Goal: Task Accomplishment & Management: Use online tool/utility

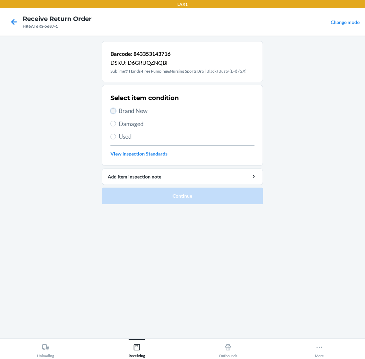
click at [113, 110] on input "Brand New" at bounding box center [112, 110] width 5 height 5
radio input "true"
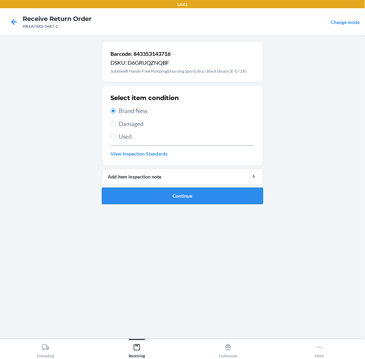
click at [144, 198] on button "Continue" at bounding box center [182, 196] width 161 height 16
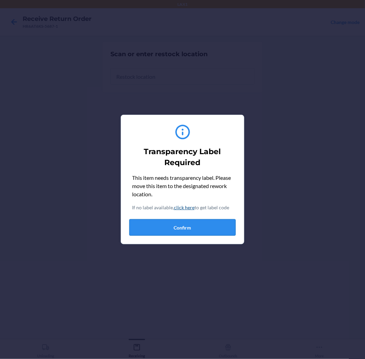
click at [197, 232] on button "Confirm" at bounding box center [182, 228] width 106 height 16
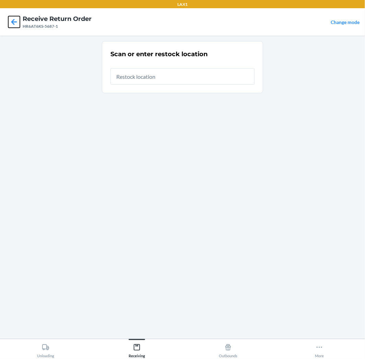
click at [14, 24] on icon at bounding box center [14, 22] width 12 height 12
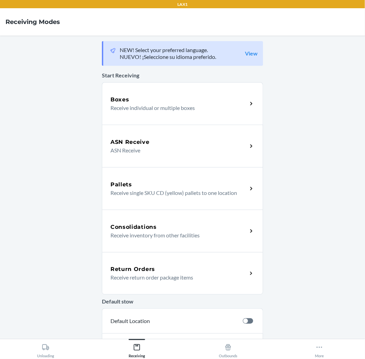
click at [171, 263] on div "Return Orders Receive return order package items" at bounding box center [182, 273] width 161 height 43
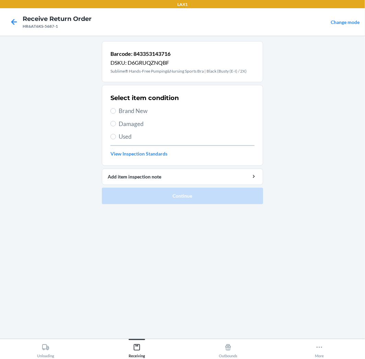
click at [111, 139] on label "Used" at bounding box center [182, 136] width 144 height 9
click at [111, 139] on input "Used" at bounding box center [112, 136] width 5 height 5
radio input "true"
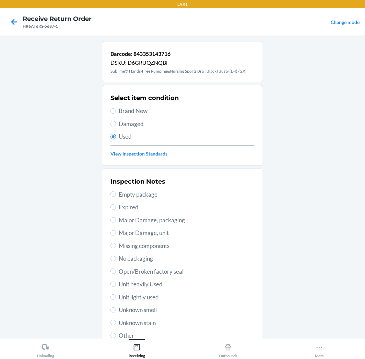
click at [147, 294] on span "Unit lightly used" at bounding box center [187, 297] width 136 height 9
click at [116, 295] on input "Unit lightly used" at bounding box center [112, 297] width 5 height 5
radio input "true"
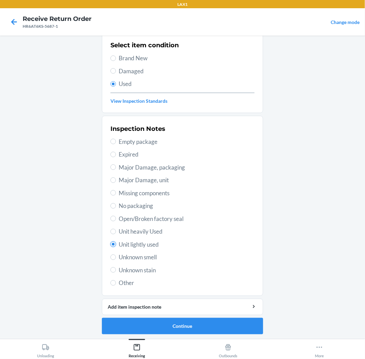
scroll to position [53, 0]
click at [258, 323] on button "Continue" at bounding box center [182, 326] width 161 height 16
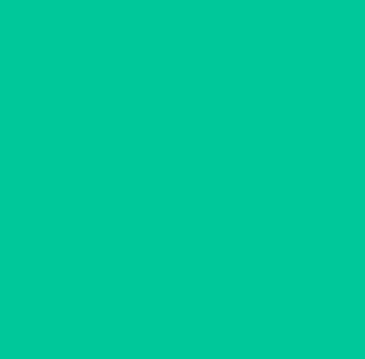
scroll to position [0, 0]
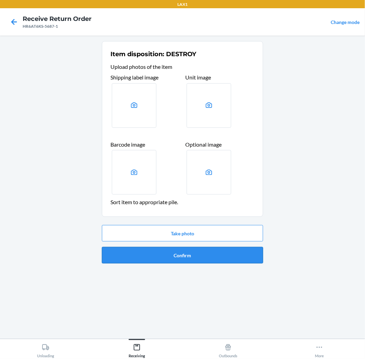
click at [172, 249] on button "Confirm" at bounding box center [182, 255] width 161 height 16
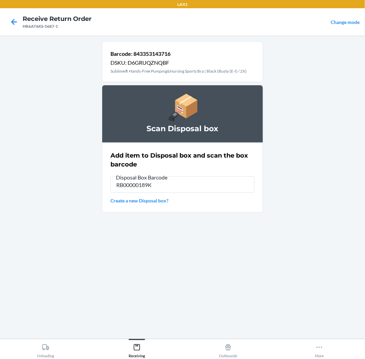
type input "RB00000189K"
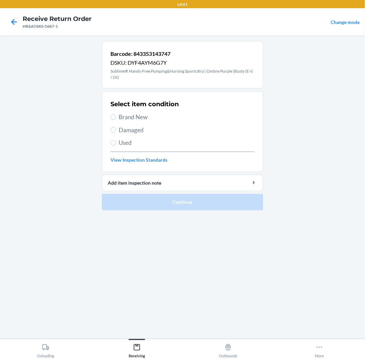
click at [126, 114] on span "Brand New" at bounding box center [187, 117] width 136 height 9
click at [116, 115] on input "Brand New" at bounding box center [112, 117] width 5 height 5
radio input "true"
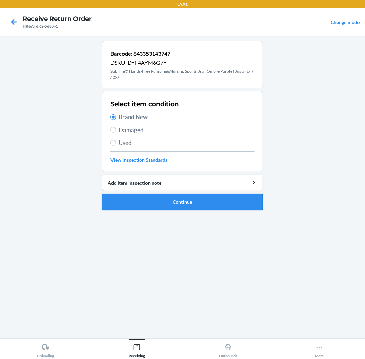
click at [141, 209] on button "Continue" at bounding box center [182, 202] width 161 height 16
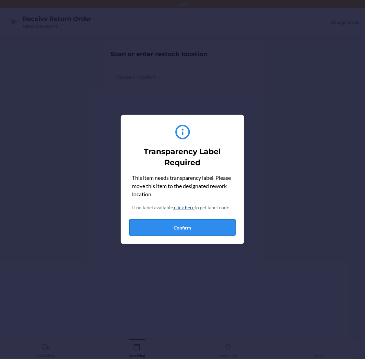
click at [181, 225] on button "Confirm" at bounding box center [182, 228] width 106 height 16
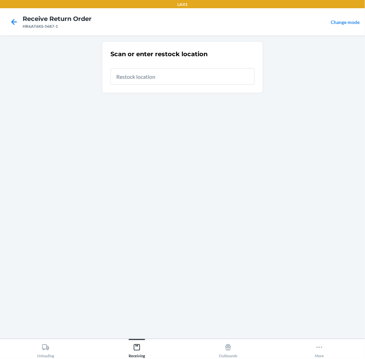
type input "RTCART005"
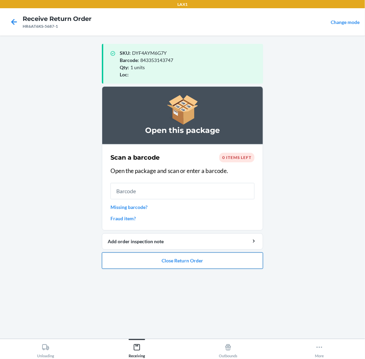
click at [150, 261] on button "Close Return Order" at bounding box center [182, 261] width 161 height 16
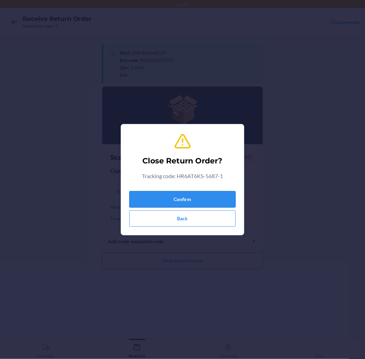
click at [181, 196] on button "Confirm" at bounding box center [182, 199] width 106 height 16
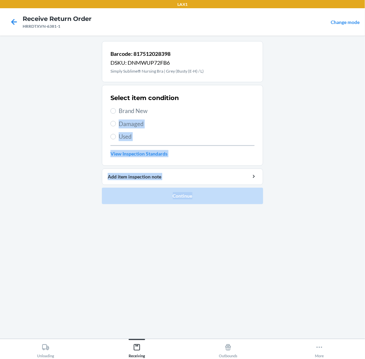
click at [112, 200] on li "Barcode: 817512028398 DSKU: DNMWUP72FB6 Simply Sublime® Nursing Bra | Grey (Bus…" at bounding box center [182, 122] width 161 height 163
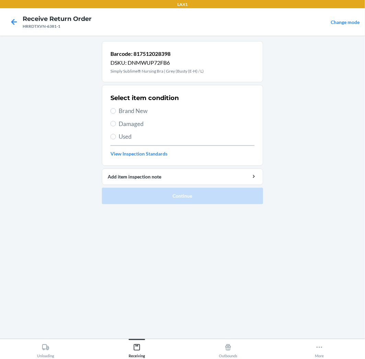
click at [125, 111] on span "Brand New" at bounding box center [187, 111] width 136 height 9
click at [116, 111] on input "Brand New" at bounding box center [112, 110] width 5 height 5
radio input "true"
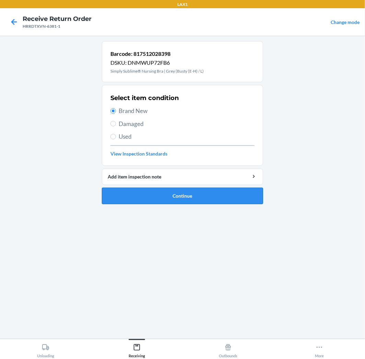
click at [106, 198] on button "Continue" at bounding box center [182, 196] width 161 height 16
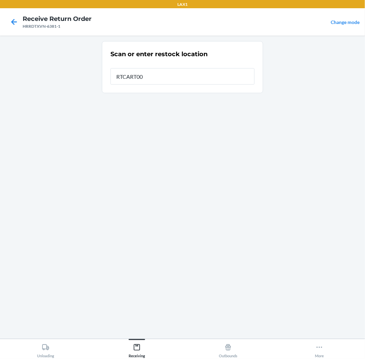
type input "RTCART005"
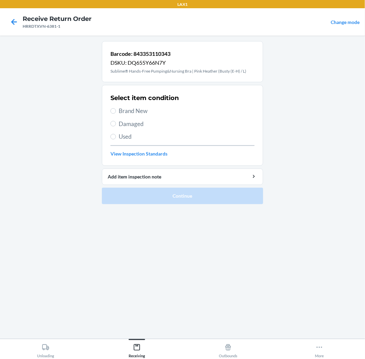
click at [141, 114] on span "Brand New" at bounding box center [187, 111] width 136 height 9
click at [116, 114] on input "Brand New" at bounding box center [112, 110] width 5 height 5
radio input "true"
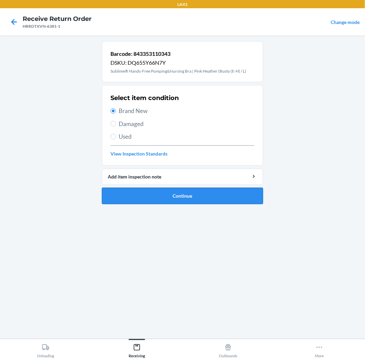
click at [153, 196] on button "Continue" at bounding box center [182, 196] width 161 height 16
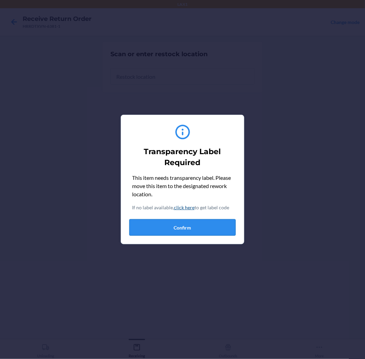
click at [180, 232] on button "Confirm" at bounding box center [182, 228] width 106 height 16
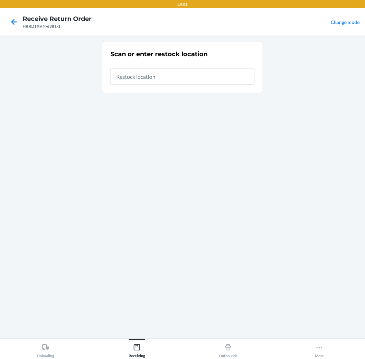
type input "RTCART005"
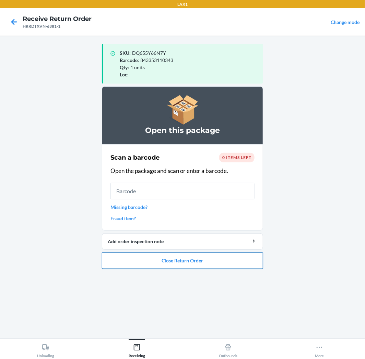
click at [146, 255] on button "Close Return Order" at bounding box center [182, 261] width 161 height 16
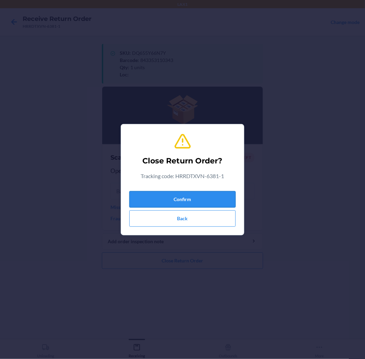
drag, startPoint x: 194, startPoint y: 194, endPoint x: 201, endPoint y: 193, distance: 6.7
click at [196, 194] on button "Confirm" at bounding box center [182, 199] width 106 height 16
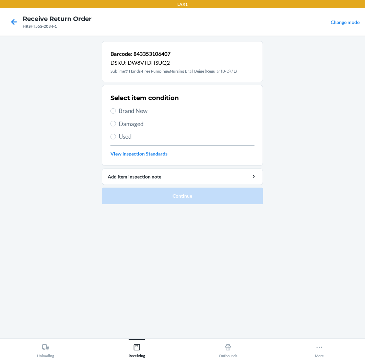
click at [144, 113] on span "Brand New" at bounding box center [187, 111] width 136 height 9
click at [116, 113] on input "Brand New" at bounding box center [112, 110] width 5 height 5
radio input "true"
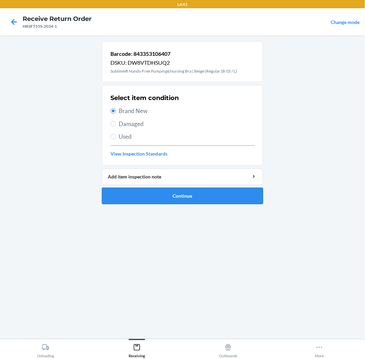
click at [161, 194] on button "Continue" at bounding box center [182, 196] width 161 height 16
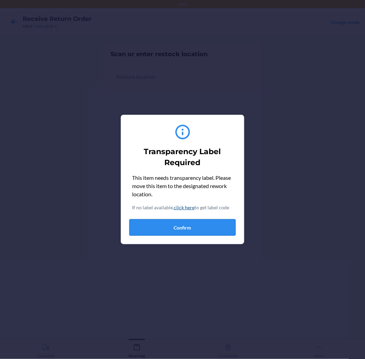
drag, startPoint x: 168, startPoint y: 215, endPoint x: 167, endPoint y: 221, distance: 5.9
click at [168, 219] on div "This item needs transparency label. Please move this item to the designated rew…" at bounding box center [182, 205] width 106 height 62
click at [161, 229] on button "Confirm" at bounding box center [182, 228] width 106 height 16
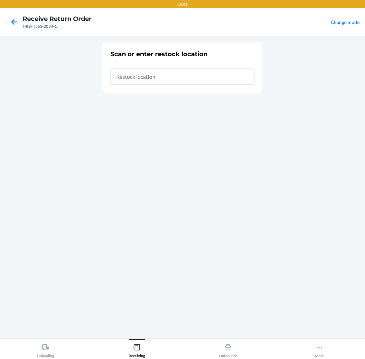
type input "RTCART005"
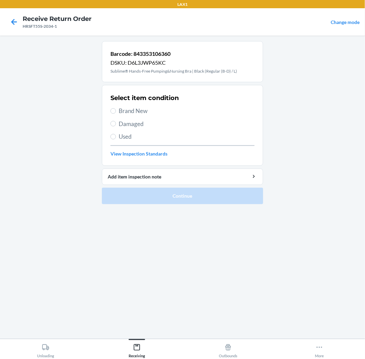
click at [130, 136] on span "Used" at bounding box center [187, 136] width 136 height 9
click at [138, 124] on span "Damaged" at bounding box center [187, 124] width 136 height 9
click at [116, 124] on input "Damaged" at bounding box center [112, 123] width 5 height 5
radio input "true"
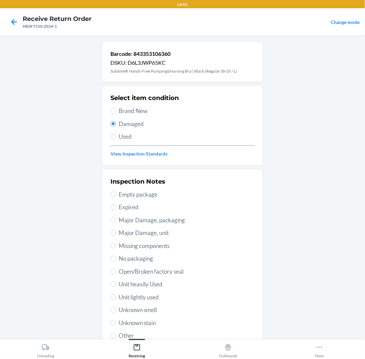
click at [122, 334] on span "Other" at bounding box center [187, 336] width 136 height 9
click at [116, 334] on input "Other" at bounding box center [112, 335] width 5 height 5
radio input "true"
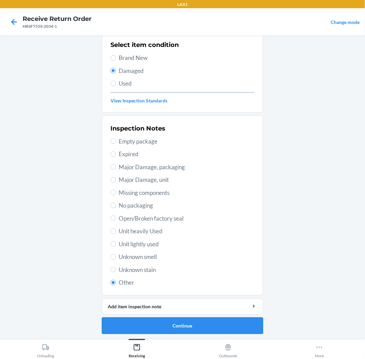
click at [197, 328] on button "Continue" at bounding box center [182, 326] width 161 height 16
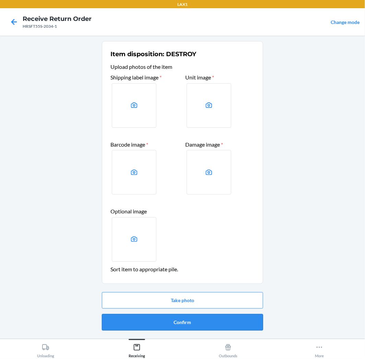
click at [203, 321] on button "Confirm" at bounding box center [182, 323] width 161 height 16
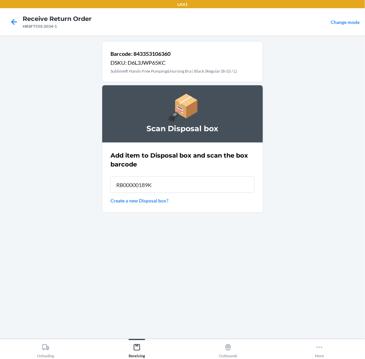
type input "RB00000189K"
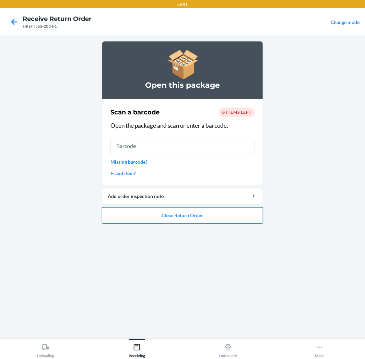
click at [181, 217] on button "Close Return Order" at bounding box center [182, 216] width 161 height 16
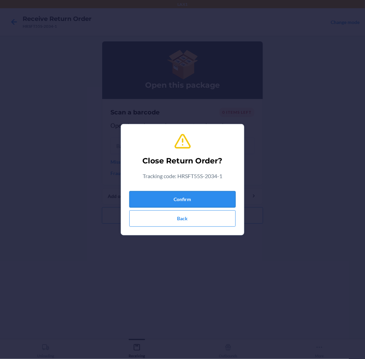
click at [193, 193] on button "Confirm" at bounding box center [182, 199] width 106 height 16
drag, startPoint x: 223, startPoint y: 194, endPoint x: 227, endPoint y: 192, distance: 4.3
click at [224, 194] on button "Confirm" at bounding box center [182, 199] width 106 height 16
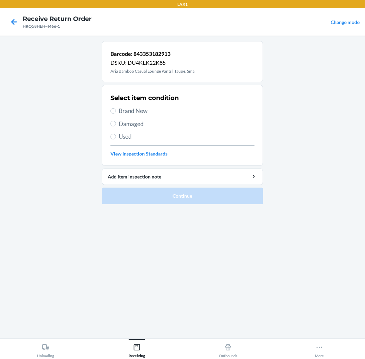
click at [125, 136] on span "Used" at bounding box center [187, 136] width 136 height 9
click at [114, 137] on input "Used" at bounding box center [112, 136] width 5 height 5
radio input "true"
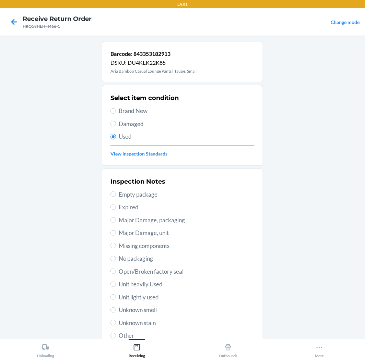
click at [152, 293] on span "Unit lightly used" at bounding box center [187, 297] width 136 height 9
click at [116, 295] on input "Unit lightly used" at bounding box center [112, 297] width 5 height 5
radio input "true"
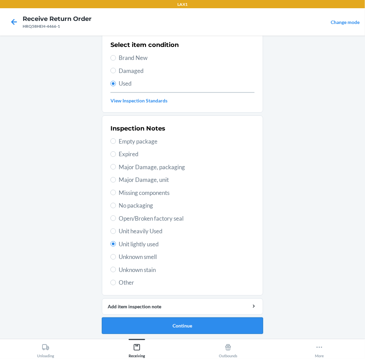
click at [176, 319] on button "Continue" at bounding box center [182, 326] width 161 height 16
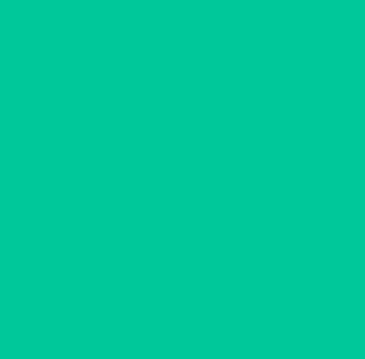
scroll to position [0, 0]
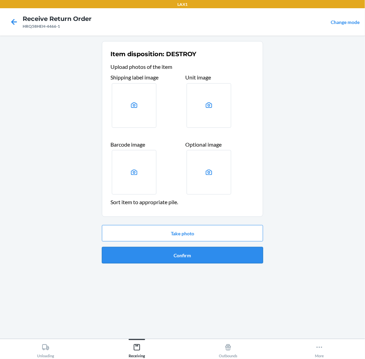
click at [219, 253] on button "Confirm" at bounding box center [182, 255] width 161 height 16
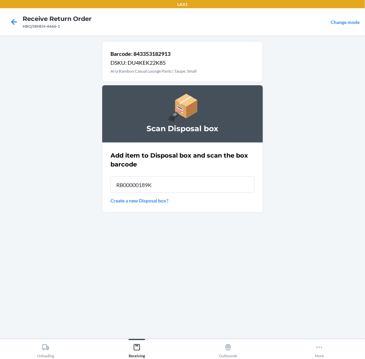
type input "RB00000189K"
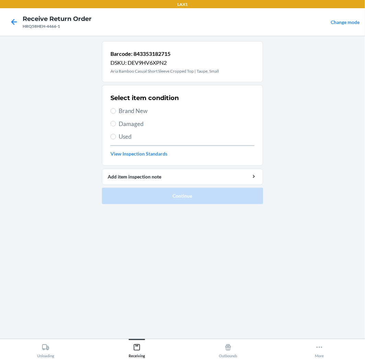
click at [117, 134] on label "Used" at bounding box center [182, 136] width 144 height 9
click at [116, 134] on input "Used" at bounding box center [112, 136] width 5 height 5
radio input "true"
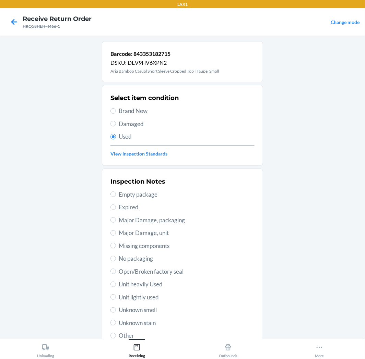
click at [157, 301] on span "Unit lightly used" at bounding box center [187, 297] width 136 height 9
click at [116, 300] on input "Unit lightly used" at bounding box center [112, 297] width 5 height 5
radio input "true"
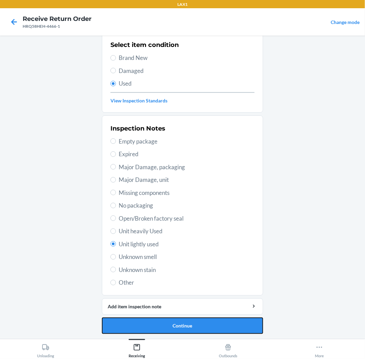
click at [198, 324] on button "Continue" at bounding box center [182, 326] width 161 height 16
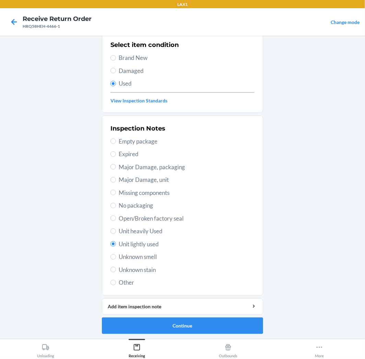
scroll to position [0, 0]
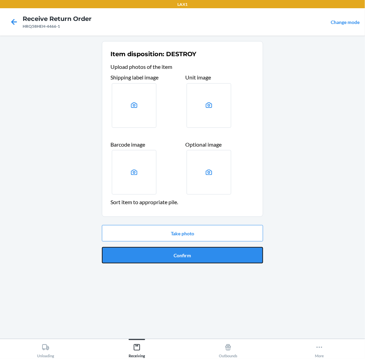
drag, startPoint x: 210, startPoint y: 251, endPoint x: 214, endPoint y: 252, distance: 4.2
click at [213, 252] on button "Confirm" at bounding box center [182, 255] width 161 height 16
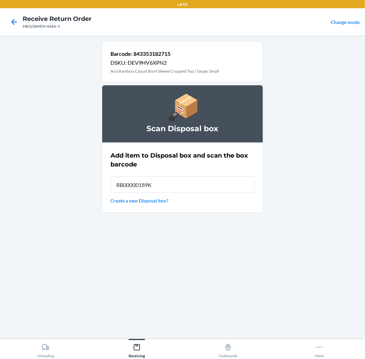
type input "RB00000189K"
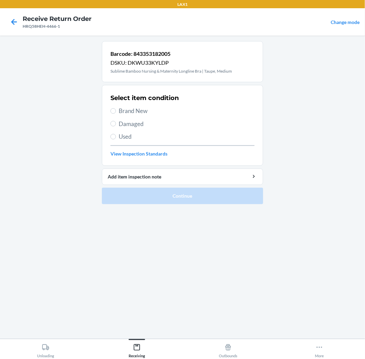
click at [124, 138] on span "Used" at bounding box center [187, 136] width 136 height 9
click at [116, 138] on input "Used" at bounding box center [112, 136] width 5 height 5
radio input "true"
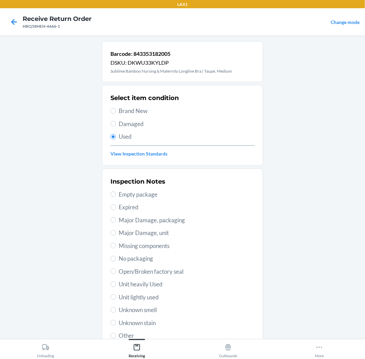
click at [136, 272] on span "Open/Broken factory seal" at bounding box center [187, 272] width 136 height 9
click at [116, 272] on input "Open/Broken factory seal" at bounding box center [112, 271] width 5 height 5
radio input "true"
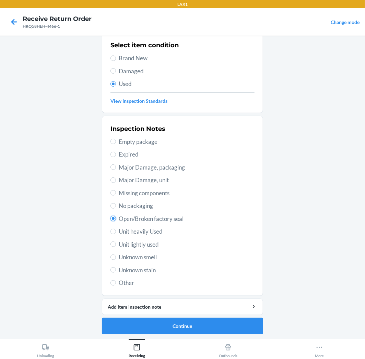
scroll to position [53, 0]
click at [174, 321] on button "Continue" at bounding box center [182, 326] width 161 height 16
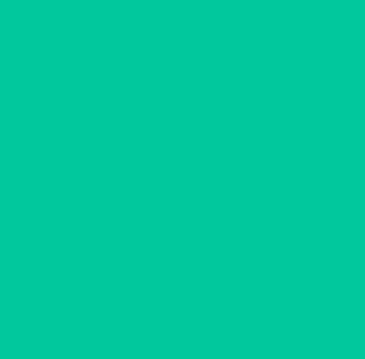
scroll to position [0, 0]
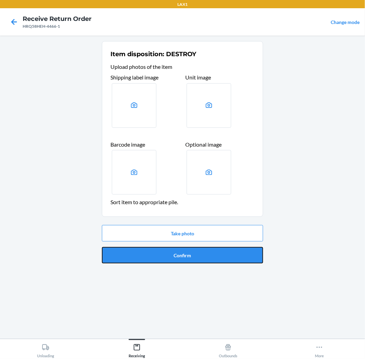
click at [223, 254] on button "Confirm" at bounding box center [182, 255] width 161 height 16
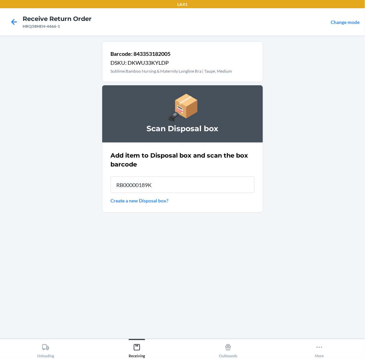
type input "RB00000189K"
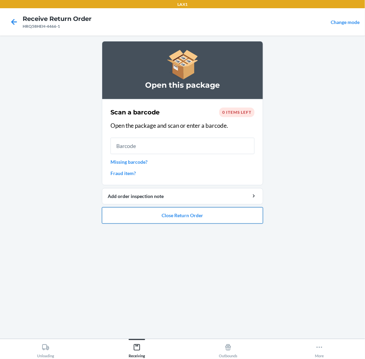
click at [206, 214] on button "Close Return Order" at bounding box center [182, 216] width 161 height 16
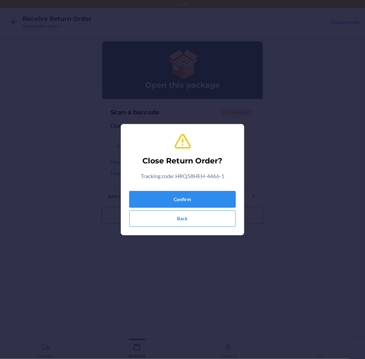
click at [210, 201] on button "Confirm" at bounding box center [182, 199] width 106 height 16
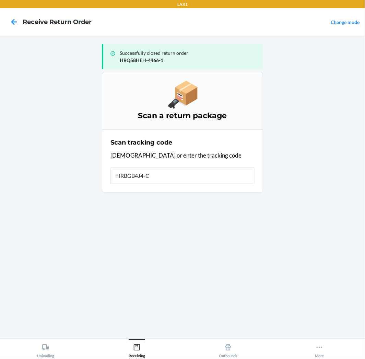
type input "HRBGB4J4-CC"
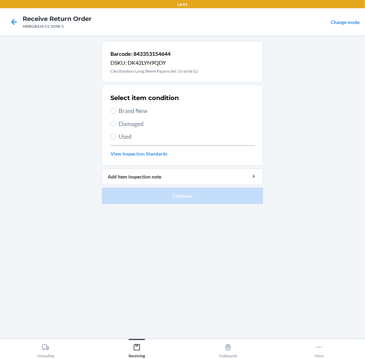
click at [135, 121] on span "Damaged" at bounding box center [187, 124] width 136 height 9
click at [116, 121] on input "Damaged" at bounding box center [112, 123] width 5 height 5
radio input "true"
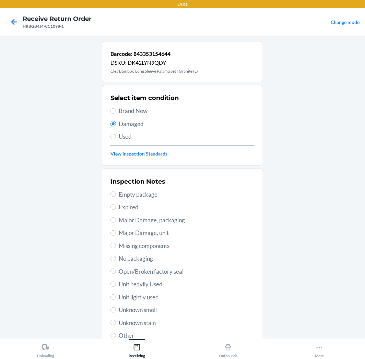
click at [145, 217] on span "Major Damage, packaging" at bounding box center [187, 220] width 136 height 9
click at [116, 217] on input "Major Damage, packaging" at bounding box center [112, 219] width 5 height 5
radio input "true"
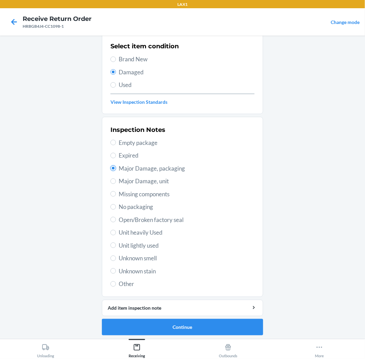
scroll to position [53, 0]
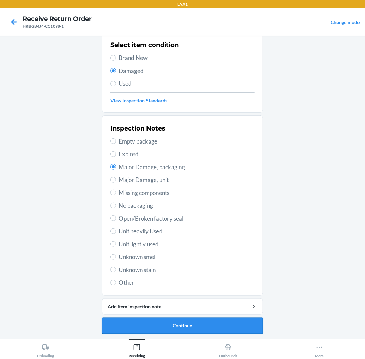
click at [244, 320] on button "Continue" at bounding box center [182, 326] width 161 height 16
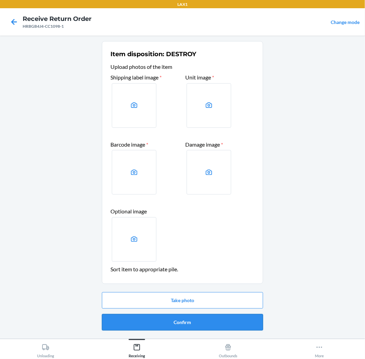
click at [245, 317] on button "Confirm" at bounding box center [182, 323] width 161 height 16
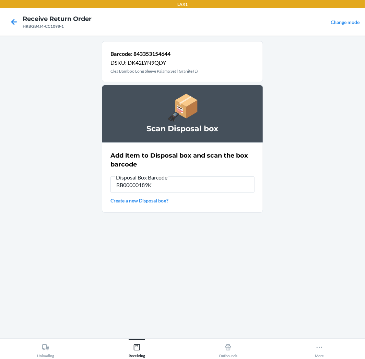
type input "RB00000189K"
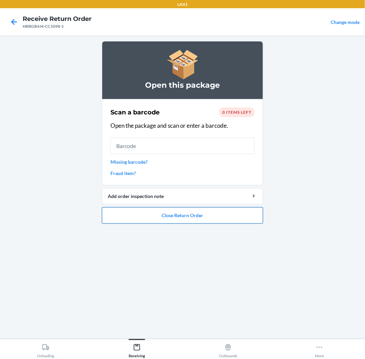
click at [188, 219] on button "Close Return Order" at bounding box center [182, 216] width 161 height 16
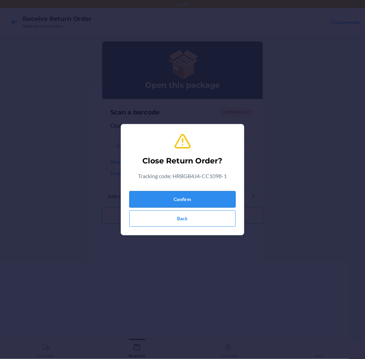
click at [191, 200] on button "Confirm" at bounding box center [182, 199] width 106 height 16
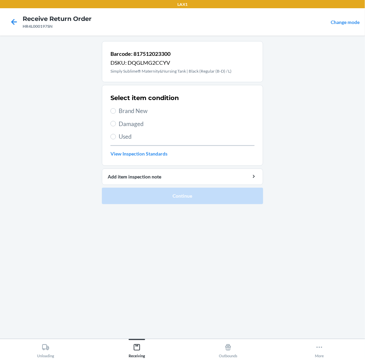
click at [122, 134] on span "Used" at bounding box center [187, 136] width 136 height 9
click at [116, 134] on input "Used" at bounding box center [112, 136] width 5 height 5
radio input "true"
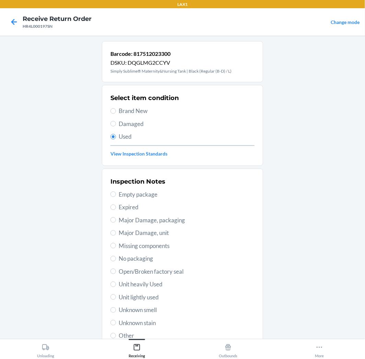
click at [124, 333] on span "Other" at bounding box center [187, 336] width 136 height 9
click at [116, 333] on input "Other" at bounding box center [112, 335] width 5 height 5
radio input "true"
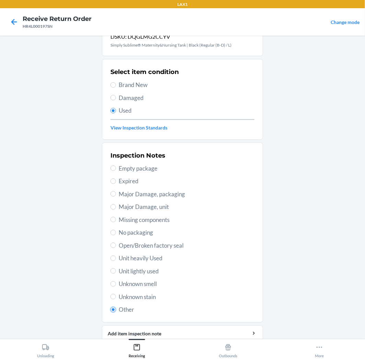
scroll to position [53, 0]
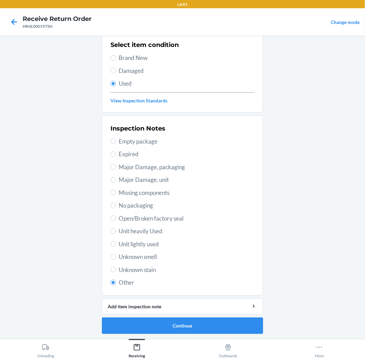
click at [223, 316] on li "Barcode: 817512023300 DSKU: DQGLMG2CCYV Simply Sublime® Maternity&Nursing Tank …" at bounding box center [182, 161] width 161 height 346
click at [227, 328] on button "Continue" at bounding box center [182, 326] width 161 height 16
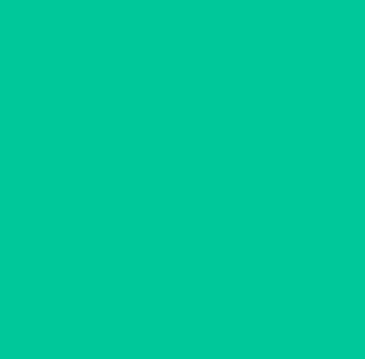
scroll to position [0, 0]
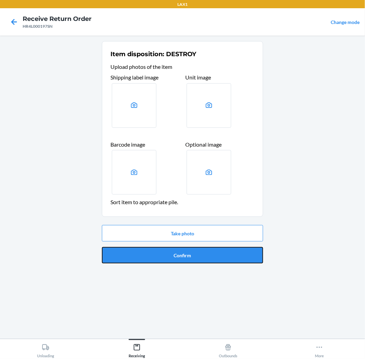
click at [227, 256] on button "Confirm" at bounding box center [182, 255] width 161 height 16
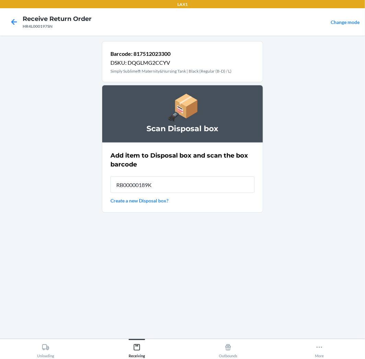
type input "RB00000189K"
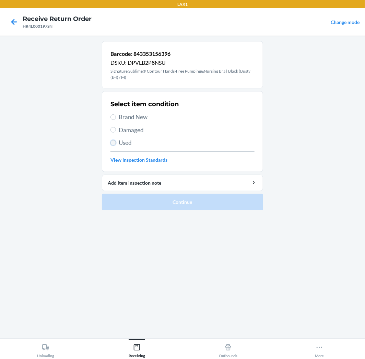
click at [113, 141] on input "Used" at bounding box center [112, 142] width 5 height 5
radio input "true"
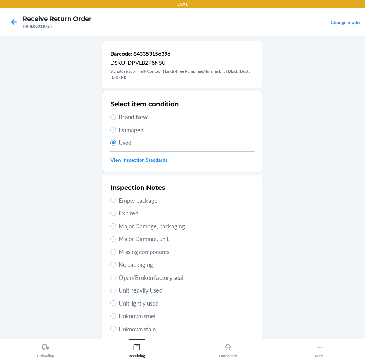
drag, startPoint x: 145, startPoint y: 302, endPoint x: 163, endPoint y: 307, distance: 18.8
click at [156, 306] on span "Unit lightly used" at bounding box center [187, 303] width 136 height 9
click at [114, 307] on label "Unit lightly used" at bounding box center [182, 303] width 144 height 9
click at [114, 306] on input "Unit lightly used" at bounding box center [112, 303] width 5 height 5
radio input "true"
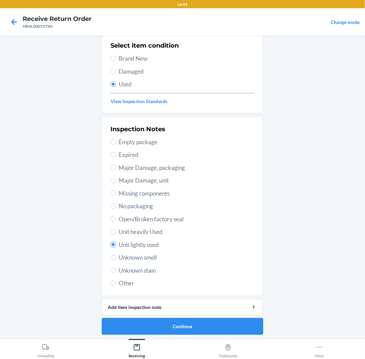
scroll to position [59, 0]
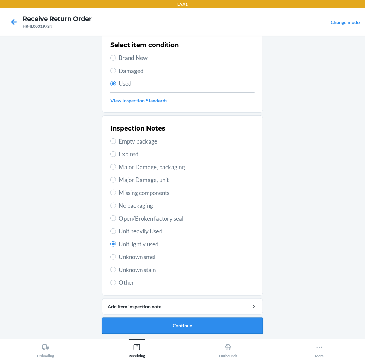
click at [206, 330] on button "Continue" at bounding box center [182, 326] width 161 height 16
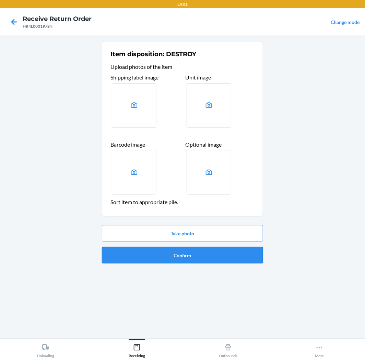
click at [217, 259] on button "Confirm" at bounding box center [182, 255] width 161 height 16
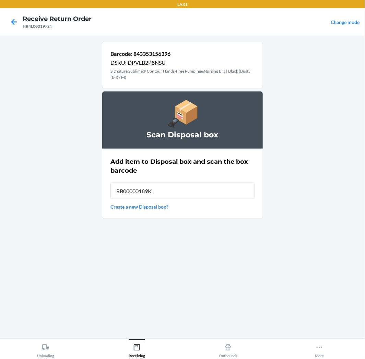
type input "RB00000189K"
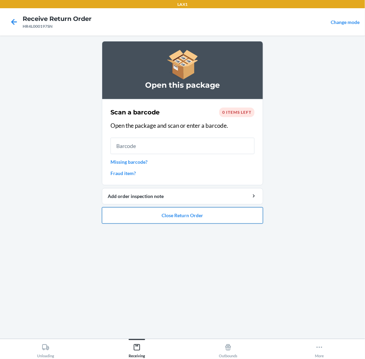
click at [143, 216] on button "Close Return Order" at bounding box center [182, 216] width 161 height 16
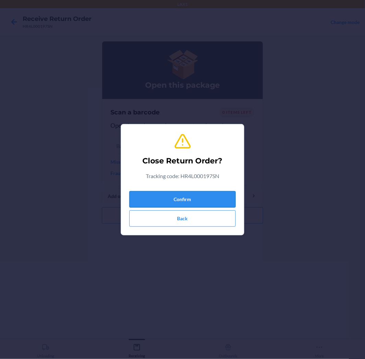
click at [169, 201] on button "Confirm" at bounding box center [182, 199] width 106 height 16
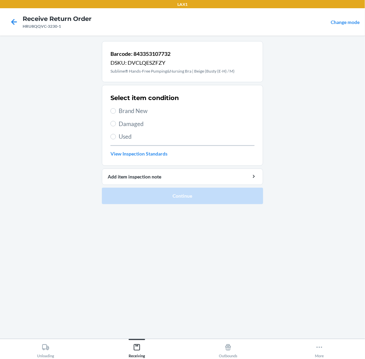
click at [139, 108] on span "Brand New" at bounding box center [187, 111] width 136 height 9
click at [116, 108] on input "Brand New" at bounding box center [112, 110] width 5 height 5
radio input "true"
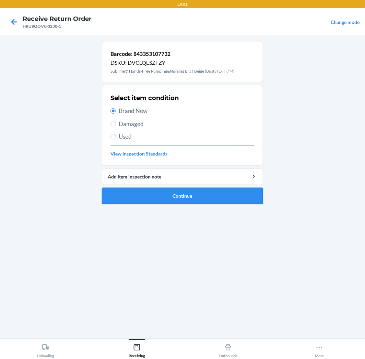
click at [157, 193] on button "Continue" at bounding box center [182, 196] width 161 height 16
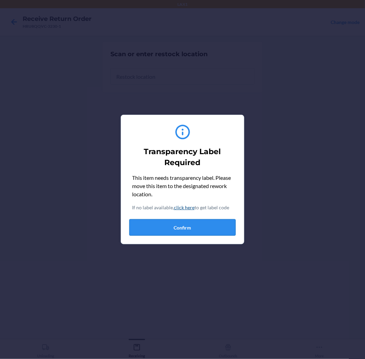
click at [158, 227] on button "Confirm" at bounding box center [182, 228] width 106 height 16
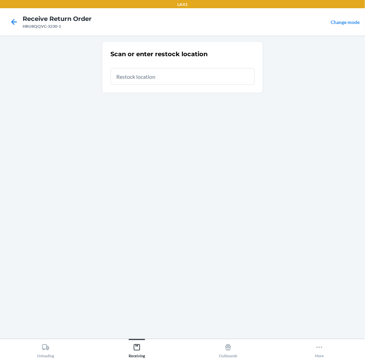
type input "RTCART005"
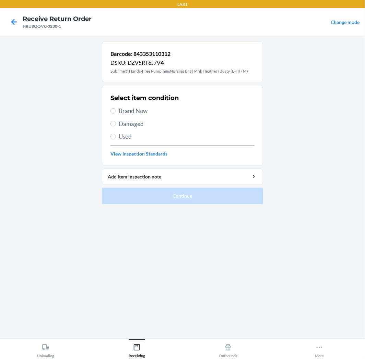
click at [119, 133] on span "Used" at bounding box center [187, 136] width 136 height 9
click at [116, 134] on input "Used" at bounding box center [112, 136] width 5 height 5
radio input "true"
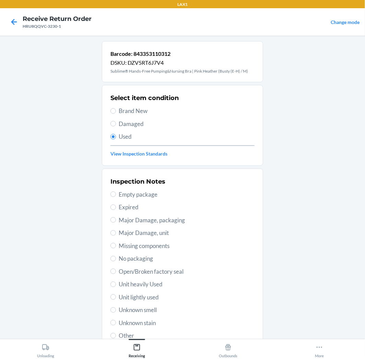
click at [149, 300] on span "Unit lightly used" at bounding box center [187, 297] width 136 height 9
click at [116, 300] on input "Unit lightly used" at bounding box center [112, 297] width 5 height 5
radio input "true"
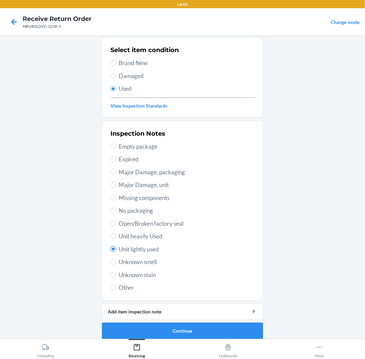
scroll to position [53, 0]
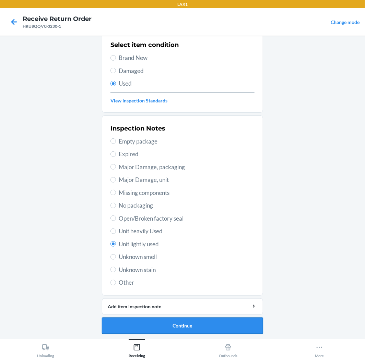
click at [198, 320] on button "Continue" at bounding box center [182, 326] width 161 height 16
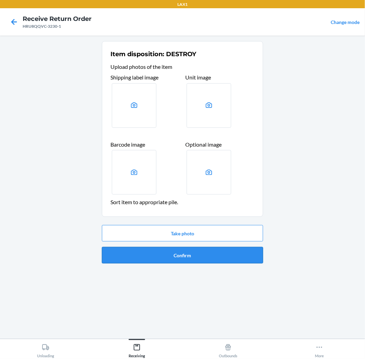
drag, startPoint x: 200, startPoint y: 257, endPoint x: 179, endPoint y: 271, distance: 25.1
click at [200, 258] on button "Confirm" at bounding box center [182, 255] width 161 height 16
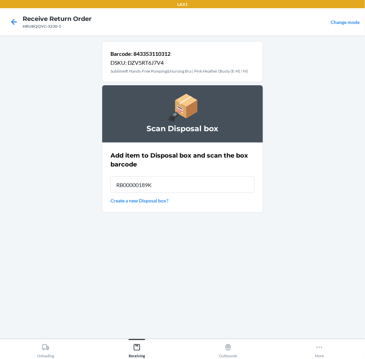
type input "RB00000189K"
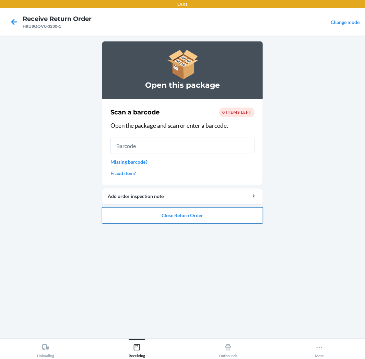
click at [210, 220] on button "Close Return Order" at bounding box center [182, 216] width 161 height 16
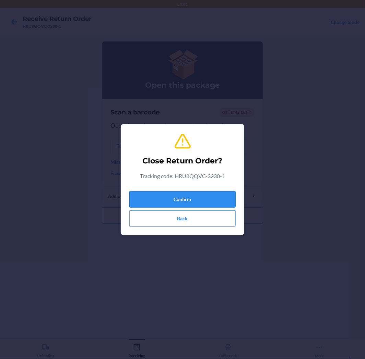
click at [193, 203] on button "Confirm" at bounding box center [182, 199] width 106 height 16
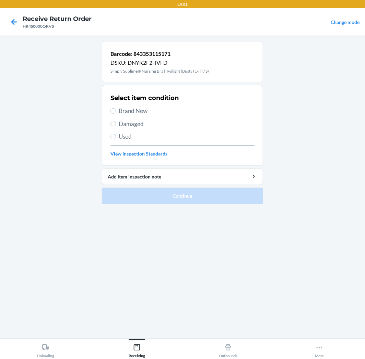
click at [123, 138] on span "Used" at bounding box center [187, 136] width 136 height 9
click at [116, 138] on input "Used" at bounding box center [112, 136] width 5 height 5
radio input "true"
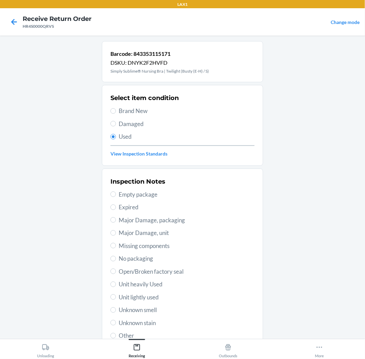
click at [177, 270] on span "Open/Broken factory seal" at bounding box center [187, 272] width 136 height 9
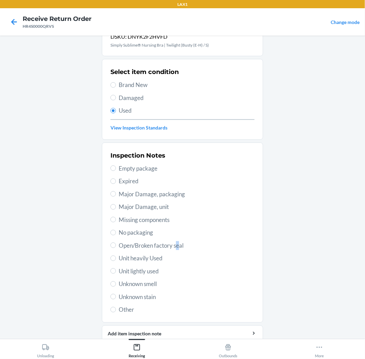
scroll to position [53, 0]
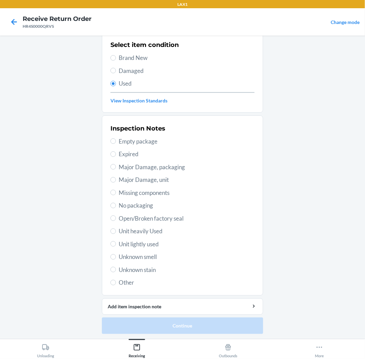
click at [121, 216] on span "Open/Broken factory seal" at bounding box center [187, 218] width 136 height 9
click at [116, 216] on input "Open/Broken factory seal" at bounding box center [112, 218] width 5 height 5
radio input "true"
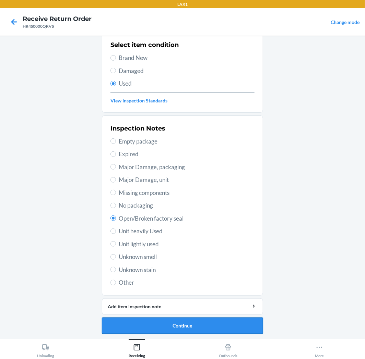
click at [185, 325] on button "Continue" at bounding box center [182, 326] width 161 height 16
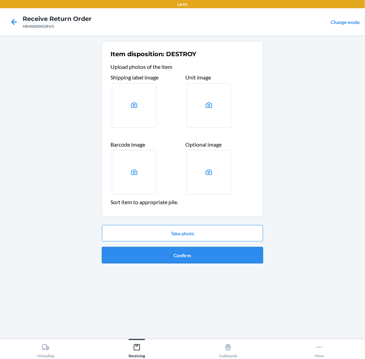
click at [181, 259] on button "Confirm" at bounding box center [182, 255] width 161 height 16
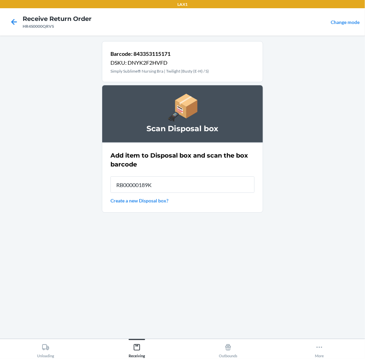
type input "RB00000189K"
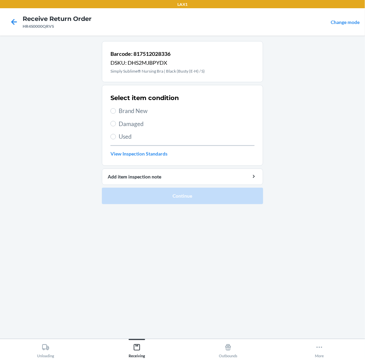
click at [139, 112] on span "Brand New" at bounding box center [187, 111] width 136 height 9
click at [116, 112] on input "Brand New" at bounding box center [112, 110] width 5 height 5
radio input "true"
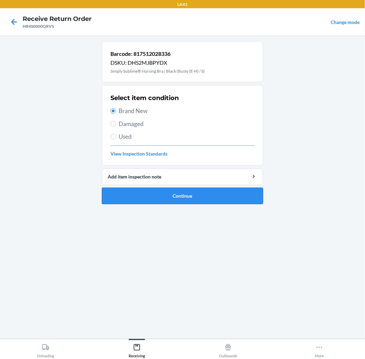
click at [208, 198] on button "Continue" at bounding box center [182, 196] width 161 height 16
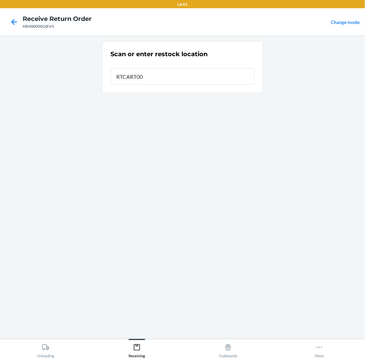
type input "RTCART005"
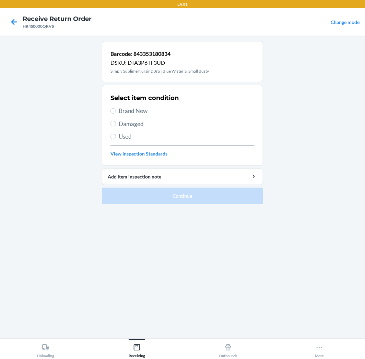
click at [122, 110] on span "Brand New" at bounding box center [187, 111] width 136 height 9
click at [116, 110] on input "Brand New" at bounding box center [112, 110] width 5 height 5
radio input "true"
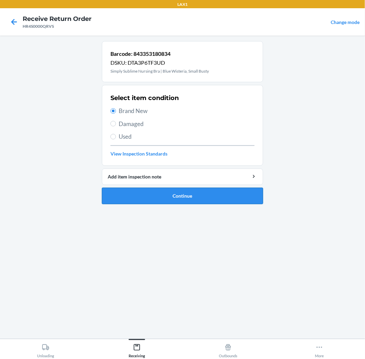
click at [166, 194] on button "Continue" at bounding box center [182, 196] width 161 height 16
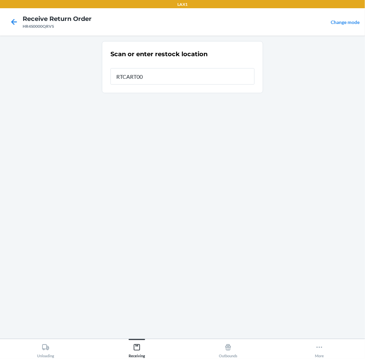
type input "RTCART005"
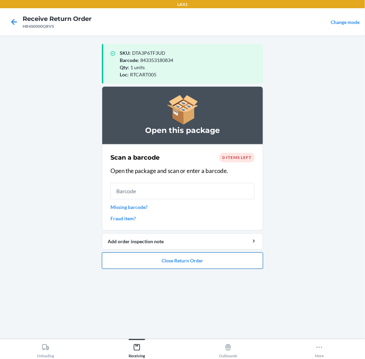
click at [129, 260] on button "Close Return Order" at bounding box center [182, 261] width 161 height 16
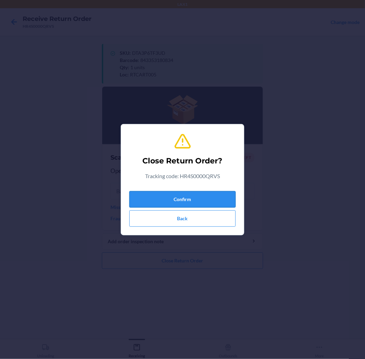
drag, startPoint x: 214, startPoint y: 204, endPoint x: 217, endPoint y: 201, distance: 3.6
click at [217, 201] on button "Confirm" at bounding box center [182, 199] width 106 height 16
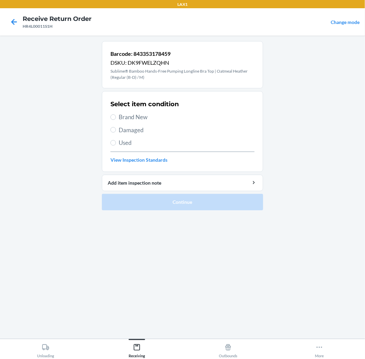
click at [120, 117] on span "Brand New" at bounding box center [187, 117] width 136 height 9
click at [116, 117] on input "Brand New" at bounding box center [112, 117] width 5 height 5
radio input "true"
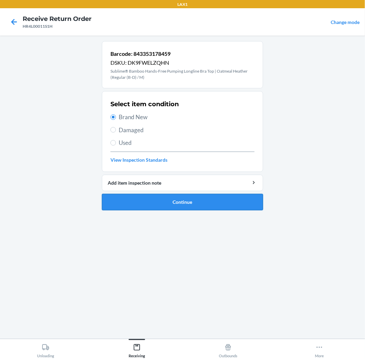
click at [141, 202] on button "Continue" at bounding box center [182, 202] width 161 height 16
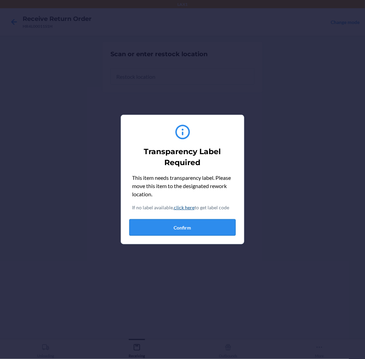
click at [190, 228] on button "Confirm" at bounding box center [182, 228] width 106 height 16
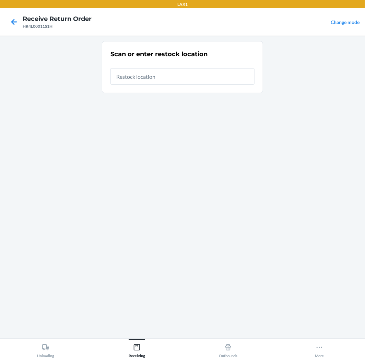
type input "RTCART005"
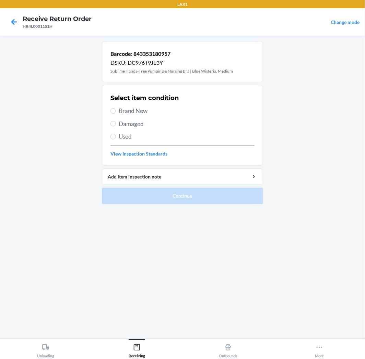
click at [121, 114] on span "Brand New" at bounding box center [187, 111] width 136 height 9
click at [116, 114] on input "Brand New" at bounding box center [112, 110] width 5 height 5
radio input "true"
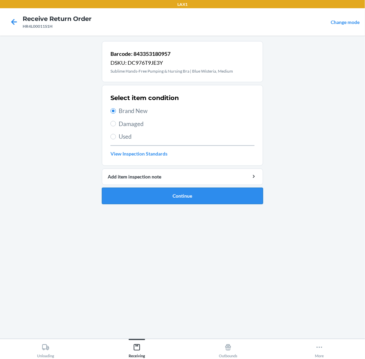
click at [108, 204] on button "Continue" at bounding box center [182, 196] width 161 height 16
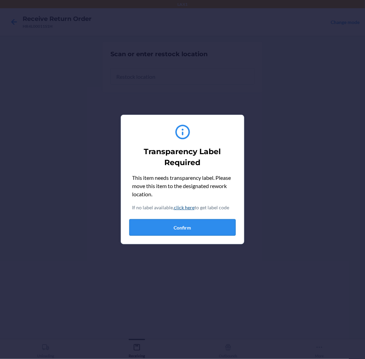
click at [193, 233] on button "Confirm" at bounding box center [182, 228] width 106 height 16
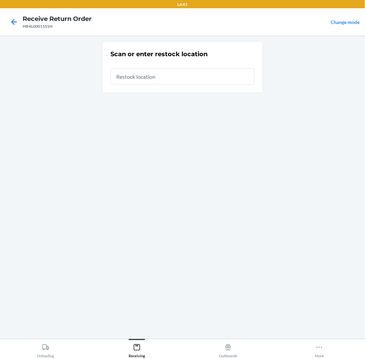
type input "RTCART005"
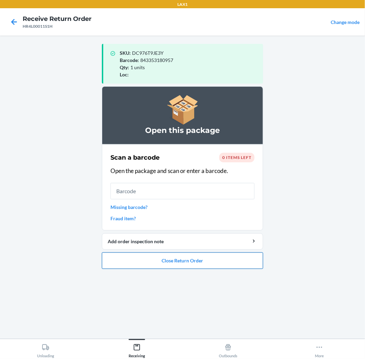
click at [180, 254] on button "Close Return Order" at bounding box center [182, 261] width 161 height 16
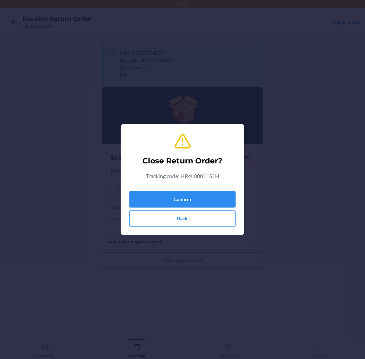
click at [213, 188] on div "Close Return Order? Tracking code: HR4L00011S1H Confirm Back" at bounding box center [182, 180] width 106 height 100
click at [213, 194] on button "Confirm" at bounding box center [182, 199] width 106 height 16
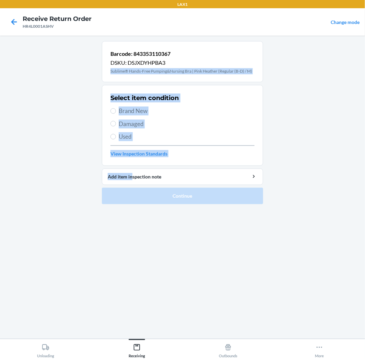
drag, startPoint x: 175, startPoint y: 60, endPoint x: 139, endPoint y: 162, distance: 108.3
click at [139, 162] on li "Barcode: 843353110367 DSKU: DSJXDYHPBA3 Sublime® Hands-Free Pumping&Nursing Bra…" at bounding box center [182, 122] width 161 height 163
click at [117, 110] on label "Brand New" at bounding box center [182, 111] width 144 height 9
click at [116, 110] on input "Brand New" at bounding box center [112, 110] width 5 height 5
radio input "true"
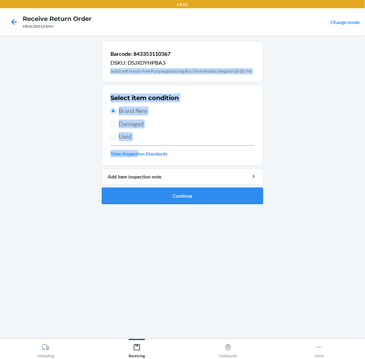
click at [173, 197] on button "Continue" at bounding box center [182, 196] width 161 height 16
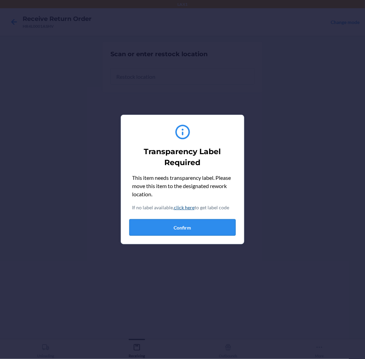
click at [186, 231] on button "Confirm" at bounding box center [182, 228] width 106 height 16
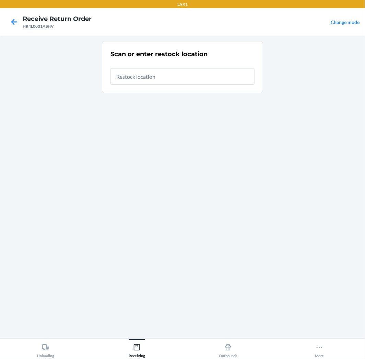
type input "RTCART005"
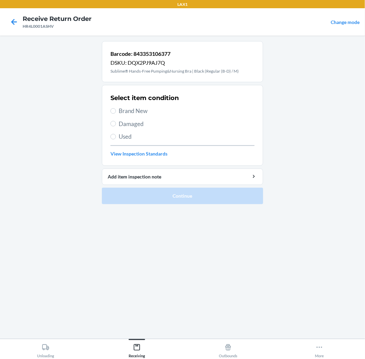
click at [116, 134] on label "Used" at bounding box center [182, 136] width 144 height 9
click at [116, 134] on input "Used" at bounding box center [112, 136] width 5 height 5
radio input "true"
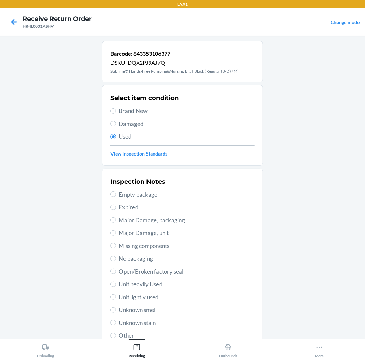
click at [151, 291] on div "Inspection Notes Empty package Expired Major Damage, packaging Major Damage, un…" at bounding box center [182, 258] width 144 height 167
drag, startPoint x: 149, startPoint y: 297, endPoint x: 154, endPoint y: 294, distance: 6.2
click at [153, 294] on span "Unit lightly used" at bounding box center [187, 297] width 136 height 9
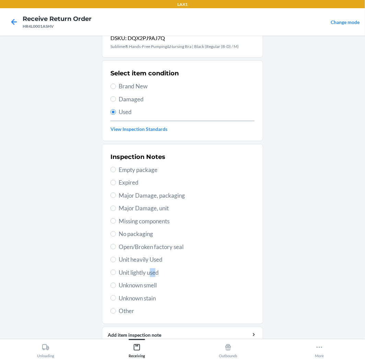
scroll to position [53, 0]
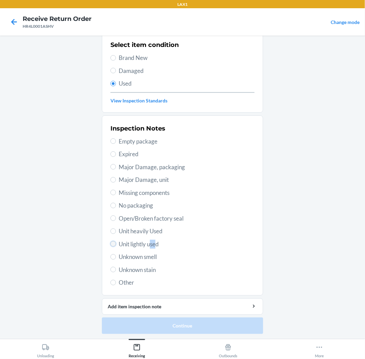
click at [111, 242] on input "Unit lightly used" at bounding box center [112, 243] width 5 height 5
radio input "true"
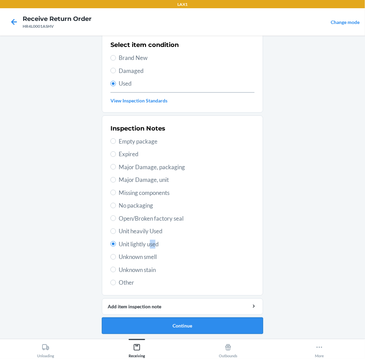
click at [211, 333] on button "Continue" at bounding box center [182, 326] width 161 height 16
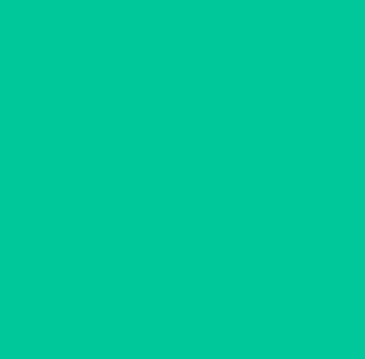
scroll to position [0, 0]
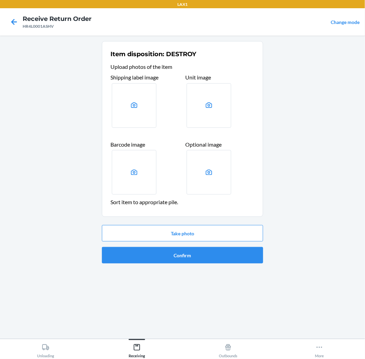
click at [230, 264] on div "Take photo Confirm" at bounding box center [182, 245] width 161 height 44
click at [231, 261] on button "Confirm" at bounding box center [182, 255] width 161 height 16
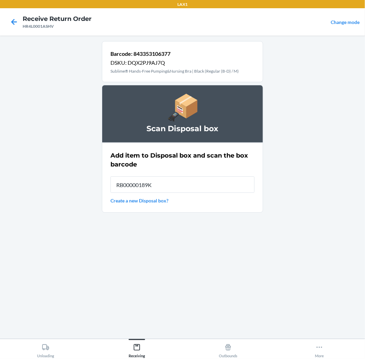
type input "RB00000189K"
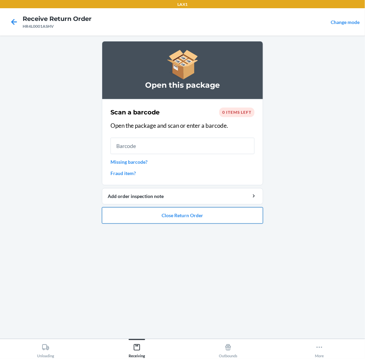
click at [258, 209] on button "Close Return Order" at bounding box center [182, 216] width 161 height 16
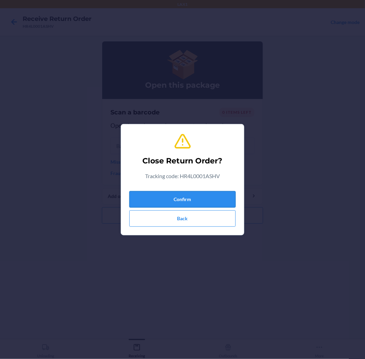
click at [182, 199] on button "Confirm" at bounding box center [182, 199] width 106 height 16
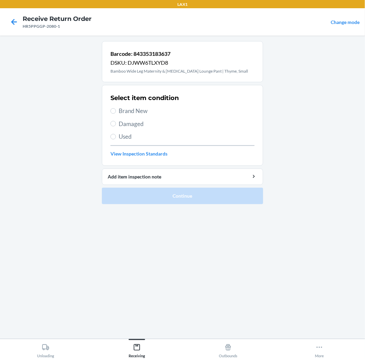
click at [123, 125] on span "Damaged" at bounding box center [187, 124] width 136 height 9
click at [116, 125] on input "Damaged" at bounding box center [112, 123] width 5 height 5
radio input "true"
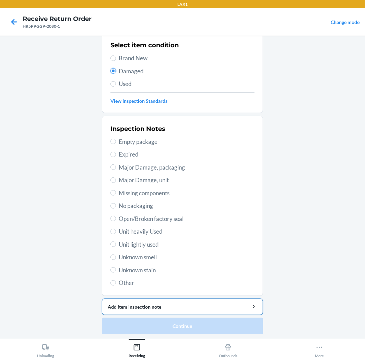
scroll to position [53, 0]
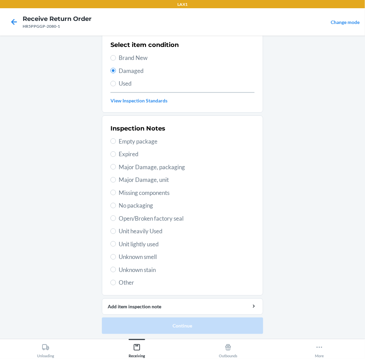
click at [119, 205] on span "No packaging" at bounding box center [187, 205] width 136 height 9
click at [116, 205] on input "No packaging" at bounding box center [112, 205] width 5 height 5
radio input "true"
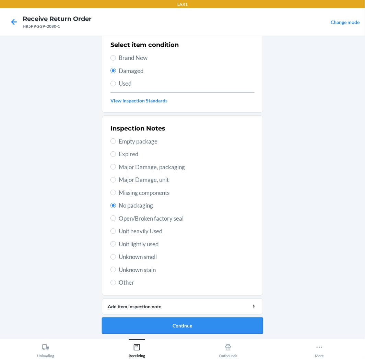
click at [202, 327] on button "Continue" at bounding box center [182, 326] width 161 height 16
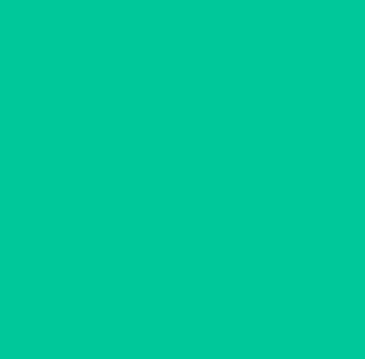
scroll to position [0, 0]
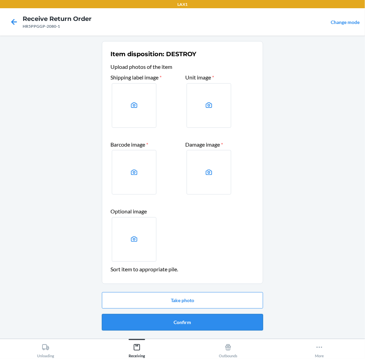
click at [203, 327] on button "Confirm" at bounding box center [182, 323] width 161 height 16
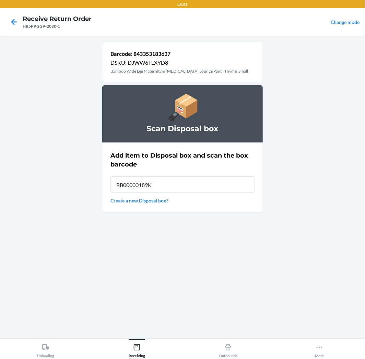
type input "RB00000189K"
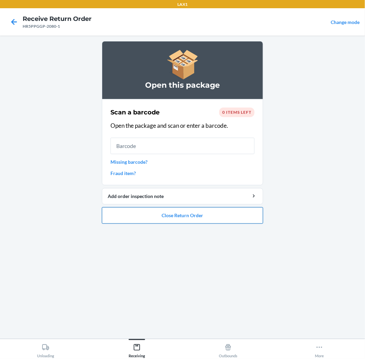
click at [237, 221] on button "Close Return Order" at bounding box center [182, 216] width 161 height 16
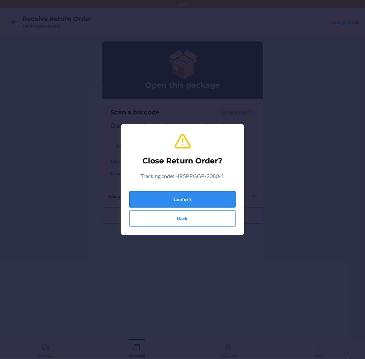
click at [228, 201] on button "Confirm" at bounding box center [182, 199] width 106 height 16
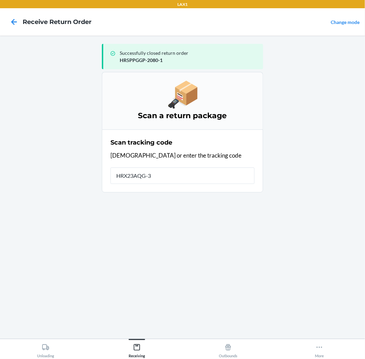
type input "HRX23AQG-35"
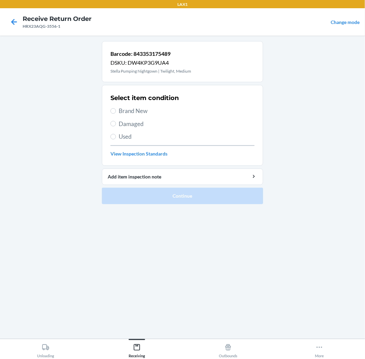
click at [129, 141] on span "Used" at bounding box center [187, 136] width 136 height 9
click at [116, 140] on input "Used" at bounding box center [112, 136] width 5 height 5
radio input "true"
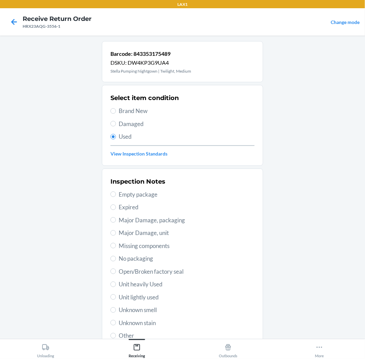
click at [131, 128] on span "Damaged" at bounding box center [187, 124] width 136 height 9
click at [116, 127] on input "Damaged" at bounding box center [112, 123] width 5 height 5
radio input "true"
radio input "false"
drag, startPoint x: 142, startPoint y: 272, endPoint x: 145, endPoint y: 269, distance: 4.4
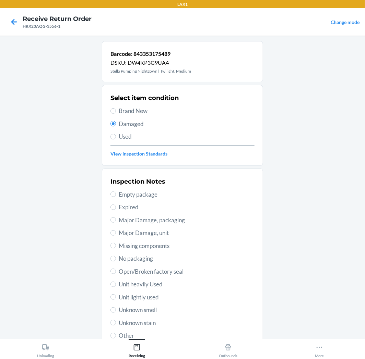
click at [143, 271] on span "Open/Broken factory seal" at bounding box center [187, 272] width 136 height 9
drag, startPoint x: 150, startPoint y: 268, endPoint x: 153, endPoint y: 266, distance: 3.8
click at [151, 268] on span "Open/Broken factory seal" at bounding box center [187, 272] width 136 height 9
click at [116, 269] on input "Open/Broken factory seal" at bounding box center [112, 271] width 5 height 5
radio input "true"
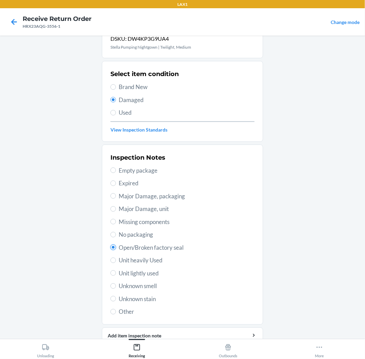
scroll to position [53, 0]
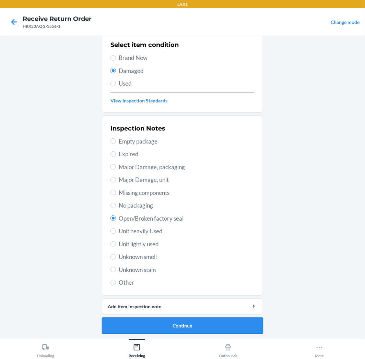
click at [201, 327] on button "Continue" at bounding box center [182, 326] width 161 height 16
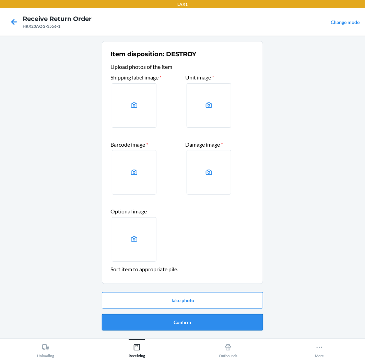
click at [202, 324] on button "Confirm" at bounding box center [182, 323] width 161 height 16
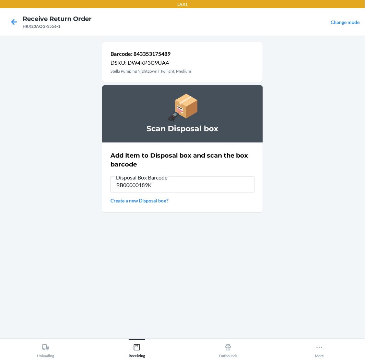
type input "RB00000189K"
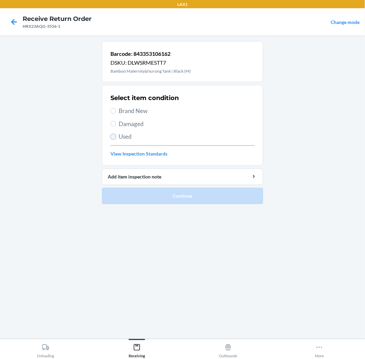
click at [114, 134] on input "Used" at bounding box center [112, 136] width 5 height 5
radio input "true"
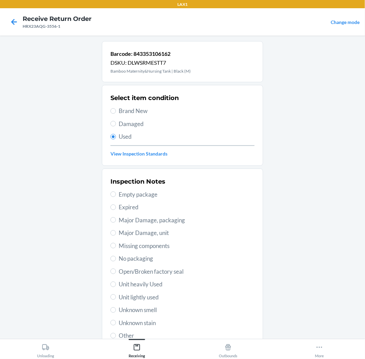
drag, startPoint x: 143, startPoint y: 297, endPoint x: 146, endPoint y: 294, distance: 4.7
click at [143, 297] on span "Unit lightly used" at bounding box center [187, 297] width 136 height 9
click at [116, 297] on input "Unit lightly used" at bounding box center [112, 297] width 5 height 5
radio input "true"
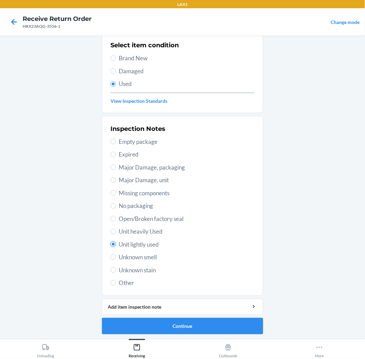
scroll to position [53, 0]
click at [214, 318] on button "Continue" at bounding box center [182, 326] width 161 height 16
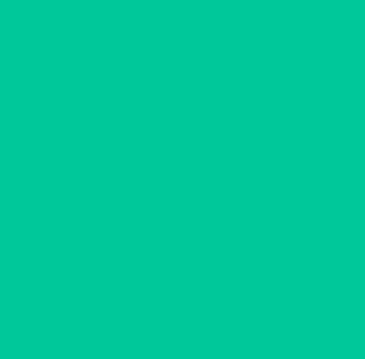
scroll to position [0, 0]
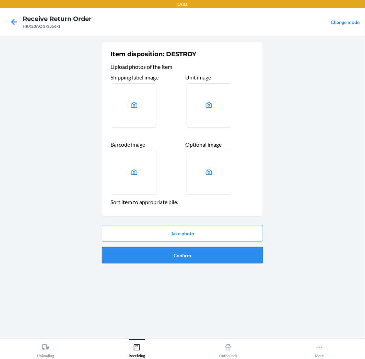
click at [232, 250] on button "Confirm" at bounding box center [182, 255] width 161 height 16
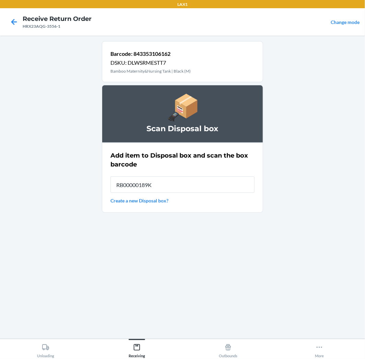
type input "RB00000189K"
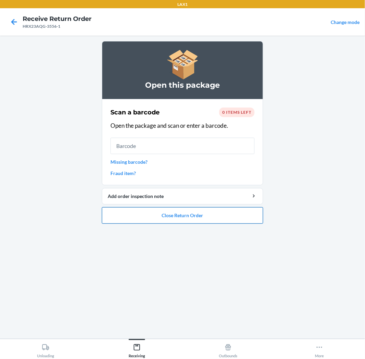
click at [196, 209] on button "Close Return Order" at bounding box center [182, 216] width 161 height 16
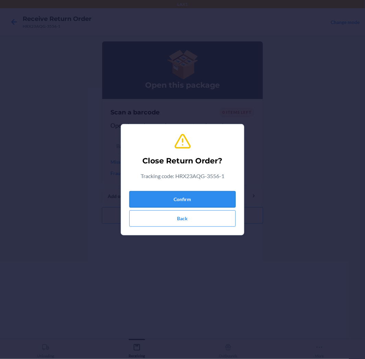
click at [209, 196] on button "Confirm" at bounding box center [182, 199] width 106 height 16
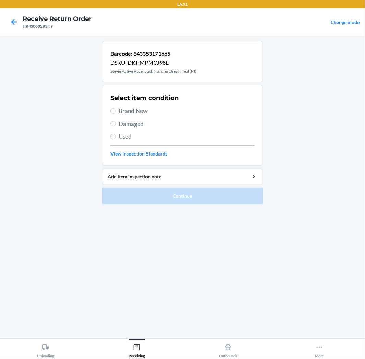
click at [128, 142] on div "Select item condition Brand New Damaged Used View Inspection Standards" at bounding box center [182, 126] width 144 height 68
click at [128, 133] on span "Used" at bounding box center [187, 136] width 136 height 9
click at [116, 134] on input "Used" at bounding box center [112, 136] width 5 height 5
radio input "true"
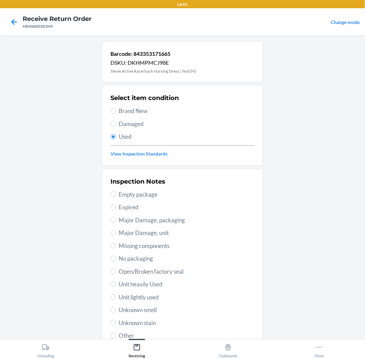
click at [141, 262] on span "No packaging" at bounding box center [187, 259] width 136 height 9
click at [116, 262] on input "No packaging" at bounding box center [112, 258] width 5 height 5
radio input "true"
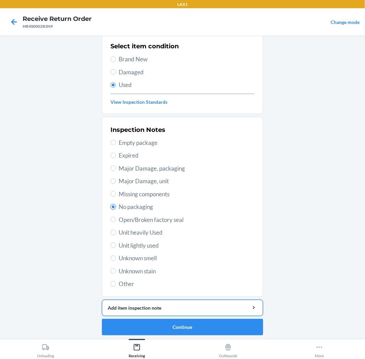
scroll to position [53, 0]
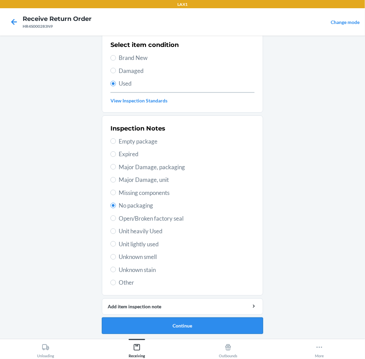
click at [148, 318] on button "Continue" at bounding box center [182, 326] width 161 height 16
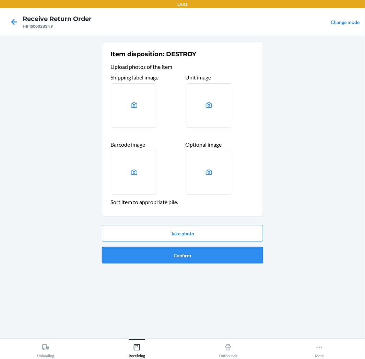
click at [174, 258] on button "Confirm" at bounding box center [182, 255] width 161 height 16
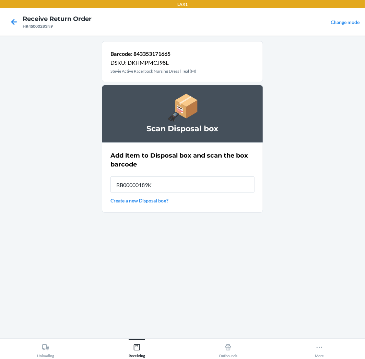
type input "RB00000189K"
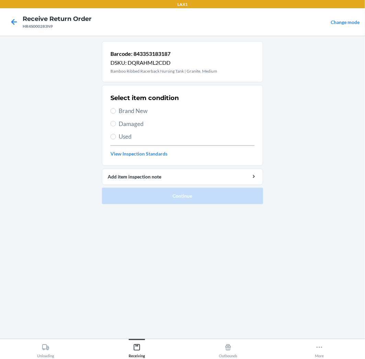
click at [118, 130] on div "Select item condition Brand New Damaged Used View Inspection Standards" at bounding box center [182, 126] width 144 height 68
click at [130, 136] on span "Used" at bounding box center [187, 136] width 136 height 9
click at [116, 136] on input "Used" at bounding box center [112, 136] width 5 height 5
radio input "true"
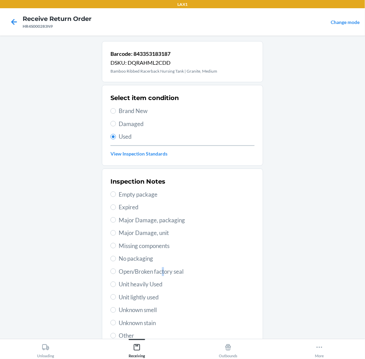
click at [161, 269] on span "Open/Broken factory seal" at bounding box center [187, 272] width 136 height 9
click at [124, 273] on span "Open/Broken factory seal" at bounding box center [187, 272] width 136 height 9
click at [116, 273] on input "Open/Broken factory seal" at bounding box center [112, 271] width 5 height 5
radio input "true"
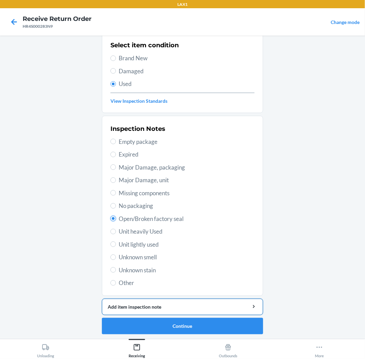
scroll to position [53, 0]
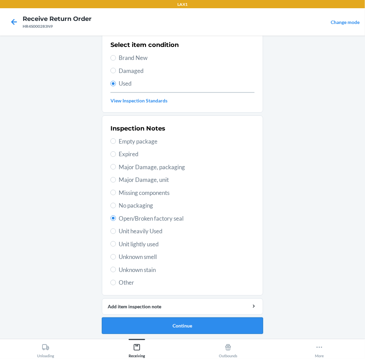
click at [182, 328] on button "Continue" at bounding box center [182, 326] width 161 height 16
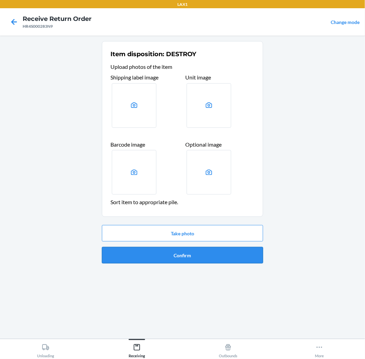
click at [161, 258] on button "Confirm" at bounding box center [182, 255] width 161 height 16
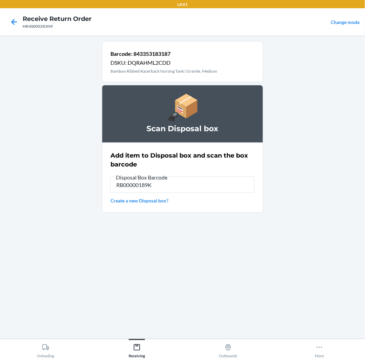
type input "RB00000189K"
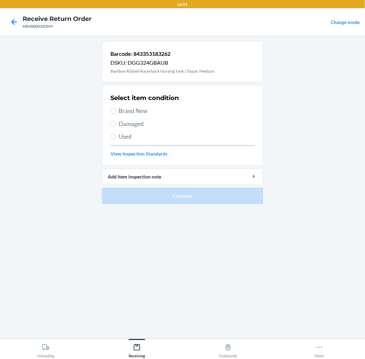
click at [120, 137] on span "Used" at bounding box center [187, 136] width 136 height 9
click at [116, 137] on input "Used" at bounding box center [112, 136] width 5 height 5
radio input "true"
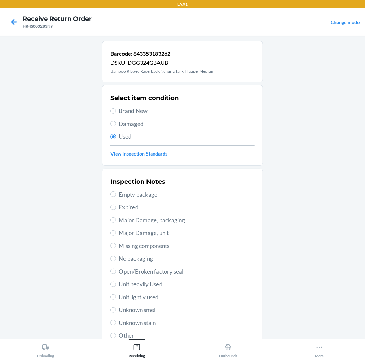
click at [163, 296] on span "Unit lightly used" at bounding box center [187, 297] width 136 height 9
click at [116, 296] on input "Unit lightly used" at bounding box center [112, 297] width 5 height 5
radio input "true"
click at [150, 297] on span "Unit lightly used" at bounding box center [187, 297] width 136 height 9
click at [116, 297] on input "Unit lightly used" at bounding box center [112, 297] width 5 height 5
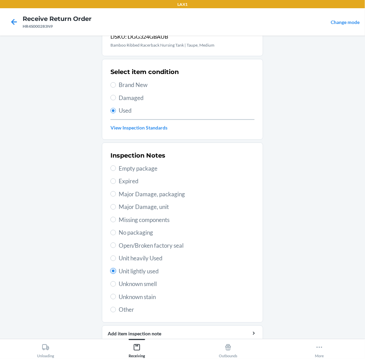
scroll to position [53, 0]
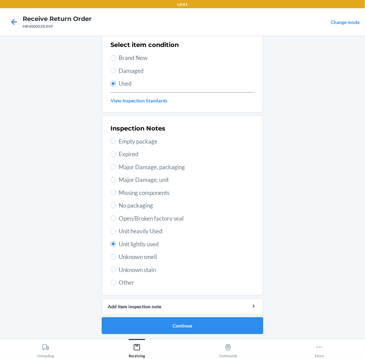
click at [199, 324] on button "Continue" at bounding box center [182, 326] width 161 height 16
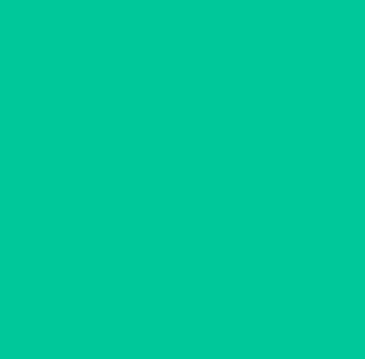
scroll to position [0, 0]
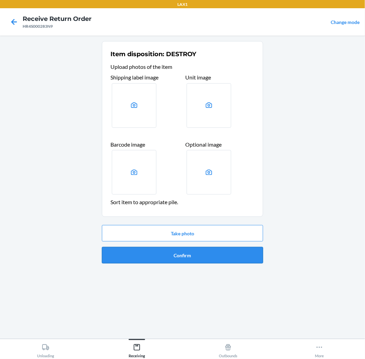
click at [206, 255] on button "Confirm" at bounding box center [182, 255] width 161 height 16
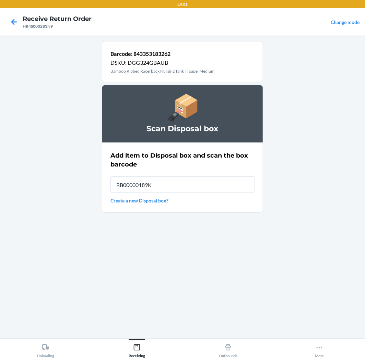
type input "RB00000189K"
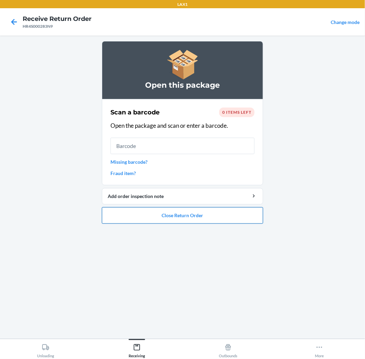
click at [169, 222] on button "Close Return Order" at bounding box center [182, 216] width 161 height 16
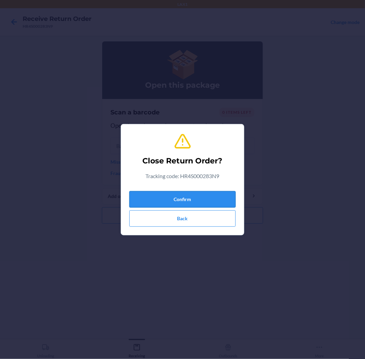
click at [172, 196] on button "Confirm" at bounding box center [182, 199] width 106 height 16
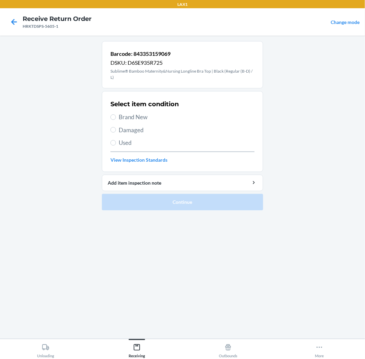
click at [133, 117] on span "Brand New" at bounding box center [187, 117] width 136 height 9
click at [116, 117] on input "Brand New" at bounding box center [112, 117] width 5 height 5
radio input "true"
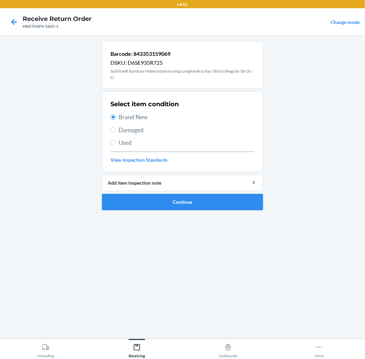
click at [136, 193] on li "Barcode: 843353159069 DSKU: D6SE935R725 Sublime® Bamboo Maternity&Nursing Longl…" at bounding box center [182, 125] width 161 height 169
click at [136, 201] on button "Continue" at bounding box center [182, 202] width 161 height 16
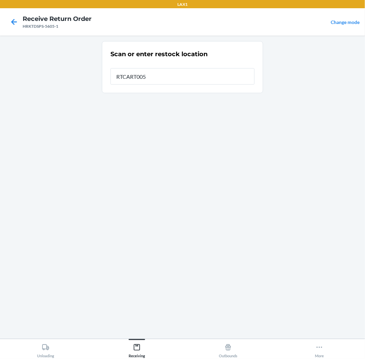
type input "RTCART005"
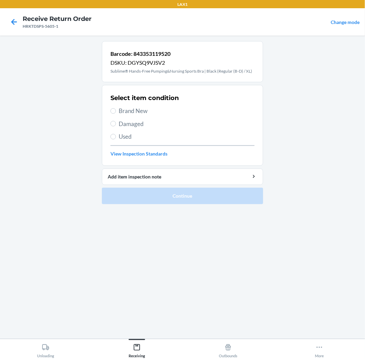
click at [121, 133] on span "Used" at bounding box center [187, 136] width 136 height 9
click at [116, 134] on input "Used" at bounding box center [112, 136] width 5 height 5
radio input "true"
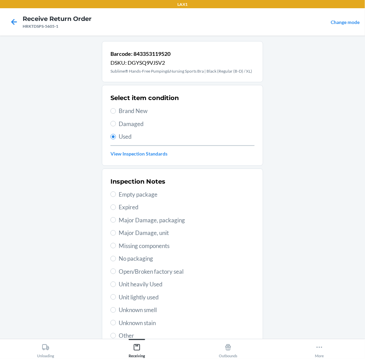
click at [127, 256] on span "No packaging" at bounding box center [187, 259] width 136 height 9
click at [116, 256] on input "No packaging" at bounding box center [112, 258] width 5 height 5
radio input "true"
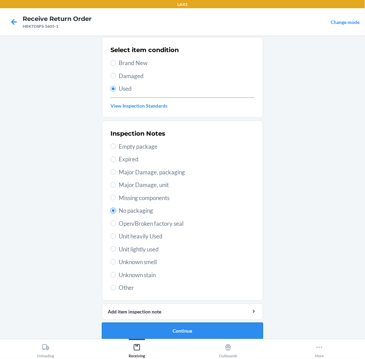
scroll to position [53, 0]
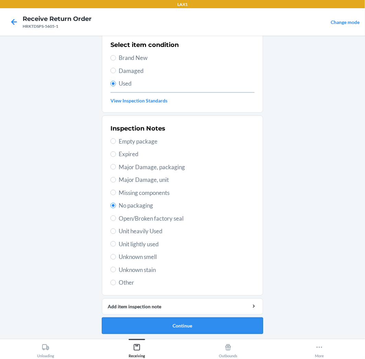
click at [141, 324] on button "Continue" at bounding box center [182, 326] width 161 height 16
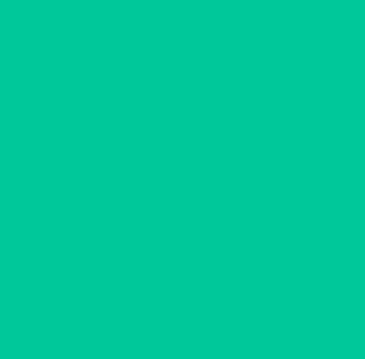
scroll to position [0, 0]
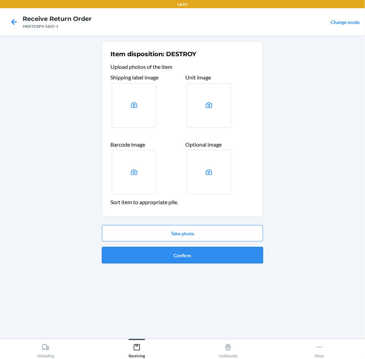
click at [158, 257] on button "Confirm" at bounding box center [182, 255] width 161 height 16
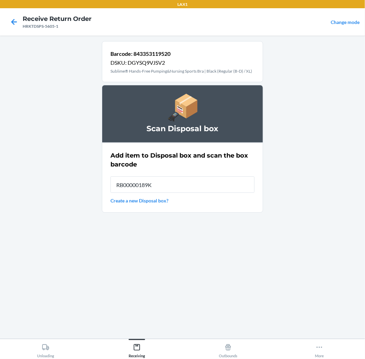
type input "RB00000189K"
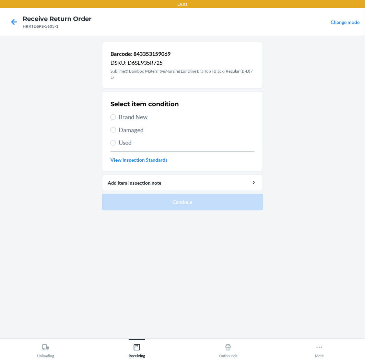
click at [128, 138] on div "Select item condition Brand New Damaged Used View Inspection Standards" at bounding box center [182, 132] width 144 height 68
click at [135, 131] on span "Damaged" at bounding box center [187, 130] width 136 height 9
click at [116, 131] on input "Damaged" at bounding box center [112, 129] width 5 height 5
radio input "true"
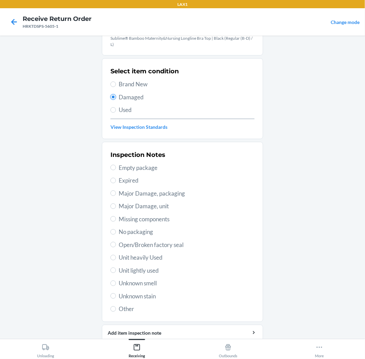
scroll to position [59, 0]
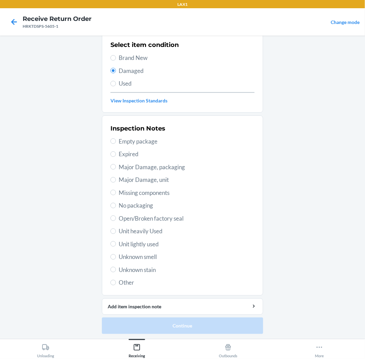
click at [115, 285] on label "Other" at bounding box center [182, 283] width 144 height 9
click at [115, 285] on input "Other" at bounding box center [112, 282] width 5 height 5
radio input "true"
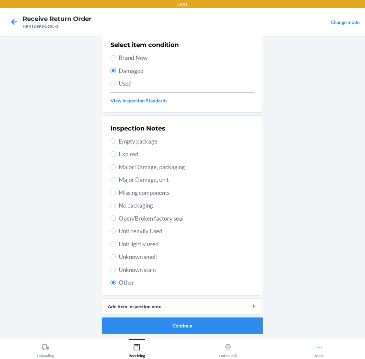
click at [189, 316] on li "Barcode: 843353159069 DSKU: D6SE935R725 Sublime® Bamboo Maternity&Nursing Longl…" at bounding box center [182, 158] width 161 height 353
click at [183, 327] on button "Continue" at bounding box center [182, 326] width 161 height 16
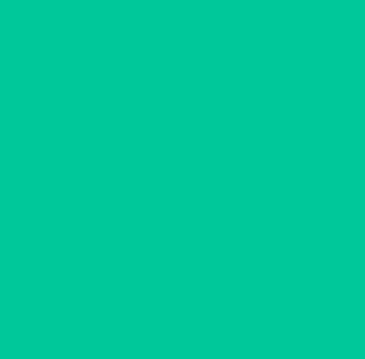
scroll to position [0, 0]
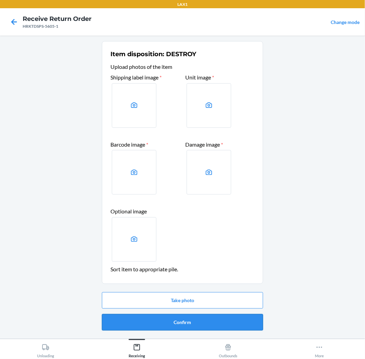
click at [181, 322] on button "Confirm" at bounding box center [182, 323] width 161 height 16
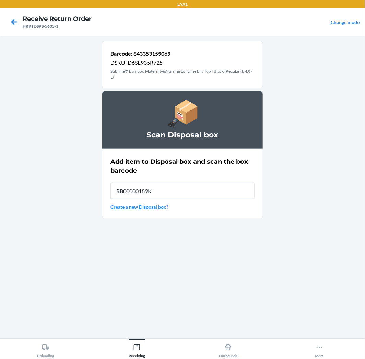
type input "RB00000189K"
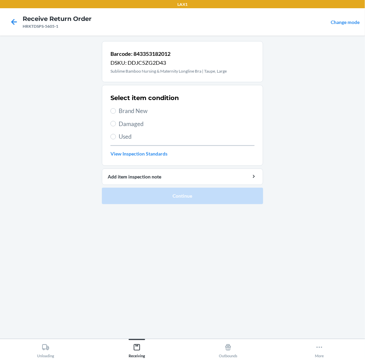
click at [124, 138] on span "Used" at bounding box center [187, 136] width 136 height 9
click at [116, 138] on input "Used" at bounding box center [112, 136] width 5 height 5
radio input "true"
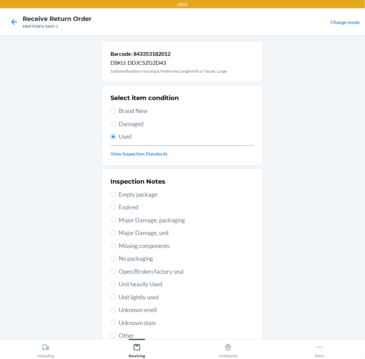
click at [140, 302] on span "Unit lightly used" at bounding box center [187, 297] width 136 height 9
click at [116, 300] on input "Unit lightly used" at bounding box center [112, 297] width 5 height 5
radio input "true"
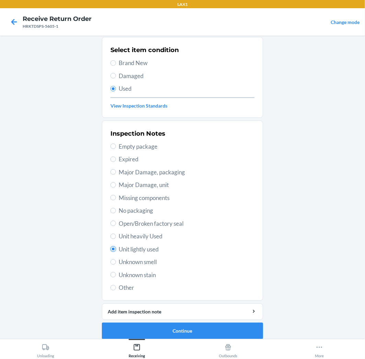
scroll to position [53, 0]
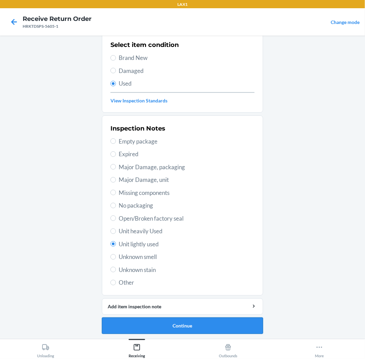
click at [113, 325] on button "Continue" at bounding box center [182, 326] width 161 height 16
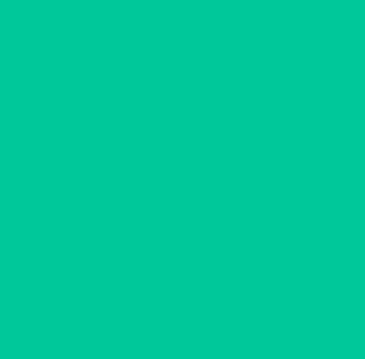
scroll to position [0, 0]
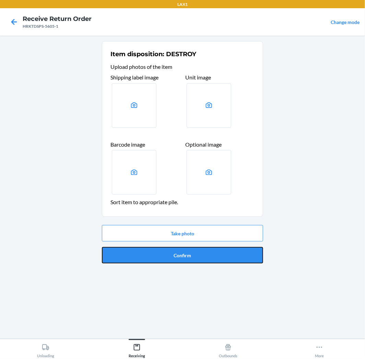
drag, startPoint x: 178, startPoint y: 254, endPoint x: 182, endPoint y: 252, distance: 4.8
click at [179, 254] on button "Confirm" at bounding box center [182, 255] width 161 height 16
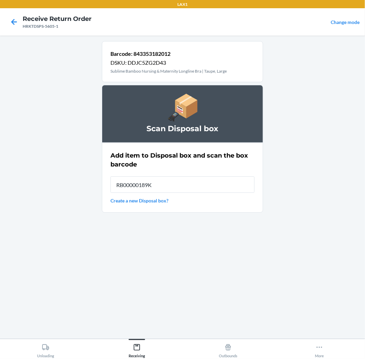
type input "RB00000189K"
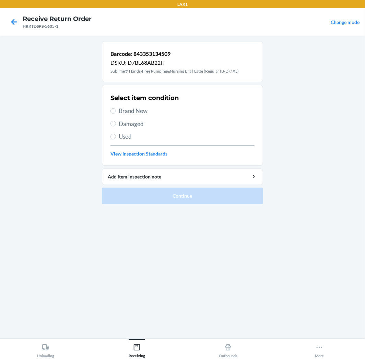
click at [127, 113] on span "Brand New" at bounding box center [187, 111] width 136 height 9
click at [116, 113] on input "Brand New" at bounding box center [112, 110] width 5 height 5
radio input "true"
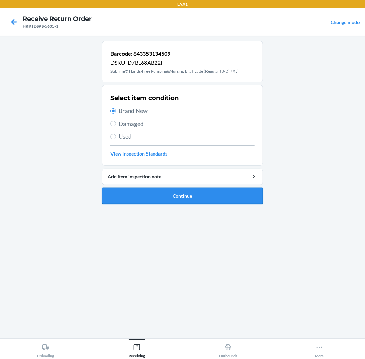
click at [135, 189] on button "Continue" at bounding box center [182, 196] width 161 height 16
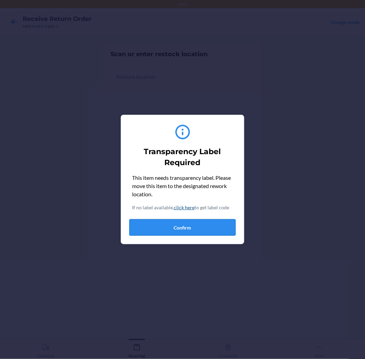
click at [167, 229] on button "Confirm" at bounding box center [182, 228] width 106 height 16
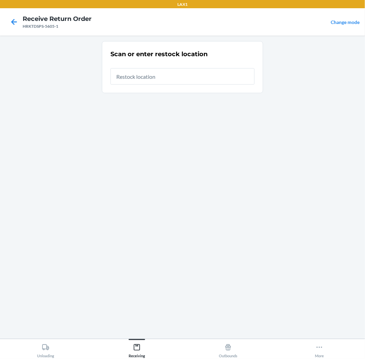
type input "RTCART005"
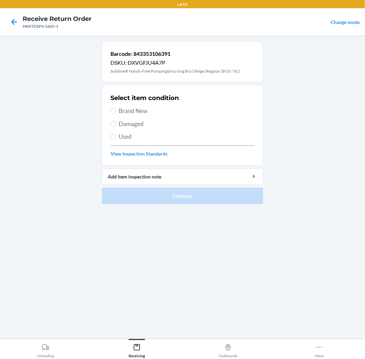
click at [108, 111] on section "Select item condition Brand New Damaged Used View Inspection Standards" at bounding box center [182, 125] width 161 height 81
click at [128, 110] on span "Brand New" at bounding box center [187, 111] width 136 height 9
click at [116, 110] on input "Brand New" at bounding box center [112, 110] width 5 height 5
radio input "true"
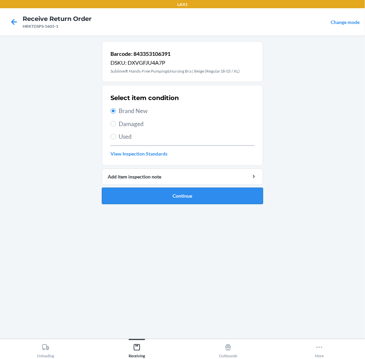
click at [129, 197] on button "Continue" at bounding box center [182, 196] width 161 height 16
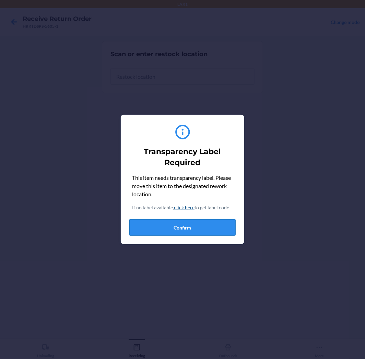
click at [163, 232] on button "Confirm" at bounding box center [182, 228] width 106 height 16
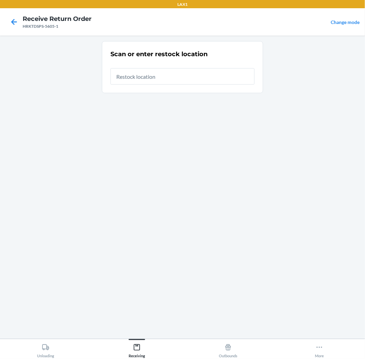
type input "RTCART005"
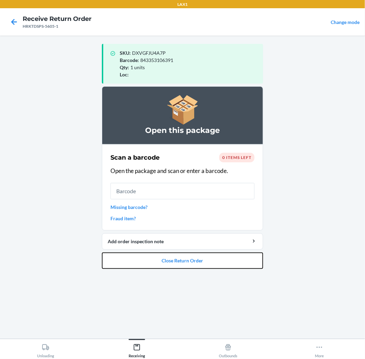
click at [172, 311] on div "SKU : DXVGFJU4A7P Barcode : 843353106391 Qty : 1 units Loc : Open this package …" at bounding box center [182, 187] width 161 height 293
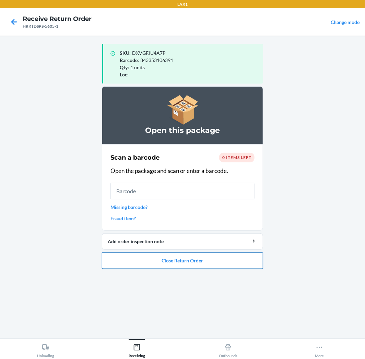
click at [186, 262] on button "Close Return Order" at bounding box center [182, 261] width 161 height 16
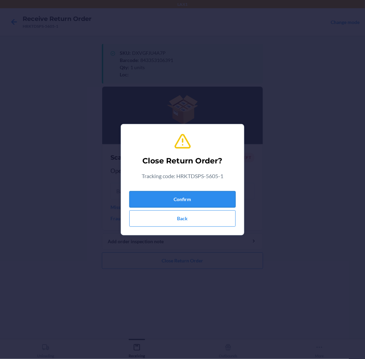
click at [192, 202] on button "Confirm" at bounding box center [182, 199] width 106 height 16
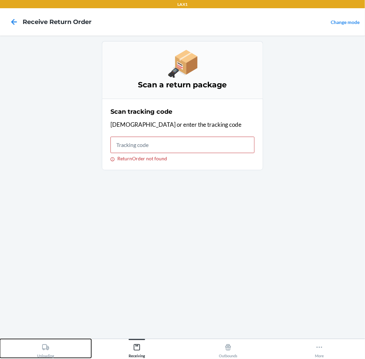
click at [40, 355] on div "Unloading" at bounding box center [45, 349] width 17 height 17
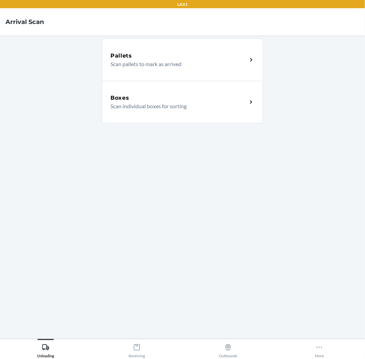
click at [207, 113] on div "Boxes Scan individual boxes for sorting" at bounding box center [182, 102] width 161 height 43
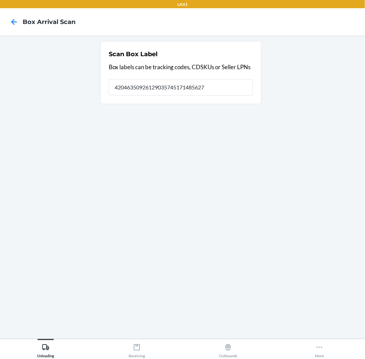
type input "420463509261290357451714856278"
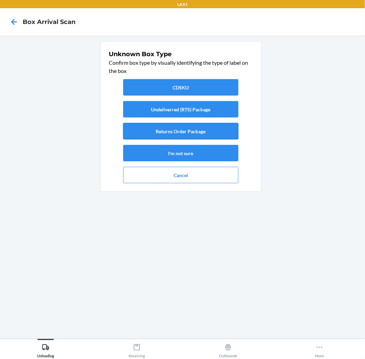
click at [163, 131] on button "Returns Order Package" at bounding box center [180, 131] width 115 height 16
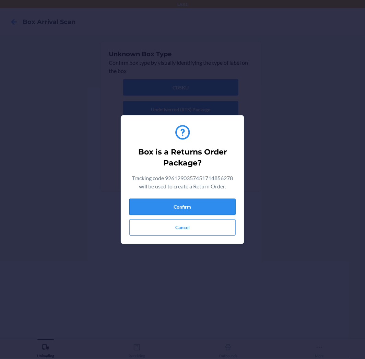
click at [196, 209] on button "Confirm" at bounding box center [182, 207] width 106 height 16
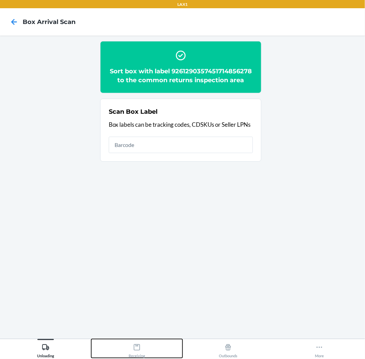
click at [134, 355] on div "Receiving" at bounding box center [137, 349] width 16 height 17
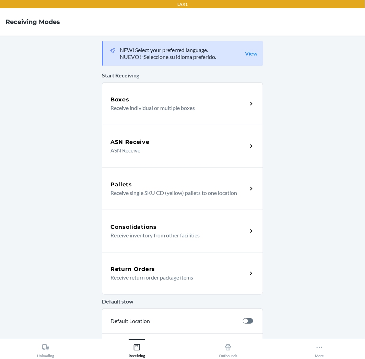
click at [154, 279] on p "Receive return order package items" at bounding box center [175, 278] width 131 height 8
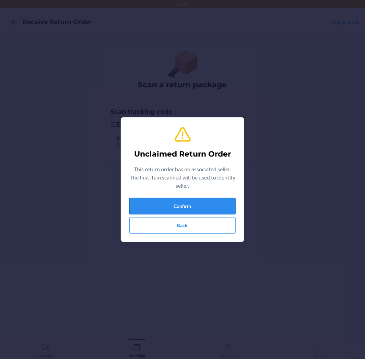
click at [197, 199] on button "Confirm" at bounding box center [182, 206] width 106 height 16
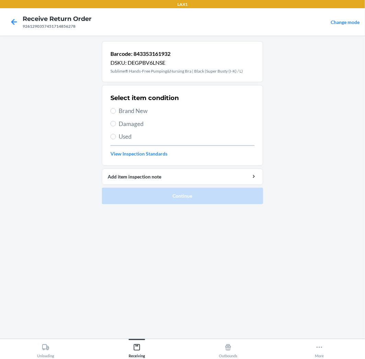
click at [115, 108] on label "Brand New" at bounding box center [182, 111] width 144 height 9
click at [115, 108] on input "Brand New" at bounding box center [112, 110] width 5 height 5
radio input "true"
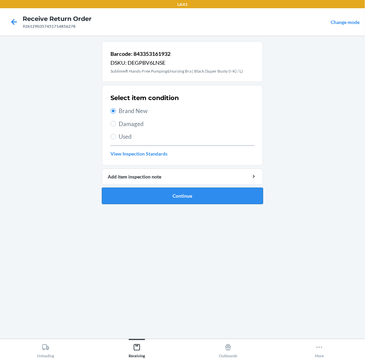
click at [185, 197] on button "Continue" at bounding box center [182, 196] width 161 height 16
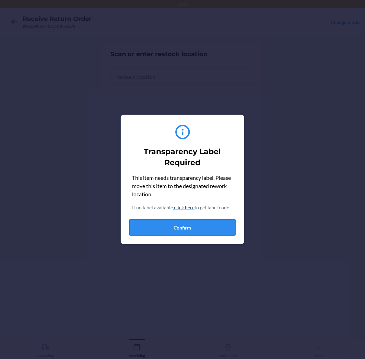
click at [177, 230] on button "Confirm" at bounding box center [182, 228] width 106 height 16
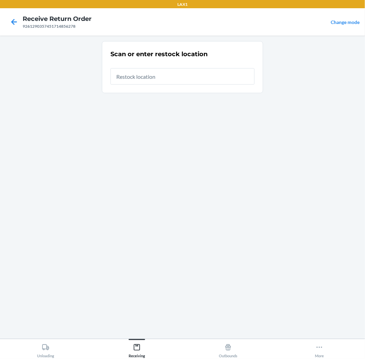
type input "RTCART005"
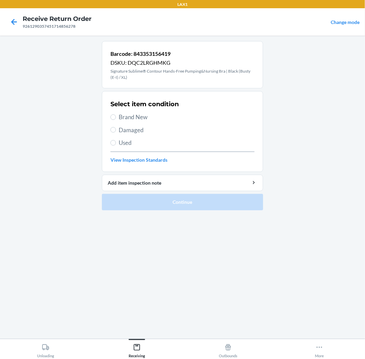
click at [126, 141] on span "Used" at bounding box center [187, 143] width 136 height 9
click at [116, 141] on input "Used" at bounding box center [112, 142] width 5 height 5
radio input "true"
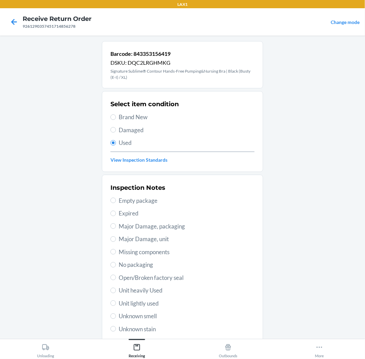
click at [118, 323] on div "Inspection Notes Empty package Expired Major Damage, packaging Major Damage, un…" at bounding box center [182, 264] width 144 height 167
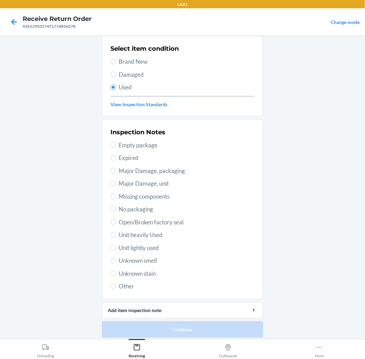
scroll to position [59, 0]
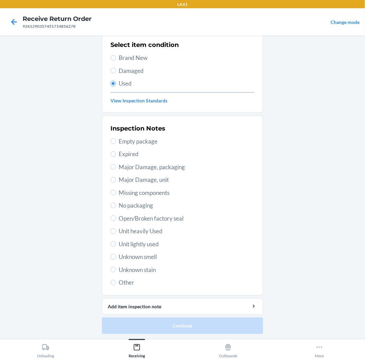
click at [129, 282] on span "Other" at bounding box center [187, 283] width 136 height 9
click at [116, 282] on input "Other" at bounding box center [112, 282] width 5 height 5
radio input "true"
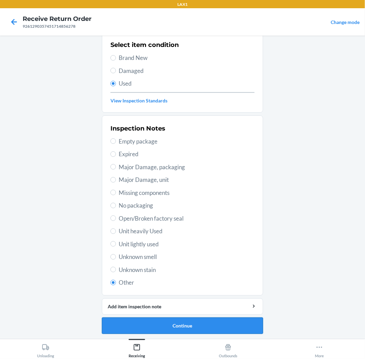
click at [135, 320] on button "Continue" at bounding box center [182, 326] width 161 height 16
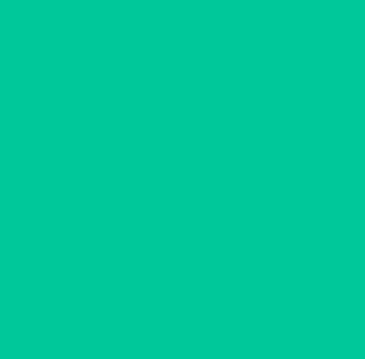
scroll to position [0, 0]
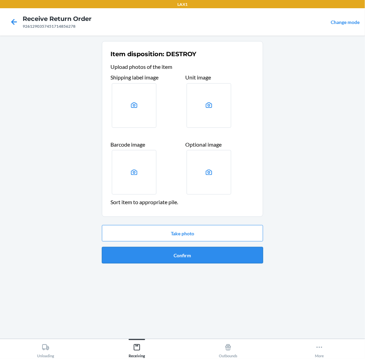
click at [163, 261] on button "Confirm" at bounding box center [182, 255] width 161 height 16
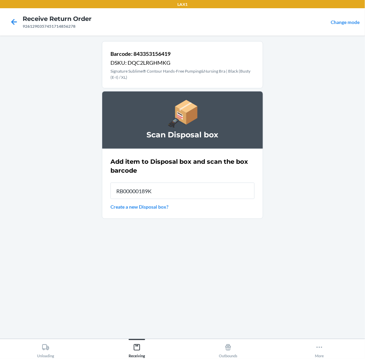
type input "RB00000189K"
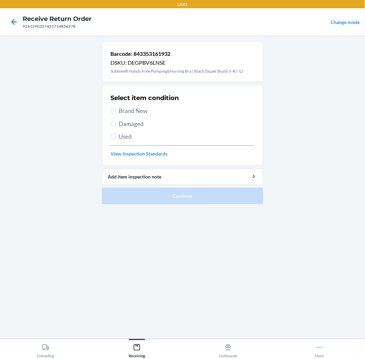
click at [125, 113] on span "Brand New" at bounding box center [187, 111] width 136 height 9
click at [116, 113] on input "Brand New" at bounding box center [112, 110] width 5 height 5
radio input "true"
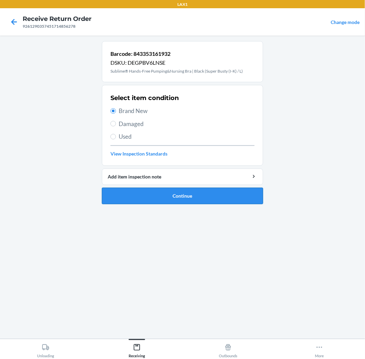
click at [147, 196] on button "Continue" at bounding box center [182, 196] width 161 height 16
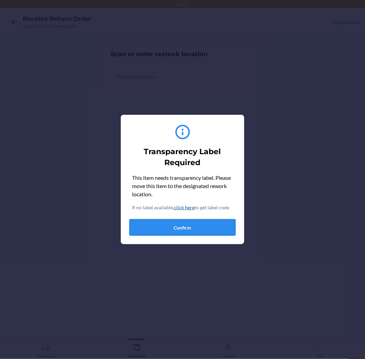
click at [159, 231] on button "Confirm" at bounding box center [182, 228] width 106 height 16
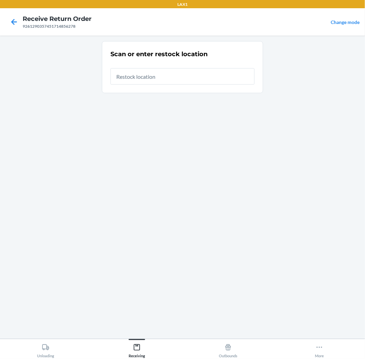
type input "RTCART005"
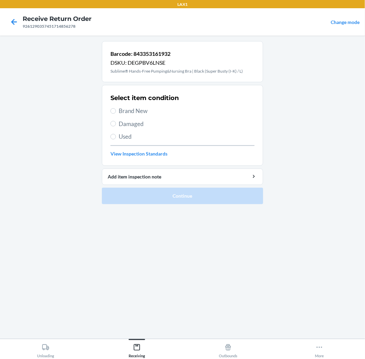
click at [121, 111] on span "Brand New" at bounding box center [187, 111] width 136 height 9
click at [116, 111] on input "Brand New" at bounding box center [112, 110] width 5 height 5
radio input "true"
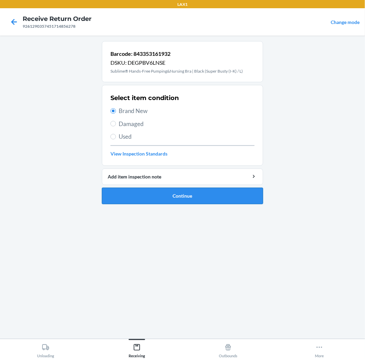
click at [152, 189] on button "Continue" at bounding box center [182, 196] width 161 height 16
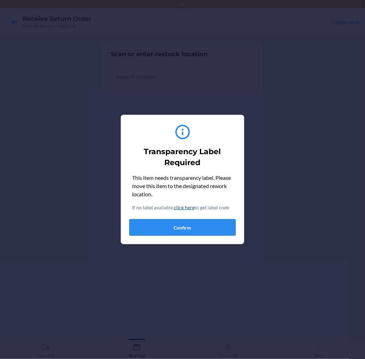
click at [177, 229] on button "Confirm" at bounding box center [182, 228] width 106 height 16
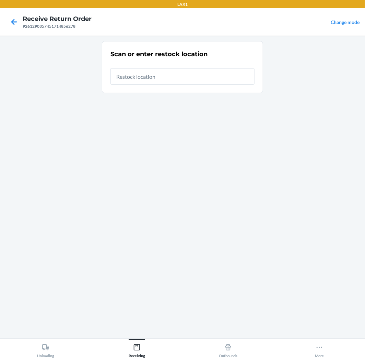
type input "RTCART005"
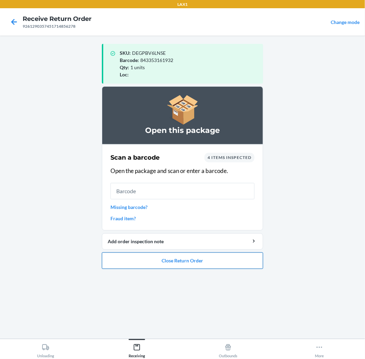
click at [162, 260] on button "Close Return Order" at bounding box center [182, 261] width 161 height 16
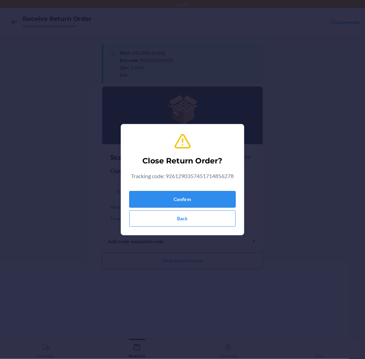
click at [197, 198] on button "Confirm" at bounding box center [182, 199] width 106 height 16
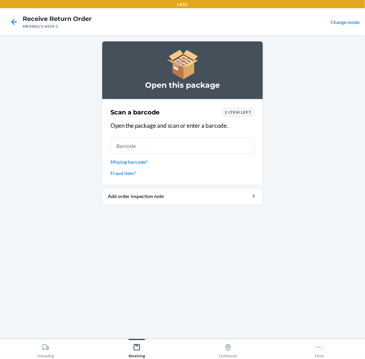
click at [134, 158] on div "Scan a barcode 1 item left Open the package and scan or enter a barcode. Missin…" at bounding box center [182, 142] width 144 height 73
click at [134, 158] on link "Missing barcode?" at bounding box center [182, 161] width 144 height 7
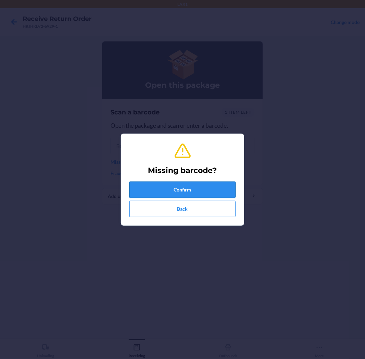
click at [143, 189] on button "Confirm" at bounding box center [182, 190] width 106 height 16
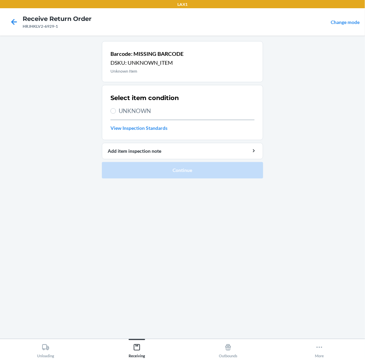
click at [120, 104] on div "Select item condition UNKNOWN View Inspection Standards" at bounding box center [182, 113] width 144 height 42
click at [121, 116] on div "Select item condition UNKNOWN View Inspection Standards" at bounding box center [182, 113] width 144 height 42
click at [117, 110] on label "UNKNOWN" at bounding box center [182, 111] width 144 height 9
click at [116, 110] on input "UNKNOWN" at bounding box center [112, 110] width 5 height 5
radio input "true"
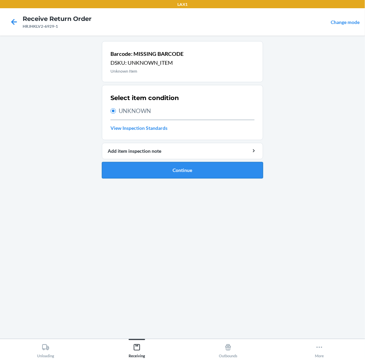
click at [164, 177] on button "Continue" at bounding box center [182, 170] width 161 height 16
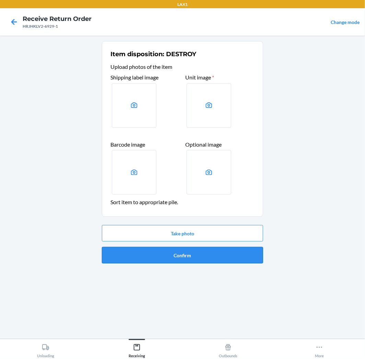
click at [203, 255] on button "Confirm" at bounding box center [182, 255] width 161 height 16
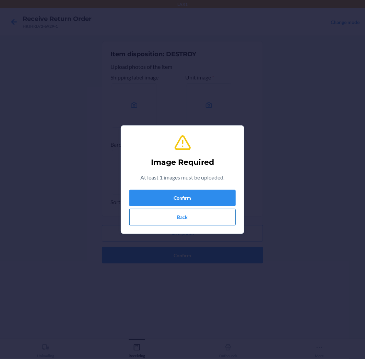
click at [192, 221] on button "Back" at bounding box center [182, 217] width 106 height 16
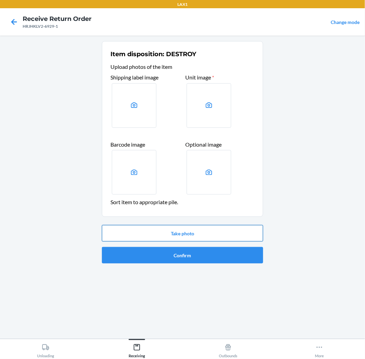
click at [184, 235] on button "Take photo" at bounding box center [182, 233] width 161 height 16
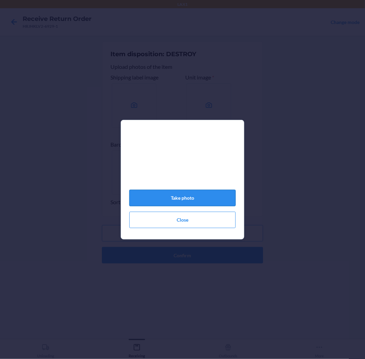
click at [166, 199] on button "Take photo" at bounding box center [182, 198] width 106 height 16
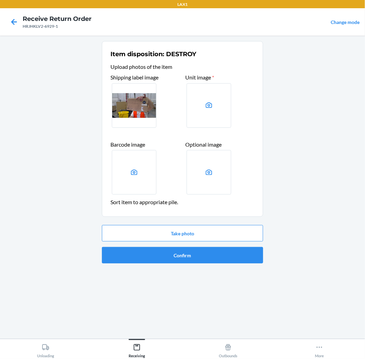
click at [176, 276] on div "Item disposition: DESTROY Upload photos of the item Shipping label image Unit i…" at bounding box center [182, 187] width 161 height 293
drag, startPoint x: 184, startPoint y: 260, endPoint x: 188, endPoint y: 258, distance: 4.0
click at [188, 258] on button "Confirm" at bounding box center [182, 255] width 161 height 16
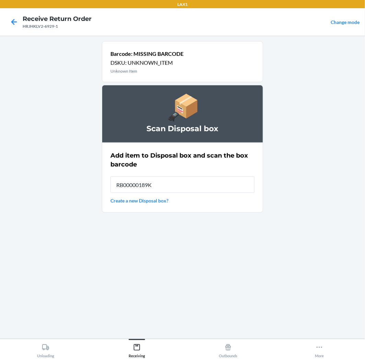
type input "RB00000189K"
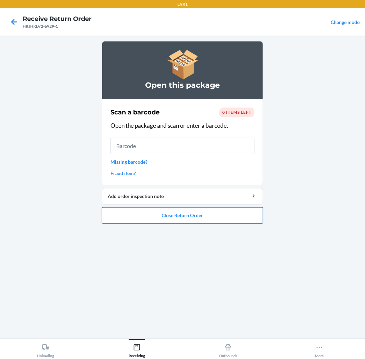
click at [170, 212] on button "Close Return Order" at bounding box center [182, 216] width 161 height 16
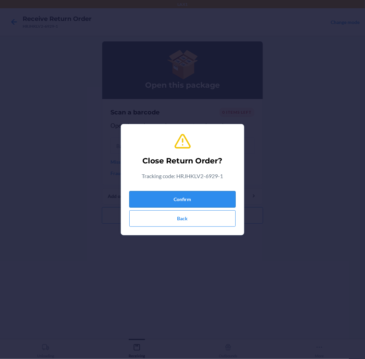
click at [174, 198] on button "Confirm" at bounding box center [182, 199] width 106 height 16
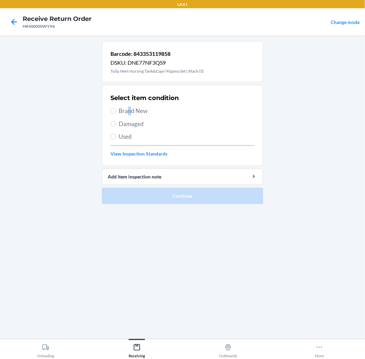
drag, startPoint x: 129, startPoint y: 117, endPoint x: 131, endPoint y: 114, distance: 4.0
click at [130, 115] on div "Select item condition Brand New Damaged Used View Inspection Standards" at bounding box center [182, 126] width 144 height 68
click at [131, 112] on span "Brand New" at bounding box center [187, 111] width 136 height 9
click at [116, 112] on input "Brand New" at bounding box center [112, 110] width 5 height 5
radio input "true"
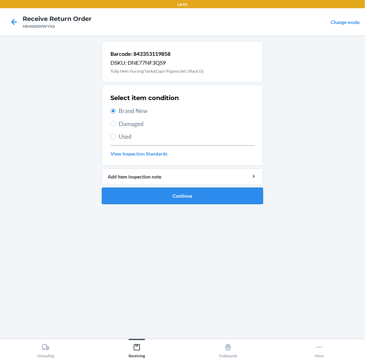
click at [149, 196] on button "Continue" at bounding box center [182, 196] width 161 height 16
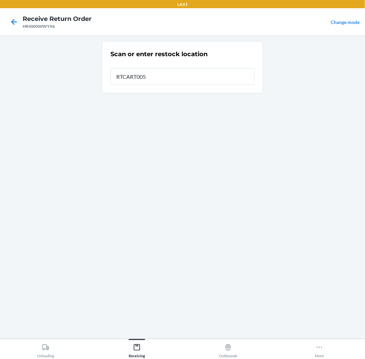
type input "RTCART005"
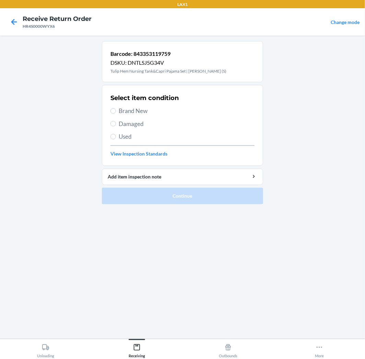
click at [129, 110] on span "Brand New" at bounding box center [187, 111] width 136 height 9
click at [116, 110] on input "Brand New" at bounding box center [112, 110] width 5 height 5
radio input "true"
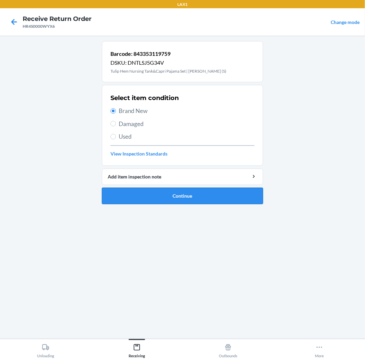
click at [146, 200] on button "Continue" at bounding box center [182, 196] width 161 height 16
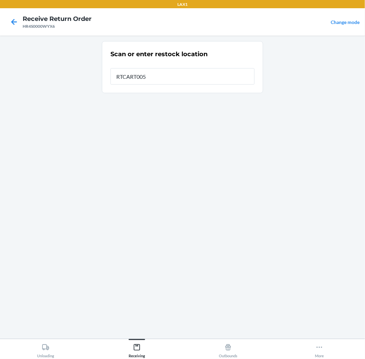
type input "RTCART005"
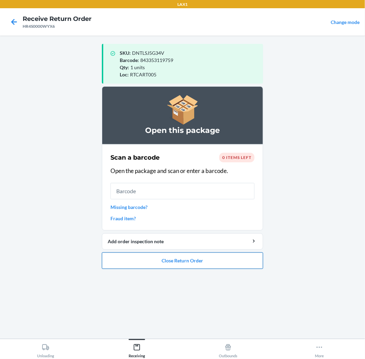
click at [189, 263] on button "Close Return Order" at bounding box center [182, 261] width 161 height 16
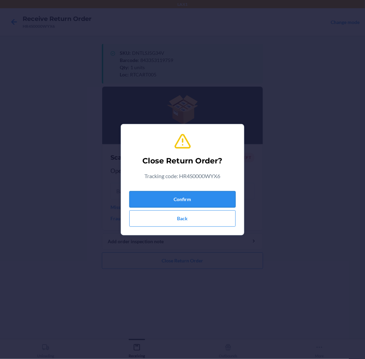
click at [186, 202] on button "Confirm" at bounding box center [182, 199] width 106 height 16
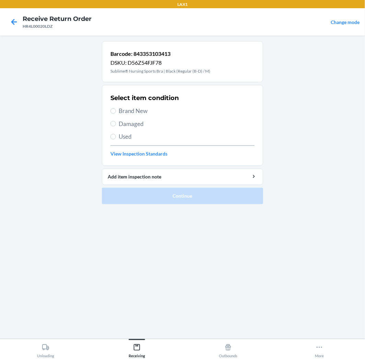
drag, startPoint x: 198, startPoint y: 215, endPoint x: 163, endPoint y: 245, distance: 45.8
click at [180, 263] on div "Barcode: 843353103413 DSKU: D56Z54FJF78 Sublime® Nursing Sports Bra | Black (Re…" at bounding box center [182, 187] width 161 height 293
click at [118, 110] on label "Brand New" at bounding box center [182, 111] width 144 height 9
click at [116, 110] on input "Brand New" at bounding box center [112, 110] width 5 height 5
radio input "true"
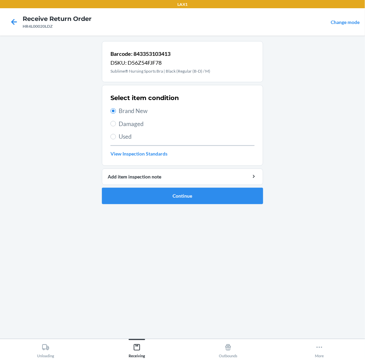
click at [170, 187] on li "Barcode: 843353103413 DSKU: D56Z54FJF78 Sublime® Nursing Sports Bra | Black (Re…" at bounding box center [182, 122] width 161 height 163
click at [168, 200] on button "Continue" at bounding box center [182, 196] width 161 height 16
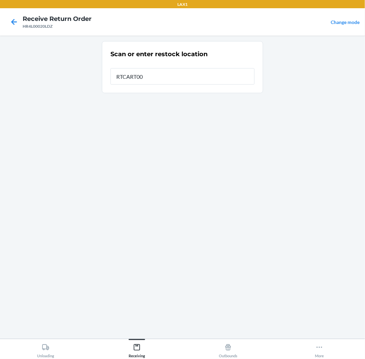
type input "RTCART005"
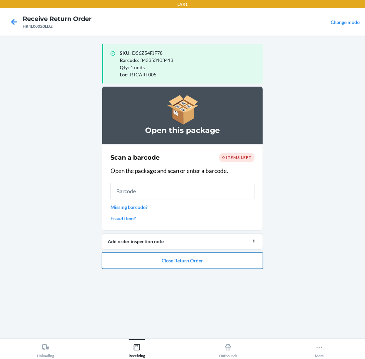
click at [245, 259] on button "Close Return Order" at bounding box center [182, 261] width 161 height 16
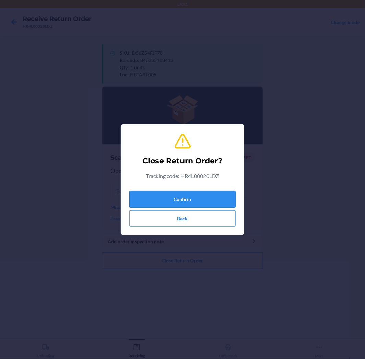
click at [225, 200] on button "Confirm" at bounding box center [182, 199] width 106 height 16
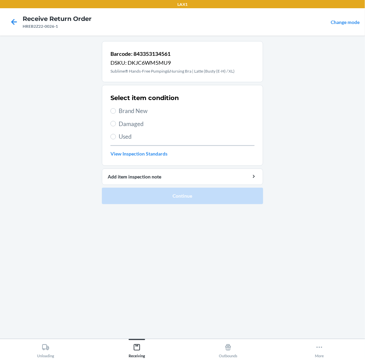
click at [141, 111] on span "Brand New" at bounding box center [187, 111] width 136 height 9
click at [116, 111] on input "Brand New" at bounding box center [112, 110] width 5 height 5
radio input "true"
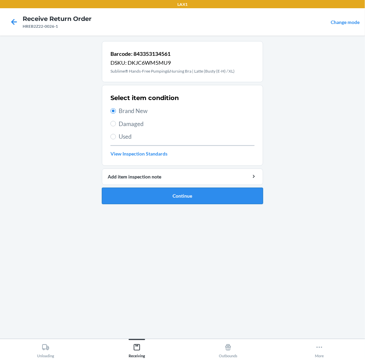
click at [152, 197] on button "Continue" at bounding box center [182, 196] width 161 height 16
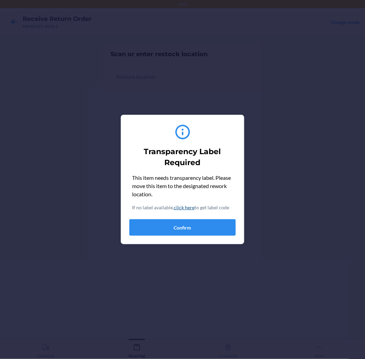
click at [176, 219] on div "This item needs transparency label. Please move this item to the designated rew…" at bounding box center [182, 205] width 106 height 62
click at [176, 226] on button "Confirm" at bounding box center [182, 228] width 106 height 16
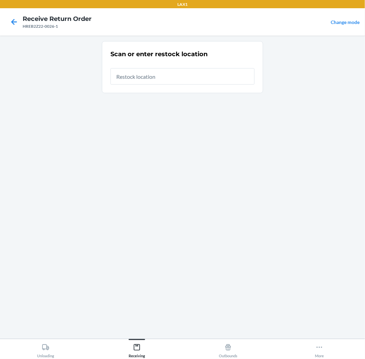
type input "RTCART005"
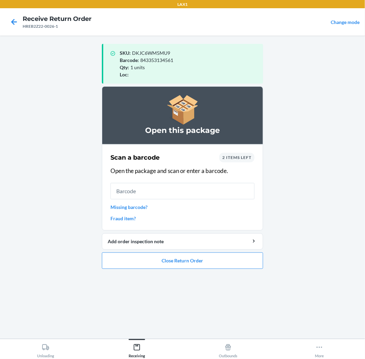
click at [126, 204] on link "Missing barcode?" at bounding box center [182, 207] width 144 height 7
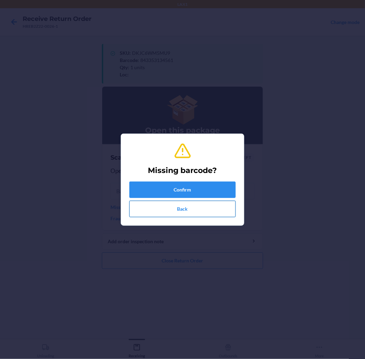
click at [194, 213] on button "Back" at bounding box center [182, 209] width 106 height 16
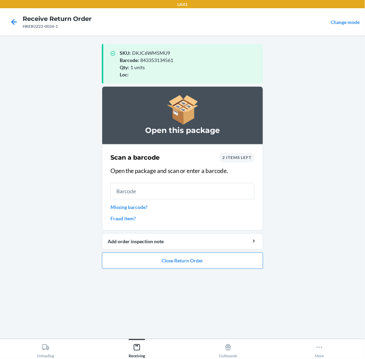
click at [249, 160] on div "2 items left" at bounding box center [236, 158] width 35 height 10
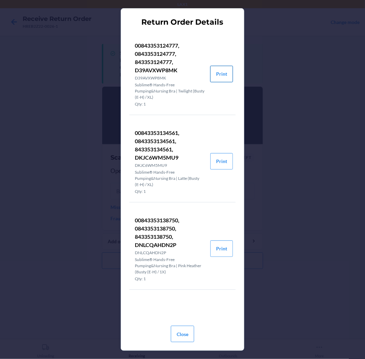
click at [227, 76] on button "Print" at bounding box center [221, 74] width 23 height 16
click at [225, 248] on button "Print" at bounding box center [221, 249] width 23 height 16
click at [180, 335] on button "Close" at bounding box center [182, 334] width 23 height 16
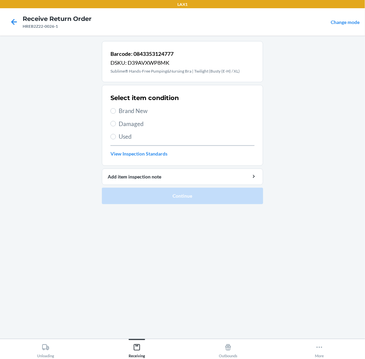
click at [116, 123] on label "Damaged" at bounding box center [182, 124] width 144 height 9
click at [116, 123] on input "Damaged" at bounding box center [112, 123] width 5 height 5
radio input "true"
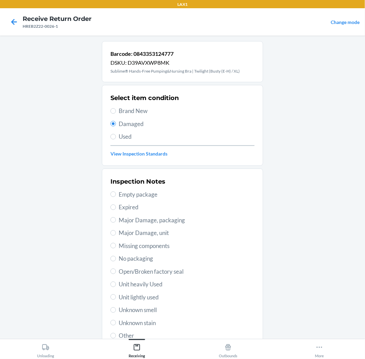
click at [133, 257] on span "No packaging" at bounding box center [187, 259] width 136 height 9
click at [116, 257] on input "No packaging" at bounding box center [112, 258] width 5 height 5
radio input "true"
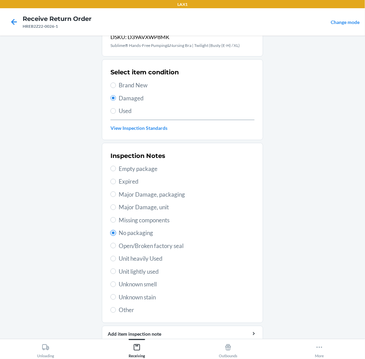
scroll to position [53, 0]
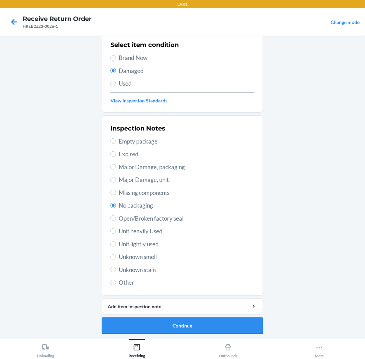
click at [214, 324] on button "Continue" at bounding box center [182, 326] width 161 height 16
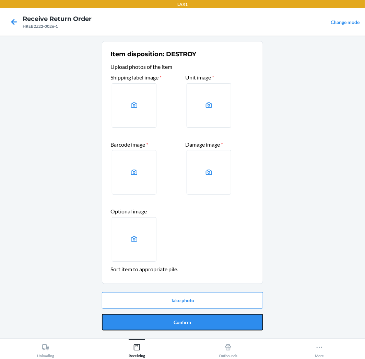
click at [214, 324] on button "Confirm" at bounding box center [182, 323] width 161 height 16
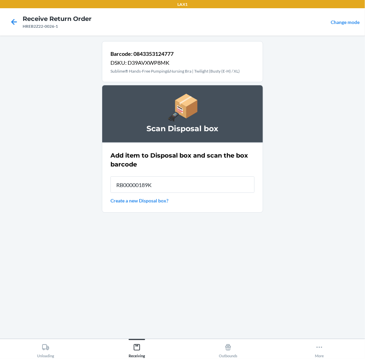
type input "RB00000189K"
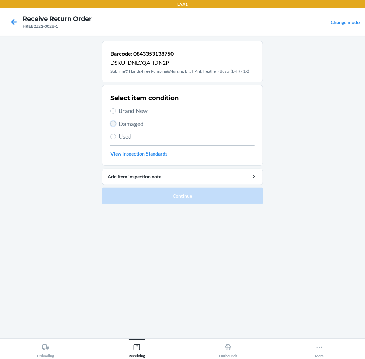
click at [114, 122] on input "Damaged" at bounding box center [112, 123] width 5 height 5
radio input "true"
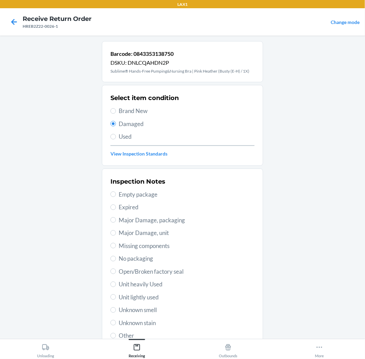
click at [137, 255] on span "No packaging" at bounding box center [187, 259] width 136 height 9
click at [116, 256] on input "No packaging" at bounding box center [112, 258] width 5 height 5
radio input "true"
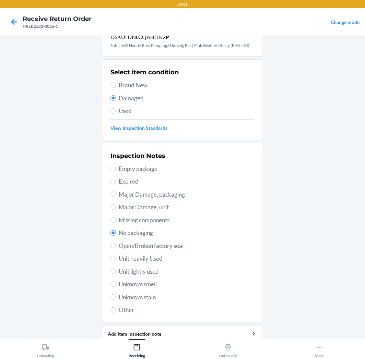
scroll to position [53, 0]
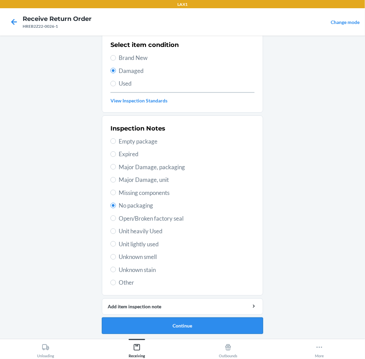
click at [202, 320] on button "Continue" at bounding box center [182, 326] width 161 height 16
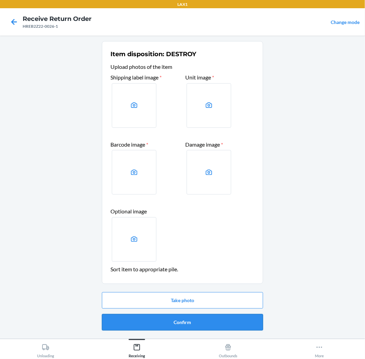
click at [202, 321] on button "Confirm" at bounding box center [182, 323] width 161 height 16
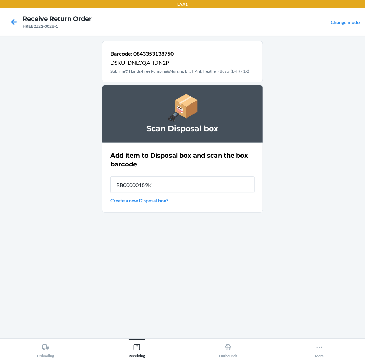
type input "RB00000189K"
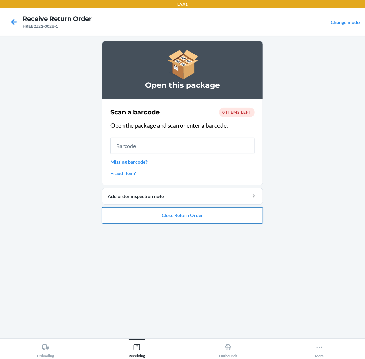
click at [194, 219] on button "Close Return Order" at bounding box center [182, 216] width 161 height 16
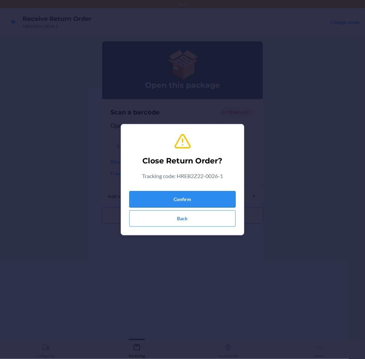
click at [201, 200] on button "Confirm" at bounding box center [182, 199] width 106 height 16
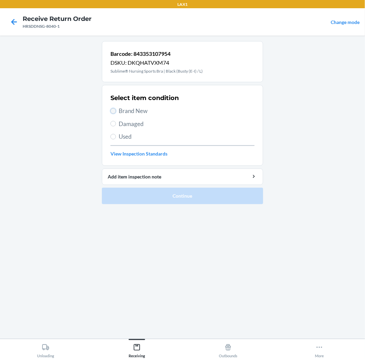
click at [112, 112] on input "Brand New" at bounding box center [112, 110] width 5 height 5
radio input "true"
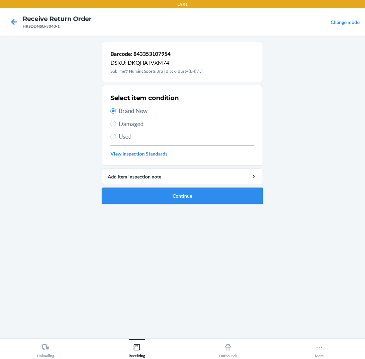
click at [144, 198] on button "Continue" at bounding box center [182, 196] width 161 height 16
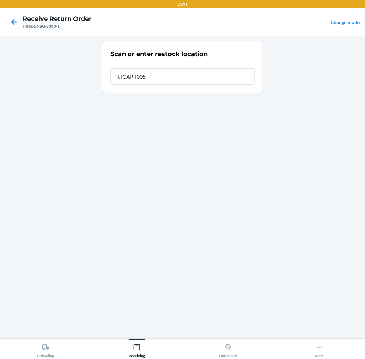
type input "RTCART005"
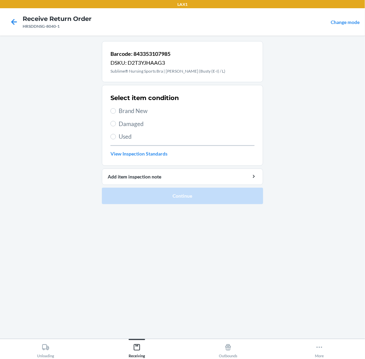
click at [121, 109] on span "Brand New" at bounding box center [187, 111] width 136 height 9
click at [116, 109] on input "Brand New" at bounding box center [112, 110] width 5 height 5
radio input "true"
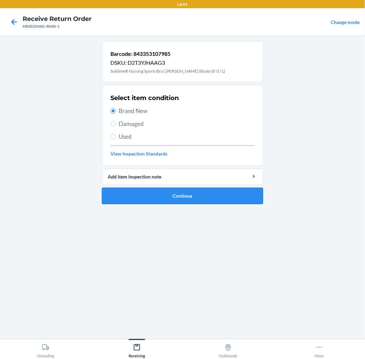
click at [161, 197] on button "Continue" at bounding box center [182, 196] width 161 height 16
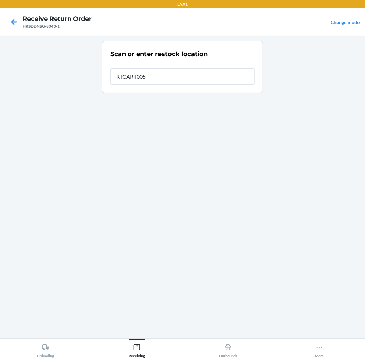
type input "RTCART005"
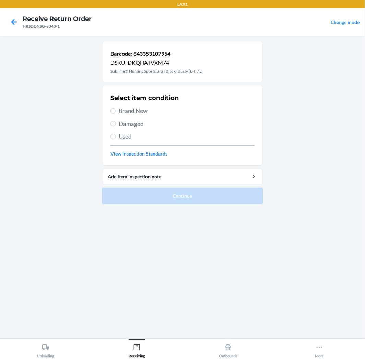
click at [127, 139] on span "Used" at bounding box center [187, 136] width 136 height 9
click at [116, 139] on input "Used" at bounding box center [112, 136] width 5 height 5
radio input "true"
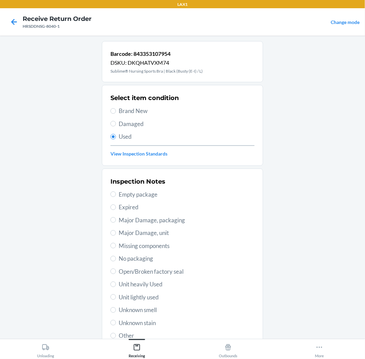
click at [129, 308] on span "Unknown smell" at bounding box center [187, 310] width 136 height 9
click at [116, 308] on input "Unknown smell" at bounding box center [112, 310] width 5 height 5
radio input "true"
click at [131, 296] on span "Unit lightly used" at bounding box center [187, 297] width 136 height 9
click at [116, 296] on input "Unit lightly used" at bounding box center [112, 297] width 5 height 5
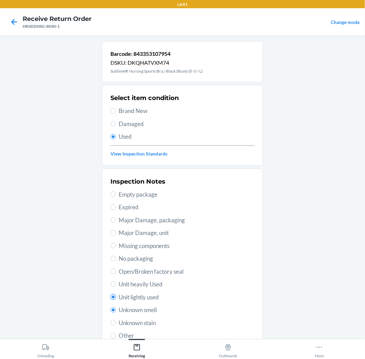
radio input "true"
radio input "false"
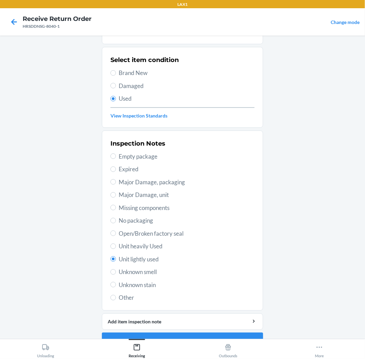
click at [121, 242] on span "Unit heavily Used" at bounding box center [187, 246] width 136 height 9
click at [116, 244] on input "Unit heavily Used" at bounding box center [112, 246] width 5 height 5
radio input "true"
radio input "false"
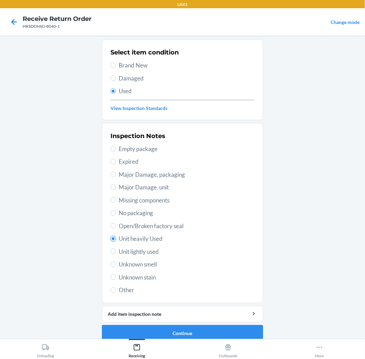
scroll to position [53, 0]
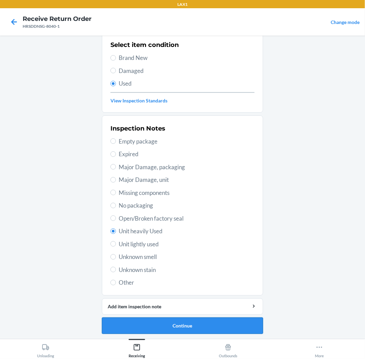
click at [218, 322] on button "Continue" at bounding box center [182, 326] width 161 height 16
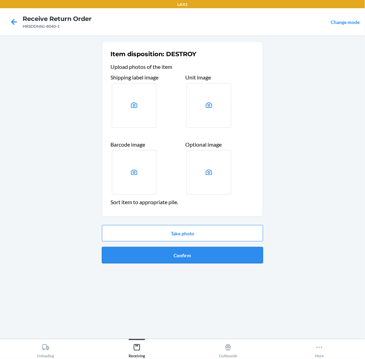
click at [179, 256] on button "Confirm" at bounding box center [182, 255] width 161 height 16
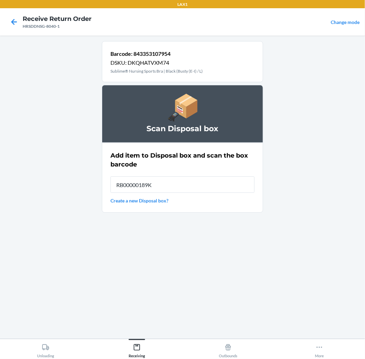
type input "RB00000189K"
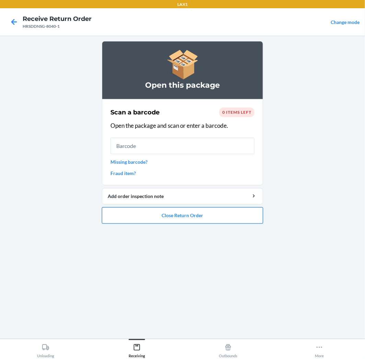
click at [129, 217] on button "Close Return Order" at bounding box center [182, 216] width 161 height 16
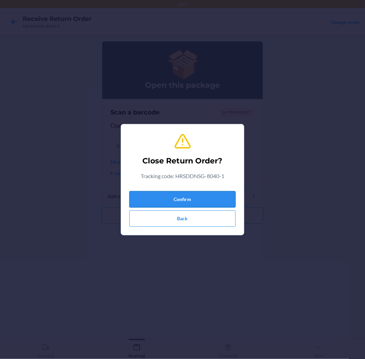
click at [147, 199] on button "Confirm" at bounding box center [182, 199] width 106 height 16
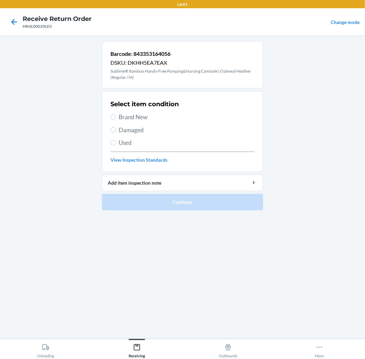
click at [122, 142] on span "Used" at bounding box center [187, 143] width 136 height 9
click at [116, 142] on input "Used" at bounding box center [112, 142] width 5 height 5
radio input "true"
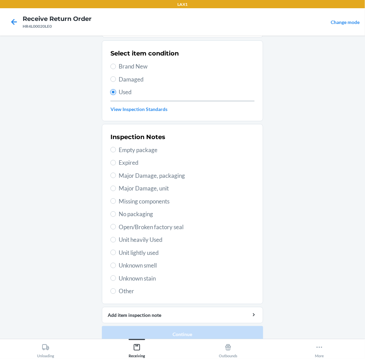
scroll to position [59, 0]
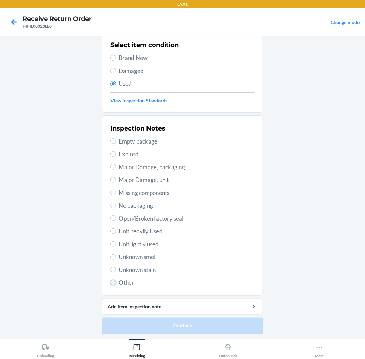
click at [113, 282] on input "Other" at bounding box center [112, 282] width 5 height 5
radio input "true"
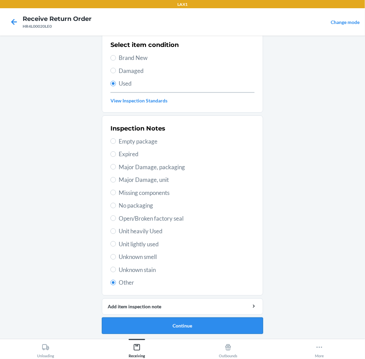
click at [122, 321] on button "Continue" at bounding box center [182, 326] width 161 height 16
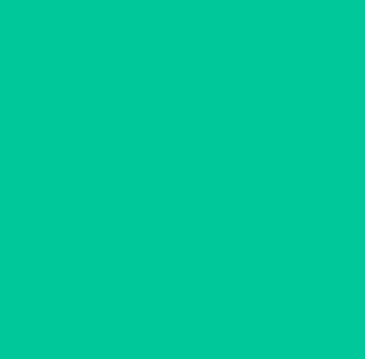
scroll to position [0, 0]
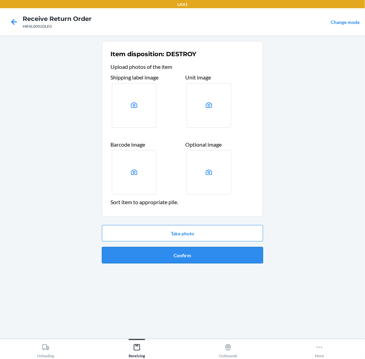
click at [134, 251] on button "Confirm" at bounding box center [182, 255] width 161 height 16
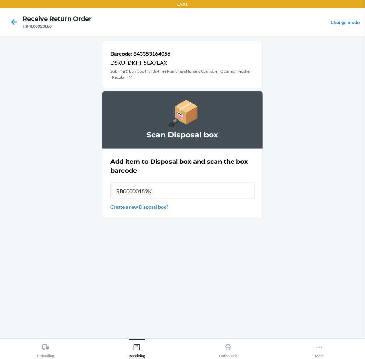
type input "RB00000189K"
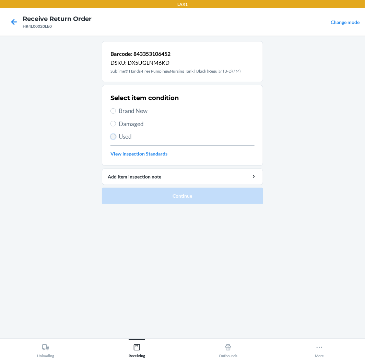
click at [114, 135] on input "Used" at bounding box center [112, 136] width 5 height 5
radio input "true"
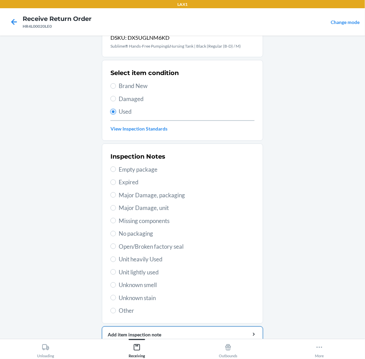
scroll to position [53, 0]
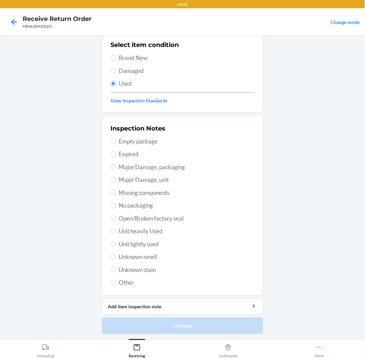
click at [123, 284] on span "Other" at bounding box center [187, 283] width 136 height 9
click at [116, 284] on input "Other" at bounding box center [112, 282] width 5 height 5
radio input "true"
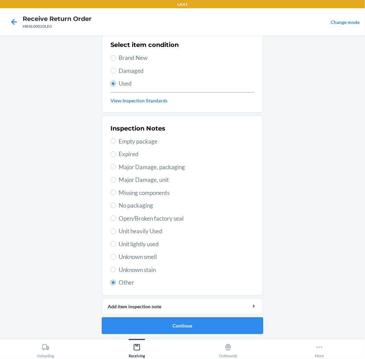
click at [133, 326] on button "Continue" at bounding box center [182, 326] width 161 height 16
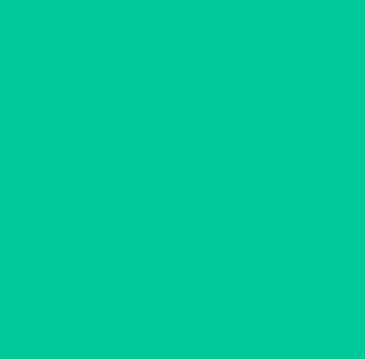
scroll to position [0, 0]
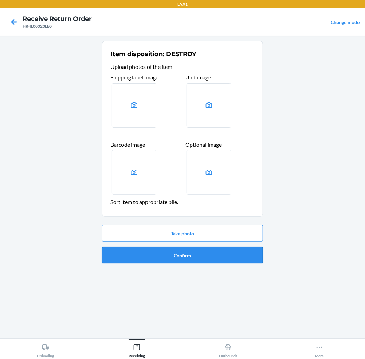
click at [163, 249] on button "Confirm" at bounding box center [182, 255] width 161 height 16
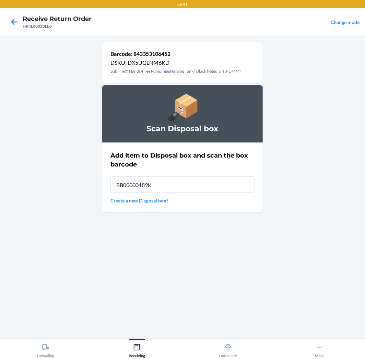
type input "RB00000189K"
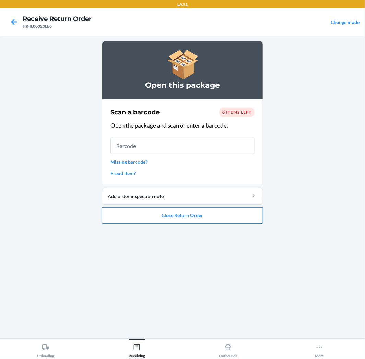
click at [208, 210] on button "Close Return Order" at bounding box center [182, 216] width 161 height 16
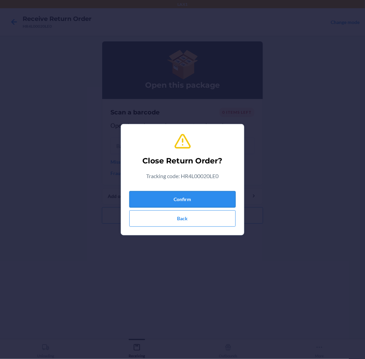
click at [205, 202] on button "Confirm" at bounding box center [182, 199] width 106 height 16
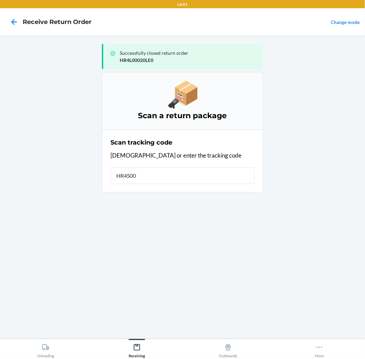
type input "HR4S000"
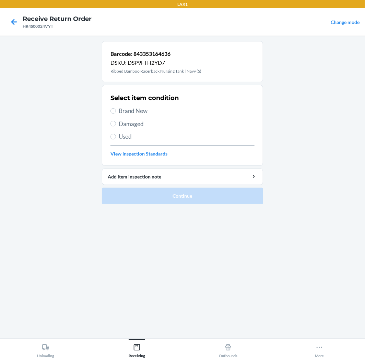
click at [129, 137] on span "Used" at bounding box center [187, 136] width 136 height 9
click at [116, 137] on input "Used" at bounding box center [112, 136] width 5 height 5
radio input "true"
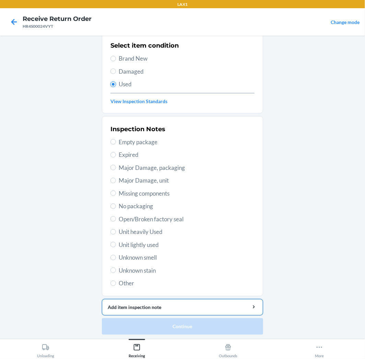
scroll to position [53, 0]
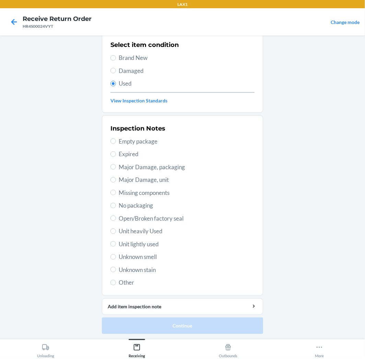
click at [128, 285] on span "Other" at bounding box center [187, 283] width 136 height 9
click at [116, 285] on input "Other" at bounding box center [112, 282] width 5 height 5
radio input "true"
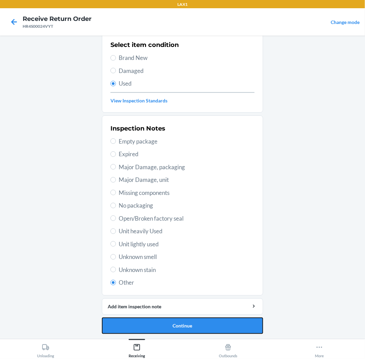
click at [134, 322] on button "Continue" at bounding box center [182, 326] width 161 height 16
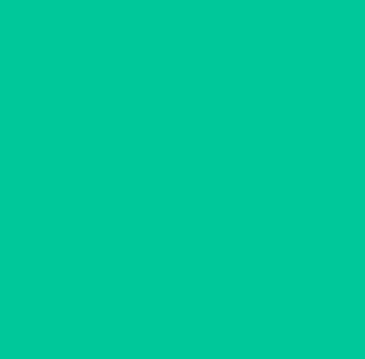
scroll to position [0, 0]
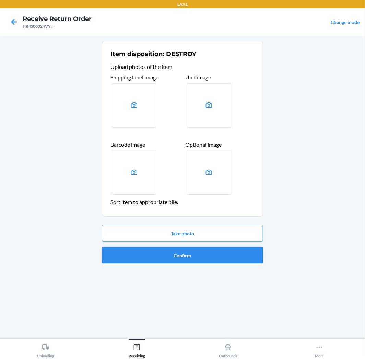
click at [188, 253] on button "Confirm" at bounding box center [182, 255] width 161 height 16
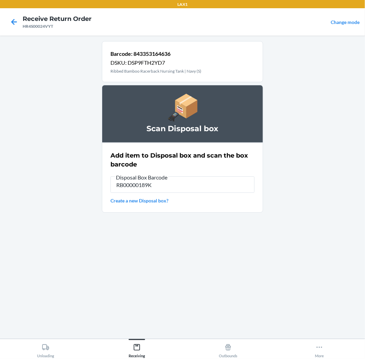
type input "RB00000189K"
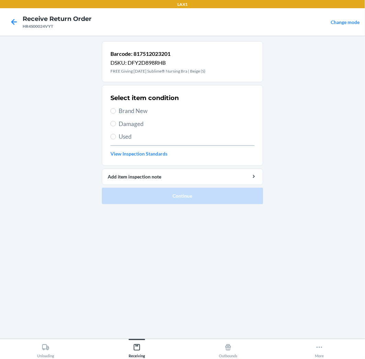
click at [126, 134] on span "Used" at bounding box center [187, 136] width 136 height 9
click at [116, 134] on input "Used" at bounding box center [112, 136] width 5 height 5
radio input "true"
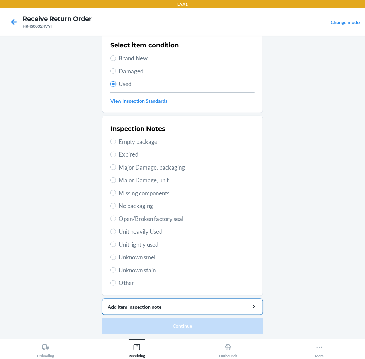
scroll to position [53, 0]
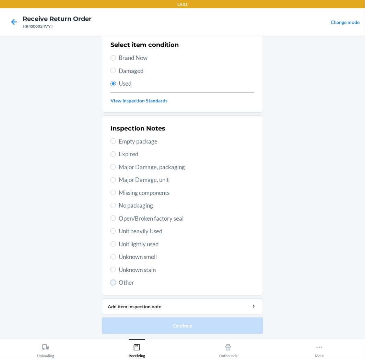
click at [113, 282] on input "Other" at bounding box center [112, 282] width 5 height 5
radio input "true"
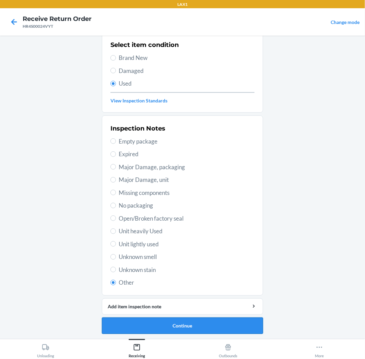
click at [137, 326] on button "Continue" at bounding box center [182, 326] width 161 height 16
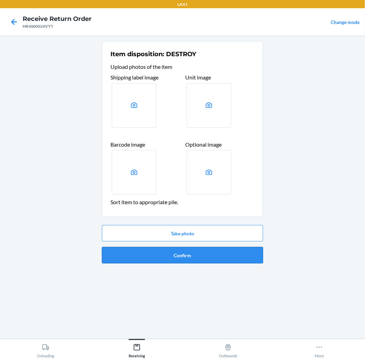
click at [213, 258] on button "Confirm" at bounding box center [182, 255] width 161 height 16
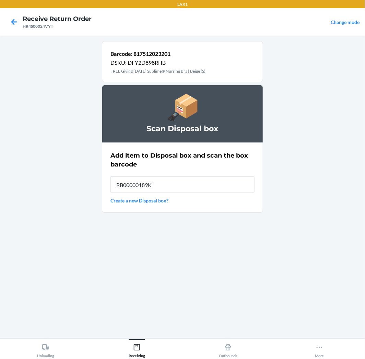
type input "RB00000189K"
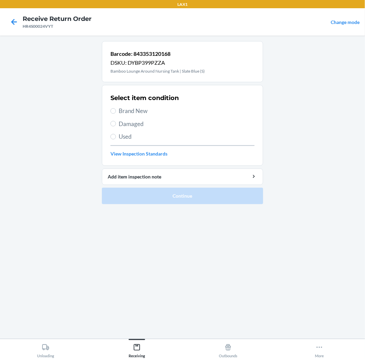
click at [124, 140] on span "Used" at bounding box center [187, 136] width 136 height 9
click at [116, 140] on input "Used" at bounding box center [112, 136] width 5 height 5
radio input "true"
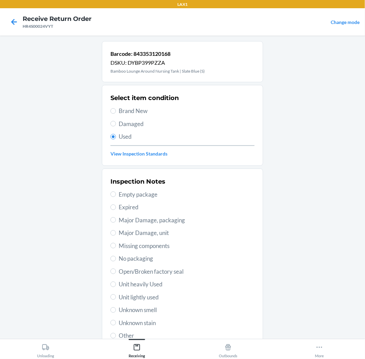
click at [134, 120] on span "Damaged" at bounding box center [187, 124] width 136 height 9
click at [116, 121] on input "Damaged" at bounding box center [112, 123] width 5 height 5
radio input "true"
radio input "false"
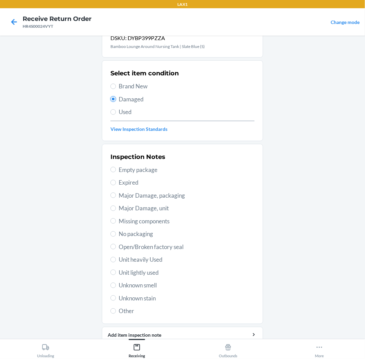
scroll to position [38, 0]
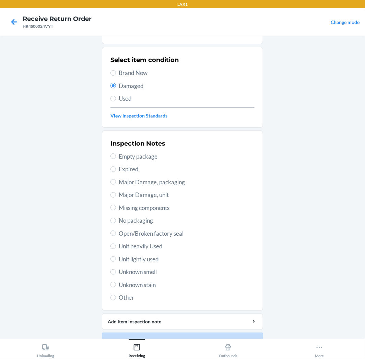
click at [135, 231] on span "Open/Broken factory seal" at bounding box center [187, 233] width 136 height 9
click at [116, 231] on input "Open/Broken factory seal" at bounding box center [112, 233] width 5 height 5
radio input "true"
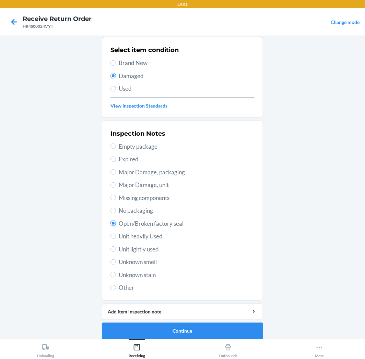
scroll to position [53, 0]
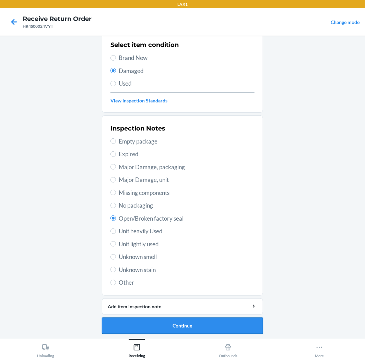
click at [186, 324] on button "Continue" at bounding box center [182, 326] width 161 height 16
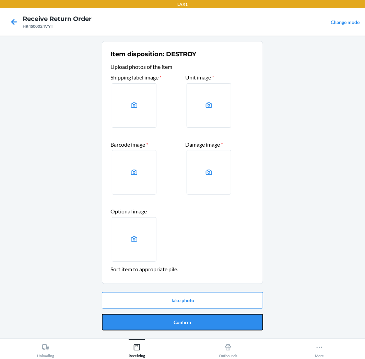
click at [190, 316] on button "Confirm" at bounding box center [182, 323] width 161 height 16
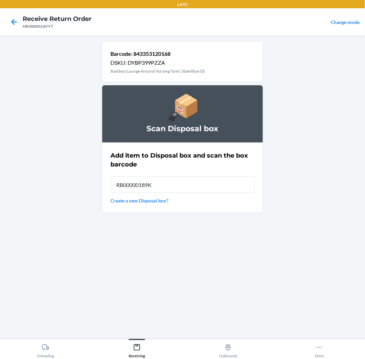
type input "RB00000189K"
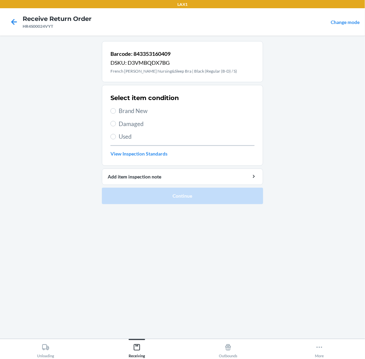
click at [126, 122] on span "Damaged" at bounding box center [187, 124] width 136 height 9
click at [116, 122] on input "Damaged" at bounding box center [112, 123] width 5 height 5
radio input "true"
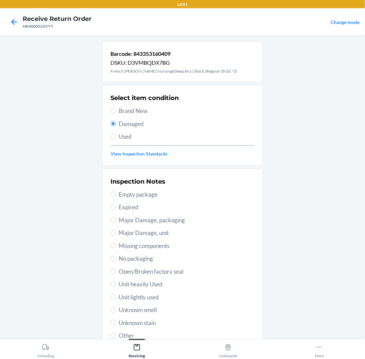
click at [138, 270] on span "Open/Broken factory seal" at bounding box center [187, 272] width 136 height 9
click at [116, 270] on input "Open/Broken factory seal" at bounding box center [112, 271] width 5 height 5
radio input "true"
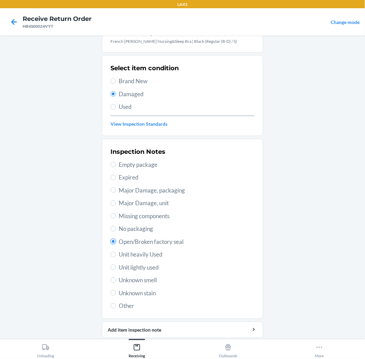
scroll to position [53, 0]
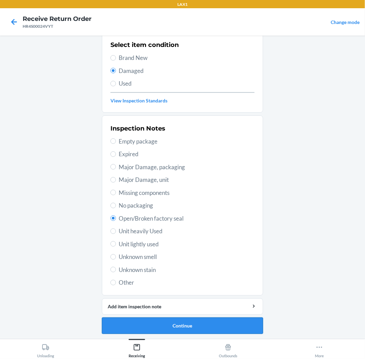
click at [215, 318] on button "Continue" at bounding box center [182, 326] width 161 height 16
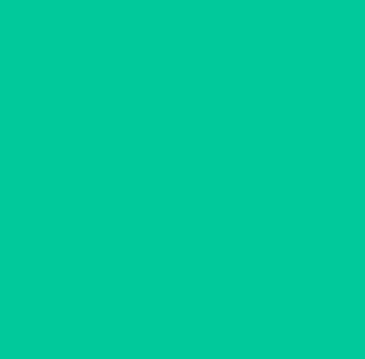
scroll to position [0, 0]
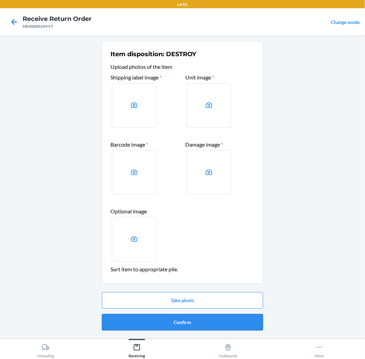
click at [198, 316] on button "Confirm" at bounding box center [182, 323] width 161 height 16
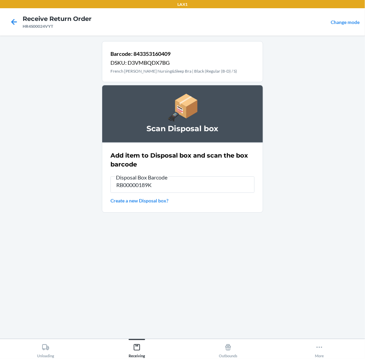
type input "RB00000189K"
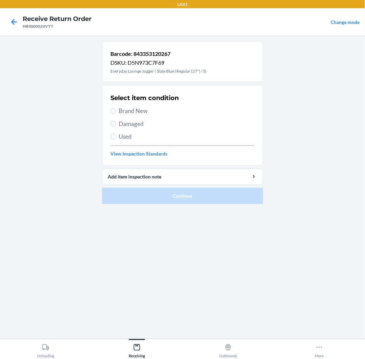
click at [142, 122] on span "Damaged" at bounding box center [187, 124] width 136 height 9
click at [116, 122] on input "Damaged" at bounding box center [112, 123] width 5 height 5
radio input "true"
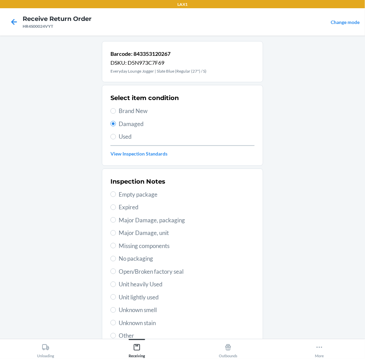
click at [141, 220] on span "Major Damage, packaging" at bounding box center [187, 220] width 136 height 9
click at [116, 220] on input "Major Damage, packaging" at bounding box center [112, 219] width 5 height 5
radio input "true"
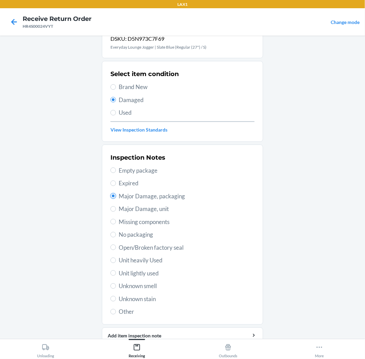
scroll to position [53, 0]
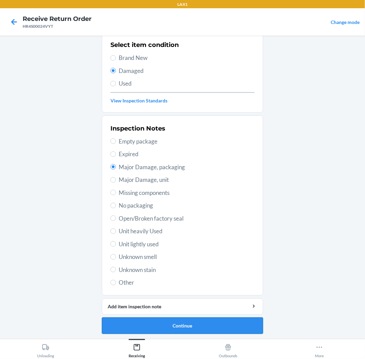
click at [176, 323] on button "Continue" at bounding box center [182, 326] width 161 height 16
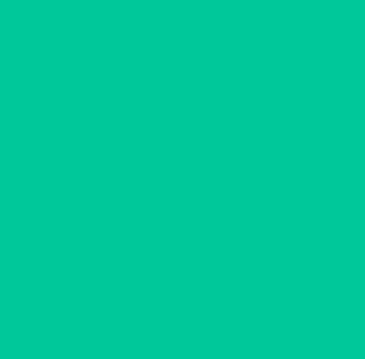
scroll to position [0, 0]
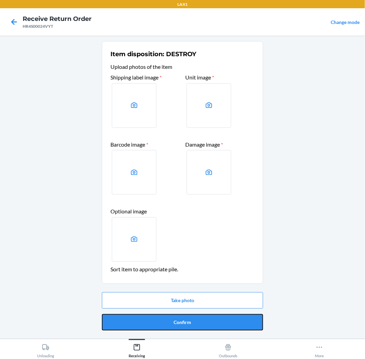
click at [176, 323] on button "Confirm" at bounding box center [182, 323] width 161 height 16
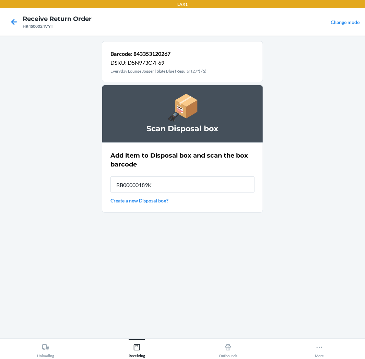
type input "RB00000189K"
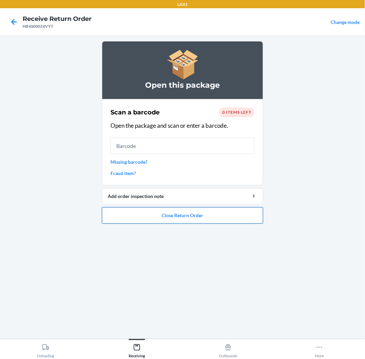
click at [183, 220] on button "Close Return Order" at bounding box center [182, 216] width 161 height 16
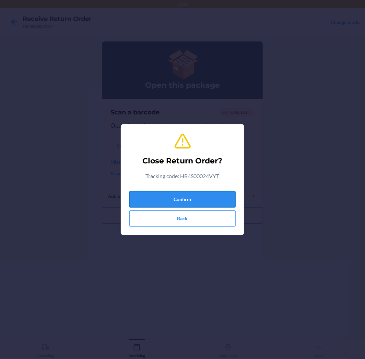
click at [193, 194] on button "Confirm" at bounding box center [182, 199] width 106 height 16
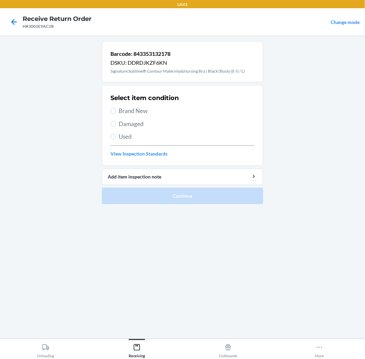
click at [130, 109] on span "Brand New" at bounding box center [187, 111] width 136 height 9
click at [116, 109] on input "Brand New" at bounding box center [112, 110] width 5 height 5
radio input "true"
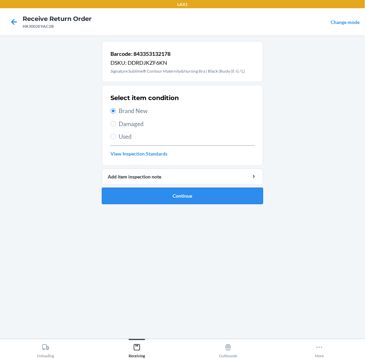
click at [179, 190] on button "Continue" at bounding box center [182, 196] width 161 height 16
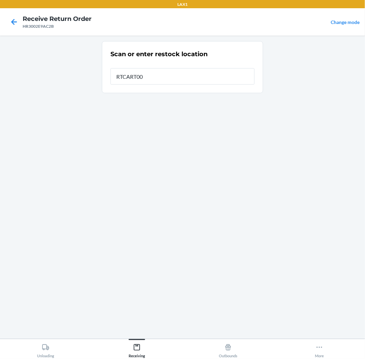
type input "RTCART005"
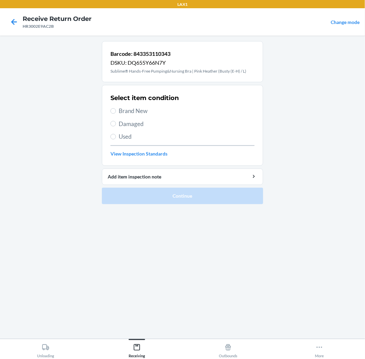
click at [138, 114] on span "Brand New" at bounding box center [187, 111] width 136 height 9
click at [116, 114] on input "Brand New" at bounding box center [112, 110] width 5 height 5
radio input "true"
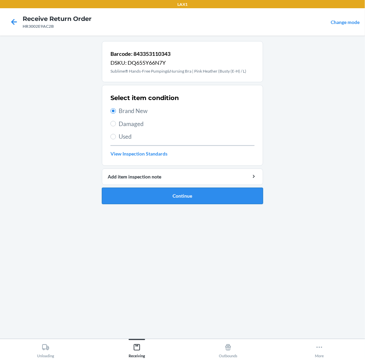
click at [199, 194] on button "Continue" at bounding box center [182, 196] width 161 height 16
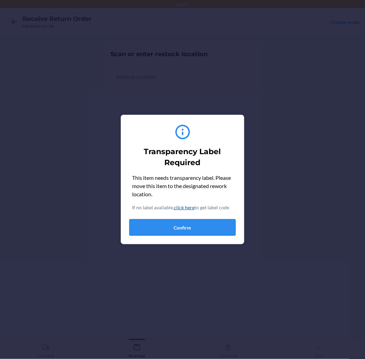
click at [202, 233] on button "Confirm" at bounding box center [182, 228] width 106 height 16
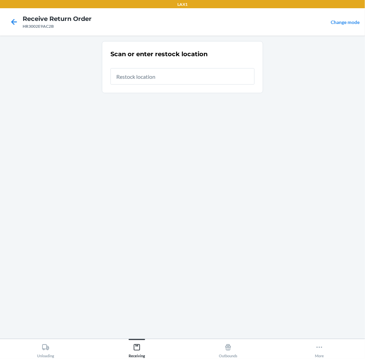
type input "RTCART005"
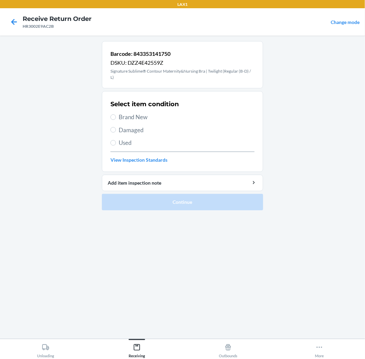
click at [133, 118] on span "Brand New" at bounding box center [187, 117] width 136 height 9
click at [116, 118] on input "Brand New" at bounding box center [112, 117] width 5 height 5
radio input "true"
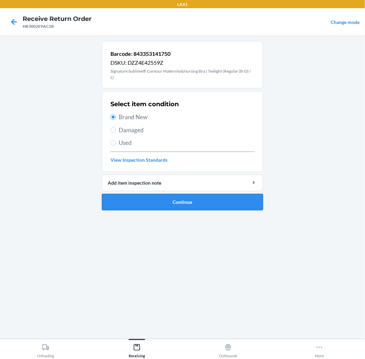
click at [140, 198] on button "Continue" at bounding box center [182, 202] width 161 height 16
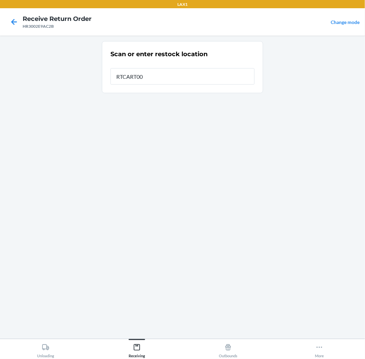
type input "RTCART005"
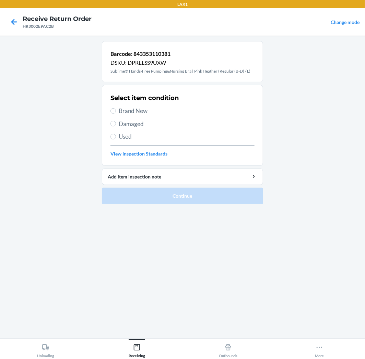
click at [118, 139] on label "Used" at bounding box center [182, 136] width 144 height 9
click at [116, 139] on input "Used" at bounding box center [112, 136] width 5 height 5
radio input "true"
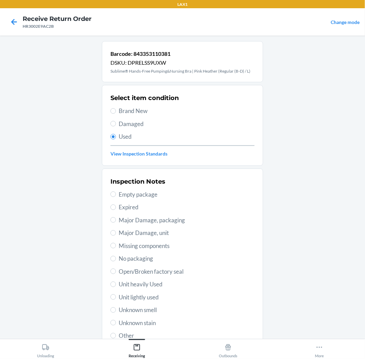
drag, startPoint x: 157, startPoint y: 300, endPoint x: 160, endPoint y: 296, distance: 5.5
click at [158, 297] on span "Unit lightly used" at bounding box center [187, 297] width 136 height 9
click at [116, 297] on input "Unit lightly used" at bounding box center [112, 297] width 5 height 5
radio input "true"
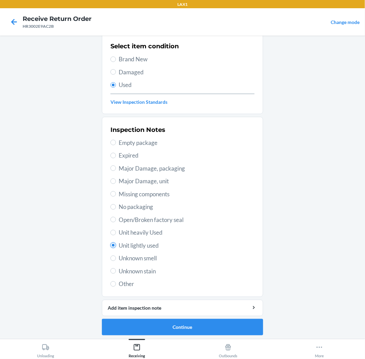
scroll to position [53, 0]
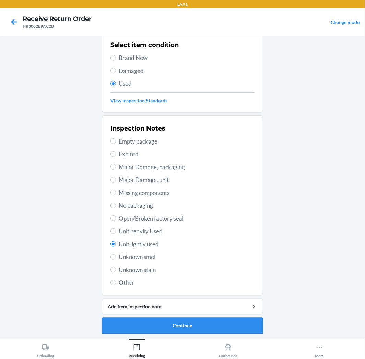
click at [179, 324] on button "Continue" at bounding box center [182, 326] width 161 height 16
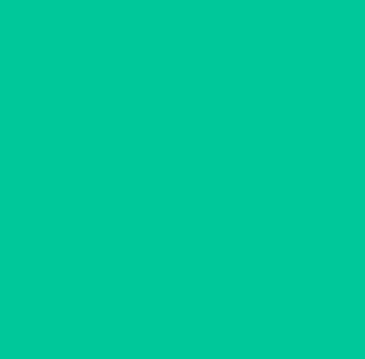
scroll to position [0, 0]
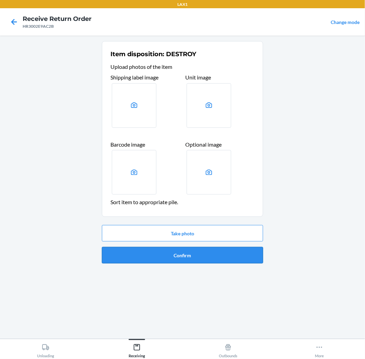
click at [200, 259] on button "Confirm" at bounding box center [182, 255] width 161 height 16
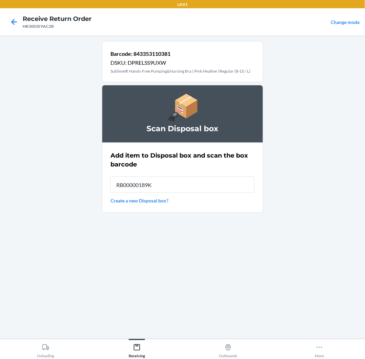
type input "RB00000189K"
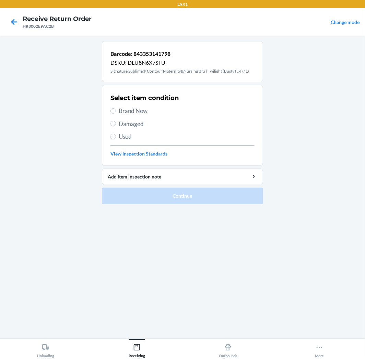
click at [135, 110] on span "Brand New" at bounding box center [187, 111] width 136 height 9
click at [116, 110] on input "Brand New" at bounding box center [112, 110] width 5 height 5
radio input "true"
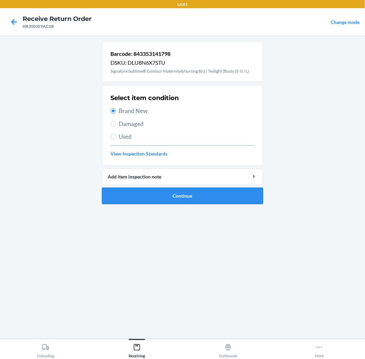
click at [163, 193] on button "Continue" at bounding box center [182, 196] width 161 height 16
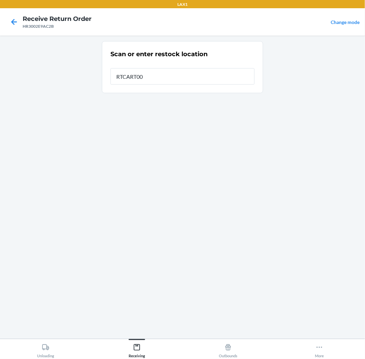
type input "RTCART005"
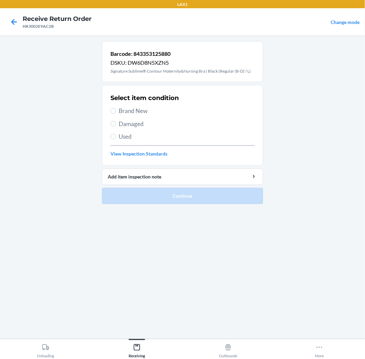
click at [139, 109] on span "Brand New" at bounding box center [187, 111] width 136 height 9
click at [116, 109] on input "Brand New" at bounding box center [112, 110] width 5 height 5
radio input "true"
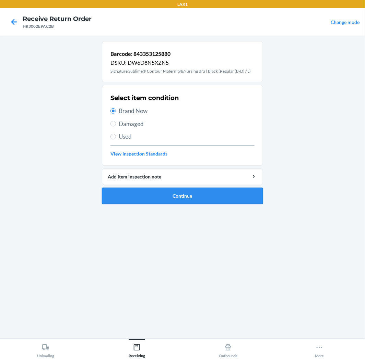
click at [156, 190] on button "Continue" at bounding box center [182, 196] width 161 height 16
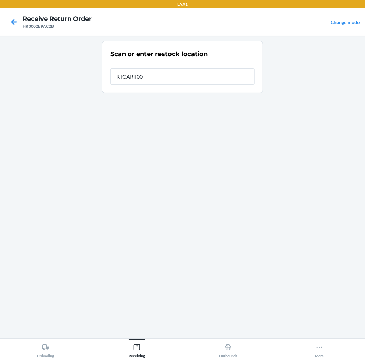
type input "RTCART005"
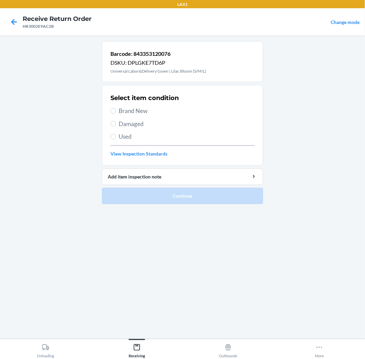
click at [138, 114] on span "Brand New" at bounding box center [187, 111] width 136 height 9
click at [116, 114] on input "Brand New" at bounding box center [112, 110] width 5 height 5
radio input "true"
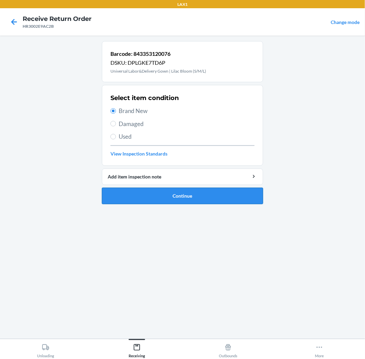
click at [142, 189] on button "Continue" at bounding box center [182, 196] width 161 height 16
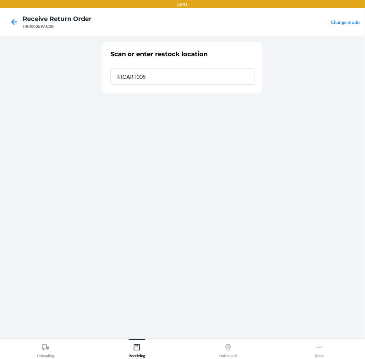
type input "RTCART005"
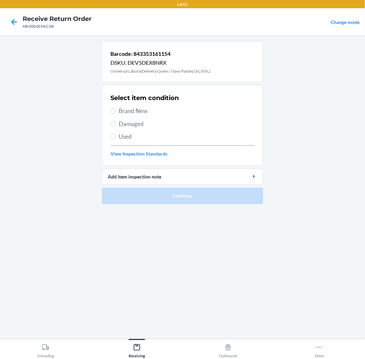
click at [120, 122] on span "Damaged" at bounding box center [187, 124] width 136 height 9
click at [116, 122] on input "Damaged" at bounding box center [112, 123] width 5 height 5
radio input "true"
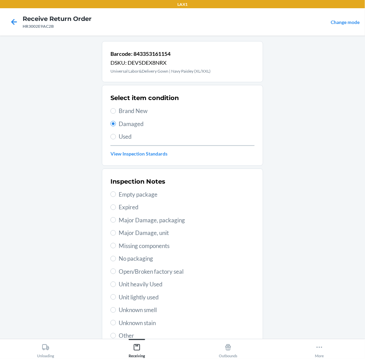
click at [130, 270] on span "Open/Broken factory seal" at bounding box center [187, 272] width 136 height 9
click at [116, 270] on input "Open/Broken factory seal" at bounding box center [112, 271] width 5 height 5
radio input "true"
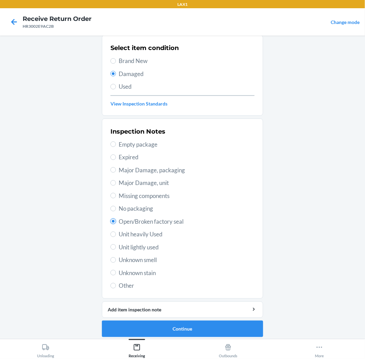
scroll to position [53, 0]
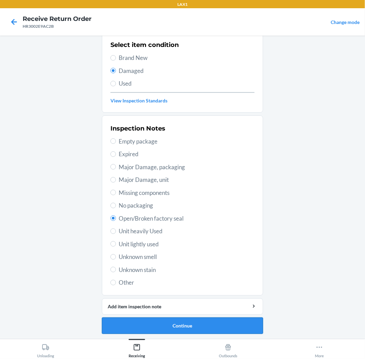
click at [183, 323] on button "Continue" at bounding box center [182, 326] width 161 height 16
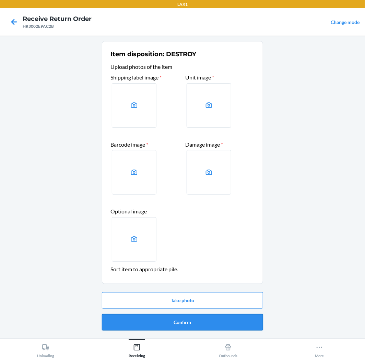
drag, startPoint x: 183, startPoint y: 333, endPoint x: 186, endPoint y: 321, distance: 11.6
click at [184, 331] on div "Take photo Confirm" at bounding box center [182, 312] width 161 height 44
click at [186, 320] on button "Confirm" at bounding box center [182, 323] width 161 height 16
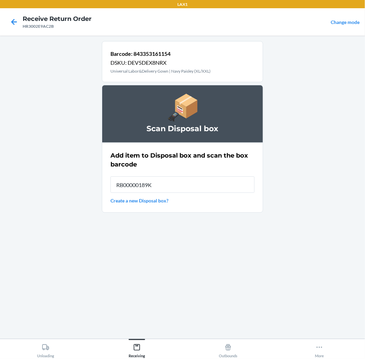
type input "RB00000189K"
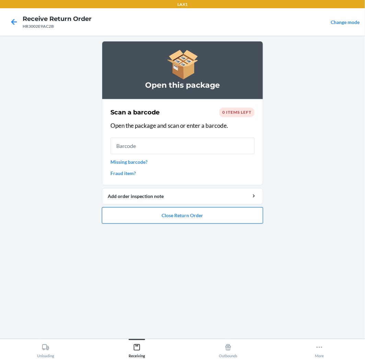
click at [176, 214] on button "Close Return Order" at bounding box center [182, 216] width 161 height 16
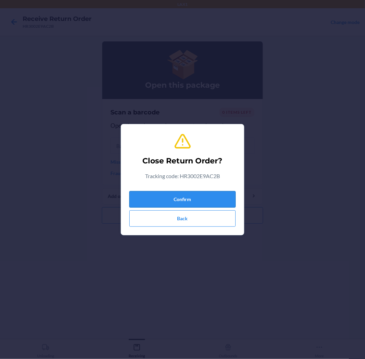
click at [186, 198] on button "Confirm" at bounding box center [182, 199] width 106 height 16
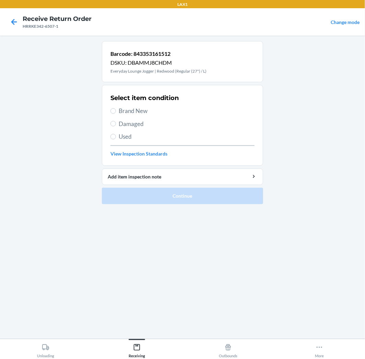
click at [112, 121] on label "Damaged" at bounding box center [182, 124] width 144 height 9
click at [112, 121] on input "Damaged" at bounding box center [112, 123] width 5 height 5
radio input "true"
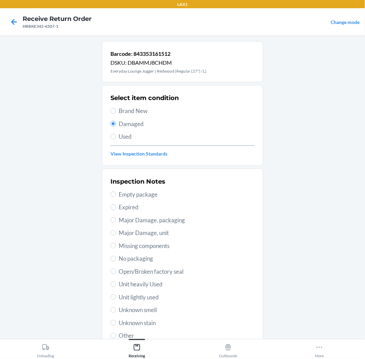
click at [167, 215] on div "Inspection Notes Empty package Expired Major Damage, packaging Major Damage, un…" at bounding box center [182, 258] width 144 height 167
click at [186, 219] on span "Major Damage, packaging" at bounding box center [187, 220] width 136 height 9
click at [116, 219] on input "Major Damage, packaging" at bounding box center [112, 219] width 5 height 5
radio input "true"
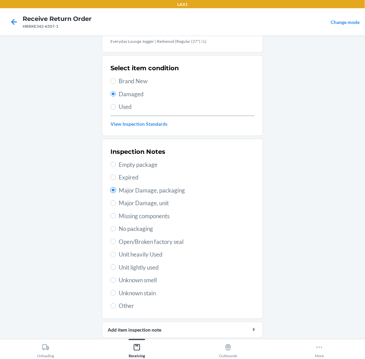
scroll to position [53, 0]
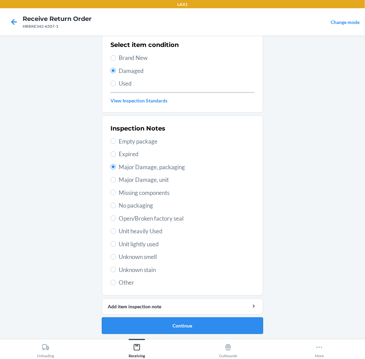
click at [187, 322] on button "Continue" at bounding box center [182, 326] width 161 height 16
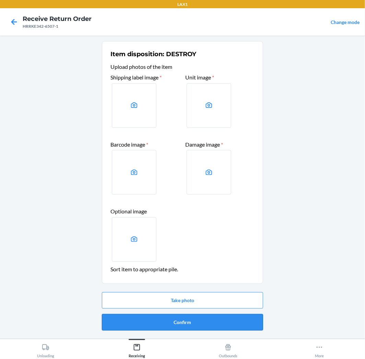
click at [188, 321] on button "Confirm" at bounding box center [182, 323] width 161 height 16
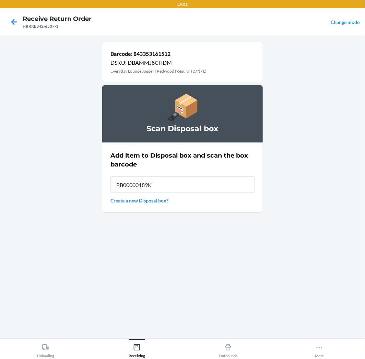
type input "RB00000189K"
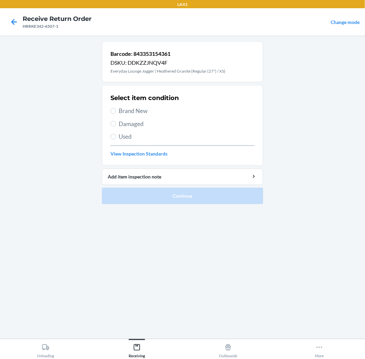
click at [135, 113] on span "Brand New" at bounding box center [187, 111] width 136 height 9
click at [116, 113] on input "Brand New" at bounding box center [112, 110] width 5 height 5
radio input "true"
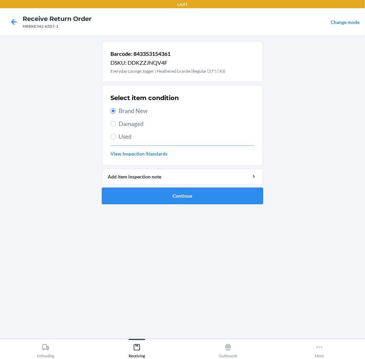
click at [126, 194] on button "Continue" at bounding box center [182, 196] width 161 height 16
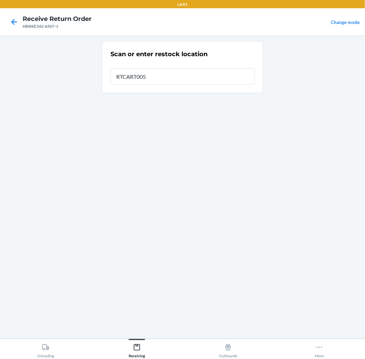
type input "RTCART005"
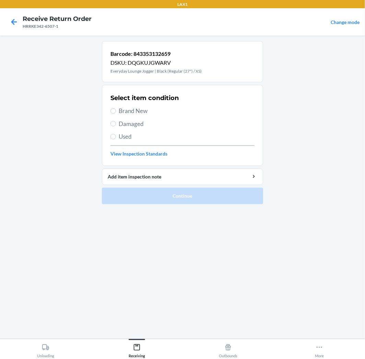
click at [134, 122] on span "Damaged" at bounding box center [187, 124] width 136 height 9
click at [116, 122] on input "Damaged" at bounding box center [112, 123] width 5 height 5
radio input "true"
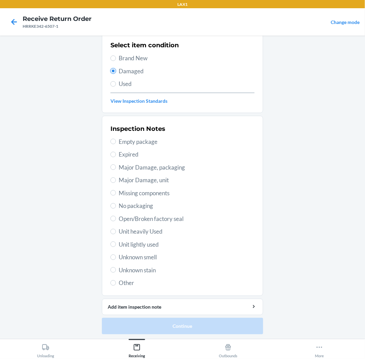
scroll to position [53, 0]
click at [121, 284] on span "Other" at bounding box center [187, 283] width 136 height 9
click at [116, 284] on input "Other" at bounding box center [112, 282] width 5 height 5
radio input "true"
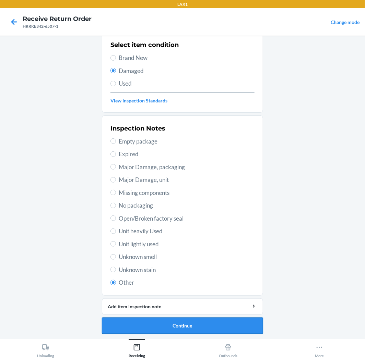
click at [116, 321] on button "Continue" at bounding box center [182, 326] width 161 height 16
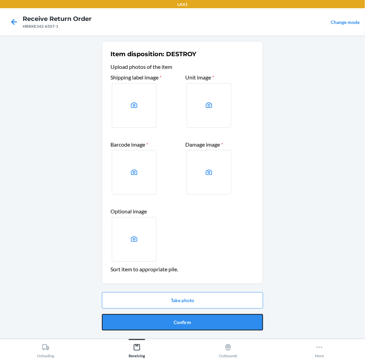
drag, startPoint x: 149, startPoint y: 321, endPoint x: 155, endPoint y: 317, distance: 7.1
click at [151, 319] on button "Confirm" at bounding box center [182, 323] width 161 height 16
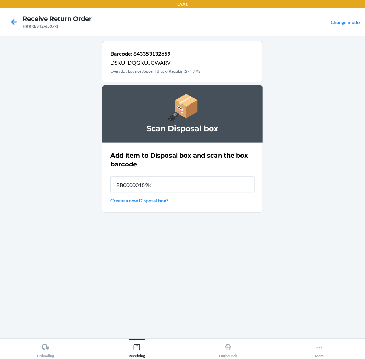
type input "RB00000189K"
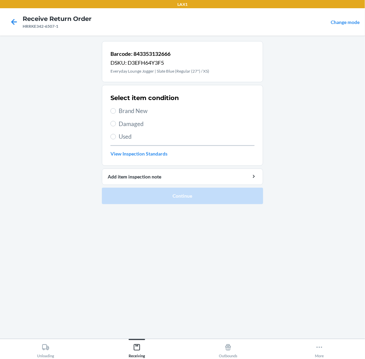
click at [119, 122] on span "Damaged" at bounding box center [187, 124] width 136 height 9
click at [116, 122] on input "Damaged" at bounding box center [112, 123] width 5 height 5
radio input "true"
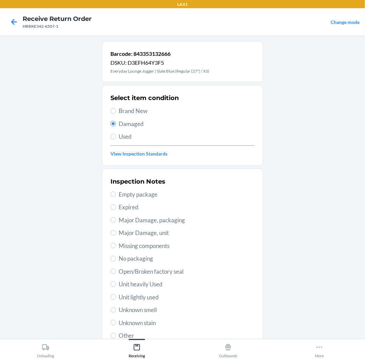
click at [144, 274] on span "Open/Broken factory seal" at bounding box center [187, 272] width 136 height 9
click at [116, 274] on input "Open/Broken factory seal" at bounding box center [112, 271] width 5 height 5
radio input "true"
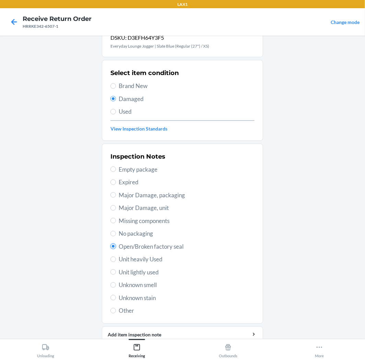
scroll to position [53, 0]
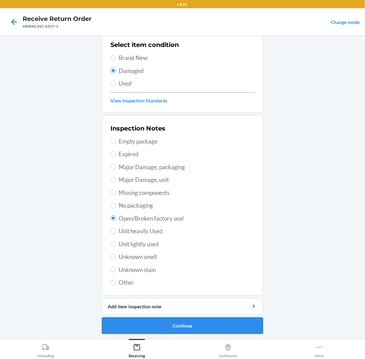
click at [195, 322] on button "Continue" at bounding box center [182, 326] width 161 height 16
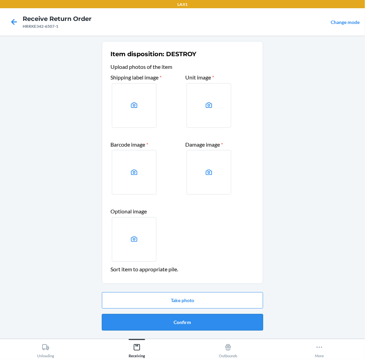
click at [196, 316] on button "Confirm" at bounding box center [182, 323] width 161 height 16
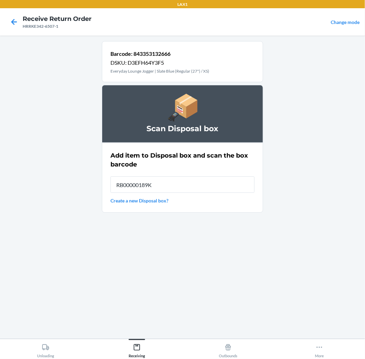
type input "RB00000189K"
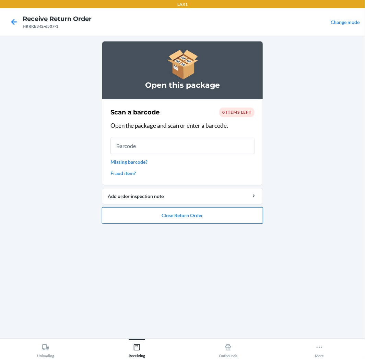
click at [166, 218] on button "Close Return Order" at bounding box center [182, 216] width 161 height 16
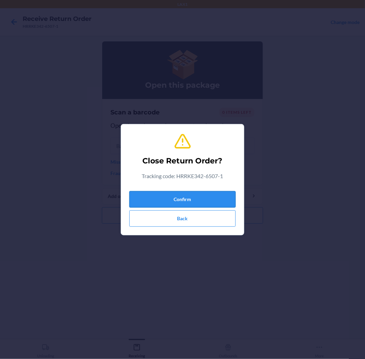
click at [191, 196] on button "Confirm" at bounding box center [182, 199] width 106 height 16
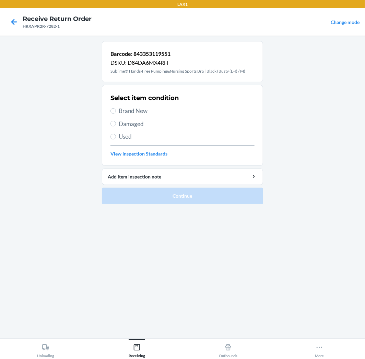
click at [126, 122] on span "Damaged" at bounding box center [187, 124] width 136 height 9
click at [116, 122] on input "Damaged" at bounding box center [112, 123] width 5 height 5
radio input "true"
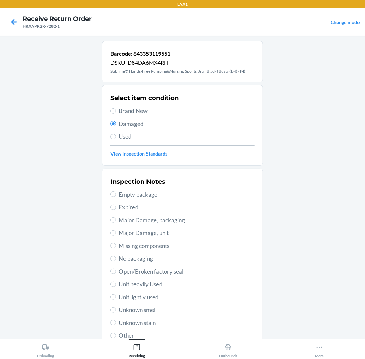
click at [154, 219] on span "Major Damage, packaging" at bounding box center [187, 220] width 136 height 9
click at [116, 219] on input "Major Damage, packaging" at bounding box center [112, 219] width 5 height 5
radio input "true"
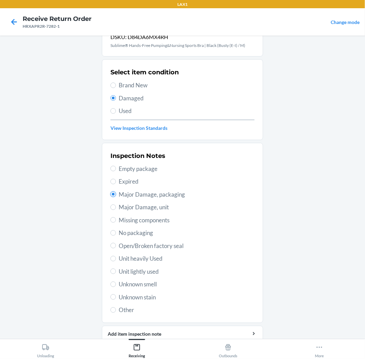
scroll to position [53, 0]
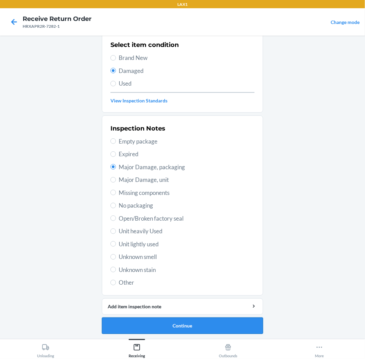
click at [170, 320] on button "Continue" at bounding box center [182, 326] width 161 height 16
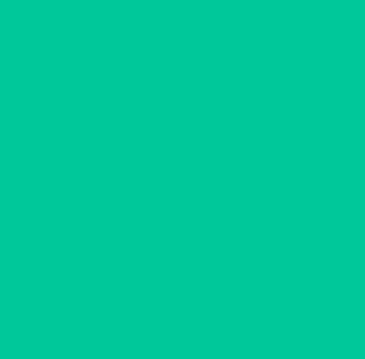
scroll to position [0, 0]
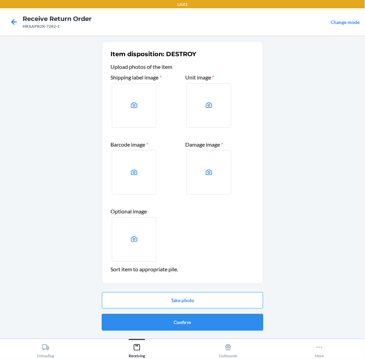
click at [173, 317] on button "Confirm" at bounding box center [182, 323] width 161 height 16
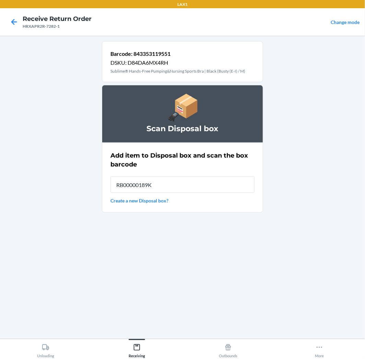
type input "RB00000189K"
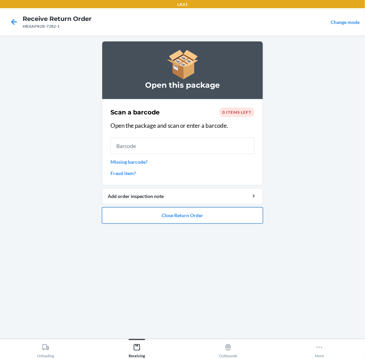
click at [197, 214] on button "Close Return Order" at bounding box center [182, 216] width 161 height 16
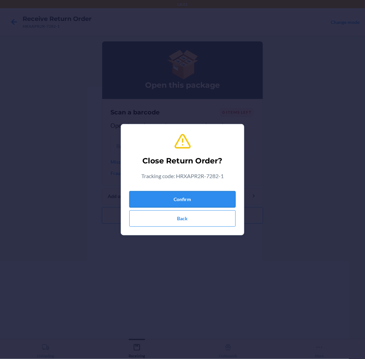
click at [203, 200] on button "Confirm" at bounding box center [182, 199] width 106 height 16
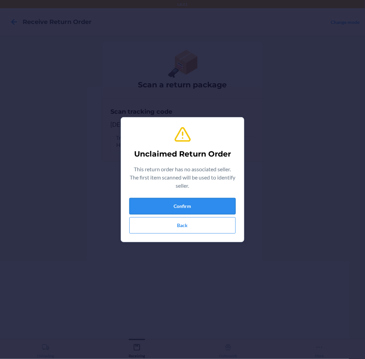
click at [184, 204] on button "Confirm" at bounding box center [182, 206] width 106 height 16
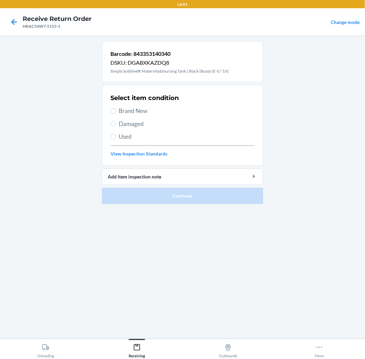
click at [126, 125] on span "Damaged" at bounding box center [187, 124] width 136 height 9
click at [116, 125] on input "Damaged" at bounding box center [112, 123] width 5 height 5
radio input "true"
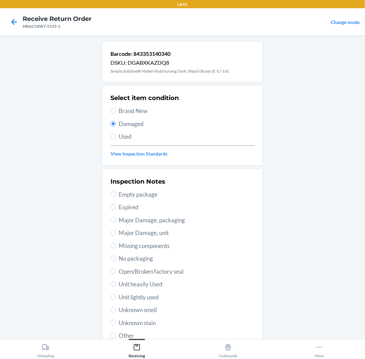
click at [152, 222] on span "Major Damage, packaging" at bounding box center [187, 220] width 136 height 9
click at [116, 222] on input "Major Damage, packaging" at bounding box center [112, 219] width 5 height 5
radio input "true"
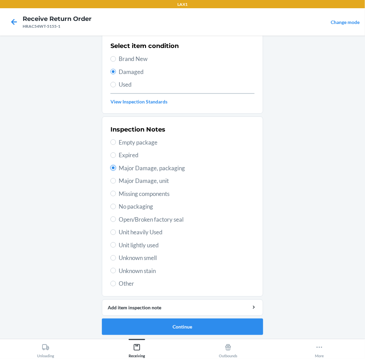
scroll to position [53, 0]
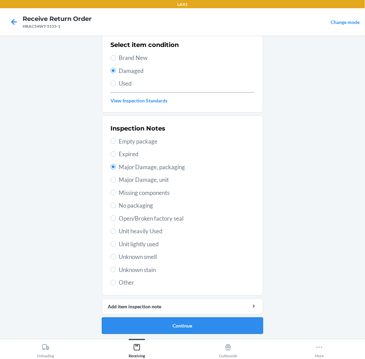
click at [199, 325] on button "Continue" at bounding box center [182, 326] width 161 height 16
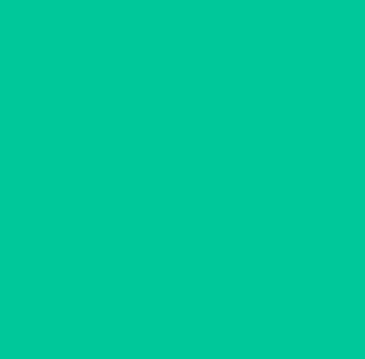
scroll to position [0, 0]
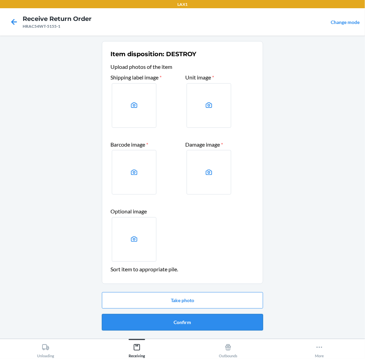
click at [235, 323] on button "Confirm" at bounding box center [182, 323] width 161 height 16
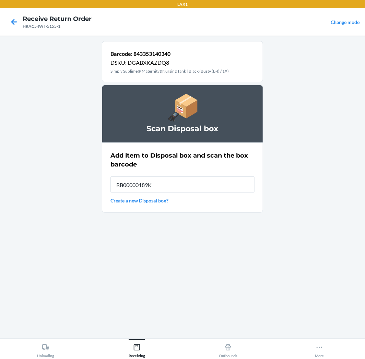
type input "RB00000189K"
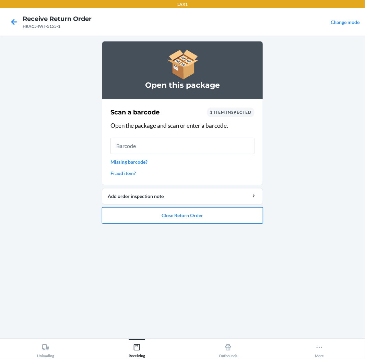
click at [219, 218] on button "Close Return Order" at bounding box center [182, 216] width 161 height 16
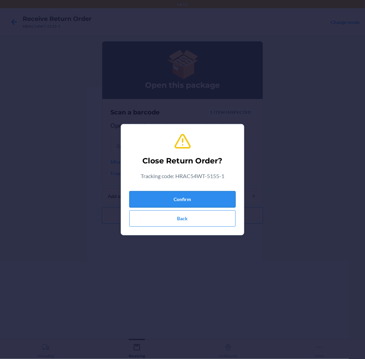
click at [220, 204] on button "Confirm" at bounding box center [182, 199] width 106 height 16
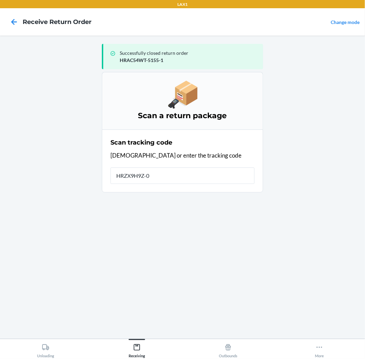
type input "HRZX9H9Z-01"
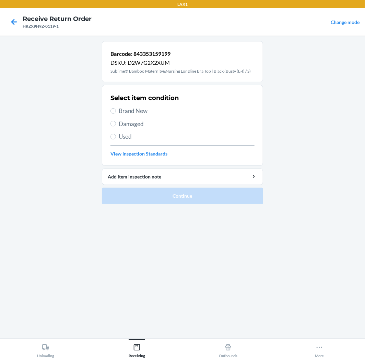
click at [123, 124] on span "Damaged" at bounding box center [187, 124] width 136 height 9
click at [116, 124] on input "Damaged" at bounding box center [112, 123] width 5 height 5
radio input "true"
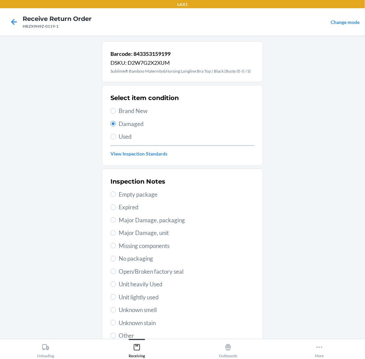
click at [145, 323] on span "Unknown stain" at bounding box center [187, 323] width 136 height 9
click at [116, 323] on input "Unknown stain" at bounding box center [112, 322] width 5 height 5
radio input "true"
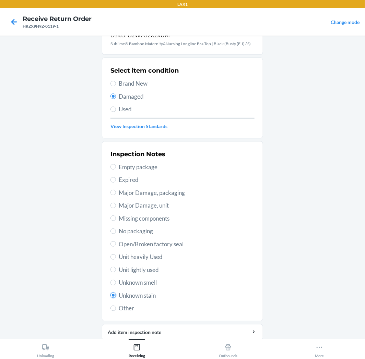
scroll to position [53, 0]
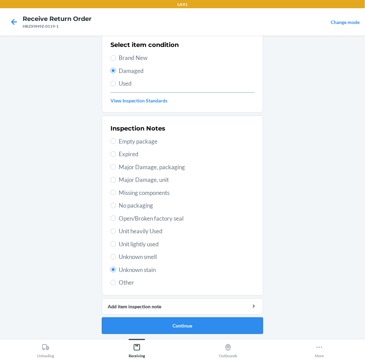
click at [228, 324] on button "Continue" at bounding box center [182, 326] width 161 height 16
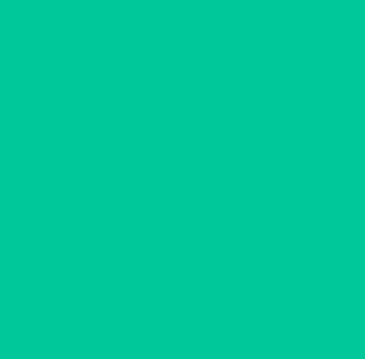
scroll to position [0, 0]
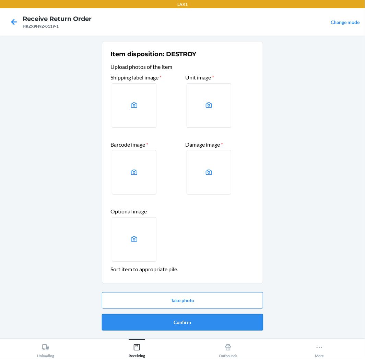
click at [229, 324] on button "Confirm" at bounding box center [182, 323] width 161 height 16
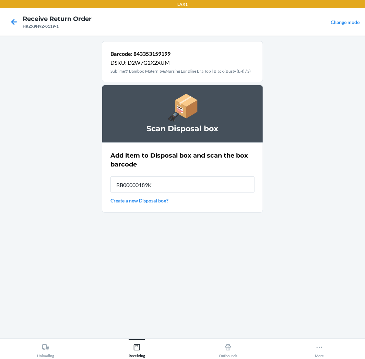
type input "RB00000189K"
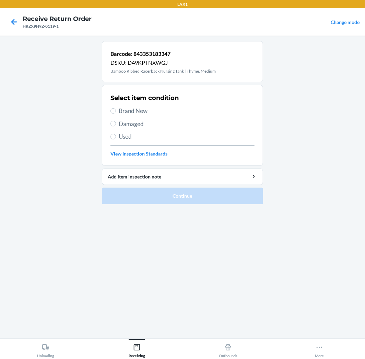
click at [119, 122] on span "Damaged" at bounding box center [187, 124] width 136 height 9
click at [116, 122] on input "Damaged" at bounding box center [112, 123] width 5 height 5
radio input "true"
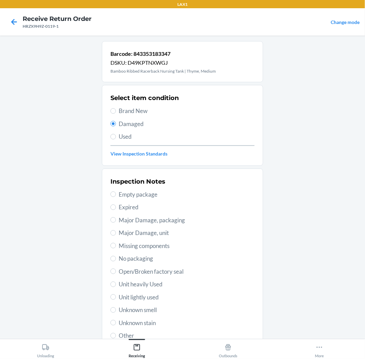
click at [176, 274] on span "Open/Broken factory seal" at bounding box center [187, 272] width 136 height 9
click at [116, 274] on input "Open/Broken factory seal" at bounding box center [112, 271] width 5 height 5
radio input "true"
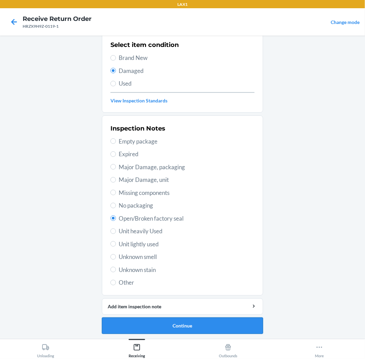
click at [205, 321] on button "Continue" at bounding box center [182, 326] width 161 height 16
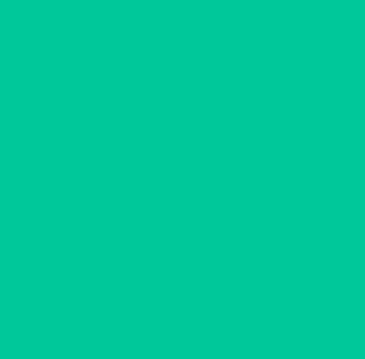
scroll to position [0, 0]
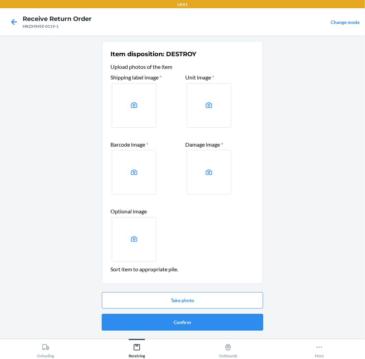
click at [187, 323] on button "Confirm" at bounding box center [182, 323] width 161 height 16
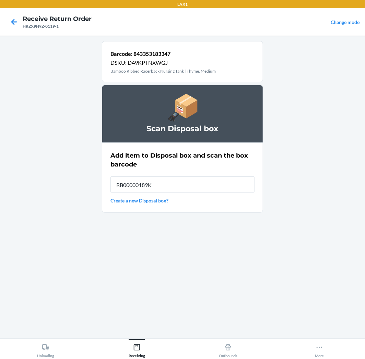
type input "RB00000189K"
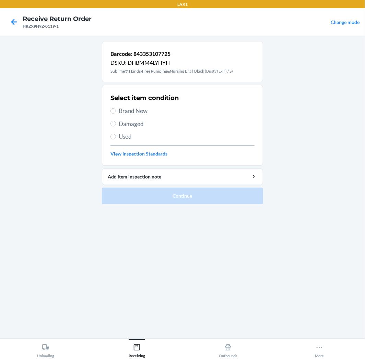
click at [133, 120] on span "Damaged" at bounding box center [187, 124] width 136 height 9
click at [116, 121] on input "Damaged" at bounding box center [112, 123] width 5 height 5
radio input "true"
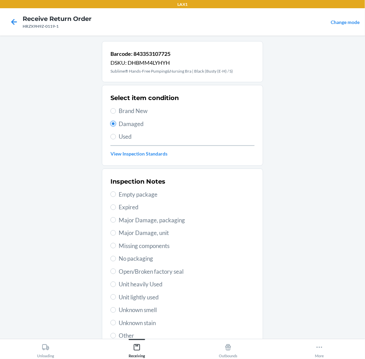
scroll to position [53, 0]
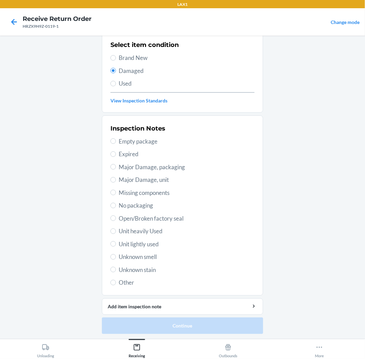
click at [114, 282] on label "Other" at bounding box center [182, 283] width 144 height 9
click at [114, 282] on input "Other" at bounding box center [112, 282] width 5 height 5
radio input "true"
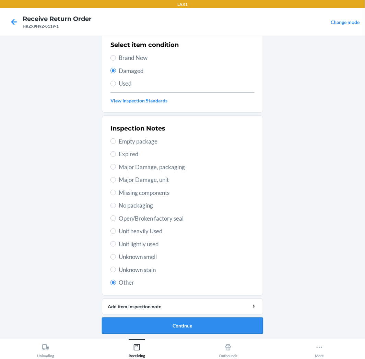
click at [235, 324] on button "Continue" at bounding box center [182, 326] width 161 height 16
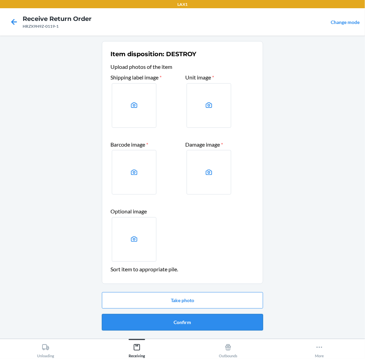
click at [235, 322] on button "Confirm" at bounding box center [182, 323] width 161 height 16
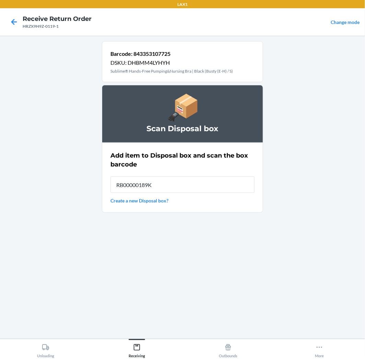
type input "RB00000189K"
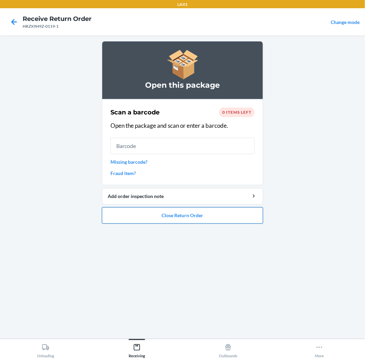
click at [213, 221] on button "Close Return Order" at bounding box center [182, 216] width 161 height 16
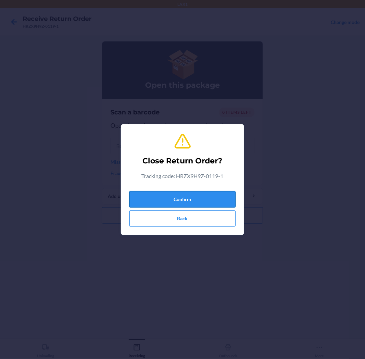
click at [223, 197] on button "Confirm" at bounding box center [182, 199] width 106 height 16
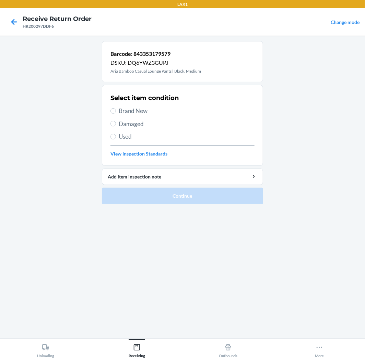
click at [118, 135] on label "Used" at bounding box center [182, 136] width 144 height 9
click at [116, 135] on input "Used" at bounding box center [112, 136] width 5 height 5
radio input "true"
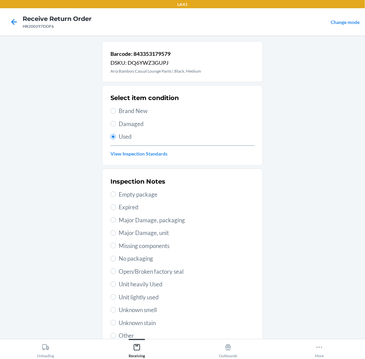
click at [128, 294] on span "Unit lightly used" at bounding box center [187, 297] width 136 height 9
drag, startPoint x: 125, startPoint y: 293, endPoint x: 128, endPoint y: 286, distance: 7.7
click at [125, 293] on div "Inspection Notes Empty package Expired Major Damage, packaging Major Damage, un…" at bounding box center [182, 258] width 144 height 167
click at [117, 290] on div "Inspection Notes Empty package Expired Major Damage, packaging Major Damage, un…" at bounding box center [182, 258] width 144 height 167
click at [114, 299] on label "Unit lightly used" at bounding box center [182, 297] width 144 height 9
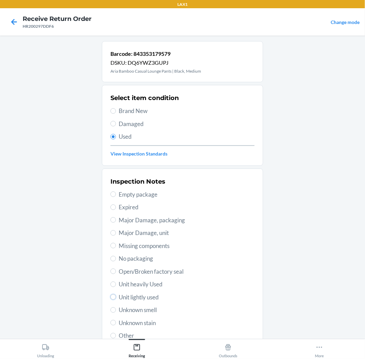
click at [114, 299] on input "Unit lightly used" at bounding box center [112, 297] width 5 height 5
radio input "true"
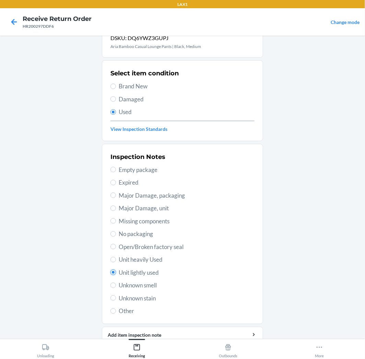
scroll to position [53, 0]
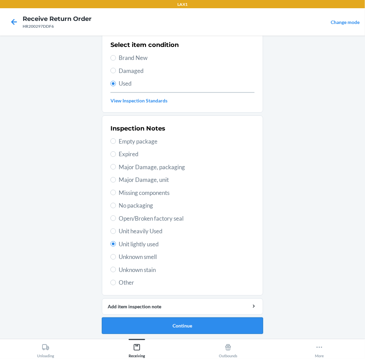
click at [198, 326] on button "Continue" at bounding box center [182, 326] width 161 height 16
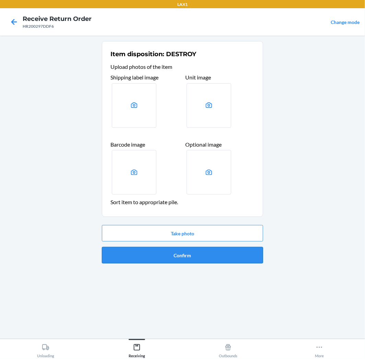
click at [188, 256] on button "Confirm" at bounding box center [182, 255] width 161 height 16
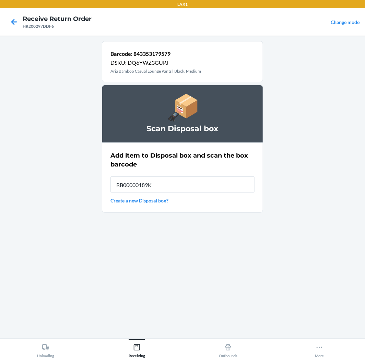
type input "RB00000189K"
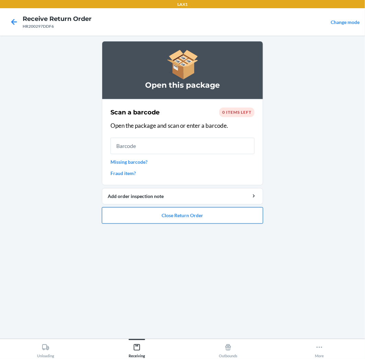
click at [206, 218] on button "Close Return Order" at bounding box center [182, 216] width 161 height 16
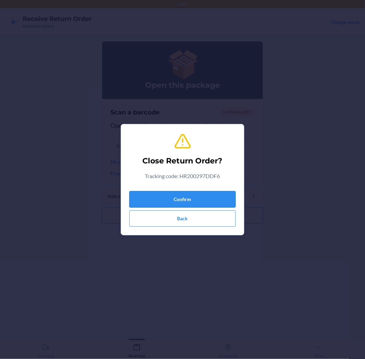
click at [218, 200] on button "Confirm" at bounding box center [182, 199] width 106 height 16
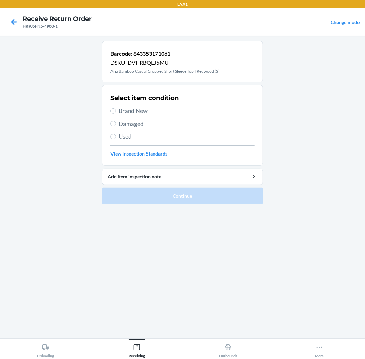
drag, startPoint x: 110, startPoint y: 133, endPoint x: 121, endPoint y: 143, distance: 15.6
click at [111, 134] on section "Select item condition Brand New Damaged Used View Inspection Standards" at bounding box center [182, 125] width 161 height 81
click at [123, 136] on span "Used" at bounding box center [187, 136] width 136 height 9
click at [116, 136] on input "Used" at bounding box center [112, 136] width 5 height 5
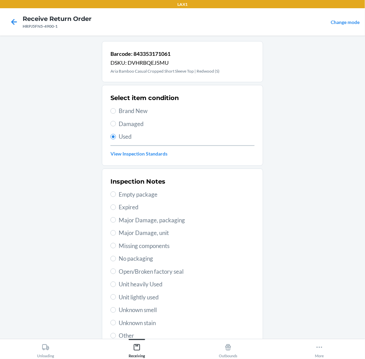
click at [149, 297] on span "Unit lightly used" at bounding box center [187, 297] width 136 height 9
click at [116, 297] on input "Unit lightly used" at bounding box center [112, 297] width 5 height 5
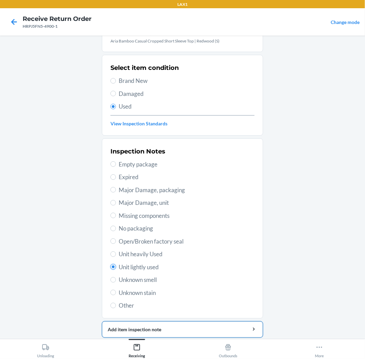
scroll to position [53, 0]
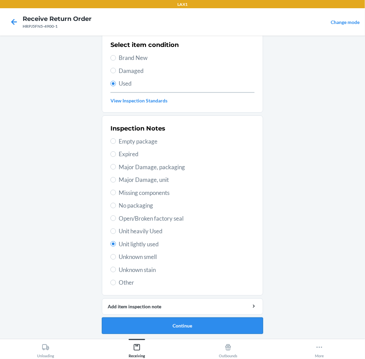
click at [194, 328] on button "Continue" at bounding box center [182, 326] width 161 height 16
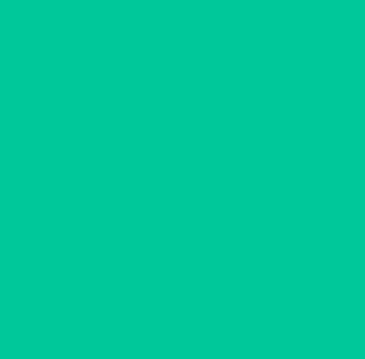
scroll to position [0, 0]
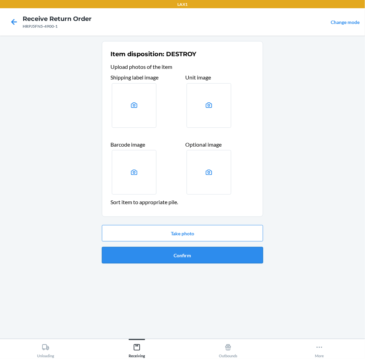
click at [229, 248] on button "Confirm" at bounding box center [182, 255] width 161 height 16
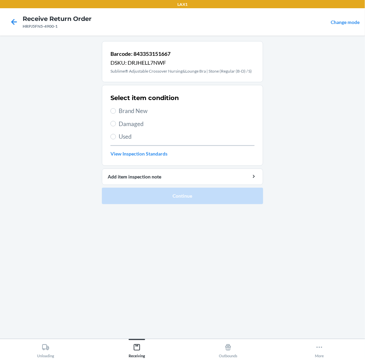
click at [132, 107] on span "Brand New" at bounding box center [187, 111] width 136 height 9
click at [116, 108] on input "Brand New" at bounding box center [112, 110] width 5 height 5
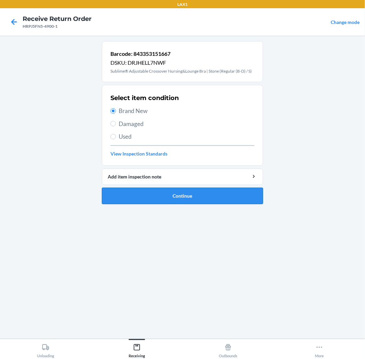
click at [182, 195] on button "Continue" at bounding box center [182, 196] width 161 height 16
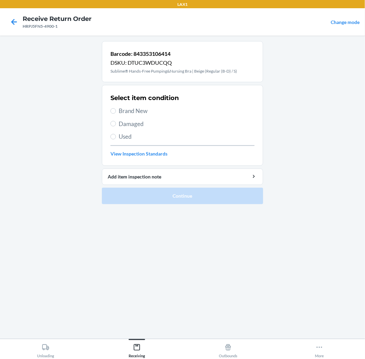
click at [114, 133] on label "Used" at bounding box center [182, 136] width 144 height 9
click at [114, 134] on input "Used" at bounding box center [112, 136] width 5 height 5
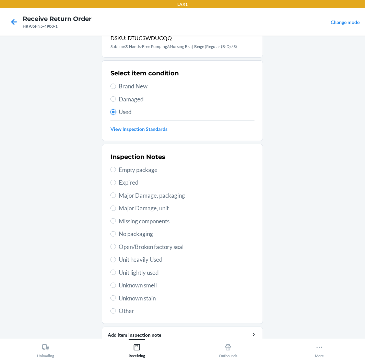
scroll to position [38, 0]
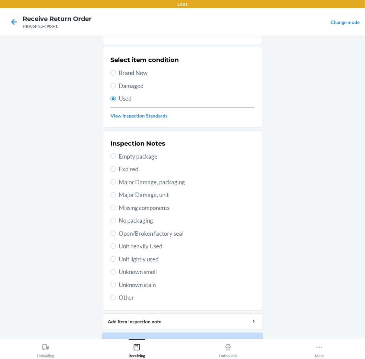
click at [122, 298] on span "Other" at bounding box center [187, 298] width 136 height 9
click at [116, 298] on input "Other" at bounding box center [112, 297] width 5 height 5
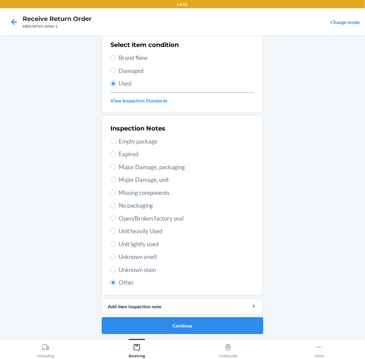
click at [256, 324] on button "Continue" at bounding box center [182, 326] width 161 height 16
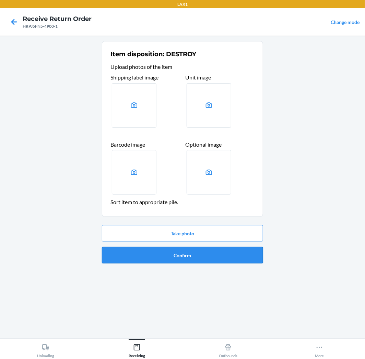
click at [258, 254] on button "Confirm" at bounding box center [182, 255] width 161 height 16
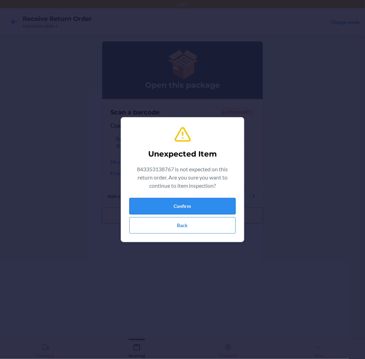
click at [200, 208] on button "Confirm" at bounding box center [182, 206] width 106 height 16
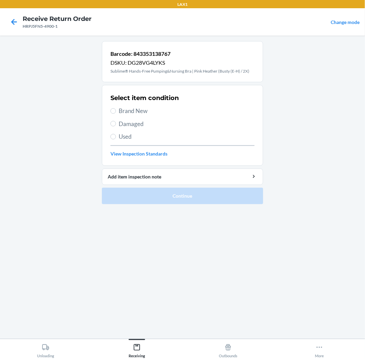
click at [127, 133] on span "Used" at bounding box center [187, 136] width 136 height 9
click at [116, 134] on input "Used" at bounding box center [112, 136] width 5 height 5
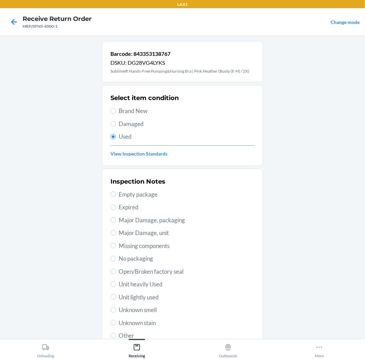
click at [142, 299] on span "Unit lightly used" at bounding box center [187, 297] width 136 height 9
click at [116, 299] on input "Unit lightly used" at bounding box center [112, 297] width 5 height 5
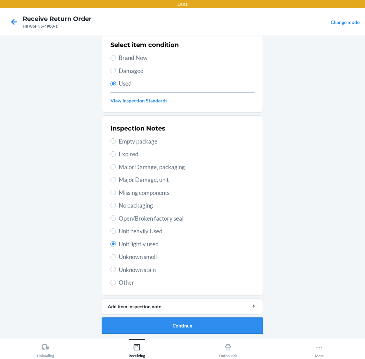
click at [178, 323] on button "Continue" at bounding box center [182, 326] width 161 height 16
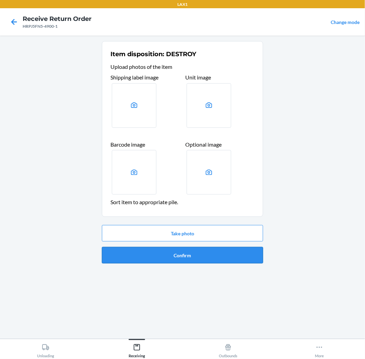
click at [193, 252] on button "Confirm" at bounding box center [182, 255] width 161 height 16
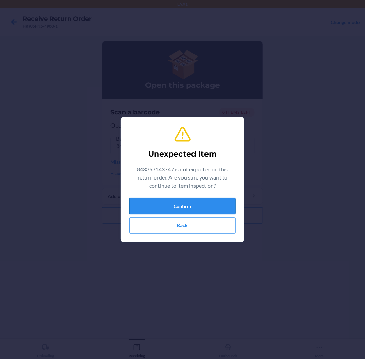
click at [202, 203] on button "Confirm" at bounding box center [182, 206] width 106 height 16
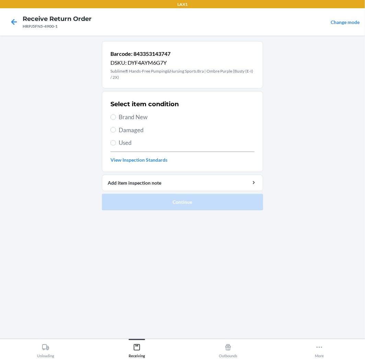
click at [120, 117] on span "Brand New" at bounding box center [187, 117] width 136 height 9
click at [116, 117] on input "Brand New" at bounding box center [112, 117] width 5 height 5
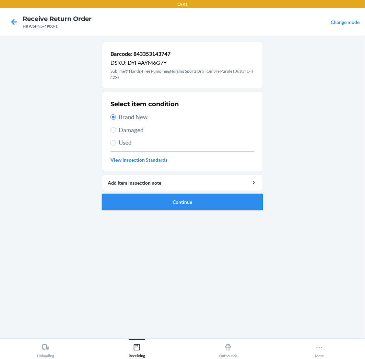
click at [168, 204] on button "Continue" at bounding box center [182, 202] width 161 height 16
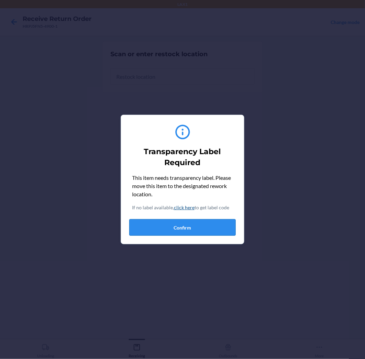
click at [222, 231] on button "Confirm" at bounding box center [182, 228] width 106 height 16
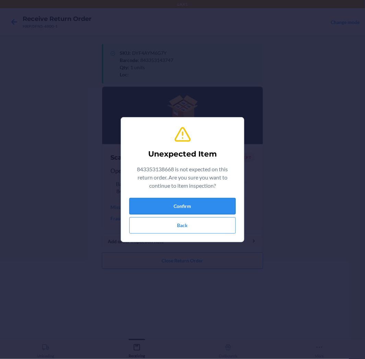
click at [162, 204] on button "Confirm" at bounding box center [182, 206] width 106 height 16
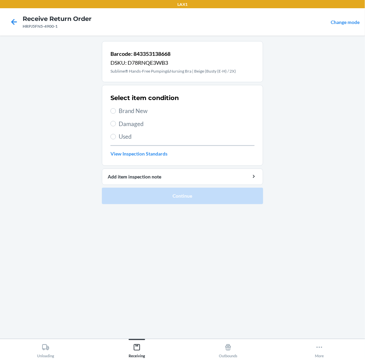
click at [131, 110] on span "Brand New" at bounding box center [187, 111] width 136 height 9
click at [116, 110] on input "Brand New" at bounding box center [112, 110] width 5 height 5
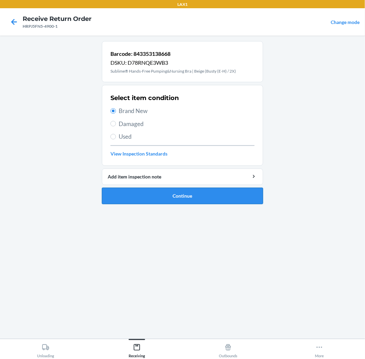
click at [144, 193] on button "Continue" at bounding box center [182, 196] width 161 height 16
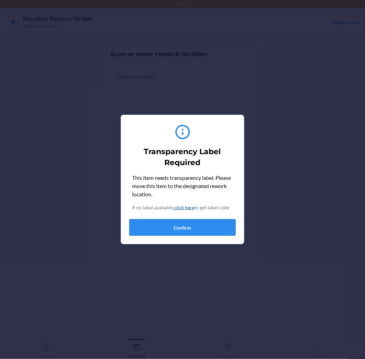
click at [167, 233] on button "Confirm" at bounding box center [182, 228] width 106 height 16
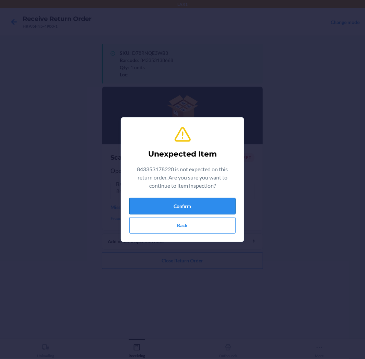
click at [185, 200] on button "Confirm" at bounding box center [182, 206] width 106 height 16
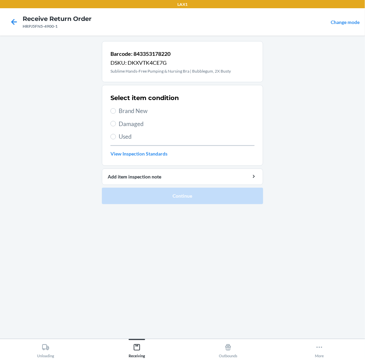
click at [123, 112] on span "Brand New" at bounding box center [187, 111] width 136 height 9
click at [116, 112] on input "Brand New" at bounding box center [112, 110] width 5 height 5
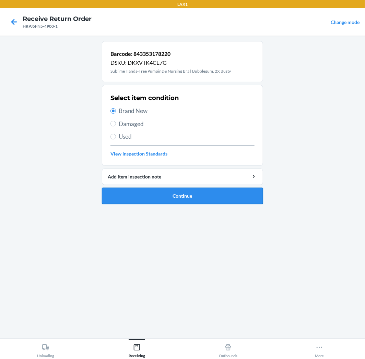
click at [145, 198] on button "Continue" at bounding box center [182, 196] width 161 height 16
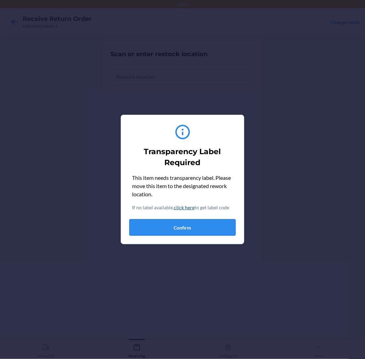
click at [177, 232] on button "Confirm" at bounding box center [182, 228] width 106 height 16
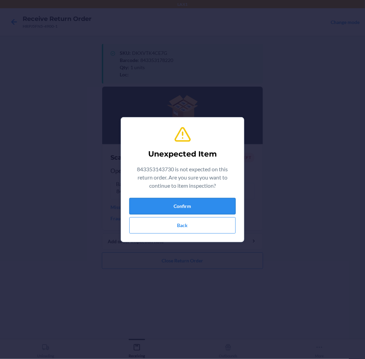
click at [206, 203] on button "Confirm" at bounding box center [182, 206] width 106 height 16
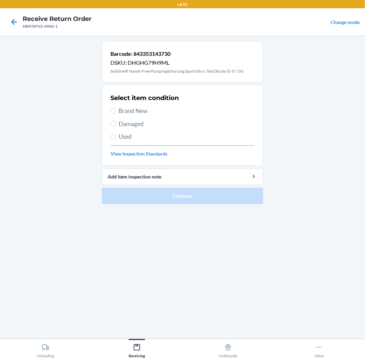
click at [133, 101] on h2 "Select item condition" at bounding box center [144, 98] width 68 height 9
click at [129, 111] on span "Brand New" at bounding box center [187, 111] width 136 height 9
click at [116, 111] on input "Brand New" at bounding box center [112, 110] width 5 height 5
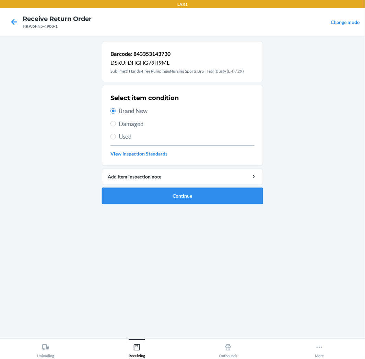
click at [158, 196] on button "Continue" at bounding box center [182, 196] width 161 height 16
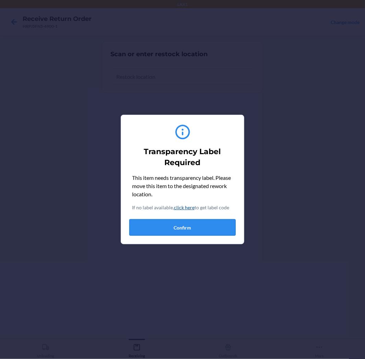
click at [201, 227] on button "Confirm" at bounding box center [182, 228] width 106 height 16
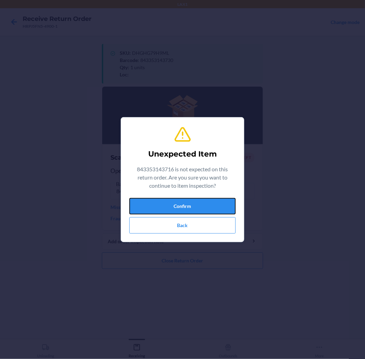
click at [176, 206] on button "Confirm" at bounding box center [182, 206] width 106 height 16
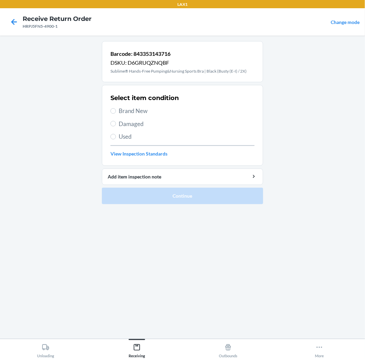
click at [132, 135] on span "Used" at bounding box center [187, 136] width 136 height 9
click at [116, 135] on input "Used" at bounding box center [112, 136] width 5 height 5
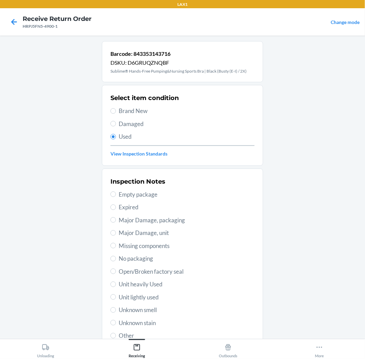
click at [138, 127] on span "Damaged" at bounding box center [187, 124] width 136 height 9
click at [116, 127] on input "Damaged" at bounding box center [112, 123] width 5 height 5
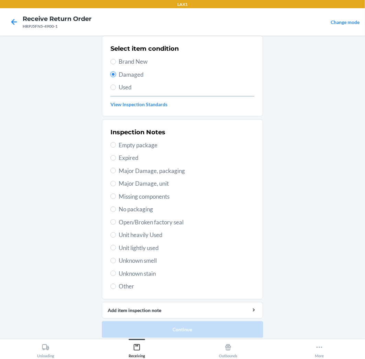
scroll to position [53, 0]
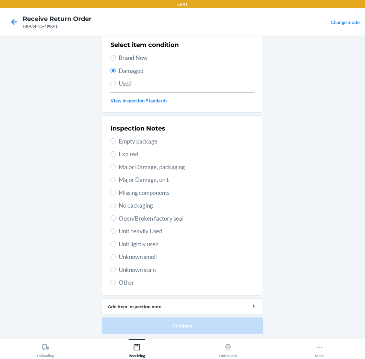
click at [121, 279] on span "Other" at bounding box center [187, 283] width 136 height 9
click at [116, 280] on input "Other" at bounding box center [112, 282] width 5 height 5
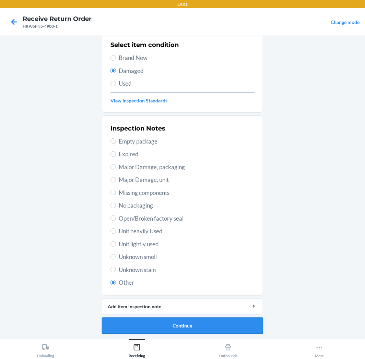
click at [137, 323] on button "Continue" at bounding box center [182, 326] width 161 height 16
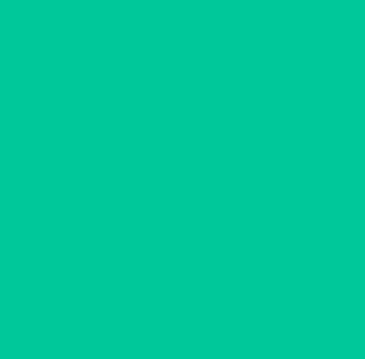
scroll to position [0, 0]
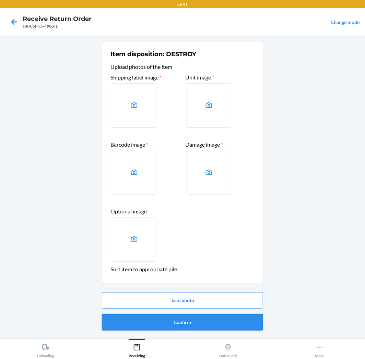
click at [152, 323] on button "Confirm" at bounding box center [182, 323] width 161 height 16
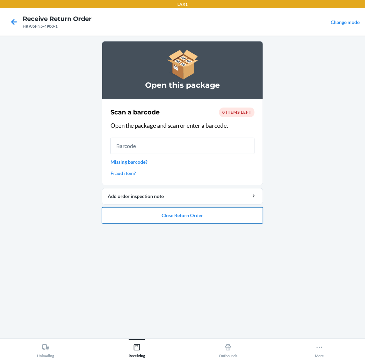
click at [184, 218] on button "Close Return Order" at bounding box center [182, 216] width 161 height 16
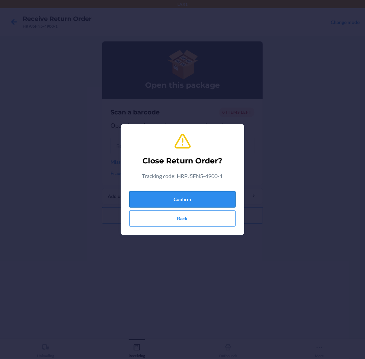
click at [200, 201] on button "Confirm" at bounding box center [182, 199] width 106 height 16
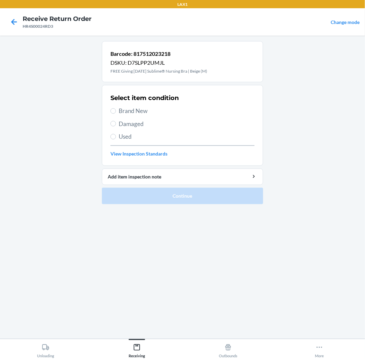
click at [119, 134] on span "Used" at bounding box center [187, 136] width 136 height 9
click at [116, 134] on input "Used" at bounding box center [112, 136] width 5 height 5
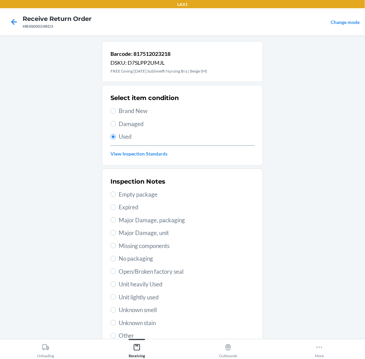
click at [123, 297] on span "Unit lightly used" at bounding box center [187, 297] width 136 height 9
click at [116, 297] on input "Unit lightly used" at bounding box center [112, 297] width 5 height 5
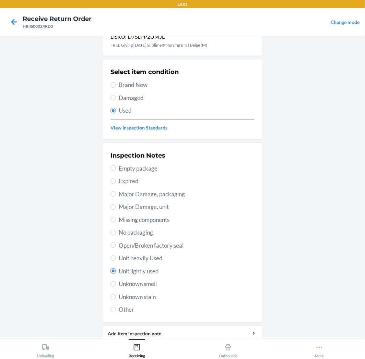
scroll to position [53, 0]
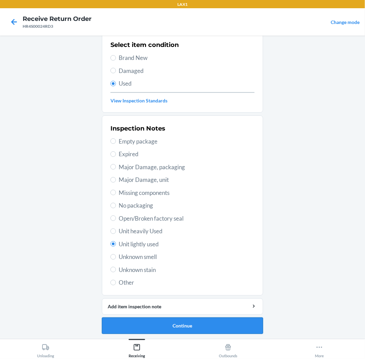
click at [245, 325] on button "Continue" at bounding box center [182, 326] width 161 height 16
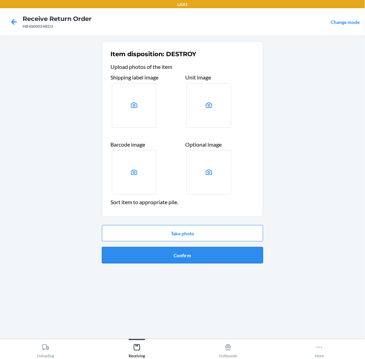
click at [215, 249] on button "Confirm" at bounding box center [182, 255] width 161 height 16
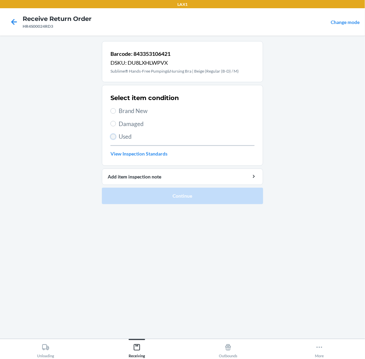
click at [113, 134] on input "Used" at bounding box center [112, 136] width 5 height 5
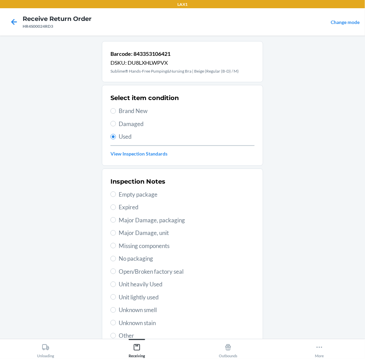
click at [150, 295] on span "Unit lightly used" at bounding box center [187, 297] width 136 height 9
click at [116, 295] on input "Unit lightly used" at bounding box center [112, 297] width 5 height 5
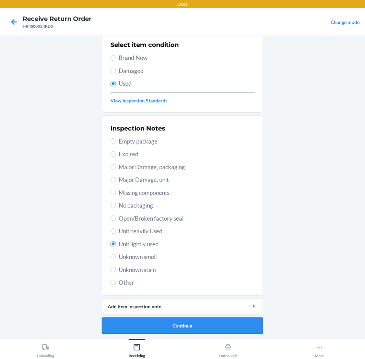
click at [203, 320] on button "Continue" at bounding box center [182, 326] width 161 height 16
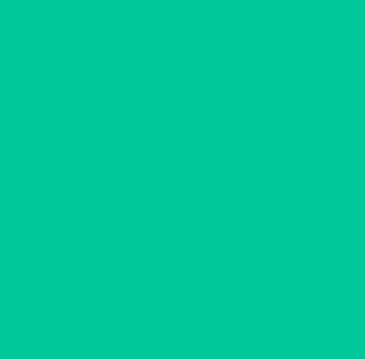
scroll to position [0, 0]
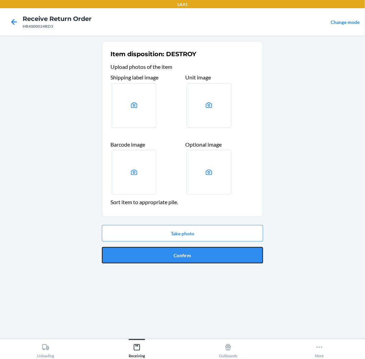
click at [197, 258] on button "Confirm" at bounding box center [182, 255] width 161 height 16
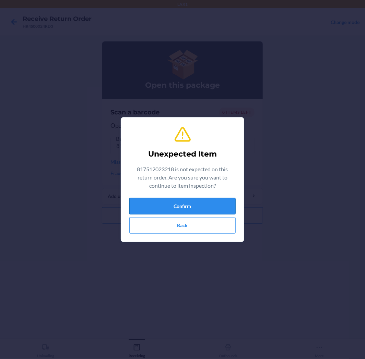
click at [156, 210] on button "Confirm" at bounding box center [182, 206] width 106 height 16
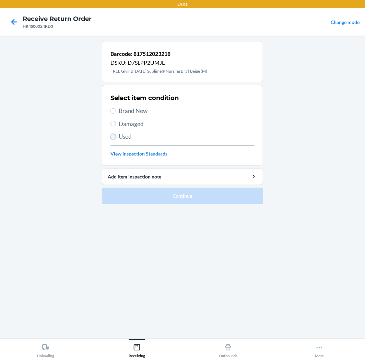
click at [114, 139] on input "Used" at bounding box center [112, 136] width 5 height 5
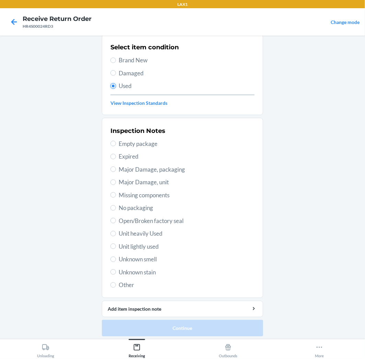
scroll to position [53, 0]
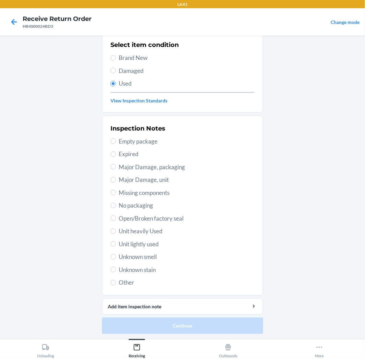
click at [128, 243] on span "Unit lightly used" at bounding box center [187, 244] width 136 height 9
click at [116, 243] on input "Unit lightly used" at bounding box center [112, 243] width 5 height 5
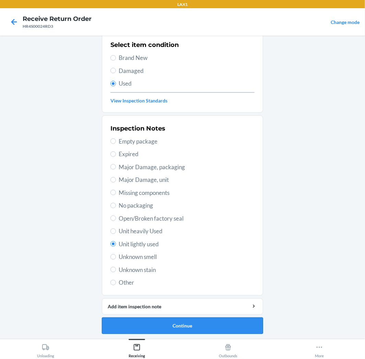
click at [224, 322] on button "Continue" at bounding box center [182, 326] width 161 height 16
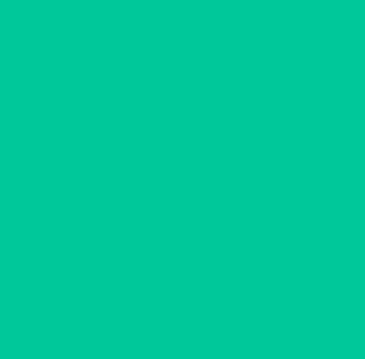
scroll to position [0, 0]
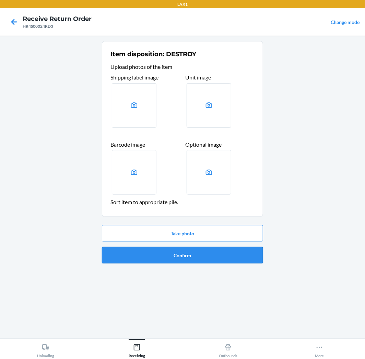
click at [227, 259] on button "Confirm" at bounding box center [182, 255] width 161 height 16
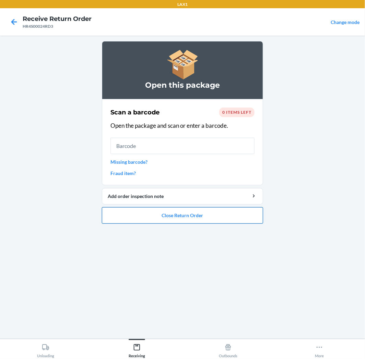
click at [241, 215] on button "Close Return Order" at bounding box center [182, 216] width 161 height 16
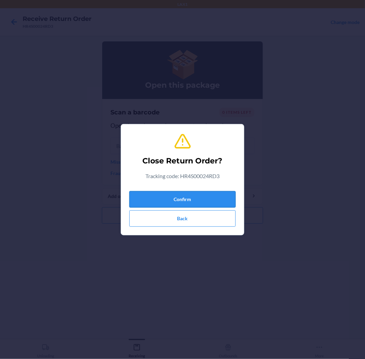
click at [212, 197] on button "Confirm" at bounding box center [182, 199] width 106 height 16
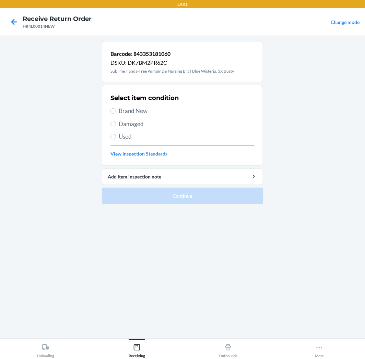
click at [122, 136] on span "Used" at bounding box center [187, 136] width 136 height 9
click at [116, 136] on input "Used" at bounding box center [112, 136] width 5 height 5
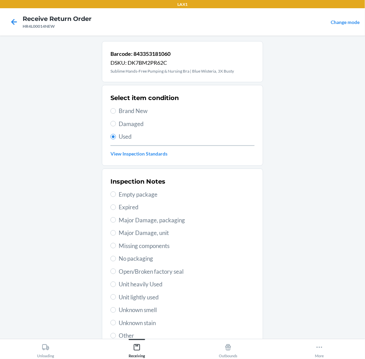
click at [153, 298] on span "Unit lightly used" at bounding box center [187, 297] width 136 height 9
click at [116, 298] on input "Unit lightly used" at bounding box center [112, 297] width 5 height 5
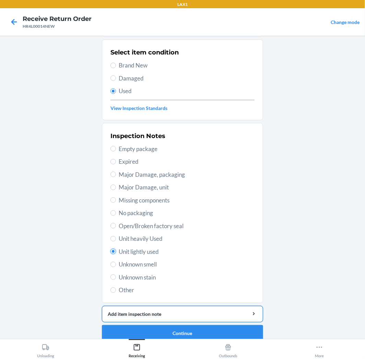
scroll to position [53, 0]
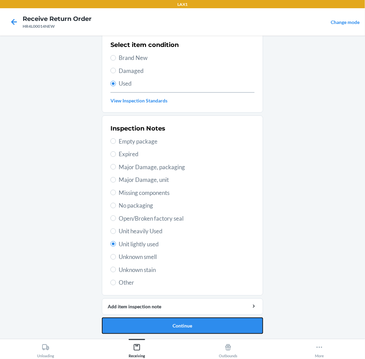
drag, startPoint x: 211, startPoint y: 329, endPoint x: 214, endPoint y: 326, distance: 4.4
click at [213, 326] on button "Continue" at bounding box center [182, 326] width 161 height 16
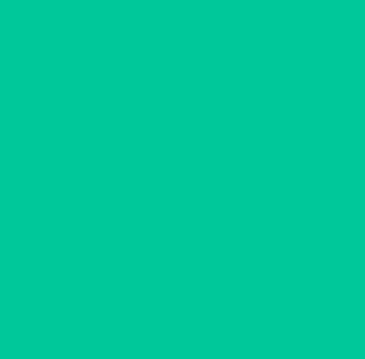
scroll to position [0, 0]
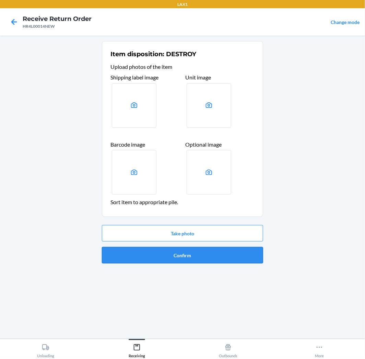
click at [219, 256] on button "Confirm" at bounding box center [182, 255] width 161 height 16
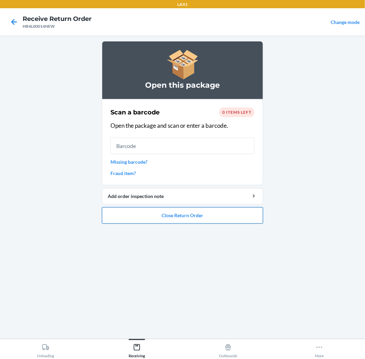
click at [191, 213] on button "Close Return Order" at bounding box center [182, 216] width 161 height 16
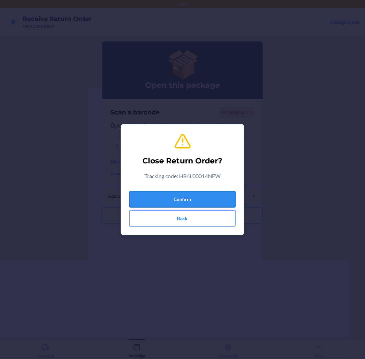
click at [202, 200] on button "Confirm" at bounding box center [182, 199] width 106 height 16
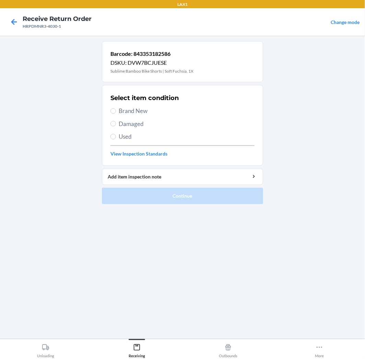
click at [134, 107] on span "Brand New" at bounding box center [187, 111] width 136 height 9
click at [116, 108] on input "Brand New" at bounding box center [112, 110] width 5 height 5
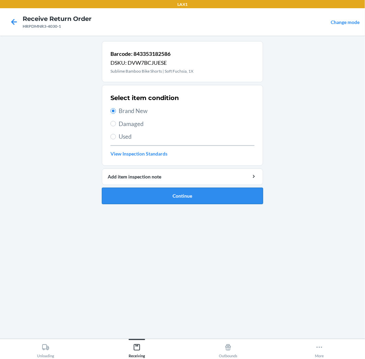
click at [155, 193] on button "Continue" at bounding box center [182, 196] width 161 height 16
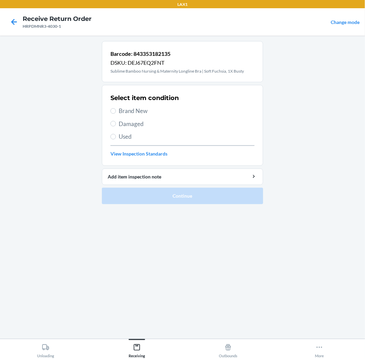
click at [124, 140] on span "Used" at bounding box center [187, 136] width 136 height 9
click at [116, 140] on input "Used" at bounding box center [112, 136] width 5 height 5
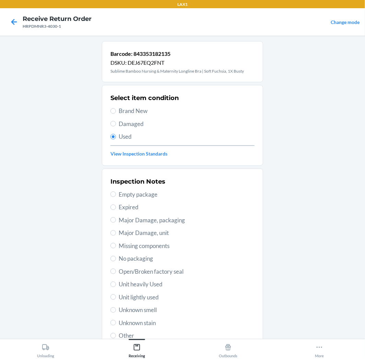
click at [149, 297] on span "Unit lightly used" at bounding box center [187, 297] width 136 height 9
click at [116, 297] on input "Unit lightly used" at bounding box center [112, 297] width 5 height 5
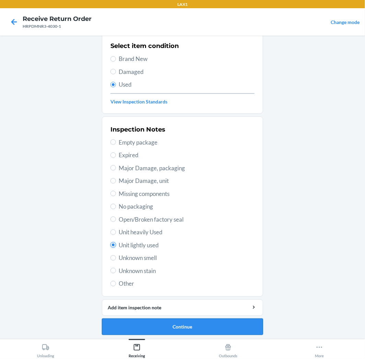
scroll to position [53, 0]
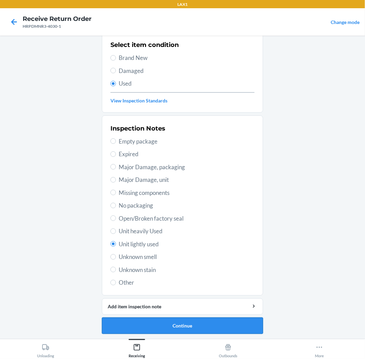
click at [204, 325] on button "Continue" at bounding box center [182, 326] width 161 height 16
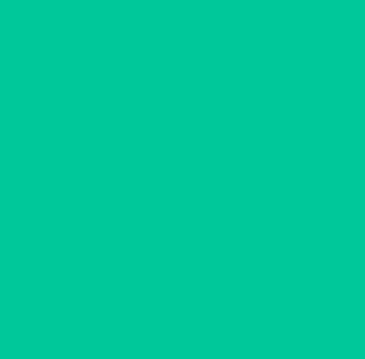
scroll to position [0, 0]
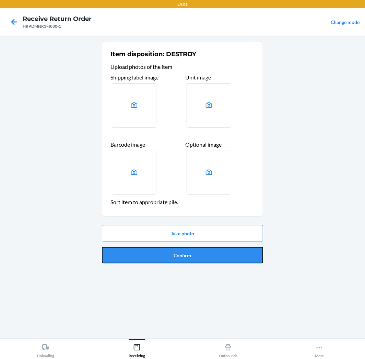
click at [198, 254] on button "Confirm" at bounding box center [182, 255] width 161 height 16
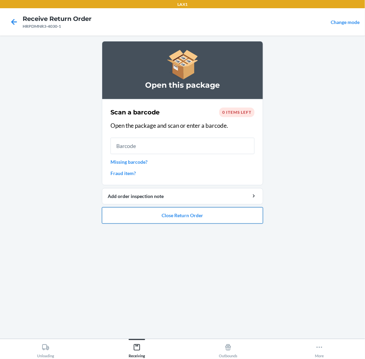
click at [185, 214] on button "Close Return Order" at bounding box center [182, 216] width 161 height 16
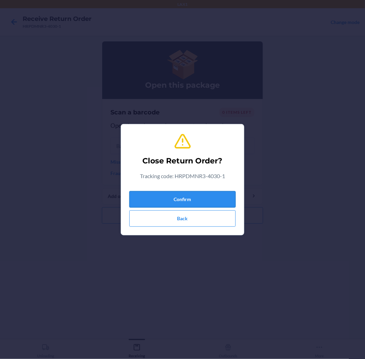
click at [185, 199] on button "Confirm" at bounding box center [182, 199] width 106 height 16
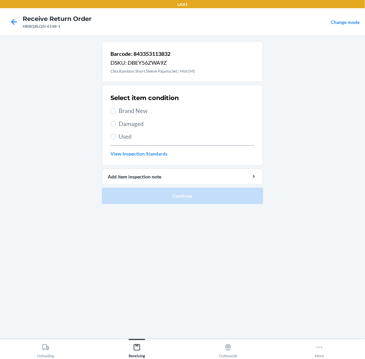
click at [119, 137] on span "Used" at bounding box center [187, 136] width 136 height 9
click at [116, 137] on input "Used" at bounding box center [112, 136] width 5 height 5
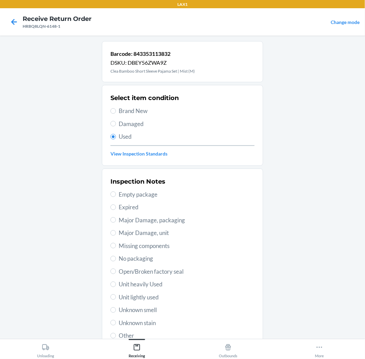
click at [128, 273] on span "Open/Broken factory seal" at bounding box center [187, 272] width 136 height 9
click at [116, 273] on input "Open/Broken factory seal" at bounding box center [112, 271] width 5 height 5
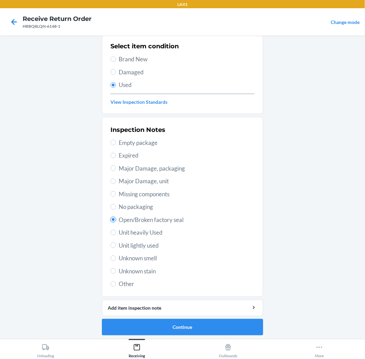
scroll to position [53, 0]
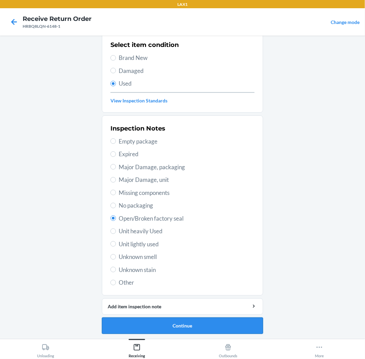
click at [167, 321] on button "Continue" at bounding box center [182, 326] width 161 height 16
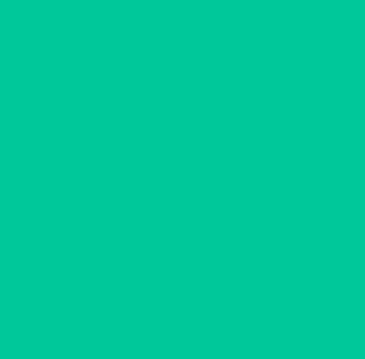
scroll to position [0, 0]
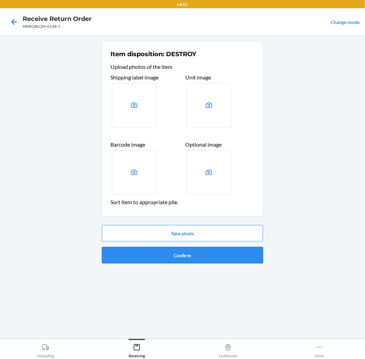
click at [204, 257] on button "Confirm" at bounding box center [182, 255] width 161 height 16
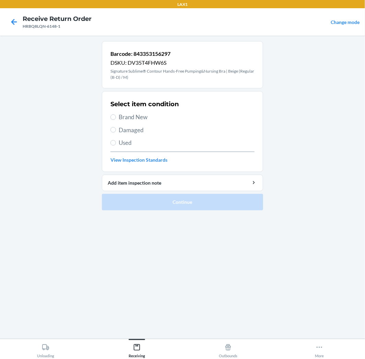
click at [133, 131] on span "Damaged" at bounding box center [187, 130] width 136 height 9
click at [116, 131] on input "Damaged" at bounding box center [112, 129] width 5 height 5
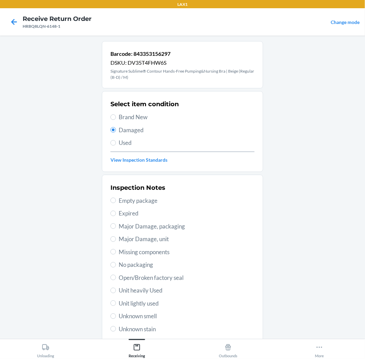
click at [152, 252] on span "Missing components" at bounding box center [187, 252] width 136 height 9
click at [116, 252] on input "Missing components" at bounding box center [112, 251] width 5 height 5
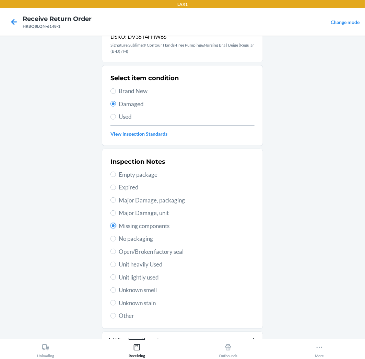
scroll to position [59, 0]
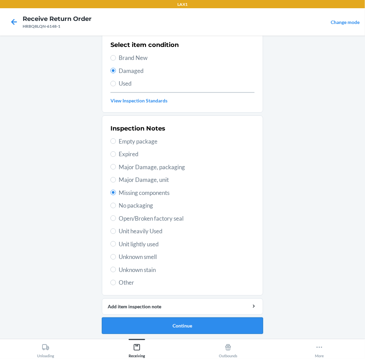
click at [199, 324] on button "Continue" at bounding box center [182, 326] width 161 height 16
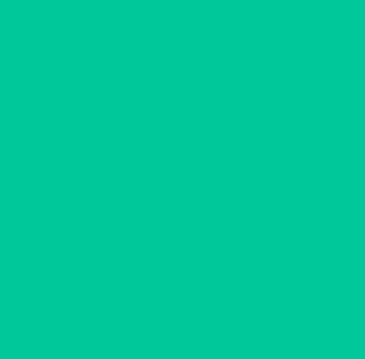
scroll to position [0, 0]
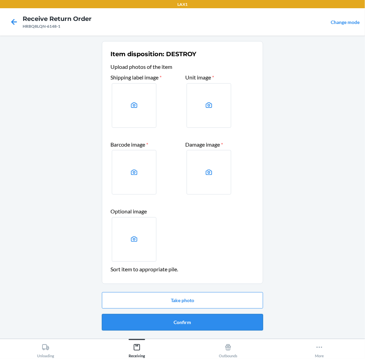
click at [199, 321] on button "Confirm" at bounding box center [182, 323] width 161 height 16
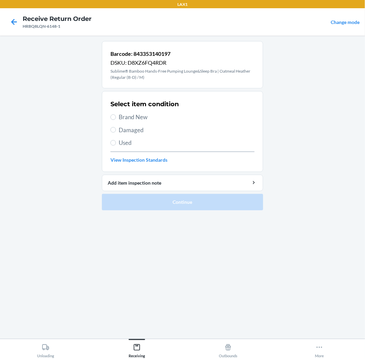
click at [133, 134] on div "Select item condition Brand New Damaged Used View Inspection Standards" at bounding box center [182, 132] width 144 height 68
click at [136, 129] on span "Damaged" at bounding box center [187, 130] width 136 height 9
click at [116, 129] on input "Damaged" at bounding box center [112, 129] width 5 height 5
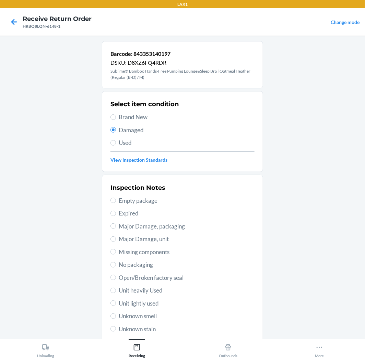
click at [149, 306] on span "Unit lightly used" at bounding box center [187, 303] width 136 height 9
click at [116, 306] on input "Unit lightly used" at bounding box center [112, 303] width 5 height 5
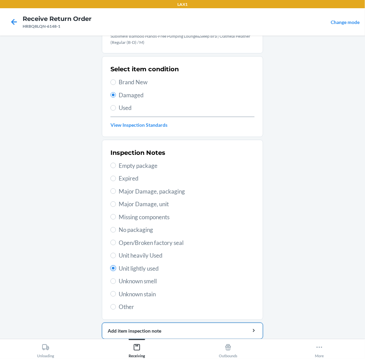
scroll to position [59, 0]
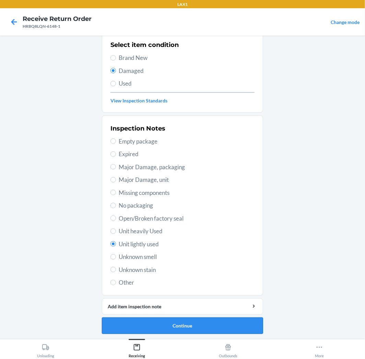
click at [177, 318] on button "Continue" at bounding box center [182, 326] width 161 height 16
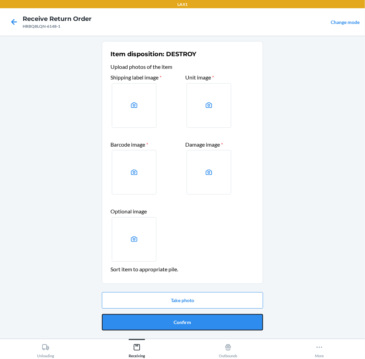
click at [177, 318] on button "Confirm" at bounding box center [182, 323] width 161 height 16
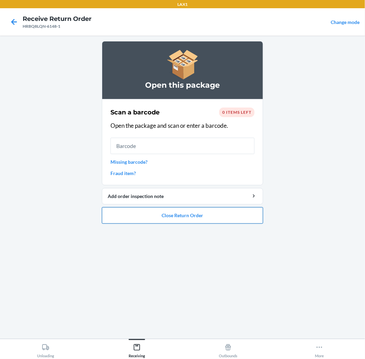
click at [201, 216] on button "Close Return Order" at bounding box center [182, 216] width 161 height 16
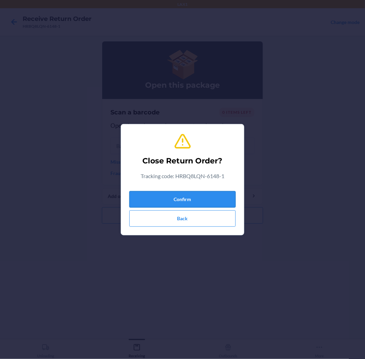
click at [193, 197] on button "Confirm" at bounding box center [182, 199] width 106 height 16
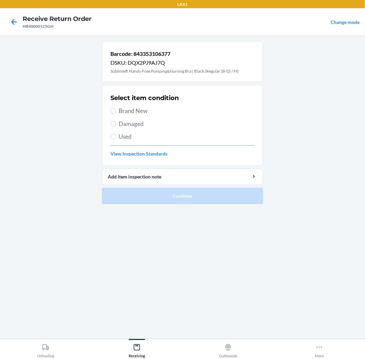
click at [122, 138] on span "Used" at bounding box center [187, 136] width 136 height 9
click at [116, 138] on input "Used" at bounding box center [112, 136] width 5 height 5
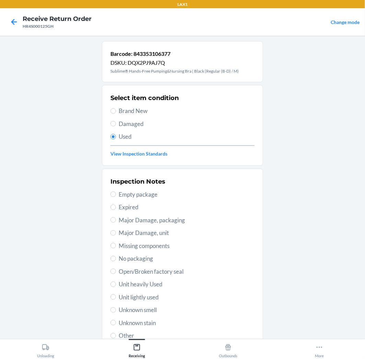
click at [139, 308] on span "Unknown smell" at bounding box center [187, 310] width 136 height 9
click at [116, 308] on input "Unknown smell" at bounding box center [112, 310] width 5 height 5
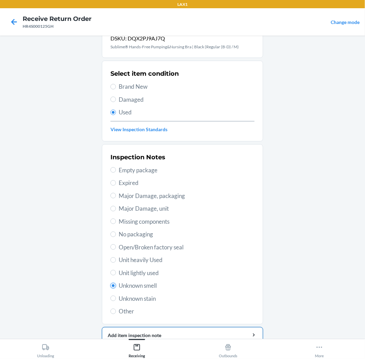
scroll to position [53, 0]
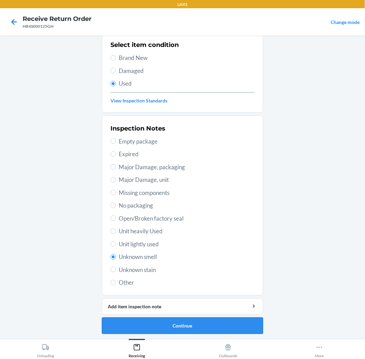
click at [170, 328] on button "Continue" at bounding box center [182, 326] width 161 height 16
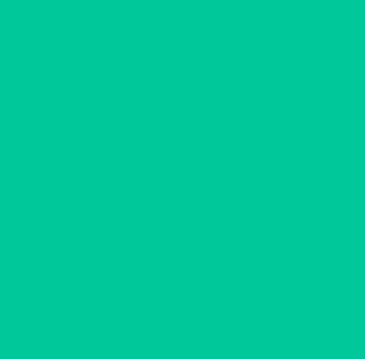
scroll to position [0, 0]
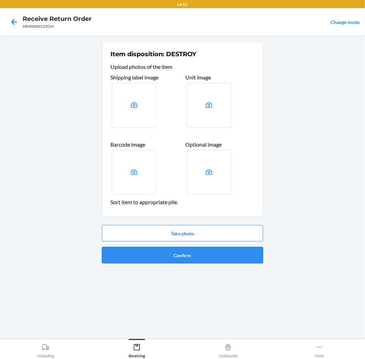
click at [177, 261] on button "Confirm" at bounding box center [182, 255] width 161 height 16
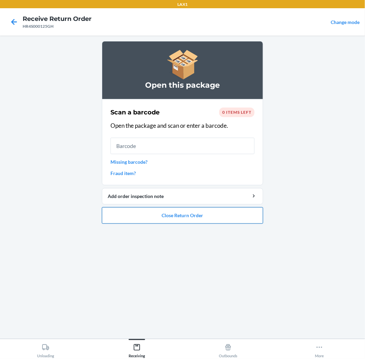
click at [248, 213] on button "Close Return Order" at bounding box center [182, 216] width 161 height 16
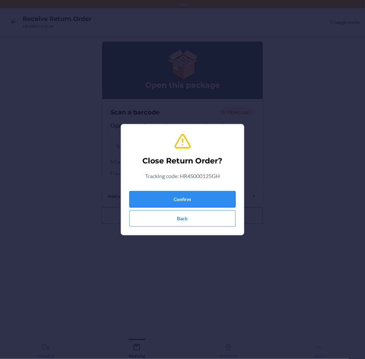
click at [213, 199] on button "Confirm" at bounding box center [182, 199] width 106 height 16
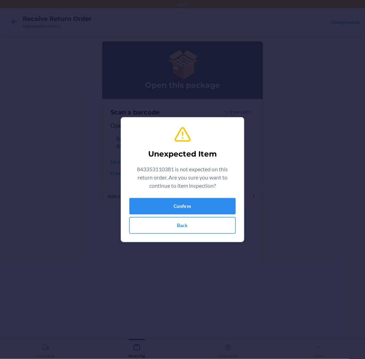
click at [226, 225] on button "Back" at bounding box center [182, 225] width 106 height 16
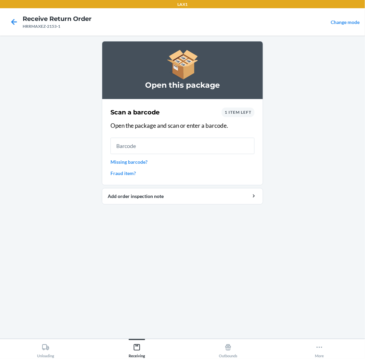
click at [125, 163] on link "Missing barcode?" at bounding box center [182, 161] width 144 height 7
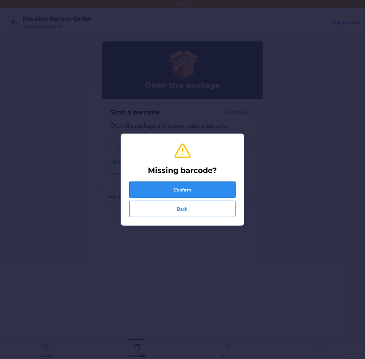
click at [153, 188] on button "Confirm" at bounding box center [182, 190] width 106 height 16
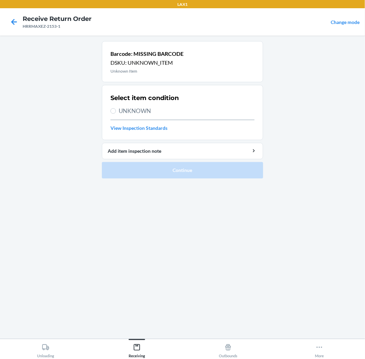
click at [117, 114] on label "UNKNOWN" at bounding box center [182, 111] width 144 height 9
click at [116, 114] on input "UNKNOWN" at bounding box center [112, 110] width 5 height 5
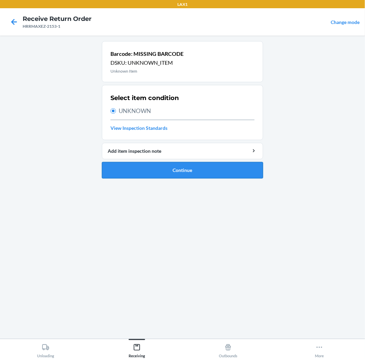
click at [143, 164] on button "Continue" at bounding box center [182, 170] width 161 height 16
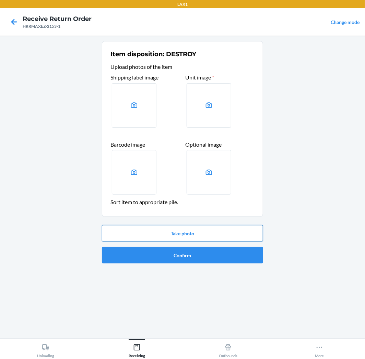
click at [208, 228] on button "Take photo" at bounding box center [182, 233] width 161 height 16
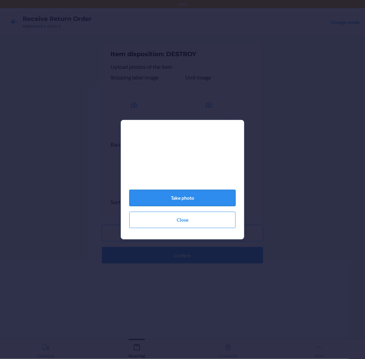
click at [184, 200] on button "Take photo" at bounding box center [182, 198] width 106 height 16
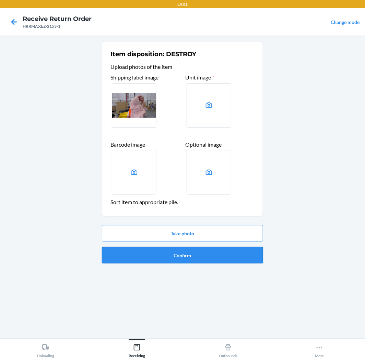
click at [224, 249] on button "Confirm" at bounding box center [182, 255] width 161 height 16
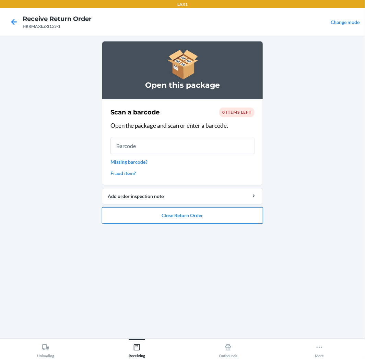
click at [200, 217] on button "Close Return Order" at bounding box center [182, 216] width 161 height 16
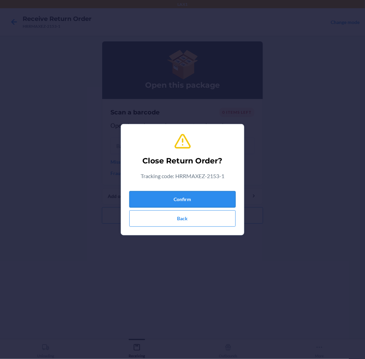
click at [221, 194] on button "Confirm" at bounding box center [182, 199] width 106 height 16
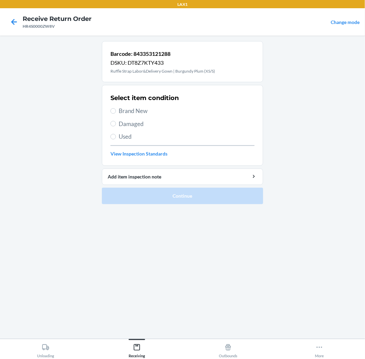
click at [130, 125] on span "Damaged" at bounding box center [187, 124] width 136 height 9
click at [116, 125] on input "Damaged" at bounding box center [112, 123] width 5 height 5
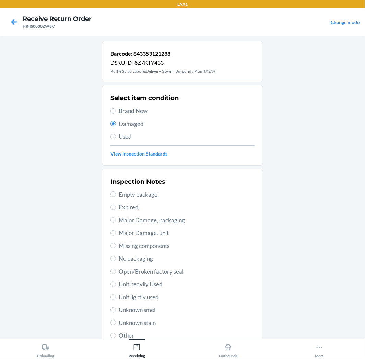
click at [133, 258] on span "No packaging" at bounding box center [187, 259] width 136 height 9
click at [116, 258] on input "No packaging" at bounding box center [112, 258] width 5 height 5
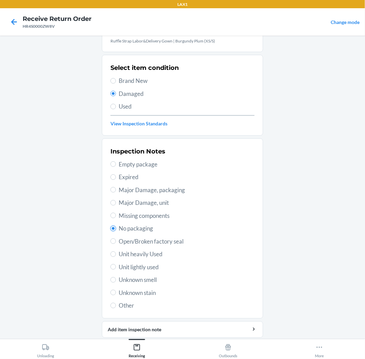
scroll to position [53, 0]
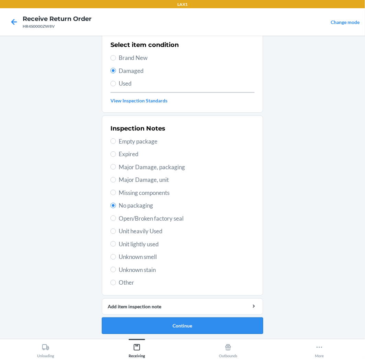
click at [182, 331] on button "Continue" at bounding box center [182, 326] width 161 height 16
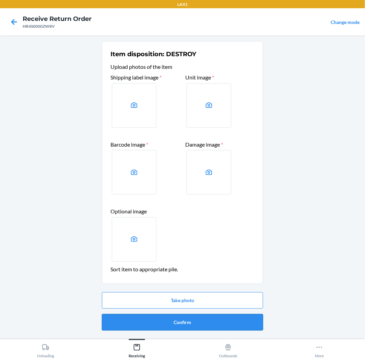
click at [184, 324] on button "Confirm" at bounding box center [182, 323] width 161 height 16
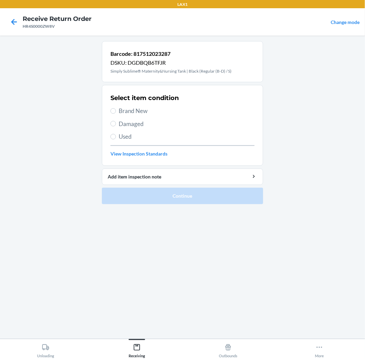
click at [117, 125] on label "Damaged" at bounding box center [182, 124] width 144 height 9
click at [116, 125] on input "Damaged" at bounding box center [112, 123] width 5 height 5
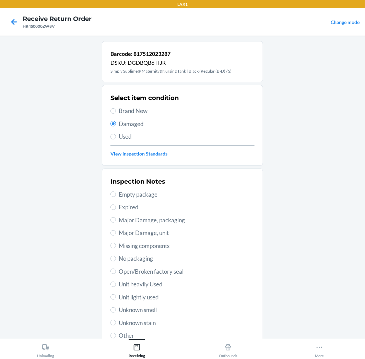
click at [148, 261] on span "No packaging" at bounding box center [187, 259] width 136 height 9
click at [116, 261] on input "No packaging" at bounding box center [112, 258] width 5 height 5
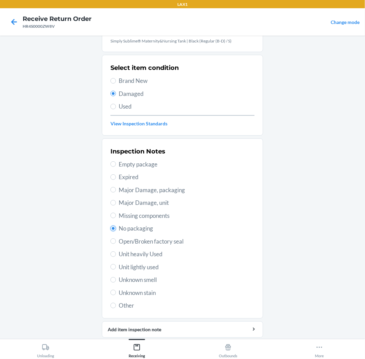
scroll to position [53, 0]
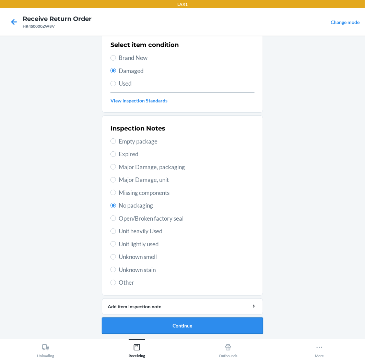
click at [205, 325] on button "Continue" at bounding box center [182, 326] width 161 height 16
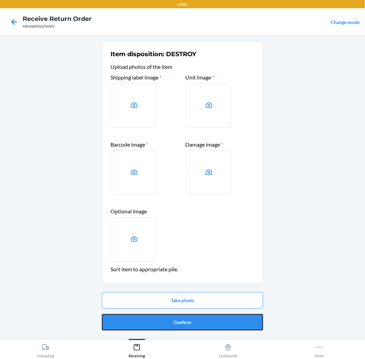
click at [205, 325] on button "Confirm" at bounding box center [182, 323] width 161 height 16
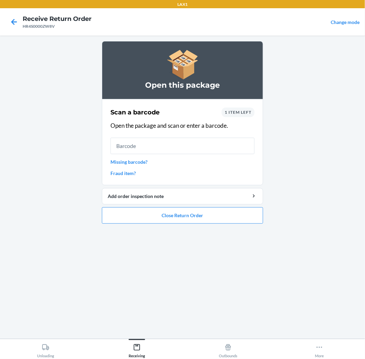
drag, startPoint x: -1, startPoint y: 88, endPoint x: -1, endPoint y: 8, distance: 79.9
drag, startPoint x: -1, startPoint y: 8, endPoint x: 280, endPoint y: 317, distance: 417.4
click at [280, 317] on main "Open this package Scan a barcode 1 item left Open the package and scan or enter…" at bounding box center [182, 188] width 365 height 304
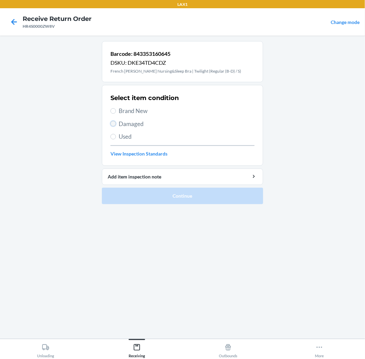
click at [115, 122] on input "Damaged" at bounding box center [112, 123] width 5 height 5
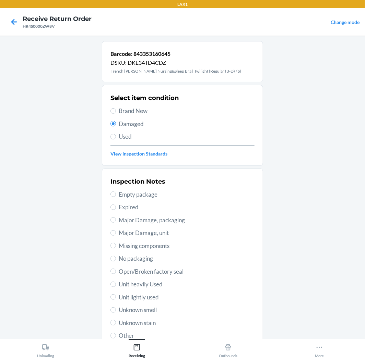
click at [147, 257] on span "No packaging" at bounding box center [187, 259] width 136 height 9
click at [116, 257] on input "No packaging" at bounding box center [112, 258] width 5 height 5
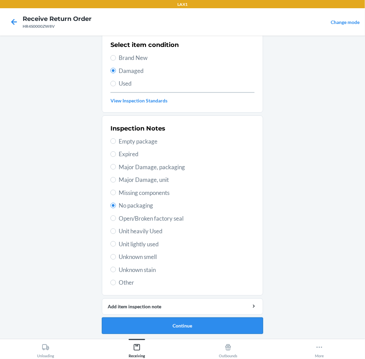
click at [237, 322] on button "Continue" at bounding box center [182, 326] width 161 height 16
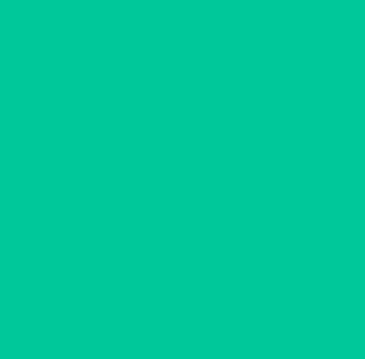
scroll to position [0, 0]
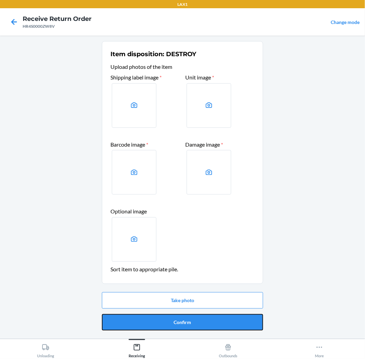
click at [237, 322] on button "Confirm" at bounding box center [182, 323] width 161 height 16
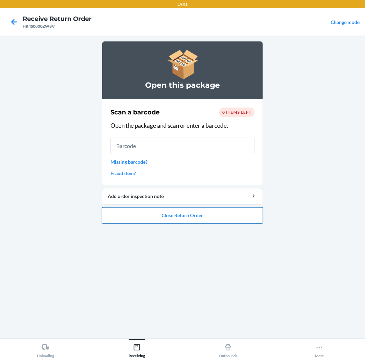
click at [182, 214] on button "Close Return Order" at bounding box center [182, 216] width 161 height 16
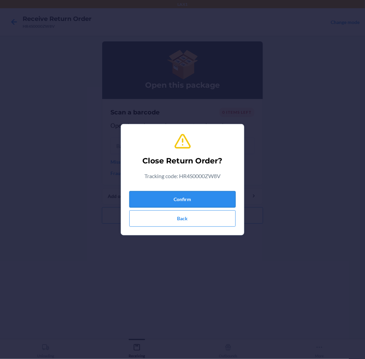
click at [191, 193] on button "Confirm" at bounding box center [182, 199] width 106 height 16
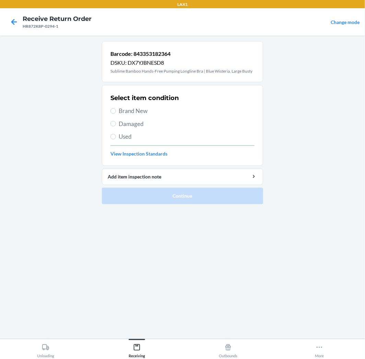
click at [136, 107] on span "Brand New" at bounding box center [187, 111] width 136 height 9
click at [116, 108] on input "Brand New" at bounding box center [112, 110] width 5 height 5
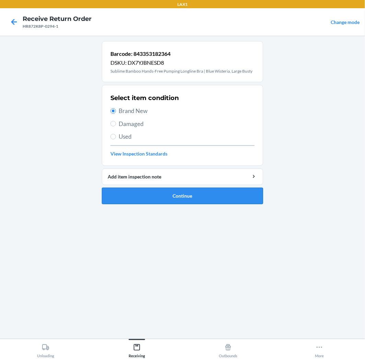
click at [127, 193] on button "Continue" at bounding box center [182, 196] width 161 height 16
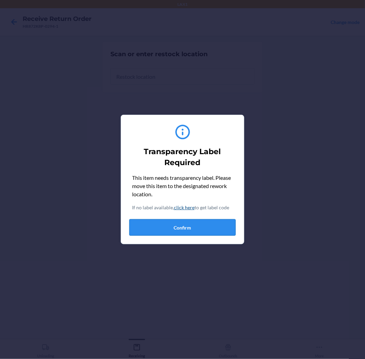
click at [165, 223] on button "Confirm" at bounding box center [182, 228] width 106 height 16
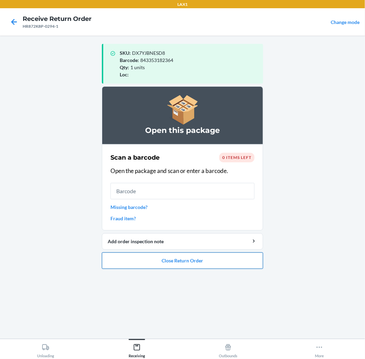
click at [210, 265] on button "Close Return Order" at bounding box center [182, 261] width 161 height 16
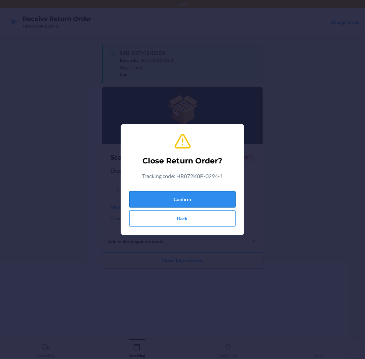
click at [213, 198] on button "Confirm" at bounding box center [182, 199] width 106 height 16
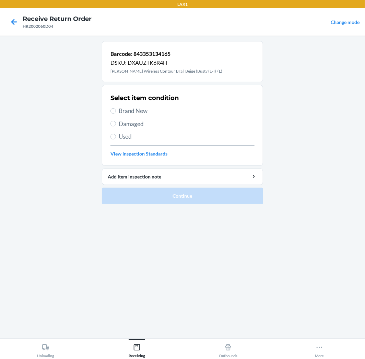
click at [131, 137] on span "Used" at bounding box center [187, 136] width 136 height 9
click at [116, 137] on input "Used" at bounding box center [112, 136] width 5 height 5
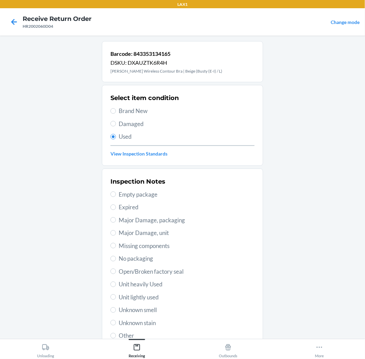
click at [144, 295] on span "Unit lightly used" at bounding box center [187, 297] width 136 height 9
click at [116, 295] on input "Unit lightly used" at bounding box center [112, 297] width 5 height 5
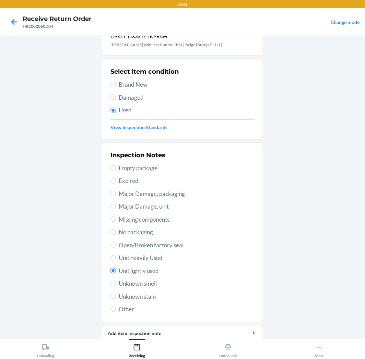
scroll to position [53, 0]
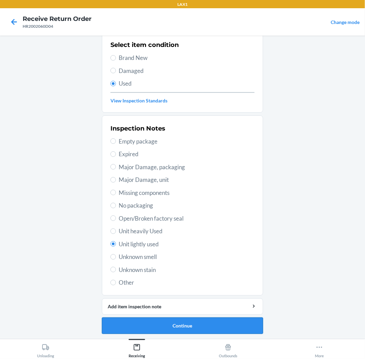
click at [204, 327] on button "Continue" at bounding box center [182, 326] width 161 height 16
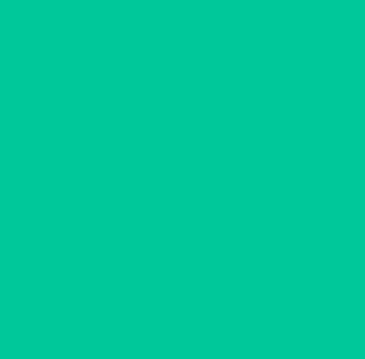
scroll to position [0, 0]
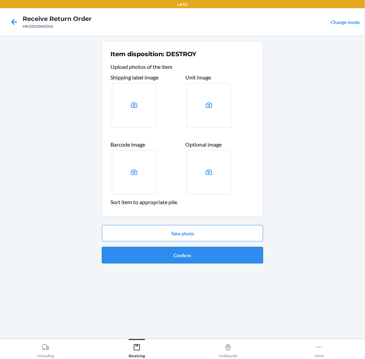
click at [190, 257] on button "Confirm" at bounding box center [182, 255] width 161 height 16
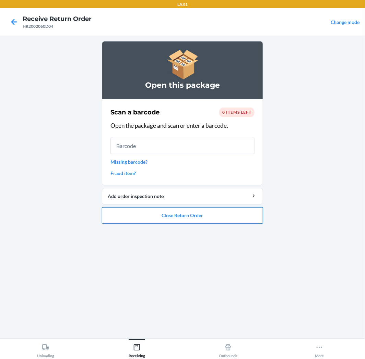
click at [222, 211] on button "Close Return Order" at bounding box center [182, 216] width 161 height 16
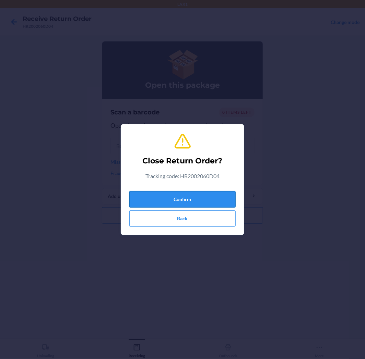
click at [228, 194] on button "Confirm" at bounding box center [182, 199] width 106 height 16
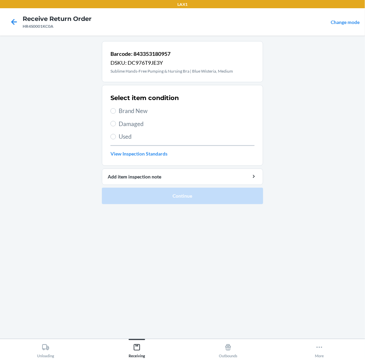
click at [141, 112] on span "Brand New" at bounding box center [187, 111] width 136 height 9
click at [116, 112] on input "Brand New" at bounding box center [112, 110] width 5 height 5
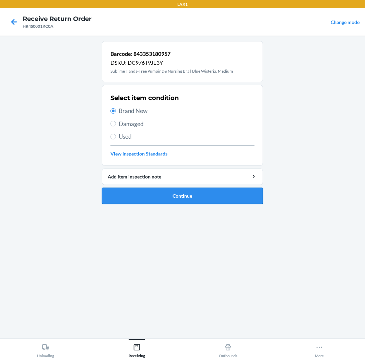
click at [178, 199] on button "Continue" at bounding box center [182, 196] width 161 height 16
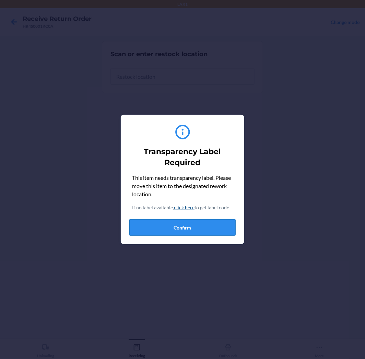
click at [206, 224] on button "Confirm" at bounding box center [182, 228] width 106 height 16
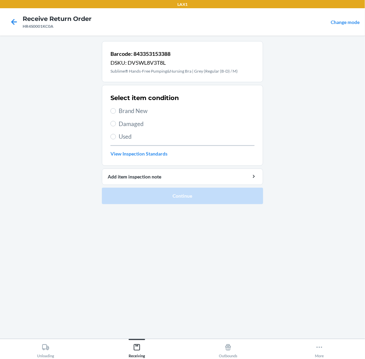
click at [128, 139] on span "Used" at bounding box center [187, 136] width 136 height 9
click at [116, 139] on input "Used" at bounding box center [112, 136] width 5 height 5
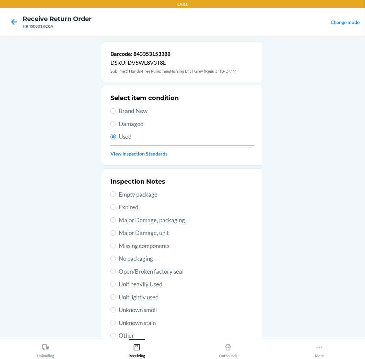
click at [133, 294] on span "Unit lightly used" at bounding box center [187, 297] width 136 height 9
click at [116, 295] on input "Unit lightly used" at bounding box center [112, 297] width 5 height 5
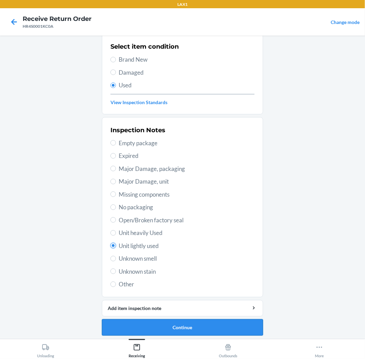
scroll to position [53, 0]
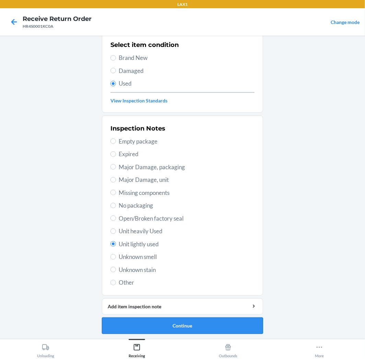
click at [190, 330] on button "Continue" at bounding box center [182, 326] width 161 height 16
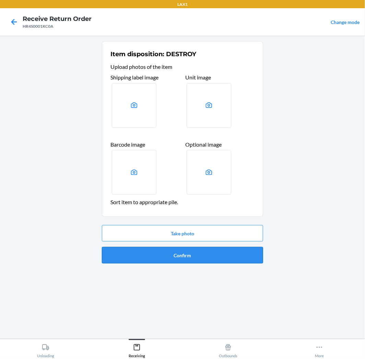
click at [208, 252] on button "Confirm" at bounding box center [182, 255] width 161 height 16
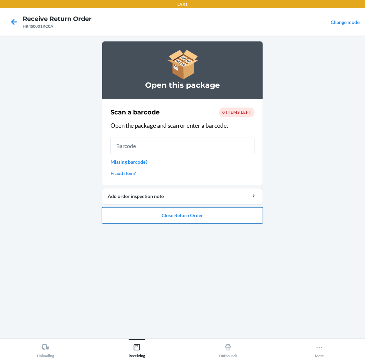
click at [203, 215] on button "Close Return Order" at bounding box center [182, 216] width 161 height 16
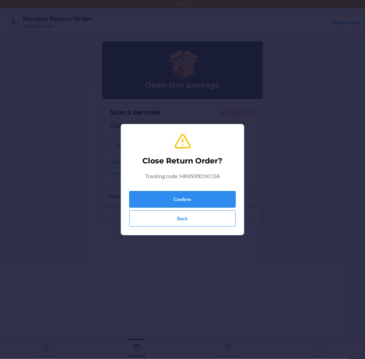
click at [214, 196] on button "Confirm" at bounding box center [182, 199] width 106 height 16
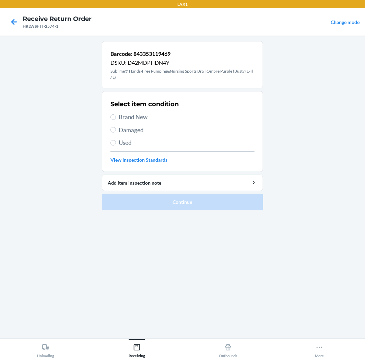
click at [118, 139] on label "Used" at bounding box center [182, 143] width 144 height 9
click at [116, 140] on input "Used" at bounding box center [112, 142] width 5 height 5
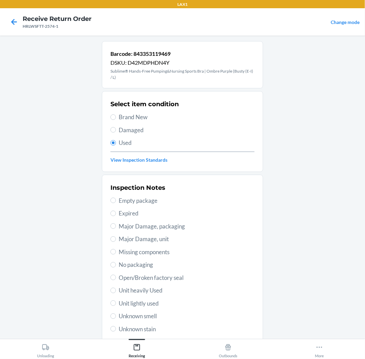
click at [130, 297] on div "Inspection Notes Empty package Expired Major Damage, packaging Major Damage, un…" at bounding box center [182, 264] width 144 height 167
click at [129, 301] on span "Unit lightly used" at bounding box center [187, 303] width 136 height 9
click at [116, 301] on input "Unit lightly used" at bounding box center [112, 303] width 5 height 5
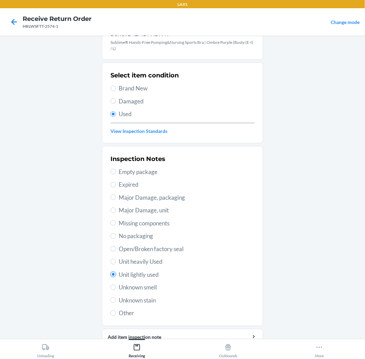
scroll to position [59, 0]
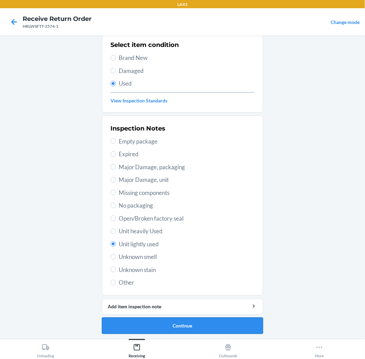
click at [178, 326] on button "Continue" at bounding box center [182, 326] width 161 height 16
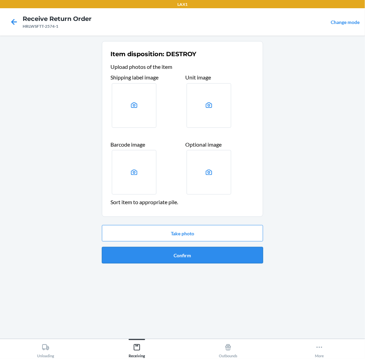
click at [208, 258] on button "Confirm" at bounding box center [182, 255] width 161 height 16
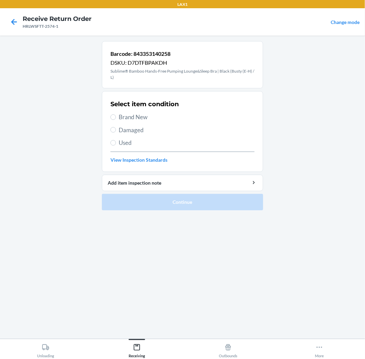
click at [126, 144] on span "Used" at bounding box center [187, 143] width 136 height 9
click at [116, 144] on input "Used" at bounding box center [112, 142] width 5 height 5
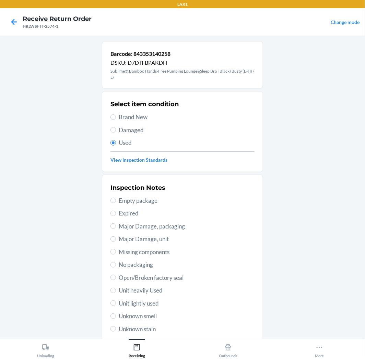
click at [152, 304] on span "Unit lightly used" at bounding box center [187, 303] width 136 height 9
click at [116, 304] on input "Unit lightly used" at bounding box center [112, 303] width 5 height 5
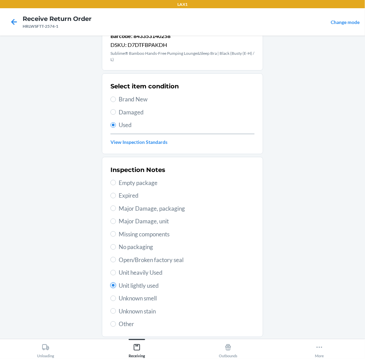
scroll to position [59, 0]
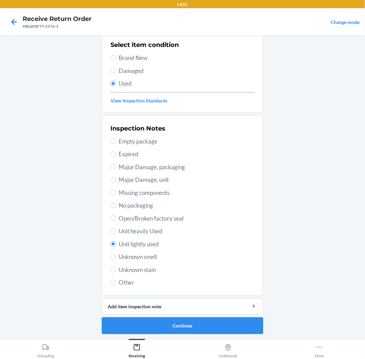
click at [207, 320] on button "Continue" at bounding box center [182, 326] width 161 height 16
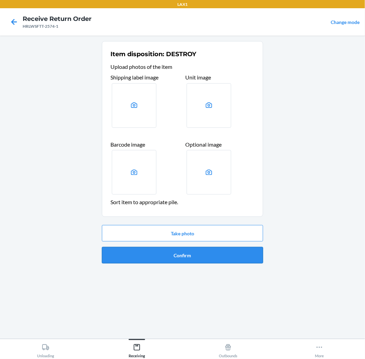
click at [217, 261] on button "Confirm" at bounding box center [182, 255] width 161 height 16
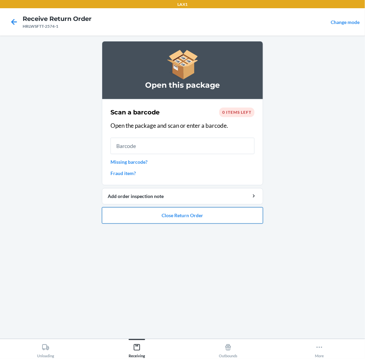
click at [201, 221] on button "Close Return Order" at bounding box center [182, 216] width 161 height 16
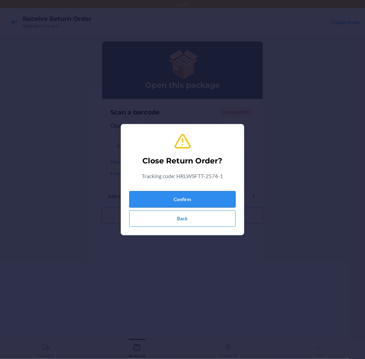
click at [201, 198] on button "Confirm" at bounding box center [182, 199] width 106 height 16
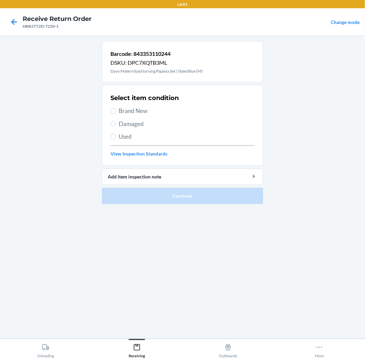
click at [123, 135] on span "Used" at bounding box center [187, 136] width 136 height 9
click at [116, 135] on input "Used" at bounding box center [112, 136] width 5 height 5
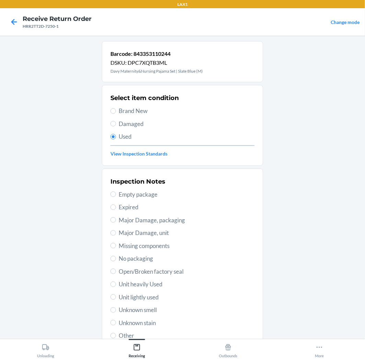
click at [160, 271] on span "Open/Broken factory seal" at bounding box center [187, 272] width 136 height 9
click at [116, 271] on input "Open/Broken factory seal" at bounding box center [112, 271] width 5 height 5
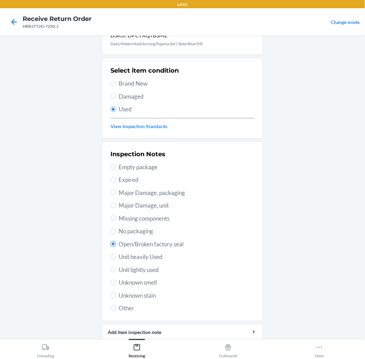
scroll to position [53, 0]
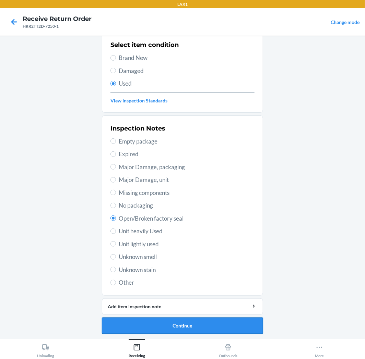
click at [209, 323] on button "Continue" at bounding box center [182, 326] width 161 height 16
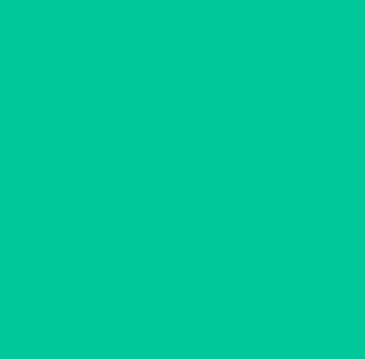
scroll to position [0, 0]
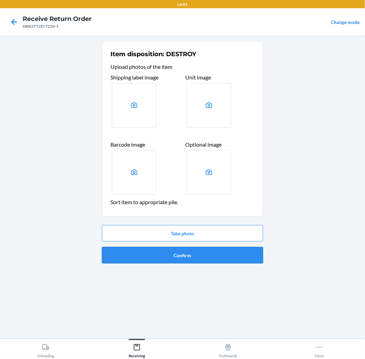
click at [218, 259] on button "Confirm" at bounding box center [182, 255] width 161 height 16
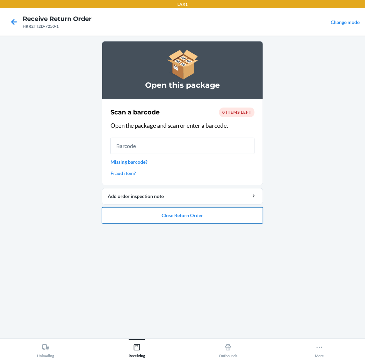
click at [231, 213] on button "Close Return Order" at bounding box center [182, 216] width 161 height 16
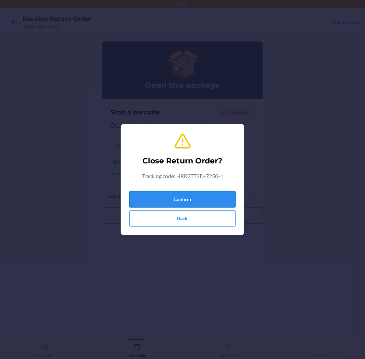
click at [232, 196] on button "Confirm" at bounding box center [182, 199] width 106 height 16
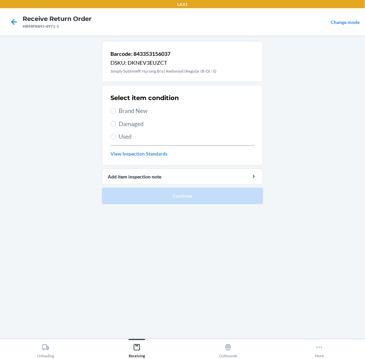
click at [131, 135] on span "Used" at bounding box center [187, 136] width 136 height 9
click at [116, 135] on input "Used" at bounding box center [112, 136] width 5 height 5
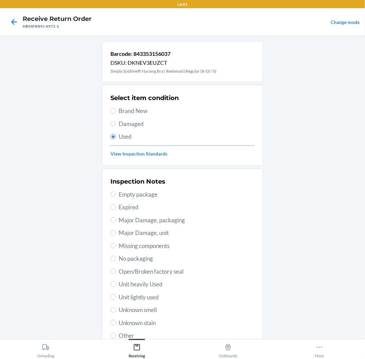
click at [138, 296] on span "Unit lightly used" at bounding box center [187, 297] width 136 height 9
click at [116, 296] on input "Unit lightly used" at bounding box center [112, 297] width 5 height 5
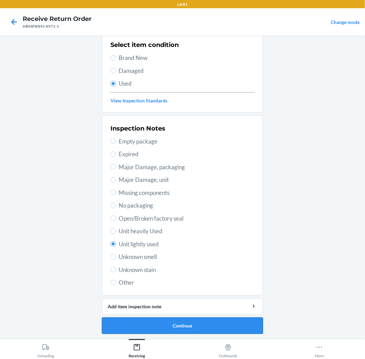
click at [155, 322] on button "Continue" at bounding box center [182, 326] width 161 height 16
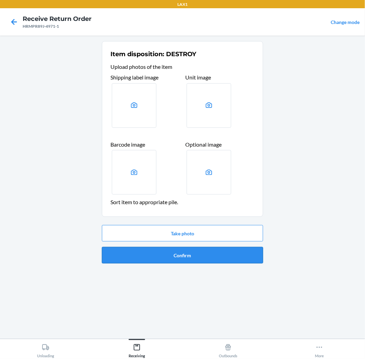
click at [209, 251] on button "Confirm" at bounding box center [182, 255] width 161 height 16
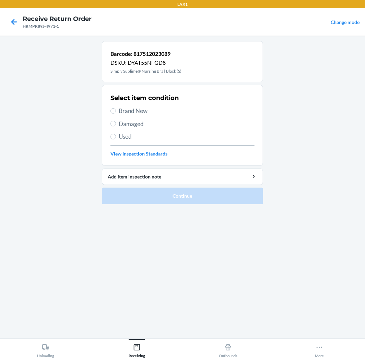
click at [139, 109] on span "Brand New" at bounding box center [187, 111] width 136 height 9
click at [116, 109] on input "Brand New" at bounding box center [112, 110] width 5 height 5
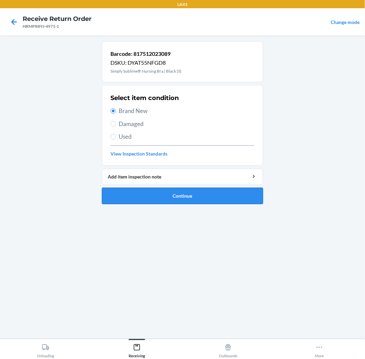
click at [156, 201] on button "Continue" at bounding box center [182, 196] width 161 height 16
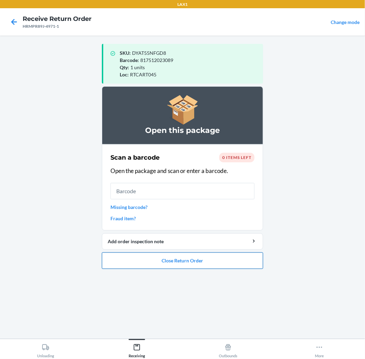
click at [184, 256] on button "Close Return Order" at bounding box center [182, 261] width 161 height 16
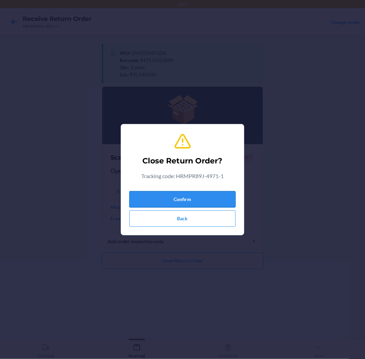
click at [193, 194] on button "Confirm" at bounding box center [182, 199] width 106 height 16
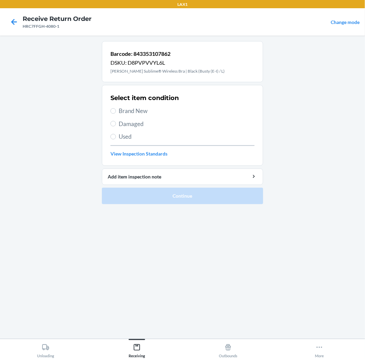
click at [121, 139] on span "Used" at bounding box center [187, 136] width 136 height 9
click at [116, 139] on input "Used" at bounding box center [112, 136] width 5 height 5
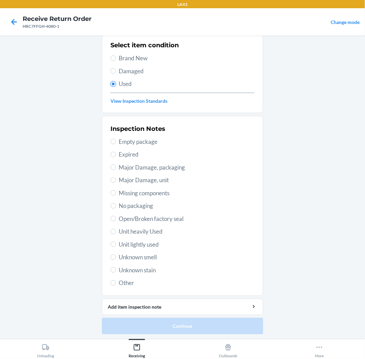
scroll to position [53, 0]
click at [114, 283] on label "Other" at bounding box center [182, 283] width 144 height 9
click at [114, 283] on input "Other" at bounding box center [112, 282] width 5 height 5
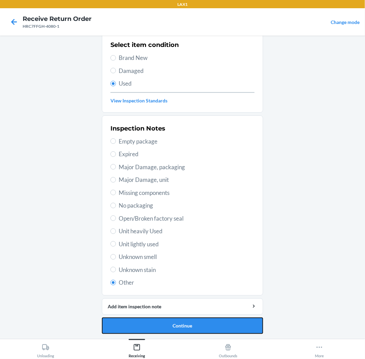
click at [140, 327] on button "Continue" at bounding box center [182, 326] width 161 height 16
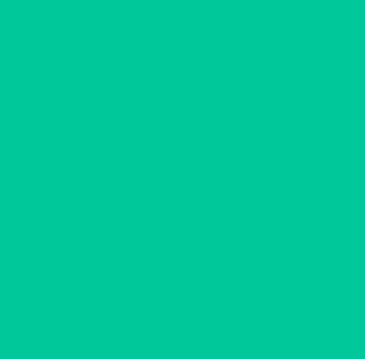
scroll to position [0, 0]
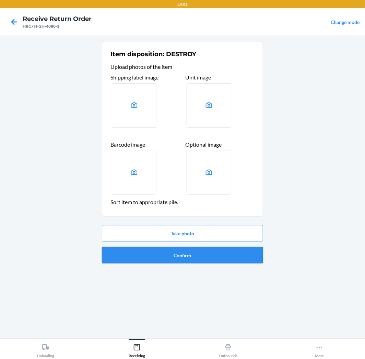
click at [203, 256] on button "Confirm" at bounding box center [182, 255] width 161 height 16
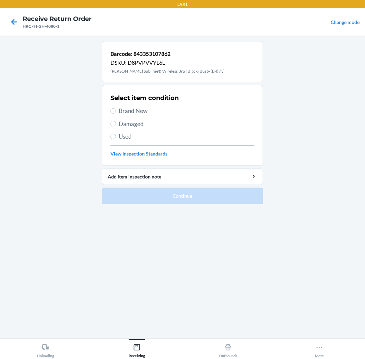
click at [134, 111] on span "Brand New" at bounding box center [187, 111] width 136 height 9
click at [116, 111] on input "Brand New" at bounding box center [112, 110] width 5 height 5
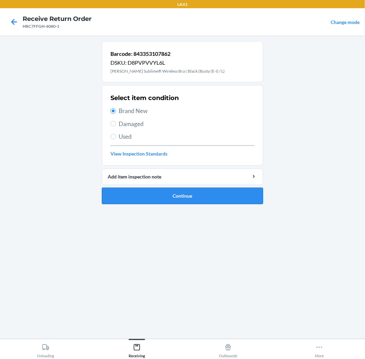
click at [182, 190] on button "Continue" at bounding box center [182, 196] width 161 height 16
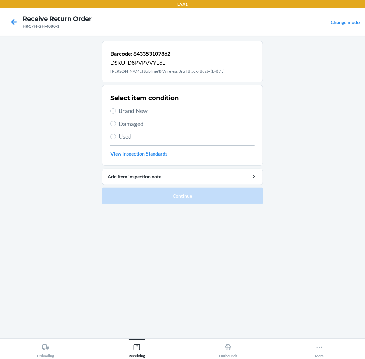
click at [131, 112] on span "Brand New" at bounding box center [187, 111] width 136 height 9
click at [116, 112] on input "Brand New" at bounding box center [112, 110] width 5 height 5
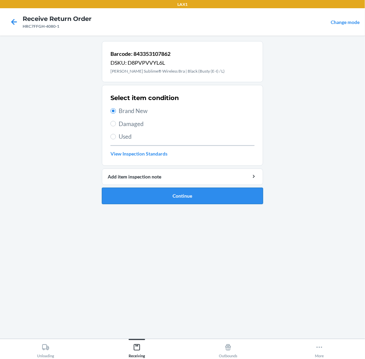
click at [156, 203] on button "Continue" at bounding box center [182, 196] width 161 height 16
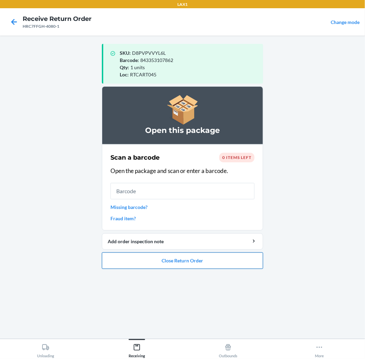
click at [167, 264] on button "Close Return Order" at bounding box center [182, 261] width 161 height 16
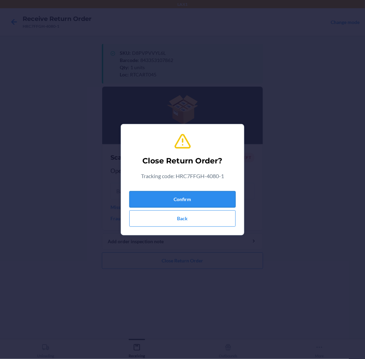
click at [184, 197] on button "Confirm" at bounding box center [182, 199] width 106 height 16
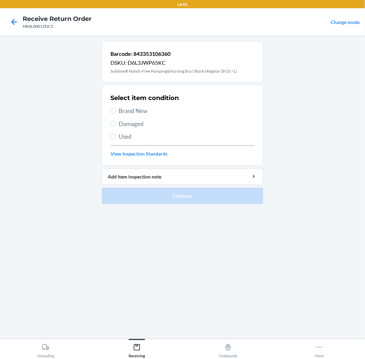
click at [116, 134] on label "Used" at bounding box center [182, 136] width 144 height 9
click at [116, 134] on input "Used" at bounding box center [112, 136] width 5 height 5
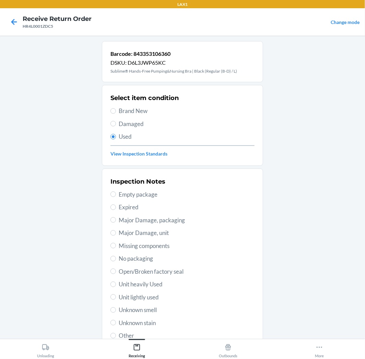
click at [132, 298] on span "Unit lightly used" at bounding box center [187, 297] width 136 height 9
click at [116, 298] on input "Unit lightly used" at bounding box center [112, 297] width 5 height 5
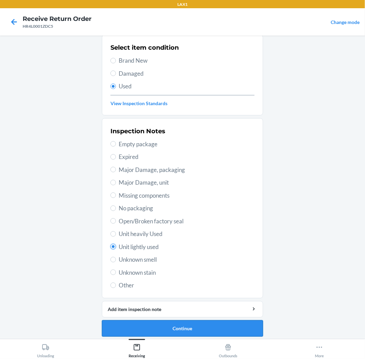
scroll to position [53, 0]
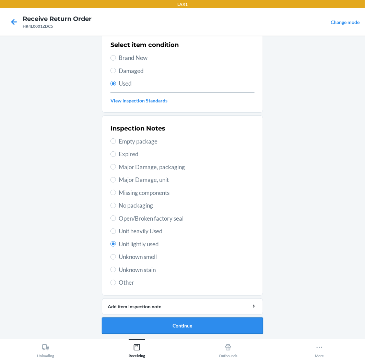
click at [197, 325] on button "Continue" at bounding box center [182, 326] width 161 height 16
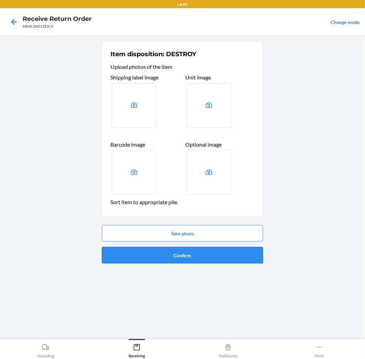
click at [204, 257] on button "Confirm" at bounding box center [182, 255] width 161 height 16
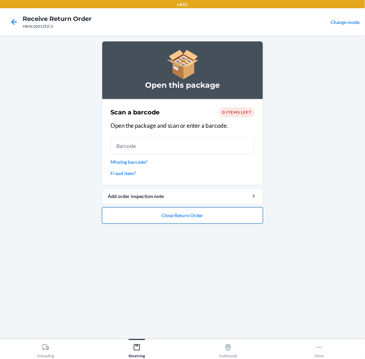
click at [197, 210] on button "Close Return Order" at bounding box center [182, 216] width 161 height 16
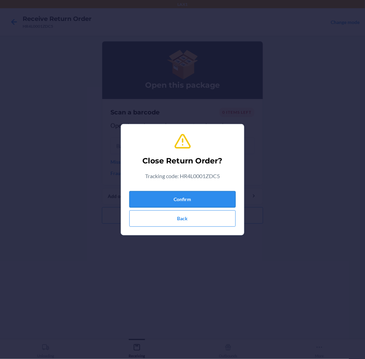
click at [202, 201] on button "Confirm" at bounding box center [182, 199] width 106 height 16
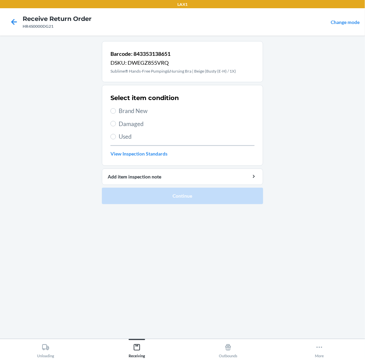
click at [130, 138] on span "Used" at bounding box center [187, 136] width 136 height 9
click at [116, 138] on input "Used" at bounding box center [112, 136] width 5 height 5
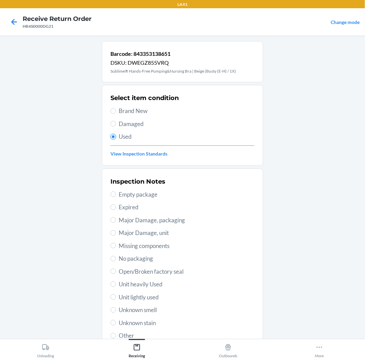
scroll to position [53, 0]
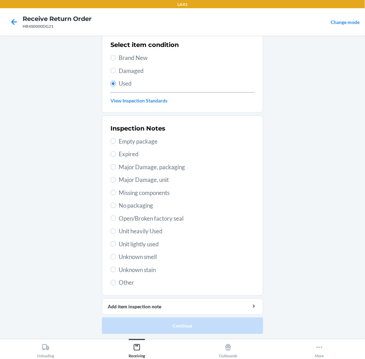
click at [143, 218] on span "Open/Broken factory seal" at bounding box center [187, 218] width 136 height 9
click at [116, 218] on input "Open/Broken factory seal" at bounding box center [112, 218] width 5 height 5
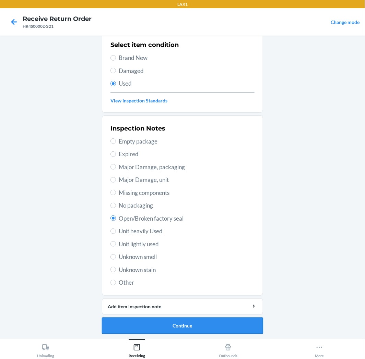
click at [225, 319] on button "Continue" at bounding box center [182, 326] width 161 height 16
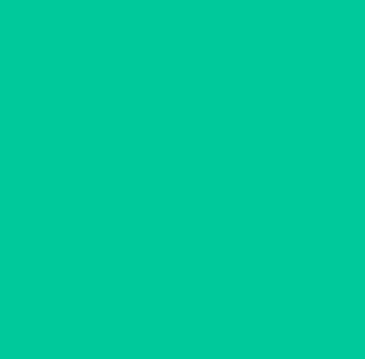
scroll to position [0, 0]
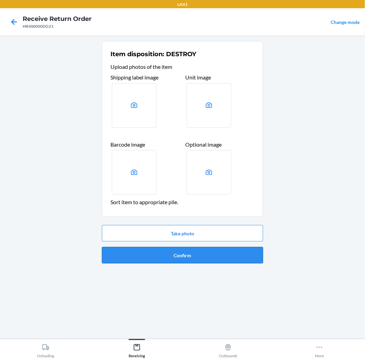
click at [222, 263] on button "Confirm" at bounding box center [182, 255] width 161 height 16
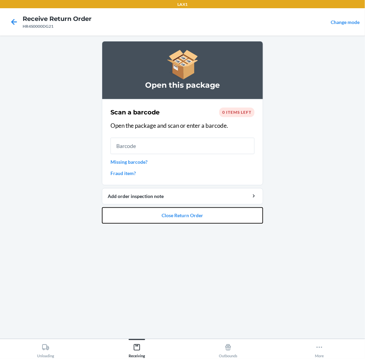
drag, startPoint x: 176, startPoint y: 219, endPoint x: 184, endPoint y: 240, distance: 22.6
click at [184, 240] on div "Open this package Scan a barcode 0 items left Open the package and scan or ente…" at bounding box center [182, 187] width 161 height 293
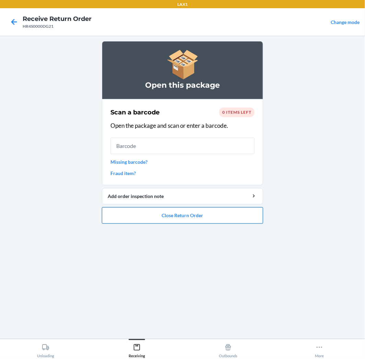
click at [175, 212] on button "Close Return Order" at bounding box center [182, 216] width 161 height 16
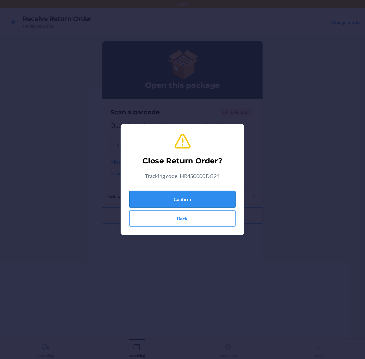
click at [183, 197] on button "Confirm" at bounding box center [182, 199] width 106 height 16
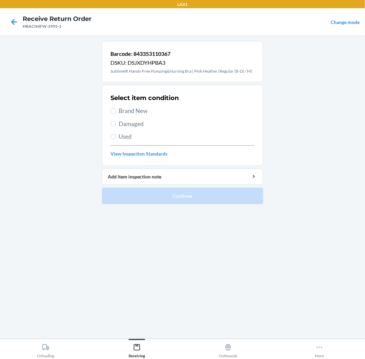
click at [140, 110] on span "Brand New" at bounding box center [187, 111] width 136 height 9
click at [116, 110] on input "Brand New" at bounding box center [112, 110] width 5 height 5
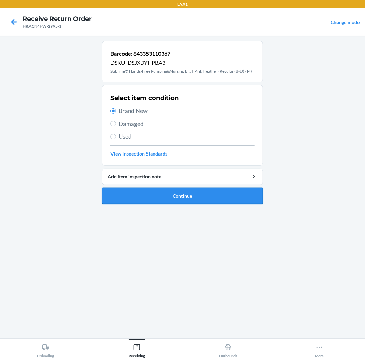
click at [167, 195] on button "Continue" at bounding box center [182, 196] width 161 height 16
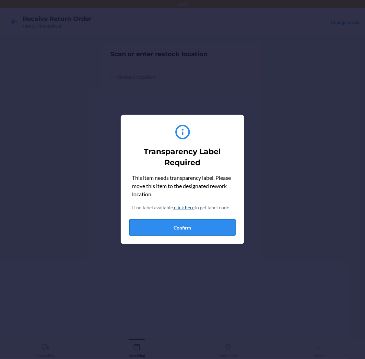
click at [200, 225] on button "Confirm" at bounding box center [182, 228] width 106 height 16
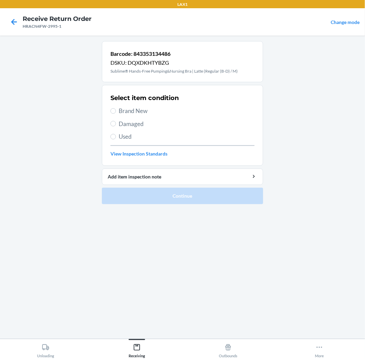
click at [115, 134] on label "Used" at bounding box center [182, 136] width 144 height 9
click at [115, 134] on input "Used" at bounding box center [112, 136] width 5 height 5
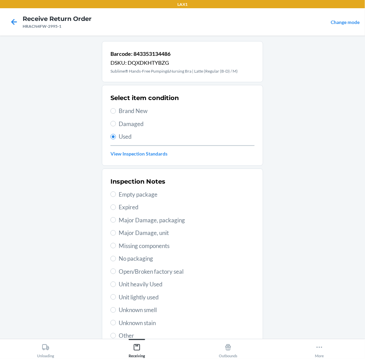
click at [143, 272] on span "Open/Broken factory seal" at bounding box center [187, 272] width 136 height 9
click at [116, 272] on input "Open/Broken factory seal" at bounding box center [112, 271] width 5 height 5
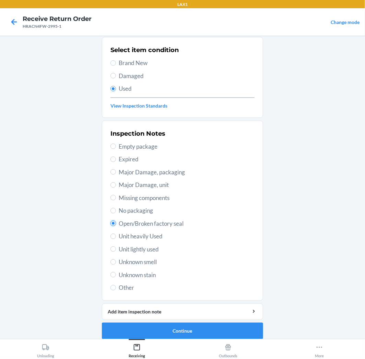
scroll to position [53, 0]
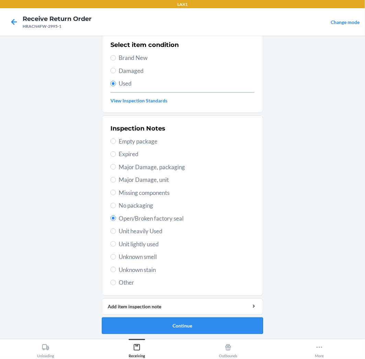
click at [210, 324] on button "Continue" at bounding box center [182, 326] width 161 height 16
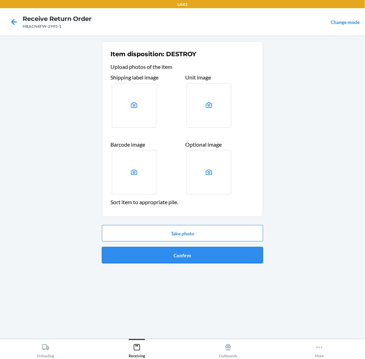
click at [229, 254] on button "Confirm" at bounding box center [182, 255] width 161 height 16
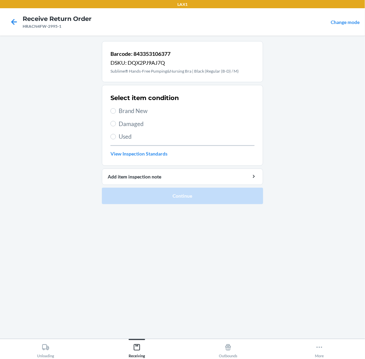
click at [128, 136] on span "Used" at bounding box center [187, 136] width 136 height 9
click at [116, 136] on input "Used" at bounding box center [112, 136] width 5 height 5
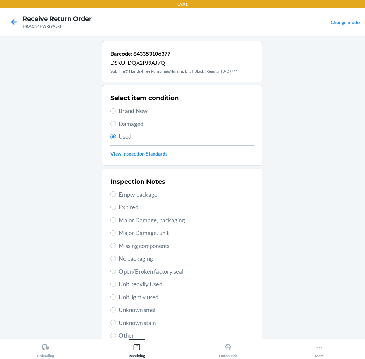
click at [114, 336] on label "Other" at bounding box center [182, 336] width 144 height 9
click at [114, 336] on input "Other" at bounding box center [112, 335] width 5 height 5
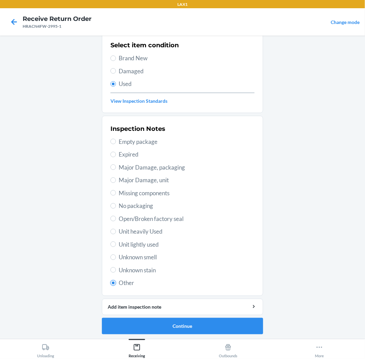
scroll to position [53, 0]
click at [224, 328] on button "Continue" at bounding box center [182, 326] width 161 height 16
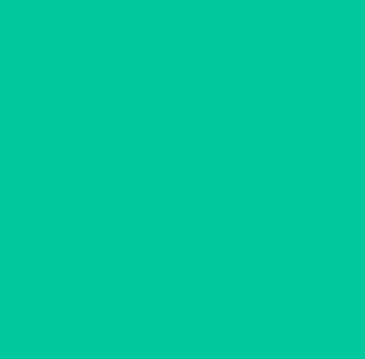
scroll to position [0, 0]
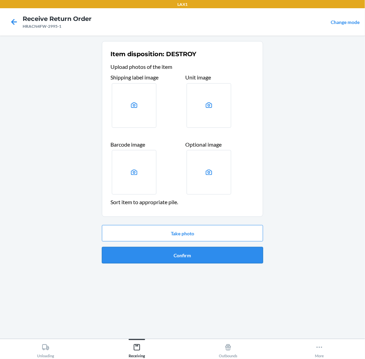
click at [218, 252] on button "Confirm" at bounding box center [182, 255] width 161 height 16
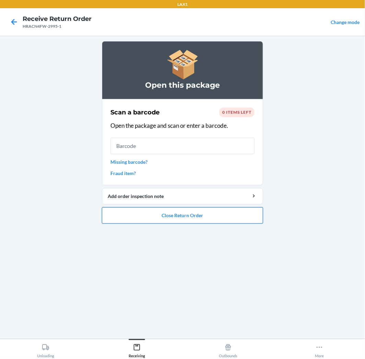
click at [201, 219] on button "Close Return Order" at bounding box center [182, 216] width 161 height 16
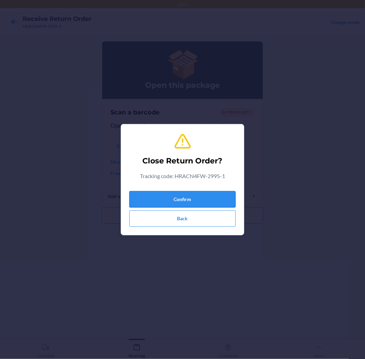
click at [217, 197] on button "Confirm" at bounding box center [182, 199] width 106 height 16
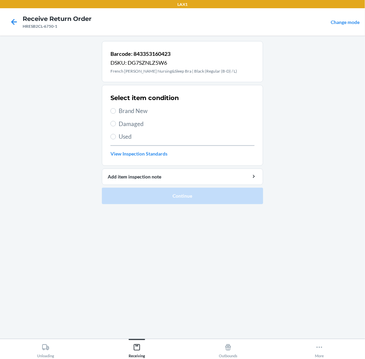
click at [117, 132] on div "Select item condition Brand New Damaged Used View Inspection Standards" at bounding box center [182, 126] width 144 height 68
click at [118, 135] on label "Used" at bounding box center [182, 136] width 144 height 9
click at [116, 135] on input "Used" at bounding box center [112, 136] width 5 height 5
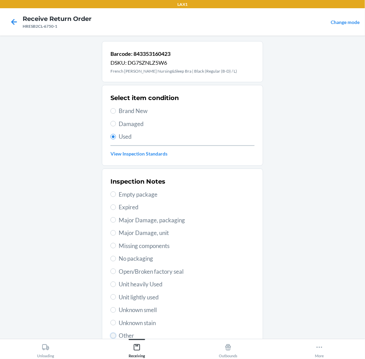
click at [111, 334] on input "Other" at bounding box center [112, 335] width 5 height 5
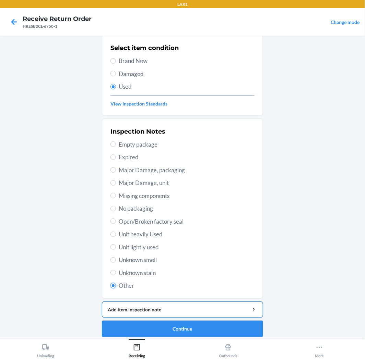
scroll to position [53, 0]
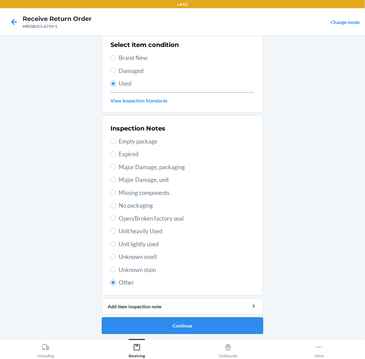
click at [143, 325] on button "Continue" at bounding box center [182, 326] width 161 height 16
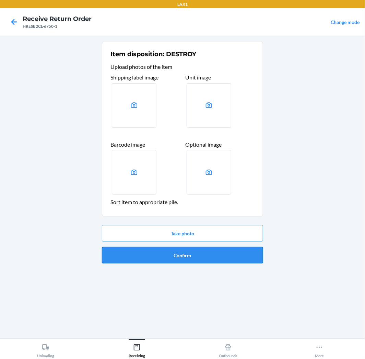
click at [196, 258] on button "Confirm" at bounding box center [182, 255] width 161 height 16
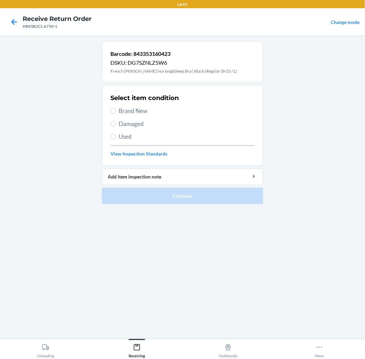
click at [136, 110] on span "Brand New" at bounding box center [187, 111] width 136 height 9
click at [116, 110] on input "Brand New" at bounding box center [112, 110] width 5 height 5
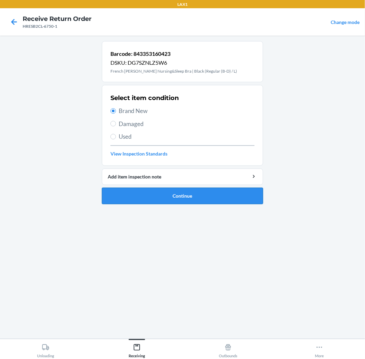
click at [200, 203] on button "Continue" at bounding box center [182, 196] width 161 height 16
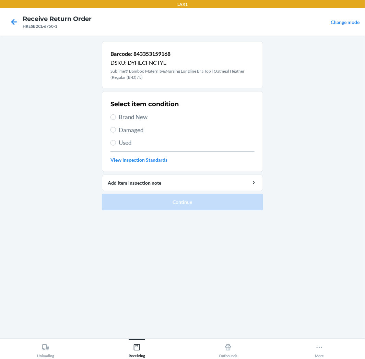
click at [117, 139] on label "Used" at bounding box center [182, 143] width 144 height 9
click at [116, 140] on input "Used" at bounding box center [112, 142] width 5 height 5
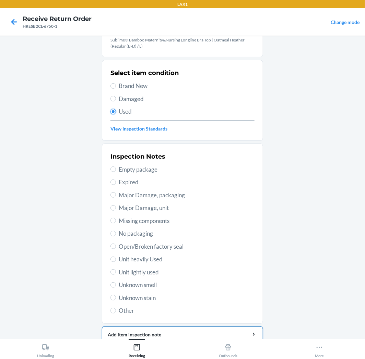
scroll to position [59, 0]
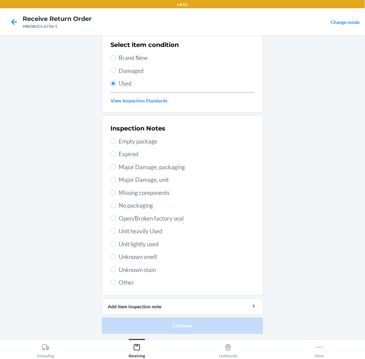
click at [115, 279] on label "Other" at bounding box center [182, 283] width 144 height 9
click at [115, 280] on input "Other" at bounding box center [112, 282] width 5 height 5
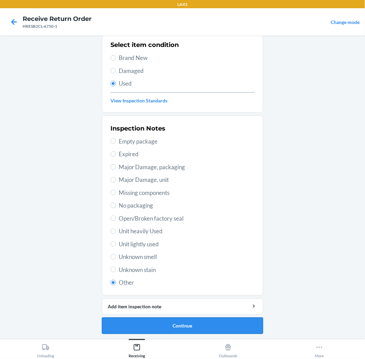
click at [146, 321] on button "Continue" at bounding box center [182, 326] width 161 height 16
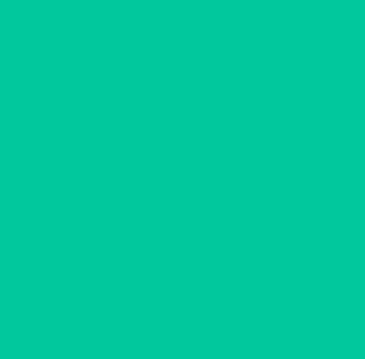
scroll to position [0, 0]
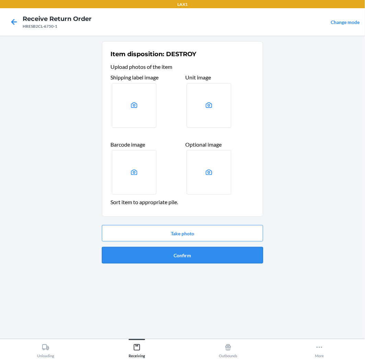
click at [193, 248] on button "Confirm" at bounding box center [182, 255] width 161 height 16
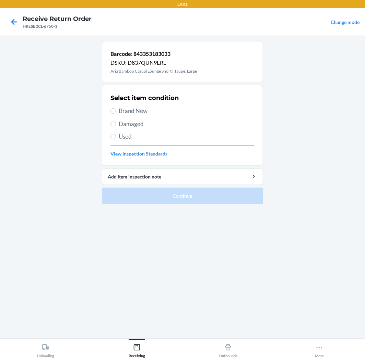
click at [123, 141] on span "Used" at bounding box center [187, 136] width 136 height 9
click at [116, 140] on input "Used" at bounding box center [112, 136] width 5 height 5
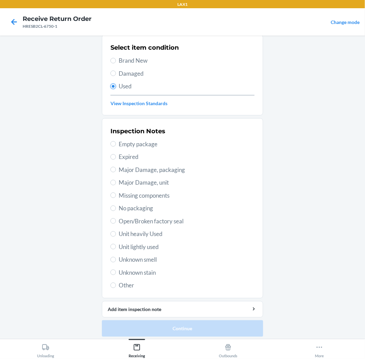
scroll to position [53, 0]
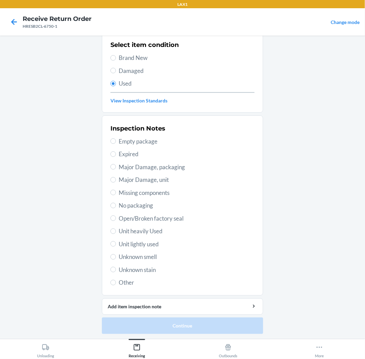
click at [132, 288] on div "Inspection Notes Empty package Expired Major Damage, packaging Major Damage, un…" at bounding box center [182, 205] width 144 height 167
click at [128, 283] on span "Other" at bounding box center [187, 283] width 136 height 9
click at [116, 283] on input "Other" at bounding box center [112, 282] width 5 height 5
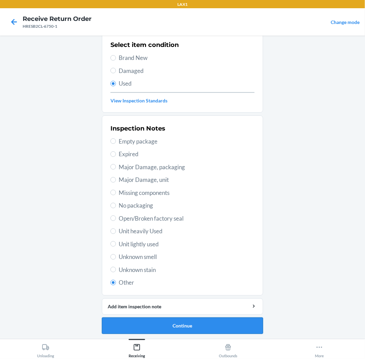
click at [143, 323] on button "Continue" at bounding box center [182, 326] width 161 height 16
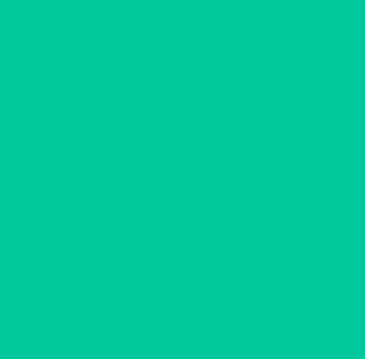
scroll to position [0, 0]
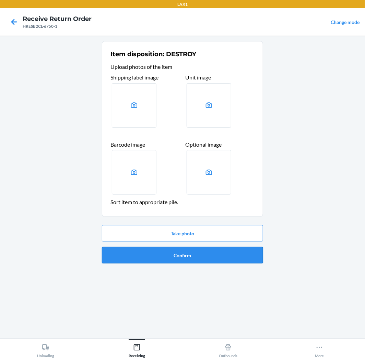
click at [166, 255] on button "Confirm" at bounding box center [182, 255] width 161 height 16
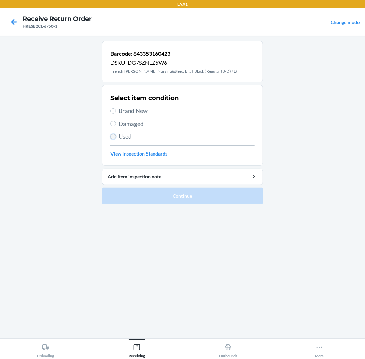
click at [112, 138] on input "Used" at bounding box center [112, 136] width 5 height 5
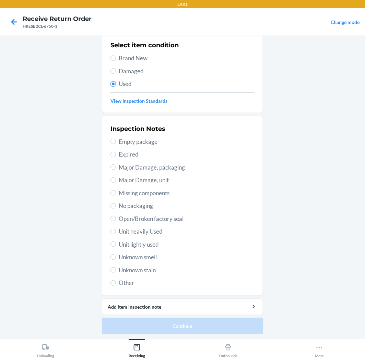
scroll to position [53, 0]
click at [127, 281] on span "Other" at bounding box center [187, 283] width 136 height 9
click at [116, 281] on input "Other" at bounding box center [112, 282] width 5 height 5
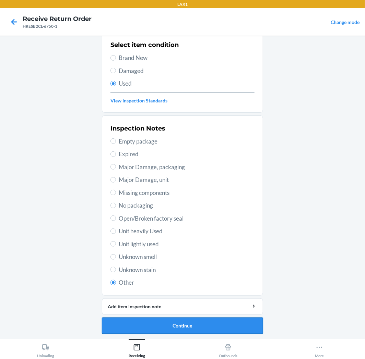
click at [123, 328] on button "Continue" at bounding box center [182, 326] width 161 height 16
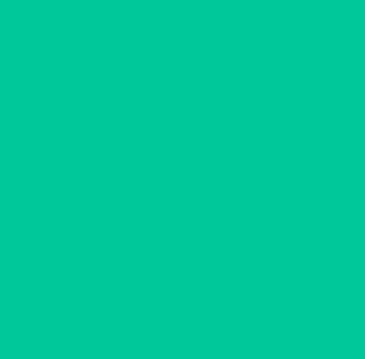
scroll to position [0, 0]
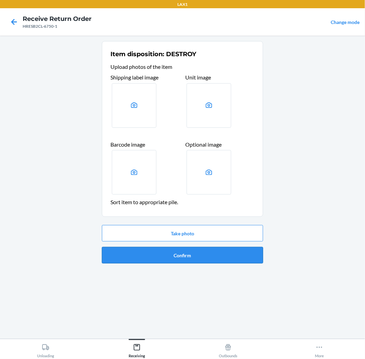
click at [139, 256] on button "Confirm" at bounding box center [182, 255] width 161 height 16
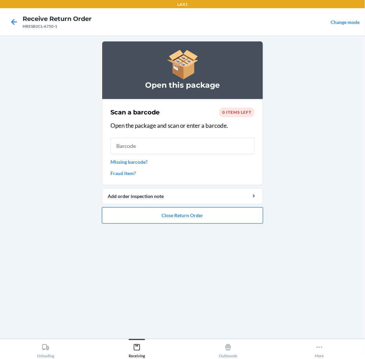
click at [210, 220] on button "Close Return Order" at bounding box center [182, 216] width 161 height 16
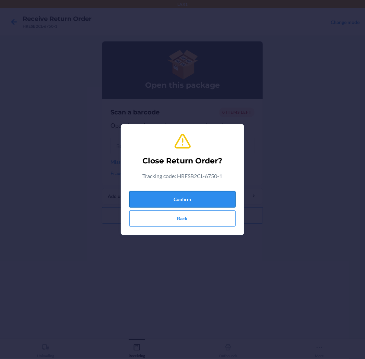
click at [216, 198] on button "Confirm" at bounding box center [182, 199] width 106 height 16
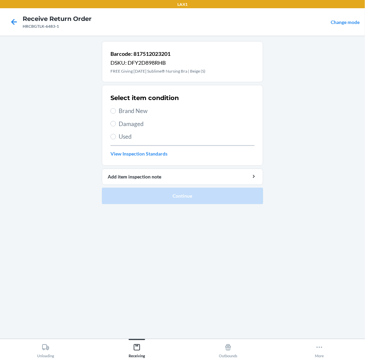
click at [110, 105] on section "Select item condition Brand New Damaged Used View Inspection Standards" at bounding box center [182, 125] width 161 height 81
click at [113, 107] on label "Brand New" at bounding box center [182, 111] width 144 height 9
click at [113, 108] on input "Brand New" at bounding box center [112, 110] width 5 height 5
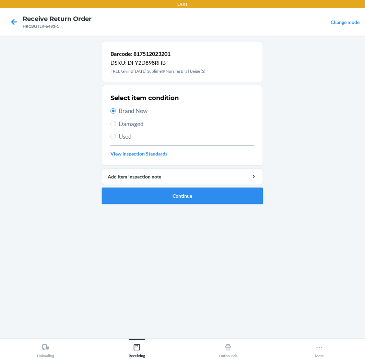
click at [153, 196] on button "Continue" at bounding box center [182, 196] width 161 height 16
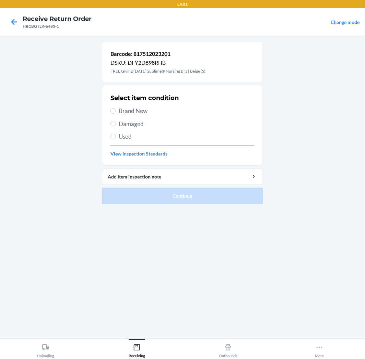
click at [138, 110] on span "Brand New" at bounding box center [187, 111] width 136 height 9
click at [116, 110] on input "Brand New" at bounding box center [112, 110] width 5 height 5
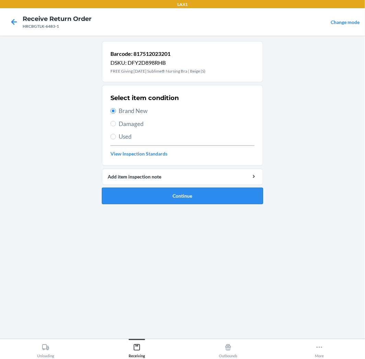
click at [145, 199] on button "Continue" at bounding box center [182, 196] width 161 height 16
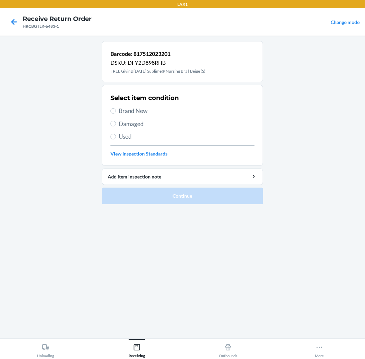
click at [125, 139] on span "Used" at bounding box center [187, 136] width 136 height 9
click at [116, 139] on input "Used" at bounding box center [112, 136] width 5 height 5
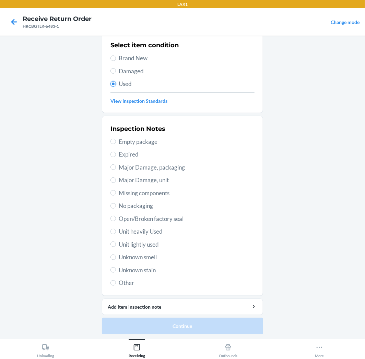
scroll to position [53, 0]
click at [112, 283] on input "Other" at bounding box center [112, 282] width 5 height 5
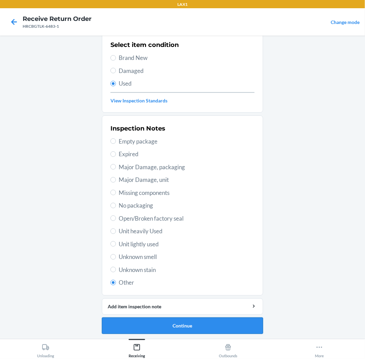
click at [129, 330] on button "Continue" at bounding box center [182, 326] width 161 height 16
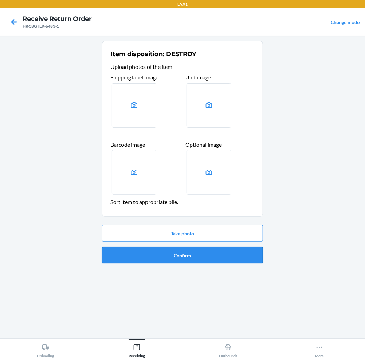
click at [195, 257] on button "Confirm" at bounding box center [182, 255] width 161 height 16
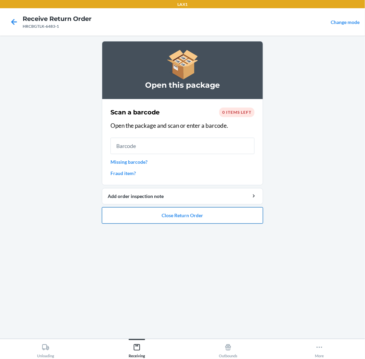
click at [194, 211] on button "Close Return Order" at bounding box center [182, 216] width 161 height 16
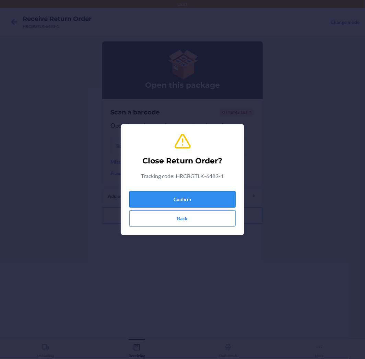
click at [198, 201] on button "Confirm" at bounding box center [182, 199] width 106 height 16
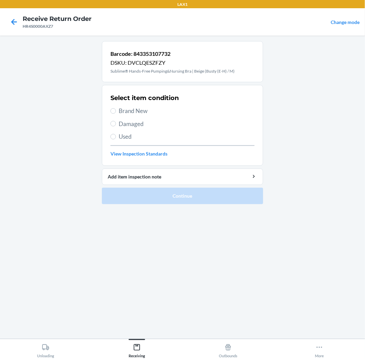
click at [120, 138] on span "Used" at bounding box center [187, 136] width 136 height 9
click at [116, 138] on input "Used" at bounding box center [112, 136] width 5 height 5
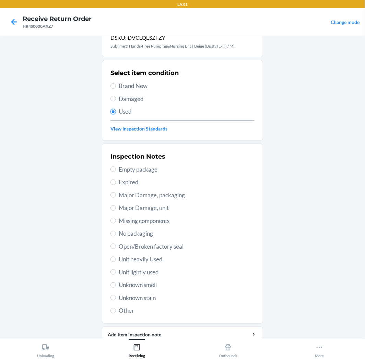
scroll to position [53, 0]
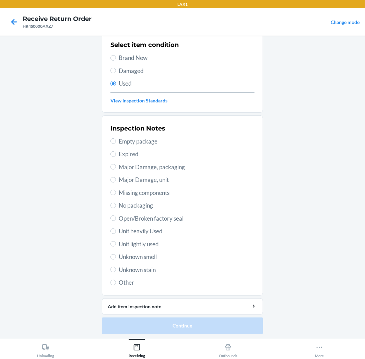
click at [125, 281] on span "Other" at bounding box center [187, 283] width 136 height 9
click at [116, 281] on input "Other" at bounding box center [112, 282] width 5 height 5
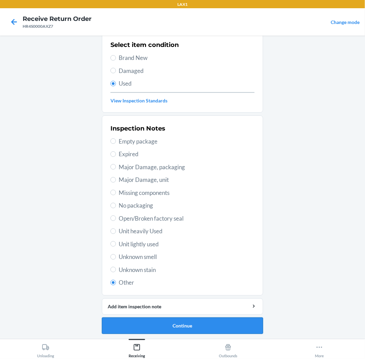
click at [235, 325] on button "Continue" at bounding box center [182, 326] width 161 height 16
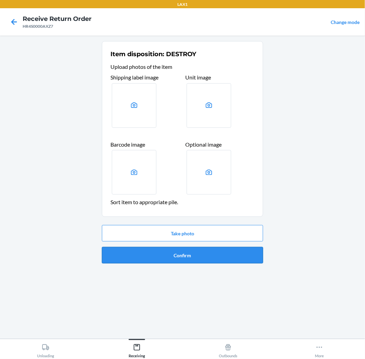
click at [242, 259] on button "Confirm" at bounding box center [182, 255] width 161 height 16
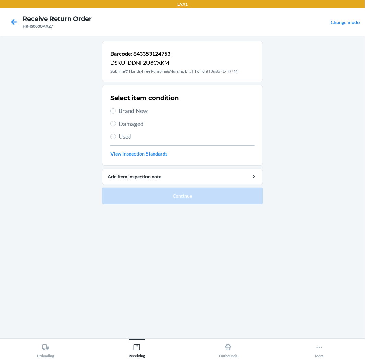
click at [128, 108] on span "Brand New" at bounding box center [187, 111] width 136 height 9
click at [116, 108] on input "Brand New" at bounding box center [112, 110] width 5 height 5
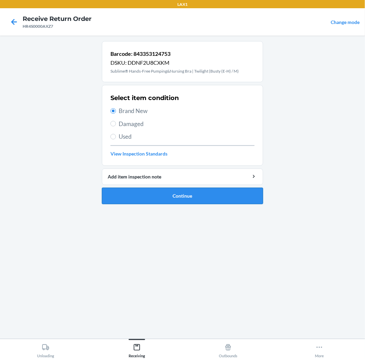
click at [131, 194] on button "Continue" at bounding box center [182, 196] width 161 height 16
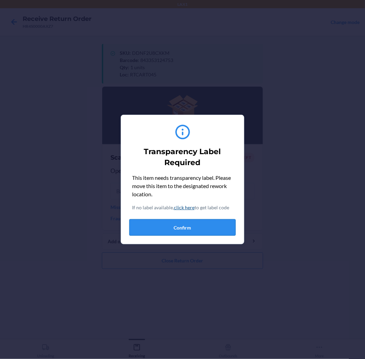
click at [199, 227] on button "Confirm" at bounding box center [182, 228] width 106 height 16
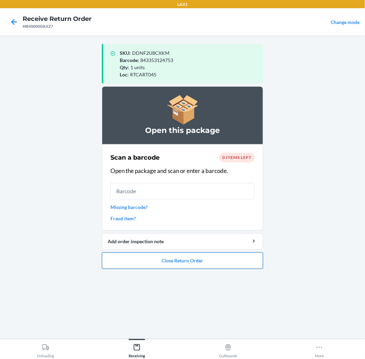
click at [191, 262] on button "Close Return Order" at bounding box center [182, 261] width 161 height 16
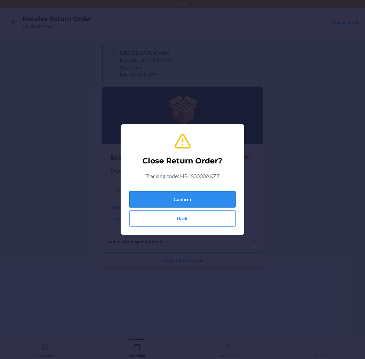
click at [199, 198] on button "Confirm" at bounding box center [182, 199] width 106 height 16
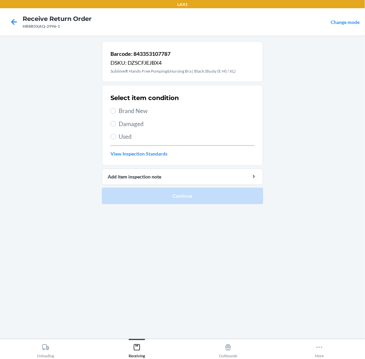
click at [119, 136] on span "Used" at bounding box center [187, 136] width 136 height 9
click at [116, 136] on input "Used" at bounding box center [112, 136] width 5 height 5
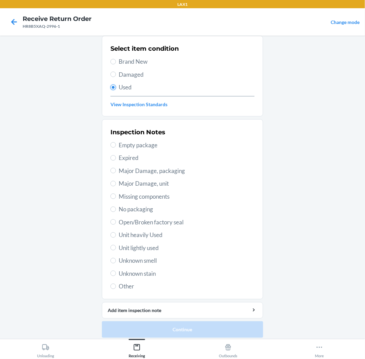
scroll to position [53, 0]
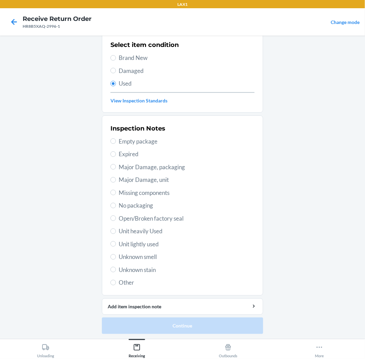
click at [126, 279] on span "Other" at bounding box center [187, 283] width 136 height 9
click at [116, 280] on input "Other" at bounding box center [112, 282] width 5 height 5
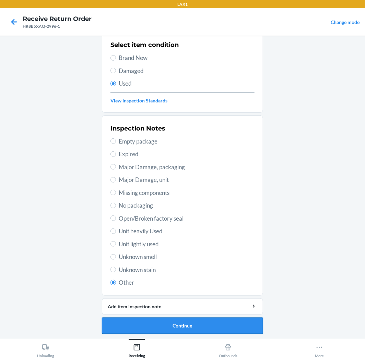
click at [133, 327] on button "Continue" at bounding box center [182, 326] width 161 height 16
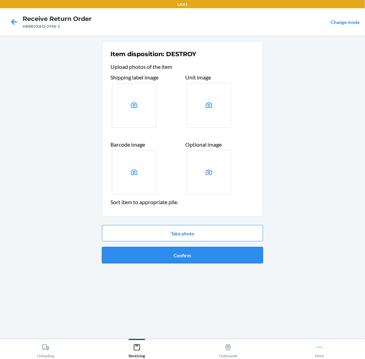
click at [218, 251] on button "Confirm" at bounding box center [182, 255] width 161 height 16
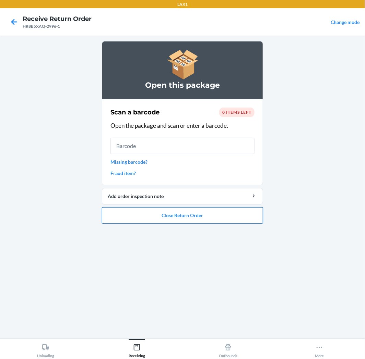
click at [242, 216] on button "Close Return Order" at bounding box center [182, 216] width 161 height 16
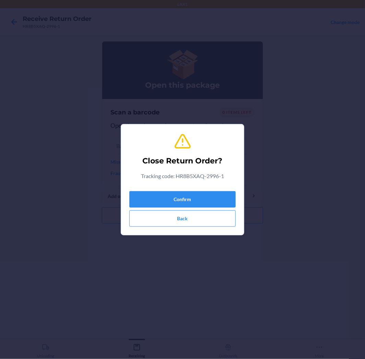
click at [225, 190] on div "Confirm Back" at bounding box center [182, 208] width 106 height 38
click at [223, 193] on button "Confirm" at bounding box center [182, 199] width 106 height 16
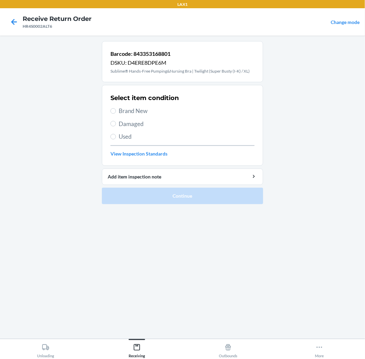
click at [129, 122] on span "Damaged" at bounding box center [187, 124] width 136 height 9
click at [116, 122] on input "Damaged" at bounding box center [112, 123] width 5 height 5
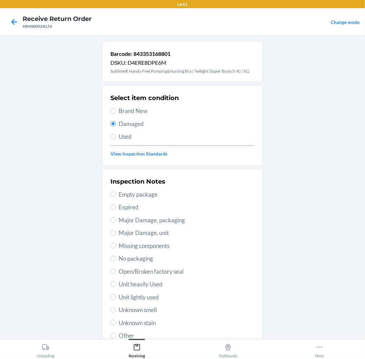
click at [122, 255] on span "No packaging" at bounding box center [187, 259] width 136 height 9
click at [116, 256] on input "No packaging" at bounding box center [112, 258] width 5 height 5
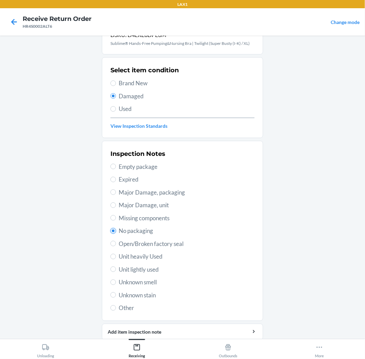
scroll to position [53, 0]
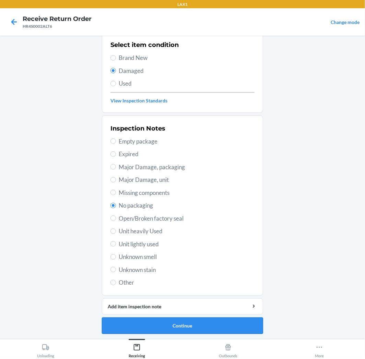
click at [184, 321] on button "Continue" at bounding box center [182, 326] width 161 height 16
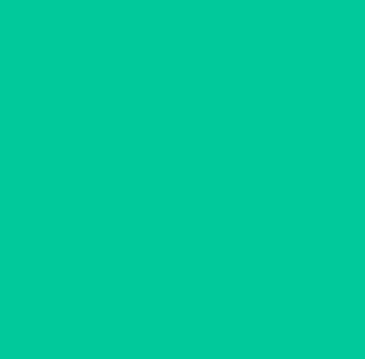
scroll to position [0, 0]
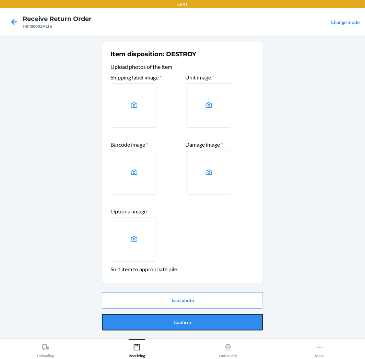
click at [184, 321] on button "Confirm" at bounding box center [182, 323] width 161 height 16
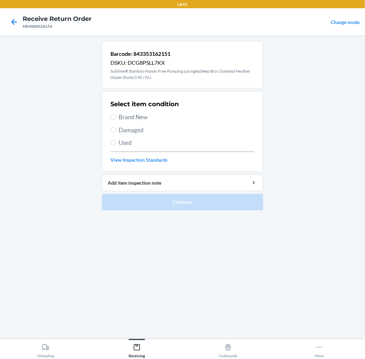
click at [128, 132] on span "Damaged" at bounding box center [187, 130] width 136 height 9
click at [116, 132] on input "Damaged" at bounding box center [112, 129] width 5 height 5
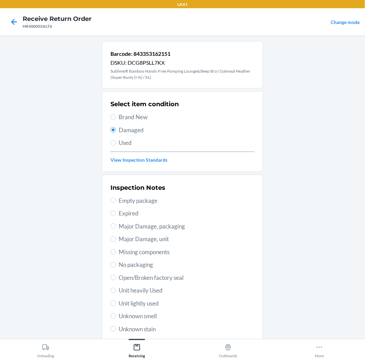
click at [133, 262] on span "No packaging" at bounding box center [187, 265] width 136 height 9
click at [116, 262] on input "No packaging" at bounding box center [112, 264] width 5 height 5
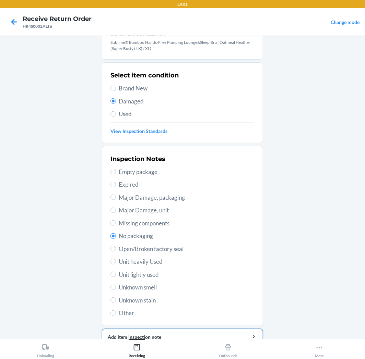
scroll to position [59, 0]
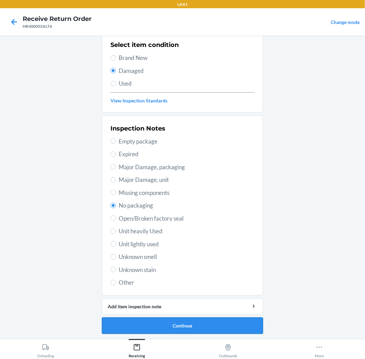
click at [225, 323] on button "Continue" at bounding box center [182, 326] width 161 height 16
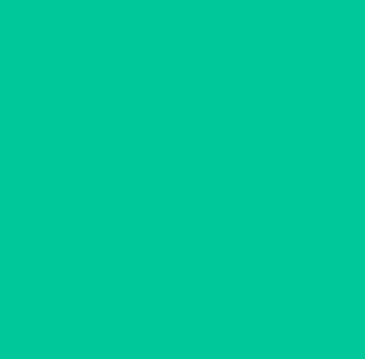
scroll to position [0, 0]
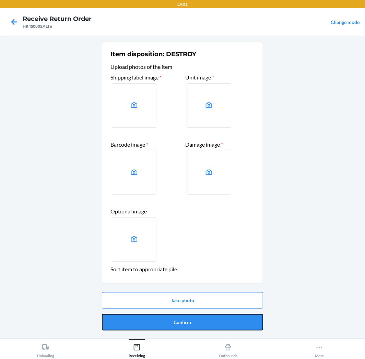
click at [225, 323] on button "Confirm" at bounding box center [182, 323] width 161 height 16
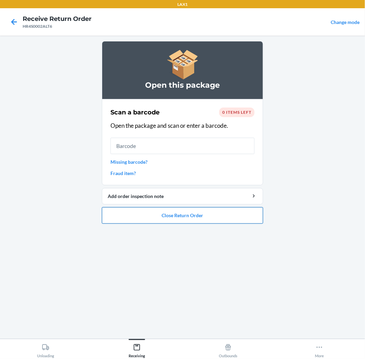
click at [236, 215] on button "Close Return Order" at bounding box center [182, 216] width 161 height 16
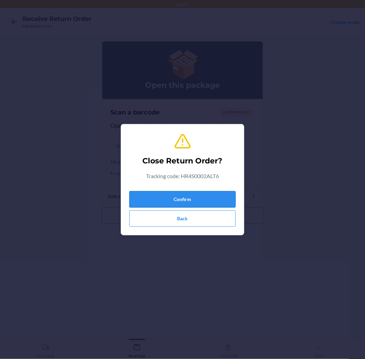
click at [219, 194] on button "Confirm" at bounding box center [182, 199] width 106 height 16
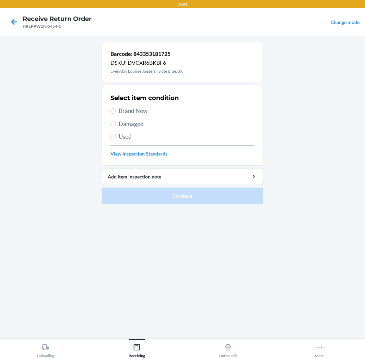
click at [119, 137] on span "Used" at bounding box center [187, 136] width 136 height 9
click at [116, 137] on input "Used" at bounding box center [112, 136] width 5 height 5
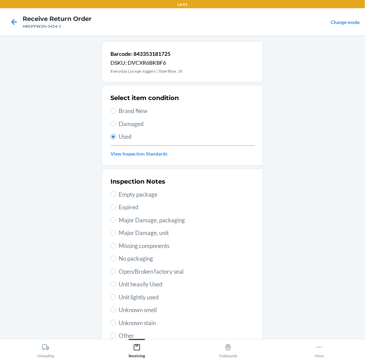
click at [129, 258] on span "No packaging" at bounding box center [187, 259] width 136 height 9
click at [116, 258] on input "No packaging" at bounding box center [112, 258] width 5 height 5
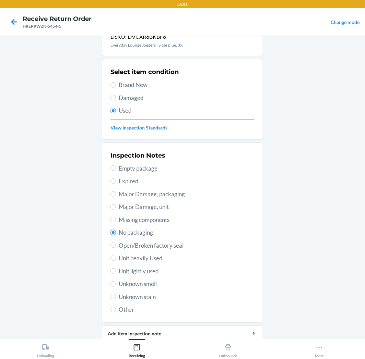
scroll to position [53, 0]
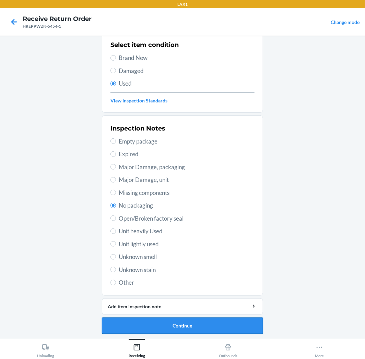
click at [182, 328] on button "Continue" at bounding box center [182, 326] width 161 height 16
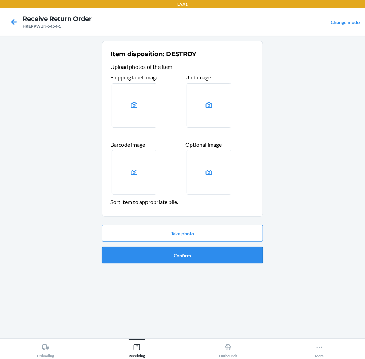
click at [221, 261] on button "Confirm" at bounding box center [182, 255] width 161 height 16
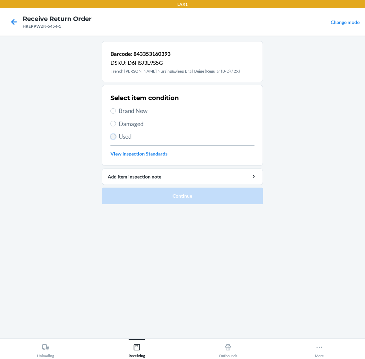
click at [114, 137] on input "Used" at bounding box center [112, 136] width 5 height 5
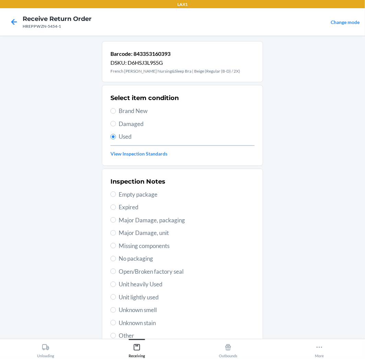
click at [151, 271] on span "Open/Broken factory seal" at bounding box center [187, 272] width 136 height 9
click at [116, 271] on input "Open/Broken factory seal" at bounding box center [112, 271] width 5 height 5
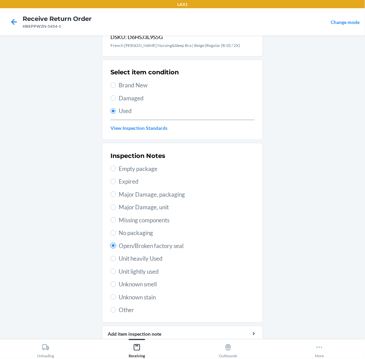
scroll to position [53, 0]
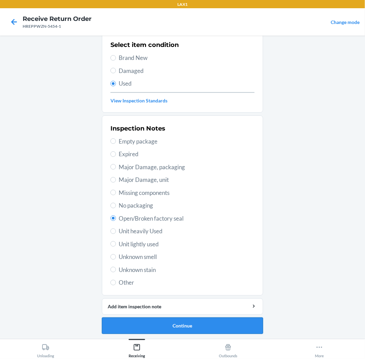
click at [166, 324] on button "Continue" at bounding box center [182, 326] width 161 height 16
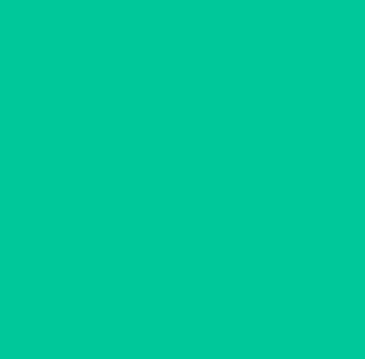
scroll to position [0, 0]
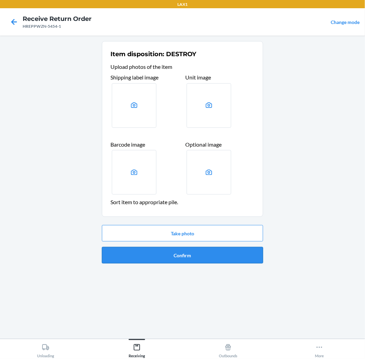
click at [228, 254] on button "Confirm" at bounding box center [182, 255] width 161 height 16
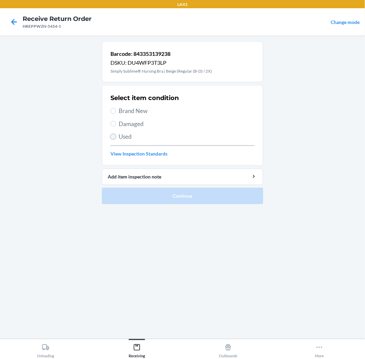
click at [112, 137] on input "Used" at bounding box center [112, 136] width 5 height 5
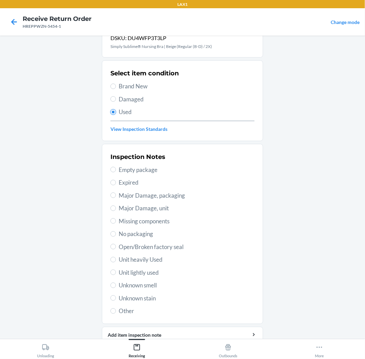
scroll to position [53, 0]
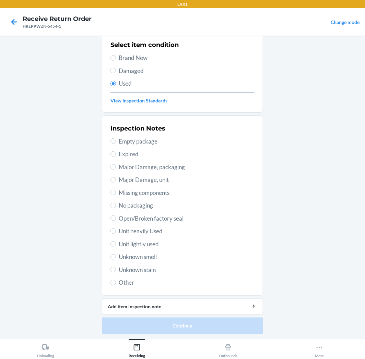
click at [150, 241] on span "Unit lightly used" at bounding box center [187, 244] width 136 height 9
click at [116, 241] on input "Unit lightly used" at bounding box center [112, 243] width 5 height 5
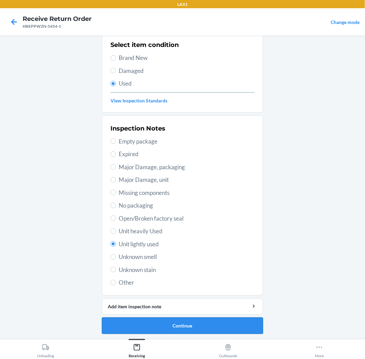
click at [176, 327] on button "Continue" at bounding box center [182, 326] width 161 height 16
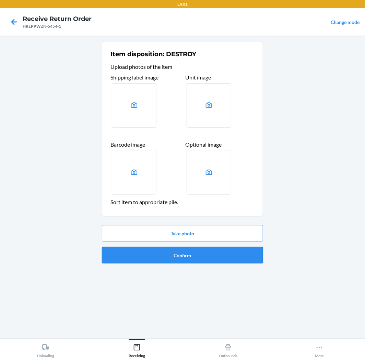
click at [227, 251] on button "Confirm" at bounding box center [182, 255] width 161 height 16
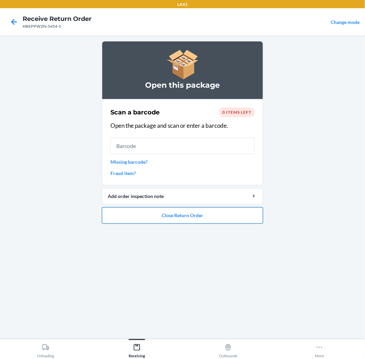
click at [225, 215] on button "Close Return Order" at bounding box center [182, 216] width 161 height 16
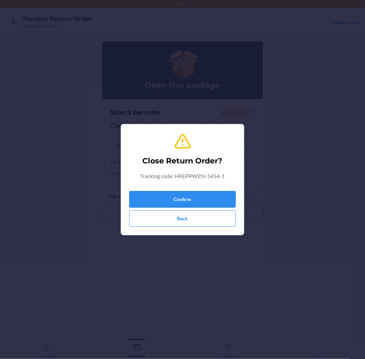
click at [227, 201] on button "Confirm" at bounding box center [182, 199] width 106 height 16
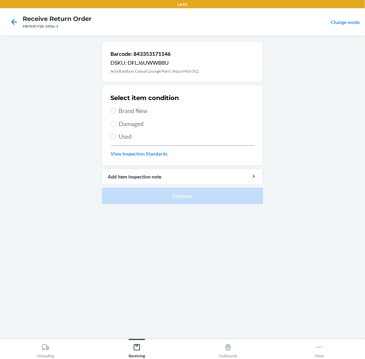
click at [119, 112] on span "Brand New" at bounding box center [187, 111] width 136 height 9
click at [116, 112] on input "Brand New" at bounding box center [112, 110] width 5 height 5
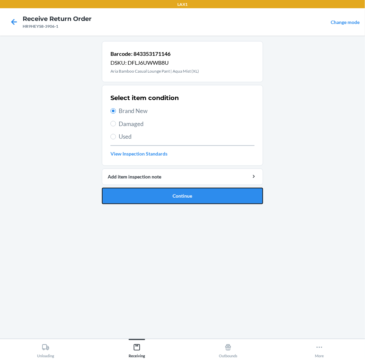
click at [134, 191] on button "Continue" at bounding box center [182, 196] width 161 height 16
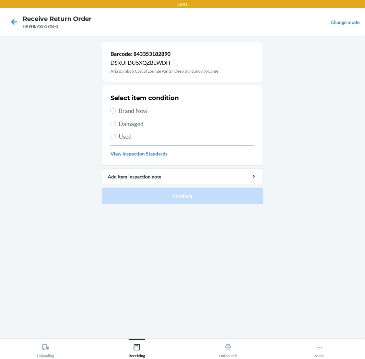
click at [128, 126] on span "Damaged" at bounding box center [187, 124] width 136 height 9
click at [116, 126] on input "Damaged" at bounding box center [112, 123] width 5 height 5
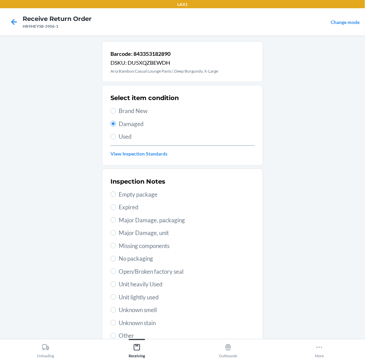
click at [145, 311] on span "Unknown smell" at bounding box center [187, 310] width 136 height 9
click at [116, 311] on input "Unknown smell" at bounding box center [112, 310] width 5 height 5
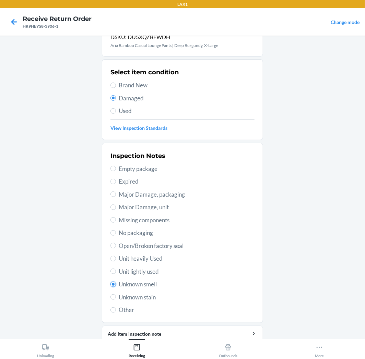
scroll to position [53, 0]
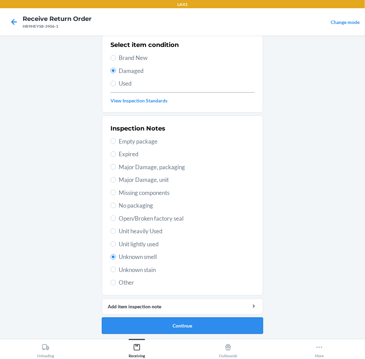
click at [202, 328] on button "Continue" at bounding box center [182, 326] width 161 height 16
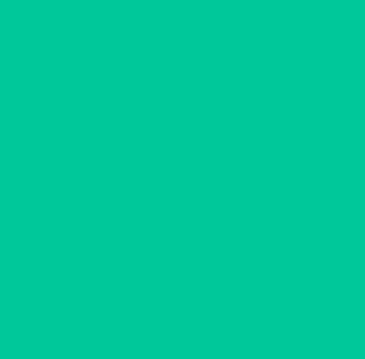
scroll to position [0, 0]
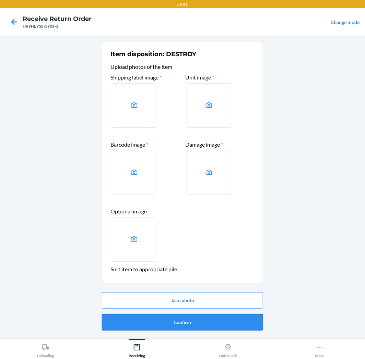
click at [216, 317] on button "Confirm" at bounding box center [182, 323] width 161 height 16
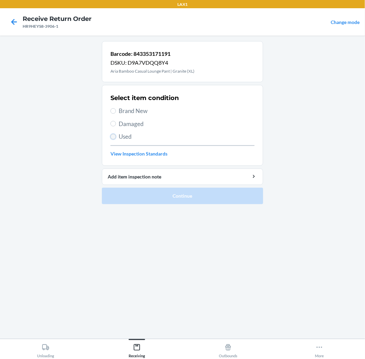
drag, startPoint x: 111, startPoint y: 135, endPoint x: 111, endPoint y: 139, distance: 3.8
click at [111, 134] on label "Used" at bounding box center [182, 136] width 144 height 9
click at [111, 134] on input "Used" at bounding box center [112, 136] width 5 height 5
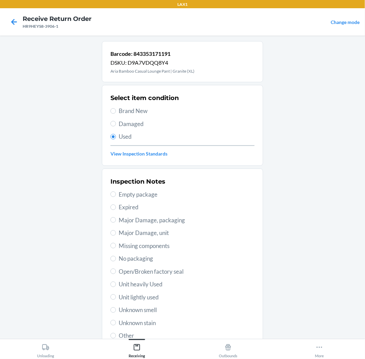
click at [135, 273] on span "Open/Broken factory seal" at bounding box center [187, 272] width 136 height 9
click at [116, 273] on input "Open/Broken factory seal" at bounding box center [112, 271] width 5 height 5
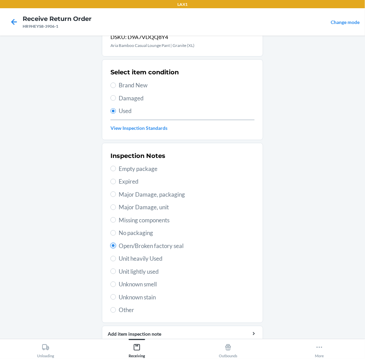
scroll to position [53, 0]
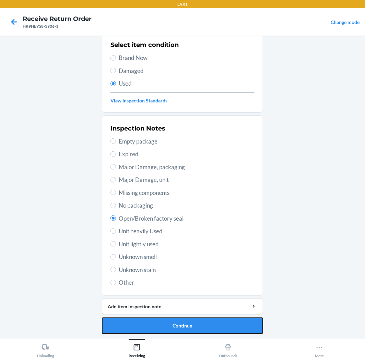
click at [199, 330] on button "Continue" at bounding box center [182, 326] width 161 height 16
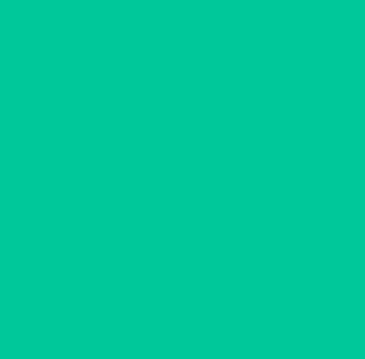
scroll to position [0, 0]
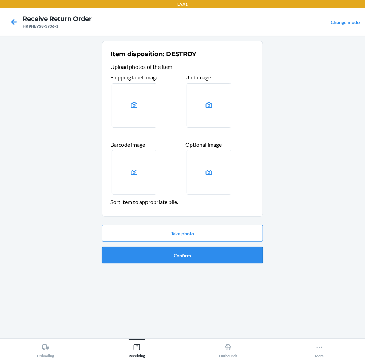
click at [204, 259] on button "Confirm" at bounding box center [182, 255] width 161 height 16
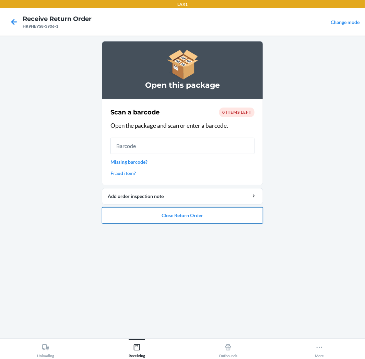
click at [224, 215] on button "Close Return Order" at bounding box center [182, 216] width 161 height 16
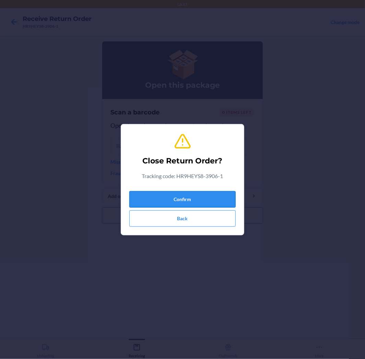
click at [227, 204] on button "Confirm" at bounding box center [182, 199] width 106 height 16
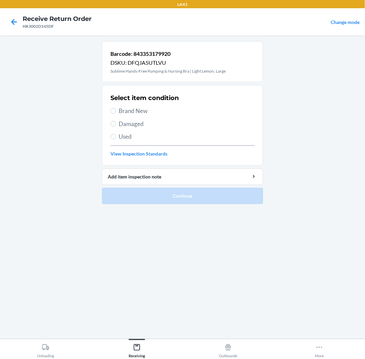
click at [130, 109] on span "Brand New" at bounding box center [187, 111] width 136 height 9
click at [116, 109] on input "Brand New" at bounding box center [112, 110] width 5 height 5
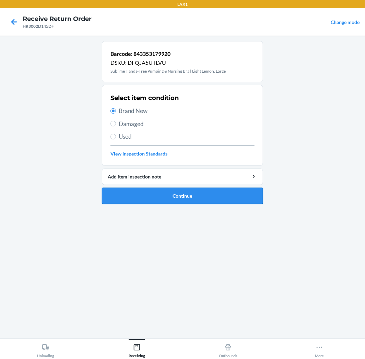
click at [158, 190] on button "Continue" at bounding box center [182, 196] width 161 height 16
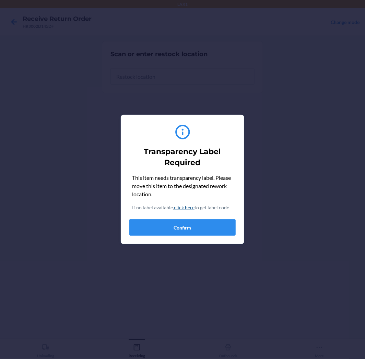
click at [174, 215] on div "This item needs transparency label. Please move this item to the designated rew…" at bounding box center [182, 205] width 106 height 62
click at [174, 222] on button "Confirm" at bounding box center [182, 228] width 106 height 16
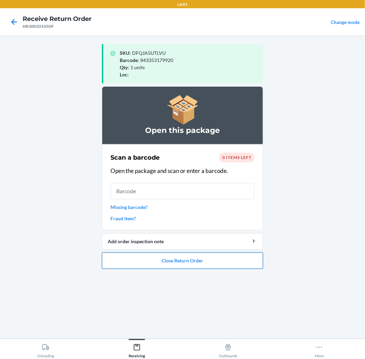
click at [234, 265] on button "Close Return Order" at bounding box center [182, 261] width 161 height 16
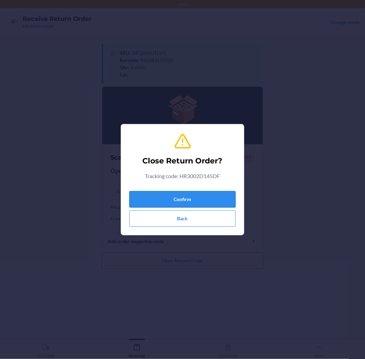
click at [221, 193] on button "Confirm" at bounding box center [182, 199] width 106 height 16
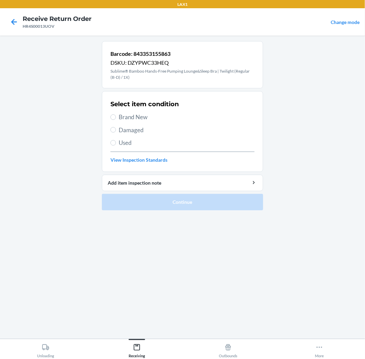
click at [130, 117] on span "Brand New" at bounding box center [187, 117] width 136 height 9
click at [116, 117] on input "Brand New" at bounding box center [112, 117] width 5 height 5
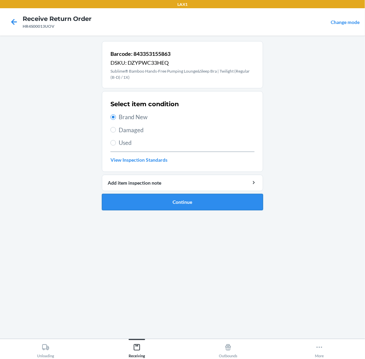
click at [178, 196] on button "Continue" at bounding box center [182, 202] width 161 height 16
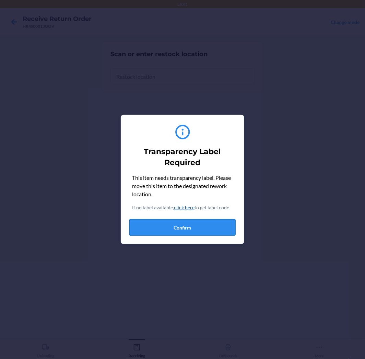
click at [200, 229] on button "Confirm" at bounding box center [182, 228] width 106 height 16
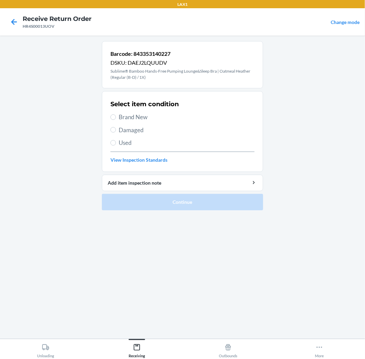
click at [126, 139] on span "Used" at bounding box center [187, 143] width 136 height 9
click at [116, 140] on input "Used" at bounding box center [112, 142] width 5 height 5
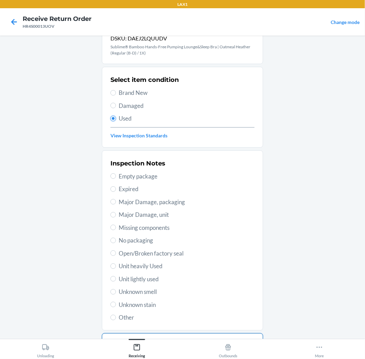
scroll to position [38, 0]
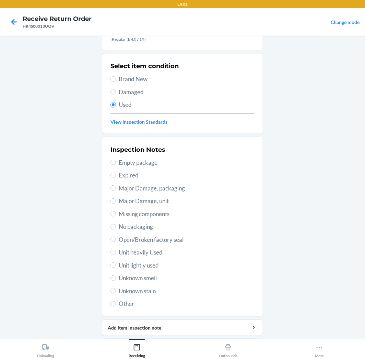
click at [131, 304] on span "Other" at bounding box center [187, 304] width 136 height 9
click at [116, 304] on input "Other" at bounding box center [112, 304] width 5 height 5
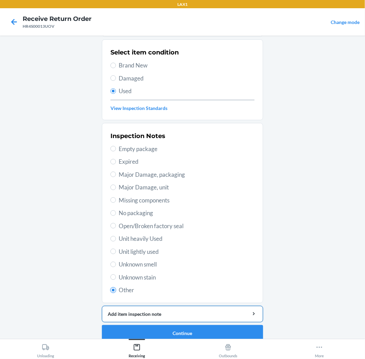
scroll to position [59, 0]
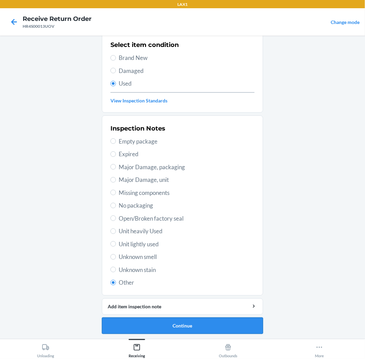
click at [172, 322] on button "Continue" at bounding box center [182, 326] width 161 height 16
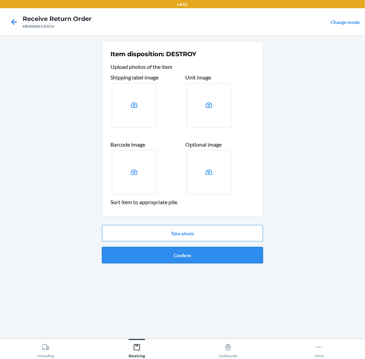
click at [177, 250] on button "Confirm" at bounding box center [182, 255] width 161 height 16
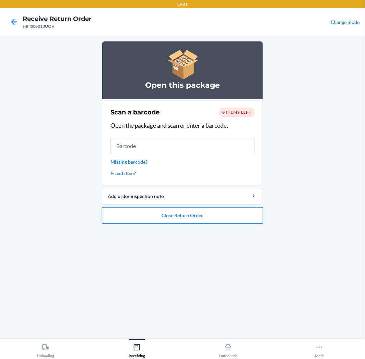
click at [204, 215] on button "Close Return Order" at bounding box center [182, 216] width 161 height 16
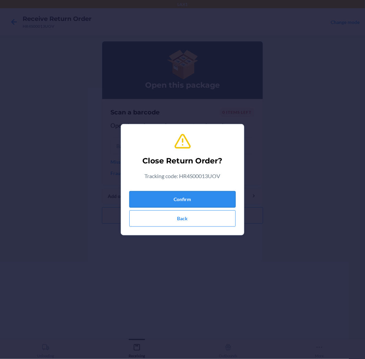
click at [206, 198] on button "Confirm" at bounding box center [182, 199] width 106 height 16
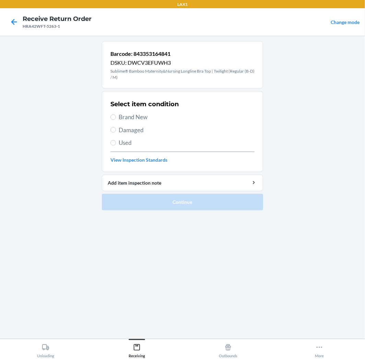
click at [127, 131] on span "Damaged" at bounding box center [187, 130] width 136 height 9
click at [116, 131] on input "Damaged" at bounding box center [112, 129] width 5 height 5
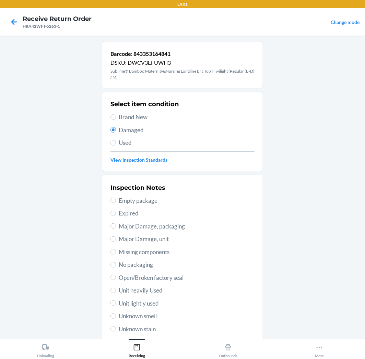
click at [119, 143] on span "Used" at bounding box center [187, 143] width 136 height 9
click at [116, 143] on input "Used" at bounding box center [112, 142] width 5 height 5
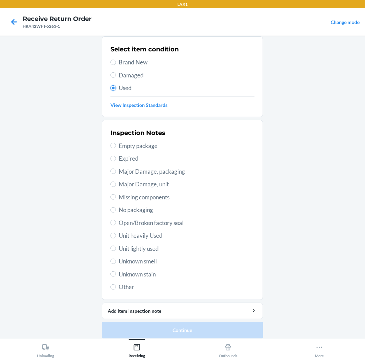
scroll to position [59, 0]
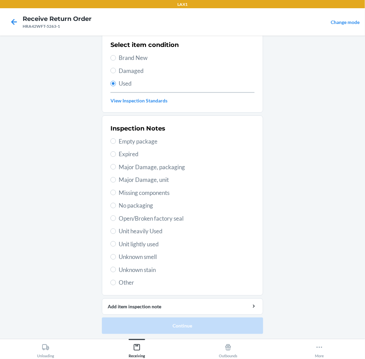
click at [131, 285] on span "Other" at bounding box center [187, 283] width 136 height 9
click at [116, 285] on input "Other" at bounding box center [112, 282] width 5 height 5
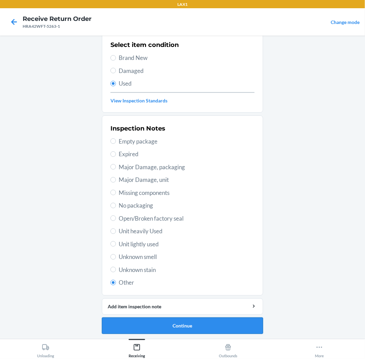
click at [241, 318] on button "Continue" at bounding box center [182, 326] width 161 height 16
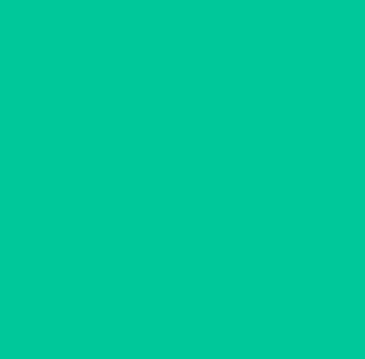
scroll to position [0, 0]
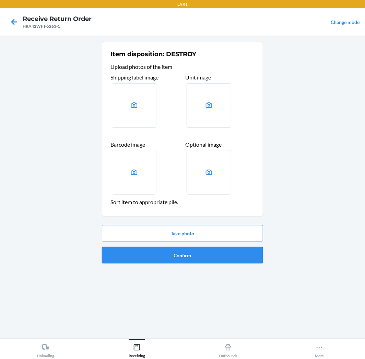
click at [249, 262] on button "Confirm" at bounding box center [182, 255] width 161 height 16
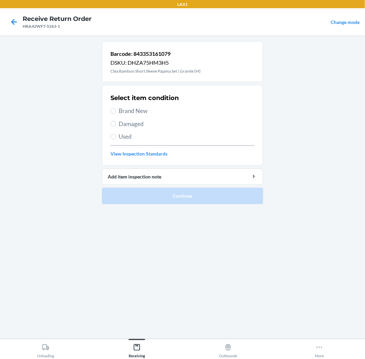
click at [132, 138] on span "Used" at bounding box center [187, 136] width 136 height 9
click at [116, 138] on input "Used" at bounding box center [112, 136] width 5 height 5
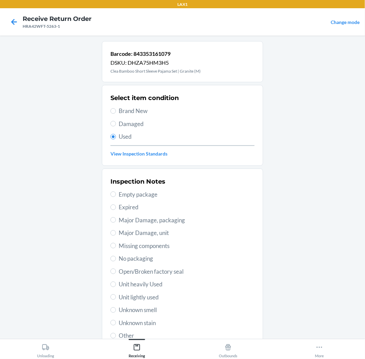
click at [158, 298] on span "Unit lightly used" at bounding box center [187, 297] width 136 height 9
click at [116, 298] on input "Unit lightly used" at bounding box center [112, 297] width 5 height 5
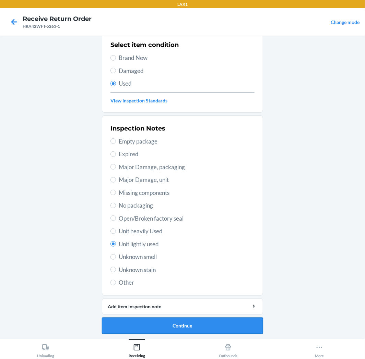
click at [203, 322] on button "Continue" at bounding box center [182, 326] width 161 height 16
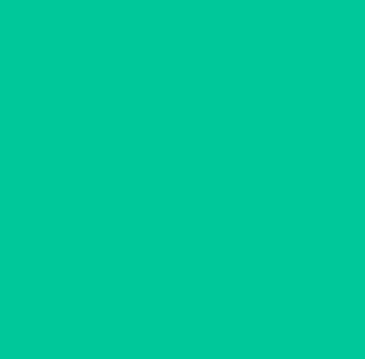
scroll to position [0, 0]
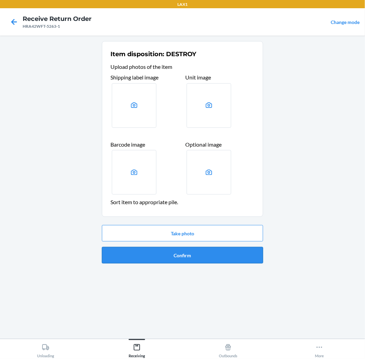
click at [206, 251] on button "Confirm" at bounding box center [182, 255] width 161 height 16
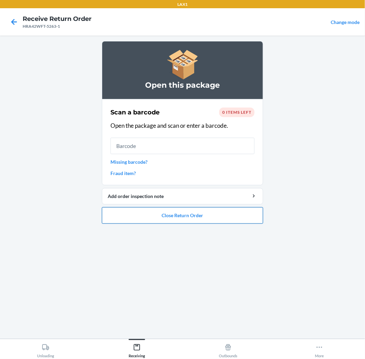
click at [231, 221] on button "Close Return Order" at bounding box center [182, 216] width 161 height 16
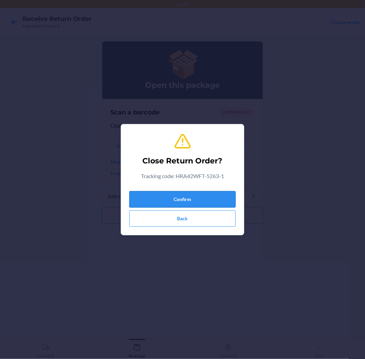
click at [231, 206] on button "Confirm" at bounding box center [182, 199] width 106 height 16
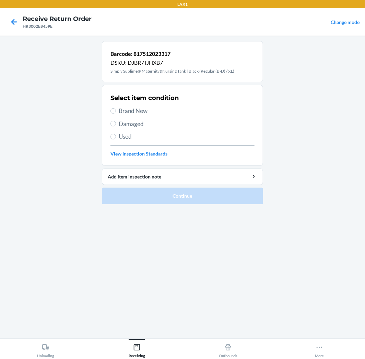
click at [130, 135] on span "Used" at bounding box center [187, 136] width 136 height 9
click at [116, 135] on input "Used" at bounding box center [112, 136] width 5 height 5
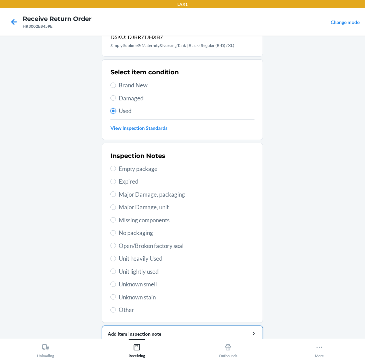
scroll to position [53, 0]
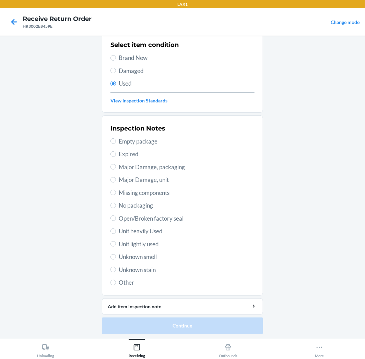
click at [120, 283] on span "Other" at bounding box center [187, 283] width 136 height 9
click at [116, 283] on input "Other" at bounding box center [112, 282] width 5 height 5
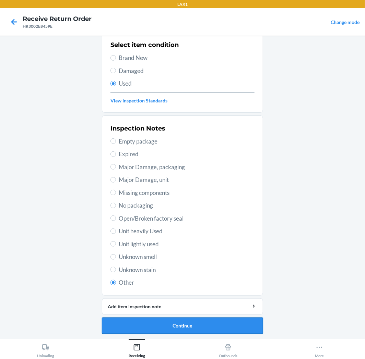
click at [184, 320] on button "Continue" at bounding box center [182, 326] width 161 height 16
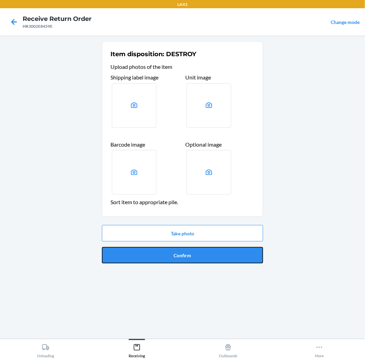
click at [225, 256] on button "Confirm" at bounding box center [182, 255] width 161 height 16
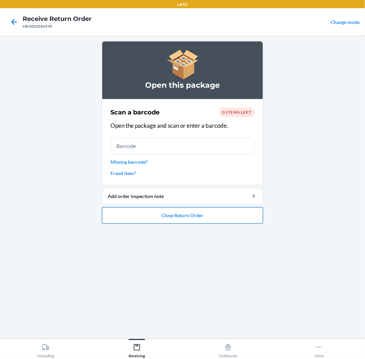
click at [184, 215] on button "Close Return Order" at bounding box center [182, 216] width 161 height 16
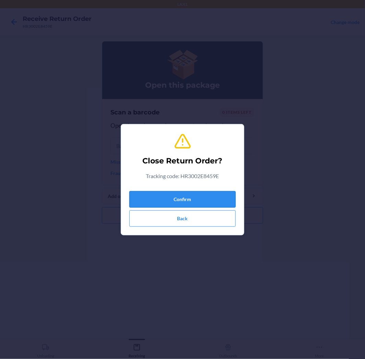
click at [197, 196] on button "Confirm" at bounding box center [182, 199] width 106 height 16
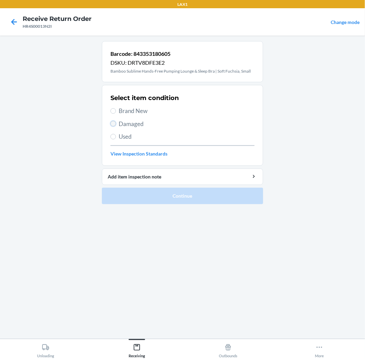
click at [113, 124] on input "Damaged" at bounding box center [112, 123] width 5 height 5
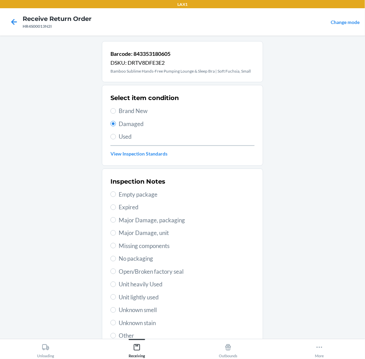
click at [134, 270] on span "Open/Broken factory seal" at bounding box center [187, 272] width 136 height 9
click at [116, 270] on input "Open/Broken factory seal" at bounding box center [112, 271] width 5 height 5
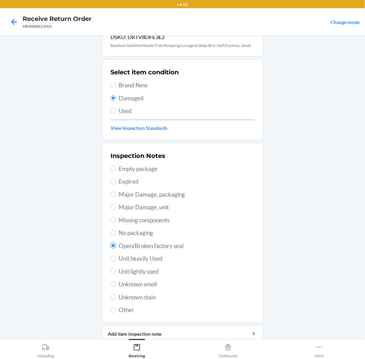
scroll to position [53, 0]
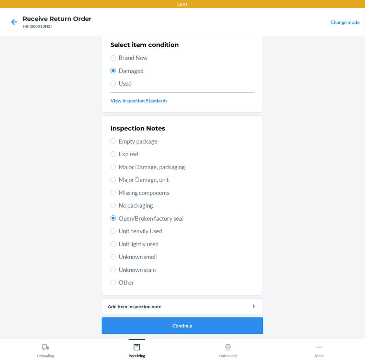
click at [253, 321] on button "Continue" at bounding box center [182, 326] width 161 height 16
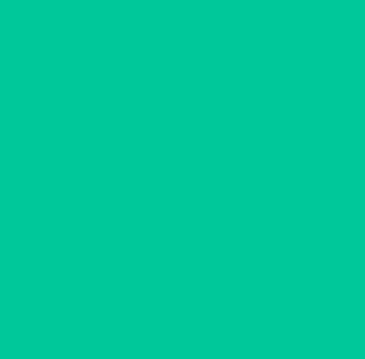
scroll to position [0, 0]
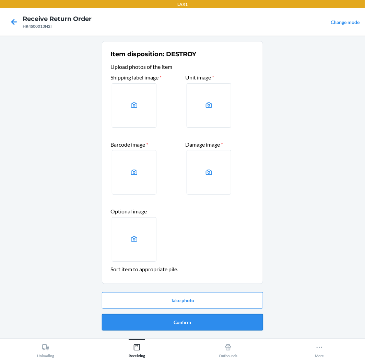
click at [249, 321] on button "Confirm" at bounding box center [182, 323] width 161 height 16
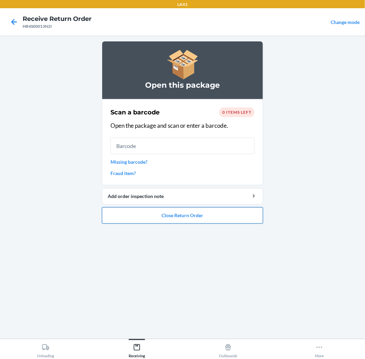
click at [250, 217] on button "Close Return Order" at bounding box center [182, 216] width 161 height 16
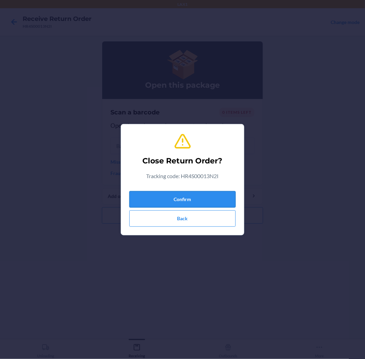
click at [220, 203] on button "Confirm" at bounding box center [182, 199] width 106 height 16
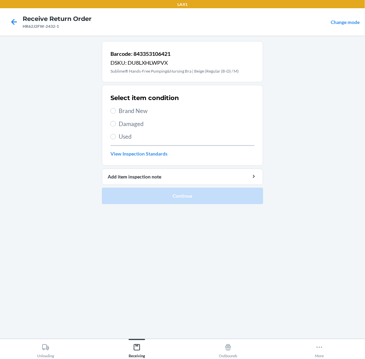
click at [127, 137] on span "Used" at bounding box center [187, 136] width 136 height 9
click at [116, 137] on input "Used" at bounding box center [112, 136] width 5 height 5
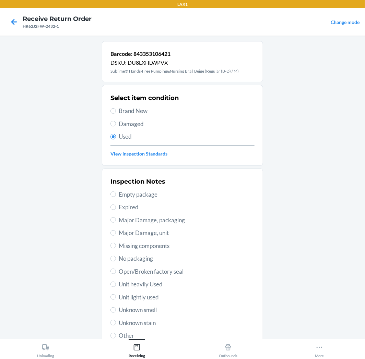
click at [153, 321] on span "Unknown stain" at bounding box center [187, 323] width 136 height 9
click at [116, 321] on input "Unknown stain" at bounding box center [112, 322] width 5 height 5
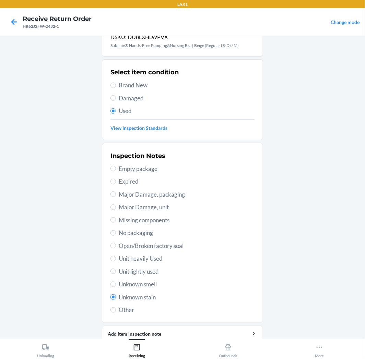
scroll to position [53, 0]
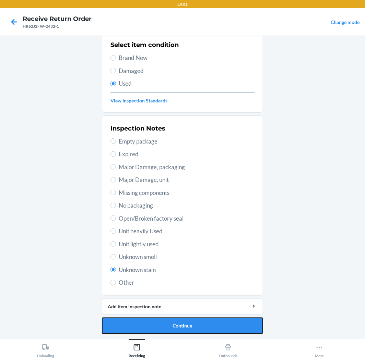
drag, startPoint x: 214, startPoint y: 327, endPoint x: 226, endPoint y: 323, distance: 13.2
click at [224, 323] on button "Continue" at bounding box center [182, 326] width 161 height 16
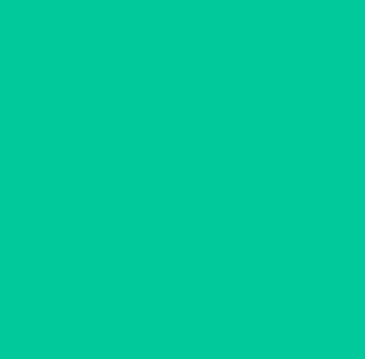
scroll to position [0, 0]
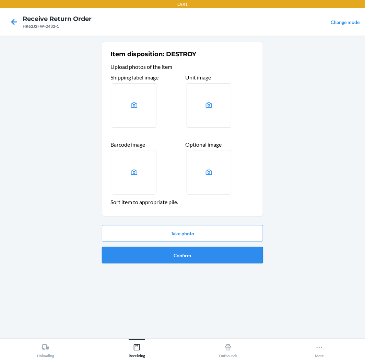
click at [246, 260] on button "Confirm" at bounding box center [182, 255] width 161 height 16
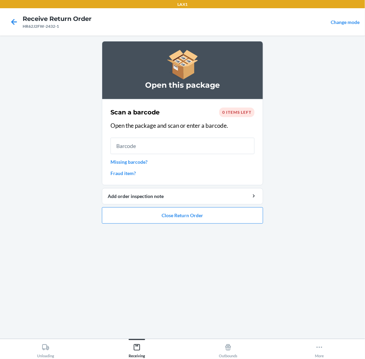
click at [187, 225] on ol "Open this package Scan a barcode 0 items left Open the package and scan or ente…" at bounding box center [182, 135] width 161 height 188
click at [193, 215] on button "Close Return Order" at bounding box center [182, 216] width 161 height 16
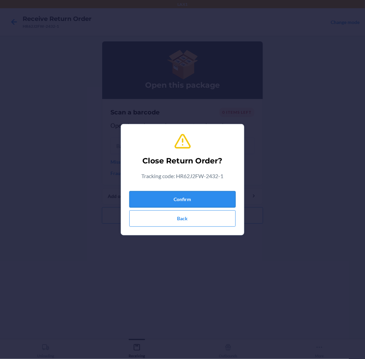
click at [207, 193] on button "Confirm" at bounding box center [182, 199] width 106 height 16
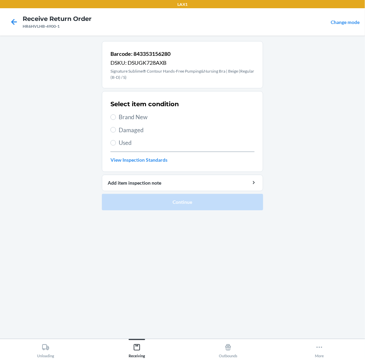
click at [125, 145] on span "Used" at bounding box center [187, 143] width 136 height 9
click at [116, 145] on input "Used" at bounding box center [112, 142] width 5 height 5
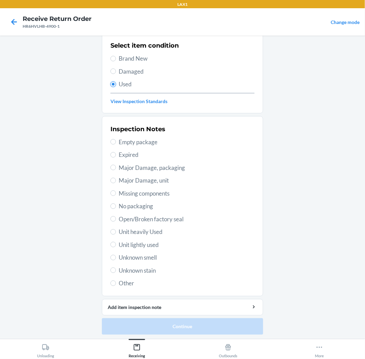
scroll to position [59, 0]
click at [110, 281] on label "Other" at bounding box center [182, 283] width 144 height 9
click at [110, 281] on input "Other" at bounding box center [112, 282] width 5 height 5
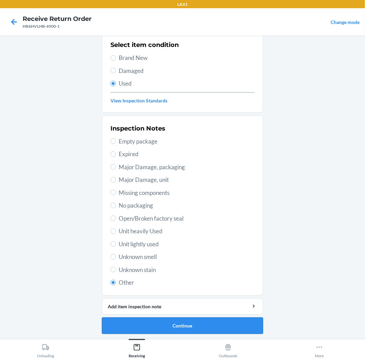
click at [150, 325] on button "Continue" at bounding box center [182, 326] width 161 height 16
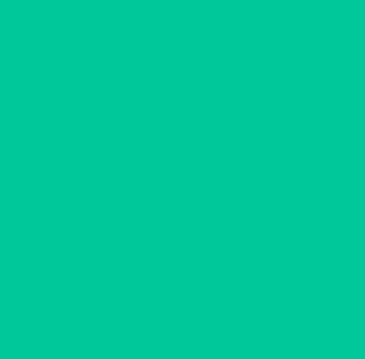
scroll to position [0, 0]
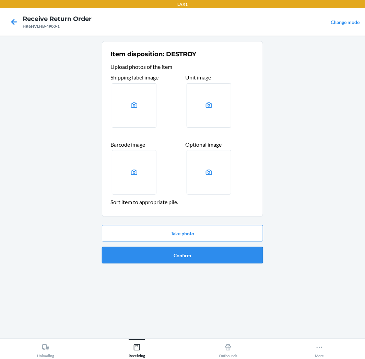
click at [188, 255] on button "Confirm" at bounding box center [182, 255] width 161 height 16
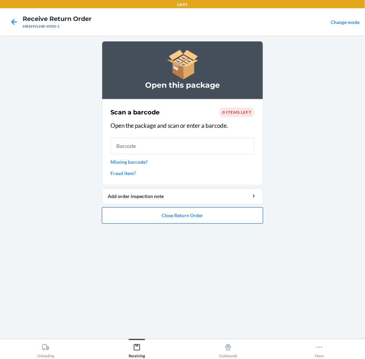
click at [181, 215] on button "Close Return Order" at bounding box center [182, 216] width 161 height 16
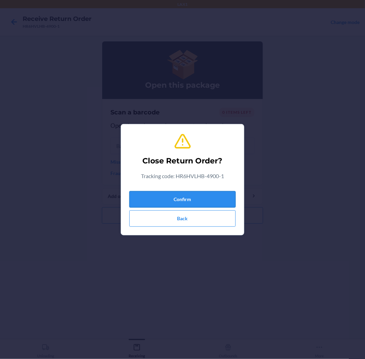
click at [185, 203] on button "Confirm" at bounding box center [182, 199] width 106 height 16
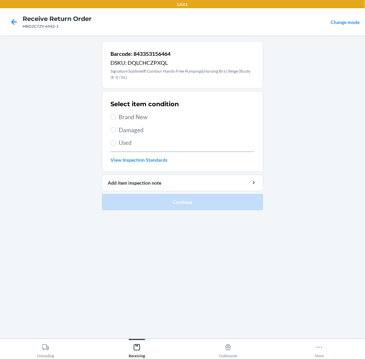
drag, startPoint x: 118, startPoint y: 140, endPoint x: 122, endPoint y: 144, distance: 5.9
click at [121, 145] on span "Used" at bounding box center [187, 143] width 136 height 9
click at [110, 140] on section "Select item condition Brand New Damaged Used View Inspection Standards" at bounding box center [182, 131] width 161 height 81
click at [116, 140] on label "Used" at bounding box center [182, 143] width 144 height 9
click at [116, 140] on input "Used" at bounding box center [112, 142] width 5 height 5
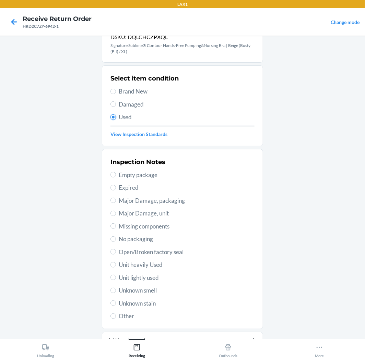
scroll to position [59, 0]
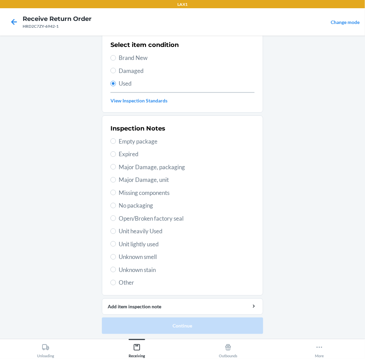
click at [127, 280] on span "Other" at bounding box center [187, 283] width 136 height 9
click at [116, 280] on input "Other" at bounding box center [112, 282] width 5 height 5
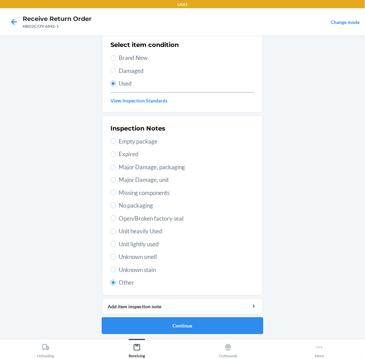
click at [180, 321] on button "Continue" at bounding box center [182, 326] width 161 height 16
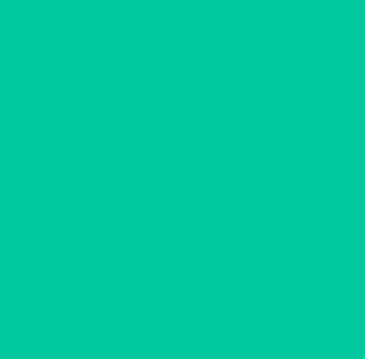
scroll to position [0, 0]
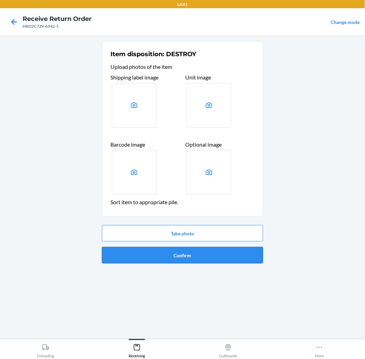
click at [195, 258] on button "Confirm" at bounding box center [182, 255] width 161 height 16
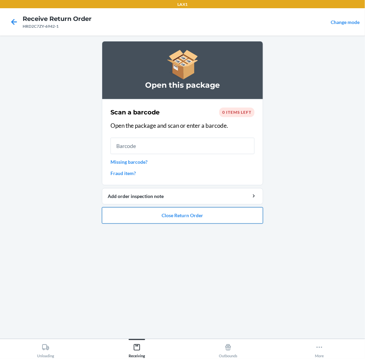
click at [217, 217] on button "Close Return Order" at bounding box center [182, 216] width 161 height 16
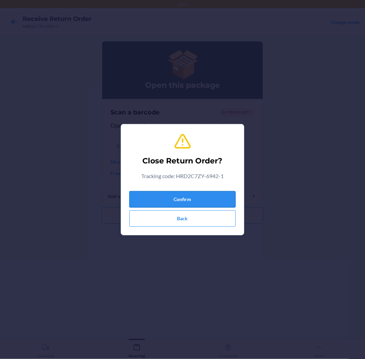
click at [214, 201] on button "Confirm" at bounding box center [182, 199] width 106 height 16
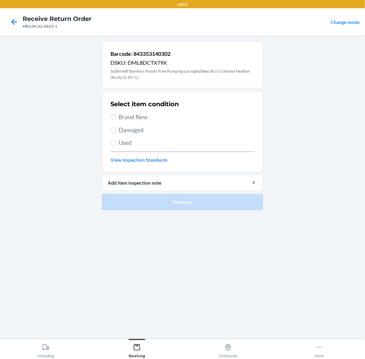
click at [111, 139] on label "Used" at bounding box center [182, 143] width 144 height 9
click at [111, 140] on input "Used" at bounding box center [112, 142] width 5 height 5
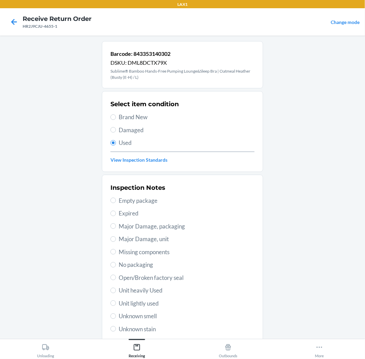
click at [134, 303] on span "Unit lightly used" at bounding box center [187, 303] width 136 height 9
click at [116, 303] on input "Unit lightly used" at bounding box center [112, 303] width 5 height 5
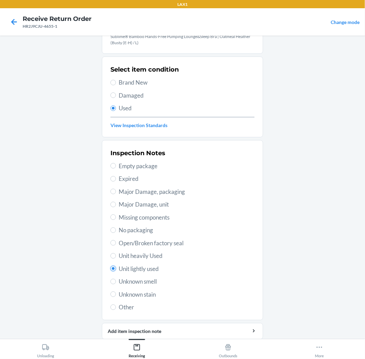
scroll to position [59, 0]
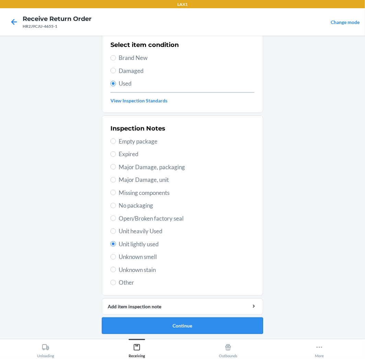
click at [187, 324] on button "Continue" at bounding box center [182, 326] width 161 height 16
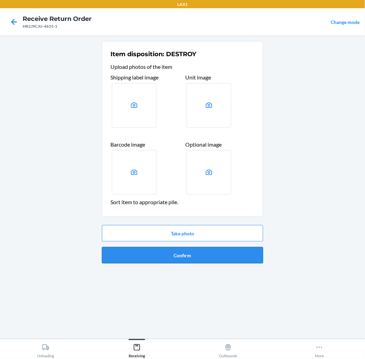
click at [225, 256] on button "Confirm" at bounding box center [182, 255] width 161 height 16
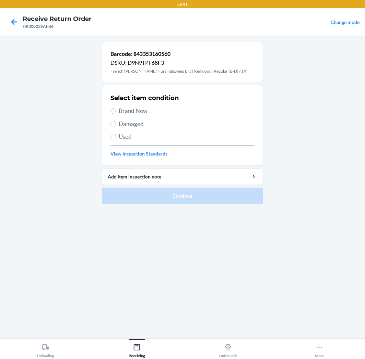
click at [125, 135] on span "Used" at bounding box center [187, 136] width 136 height 9
click at [116, 135] on input "Used" at bounding box center [112, 136] width 5 height 5
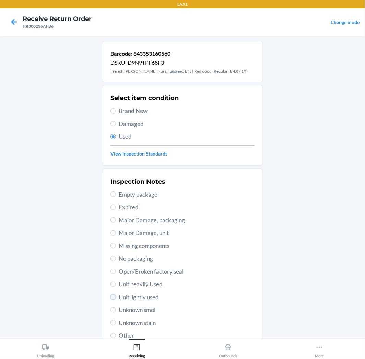
click at [113, 297] on input "Unit lightly used" at bounding box center [112, 297] width 5 height 5
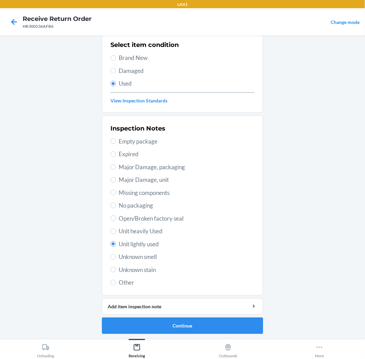
click at [197, 317] on li "Barcode: 843353160560 DSKU: D9N9TPF68F3 French [PERSON_NAME] Racerback Nursing&…" at bounding box center [182, 161] width 161 height 346
click at [204, 321] on button "Continue" at bounding box center [182, 326] width 161 height 16
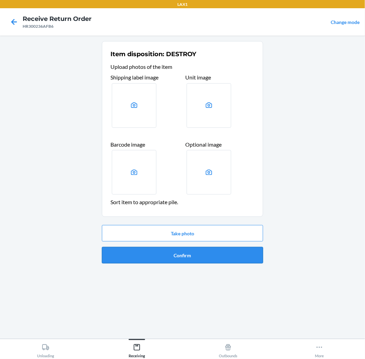
click at [212, 250] on button "Confirm" at bounding box center [182, 255] width 161 height 16
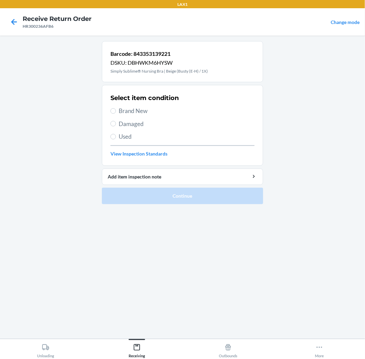
click at [112, 134] on label "Used" at bounding box center [182, 136] width 144 height 9
click at [112, 134] on input "Used" at bounding box center [112, 136] width 5 height 5
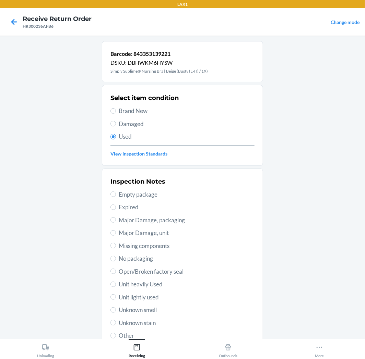
click at [141, 294] on span "Unit lightly used" at bounding box center [187, 297] width 136 height 9
click at [116, 295] on input "Unit lightly used" at bounding box center [112, 297] width 5 height 5
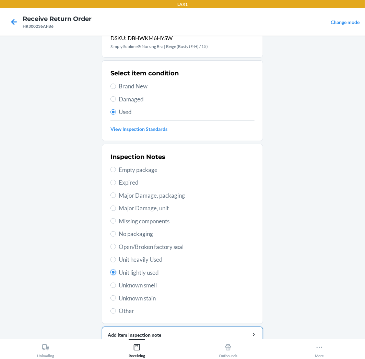
scroll to position [53, 0]
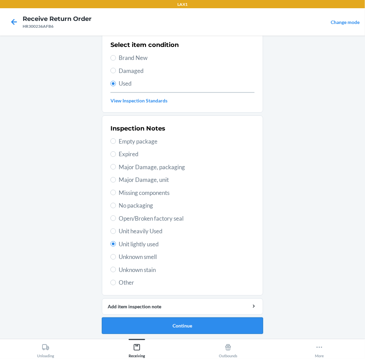
click at [152, 323] on button "Continue" at bounding box center [182, 326] width 161 height 16
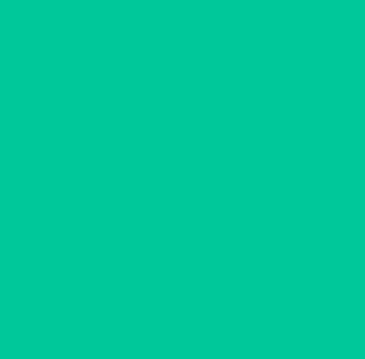
scroll to position [0, 0]
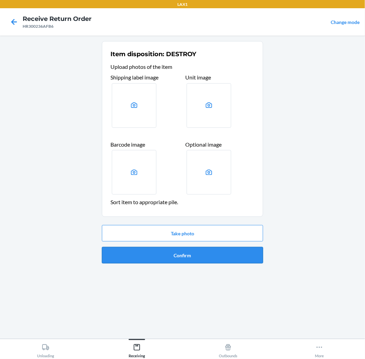
click at [220, 255] on button "Confirm" at bounding box center [182, 255] width 161 height 16
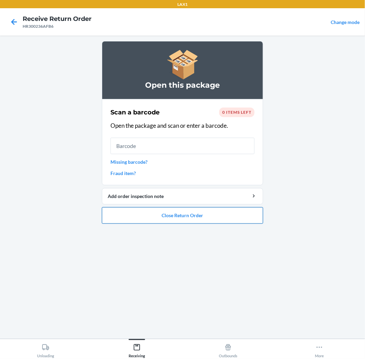
click at [212, 217] on button "Close Return Order" at bounding box center [182, 216] width 161 height 16
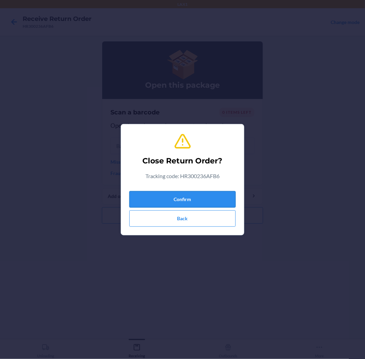
click at [212, 202] on button "Confirm" at bounding box center [182, 199] width 106 height 16
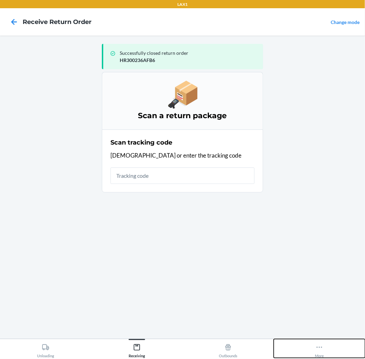
click at [313, 347] on button "More" at bounding box center [319, 349] width 91 height 19
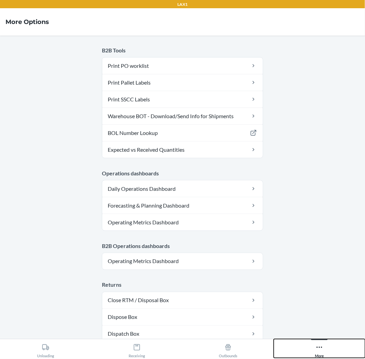
scroll to position [300, 0]
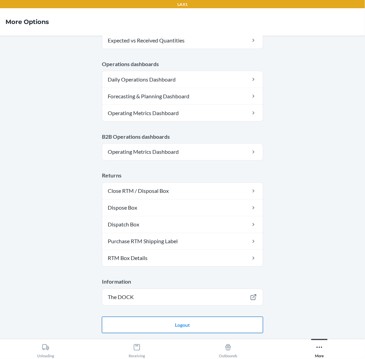
click at [200, 322] on button "Logout" at bounding box center [182, 325] width 161 height 16
